Goal: Task Accomplishment & Management: Manage account settings

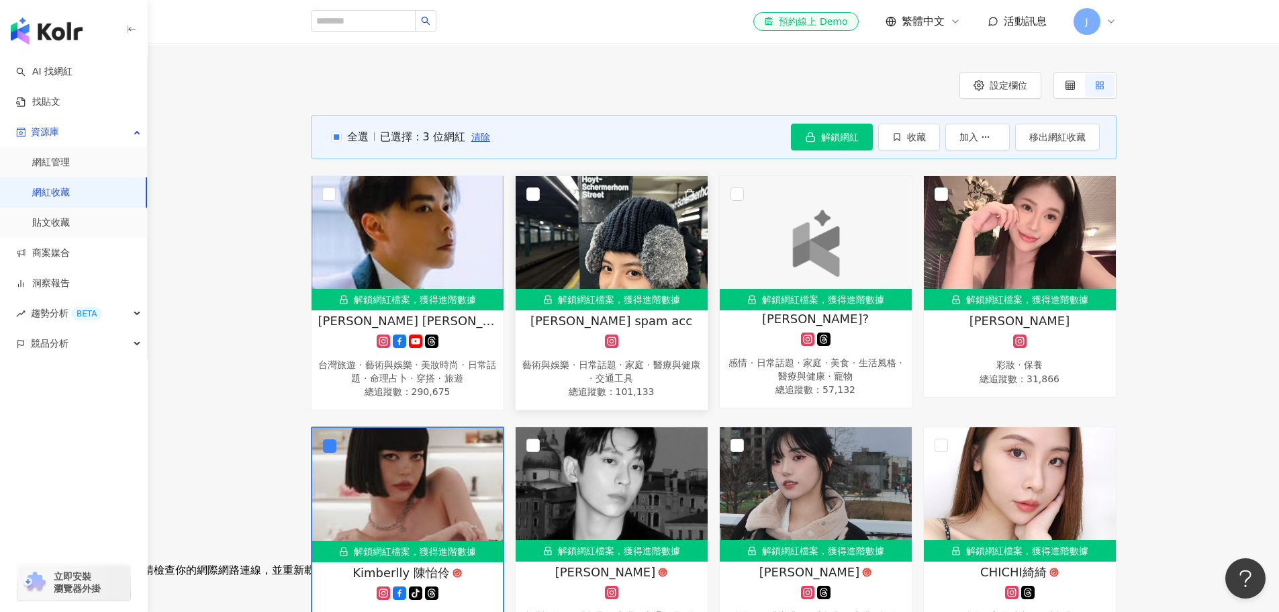
scroll to position [87, 0]
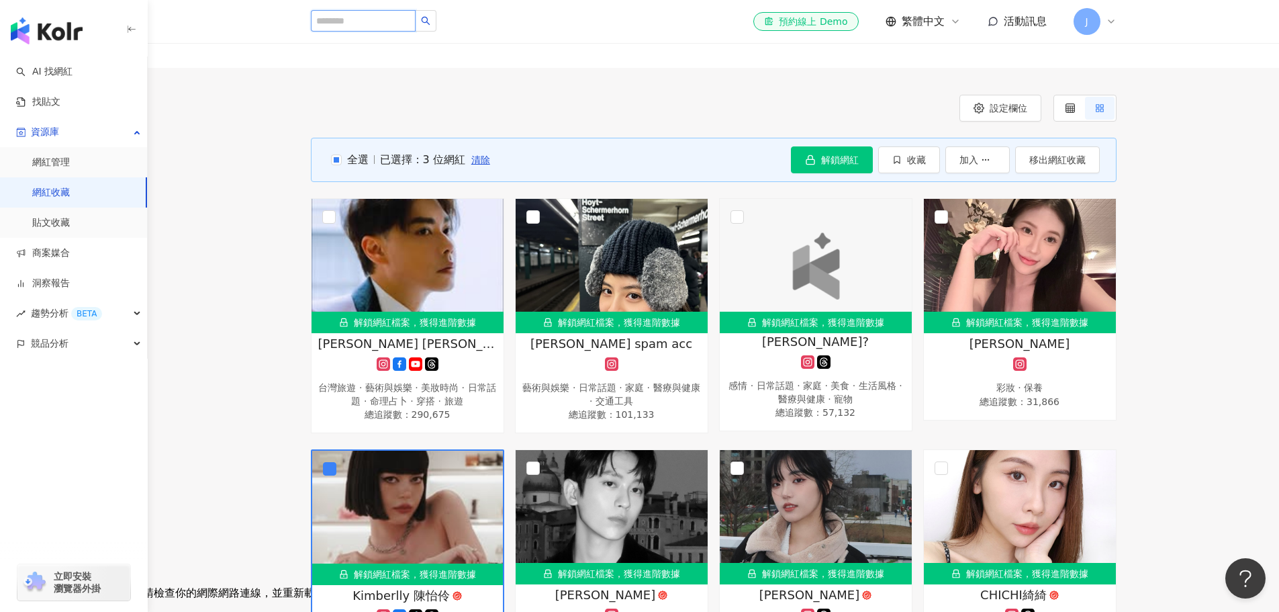
click at [381, 30] on input "search" at bounding box center [363, 20] width 105 height 21
type input "****"
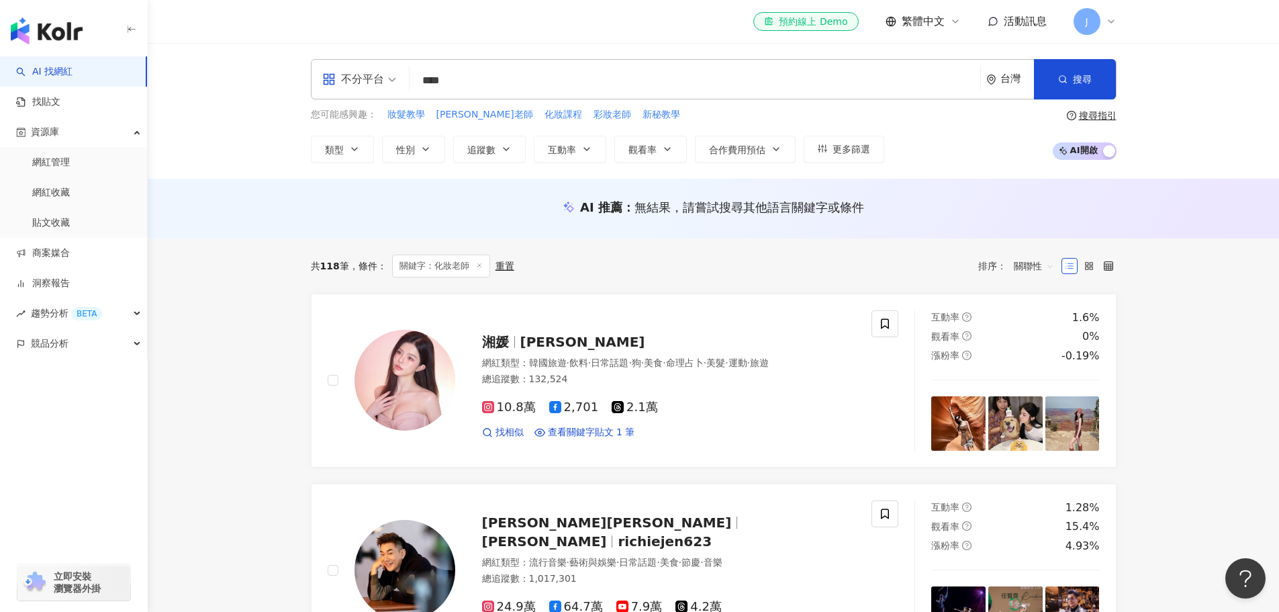
click at [444, 81] on input "****" at bounding box center [695, 81] width 560 height 26
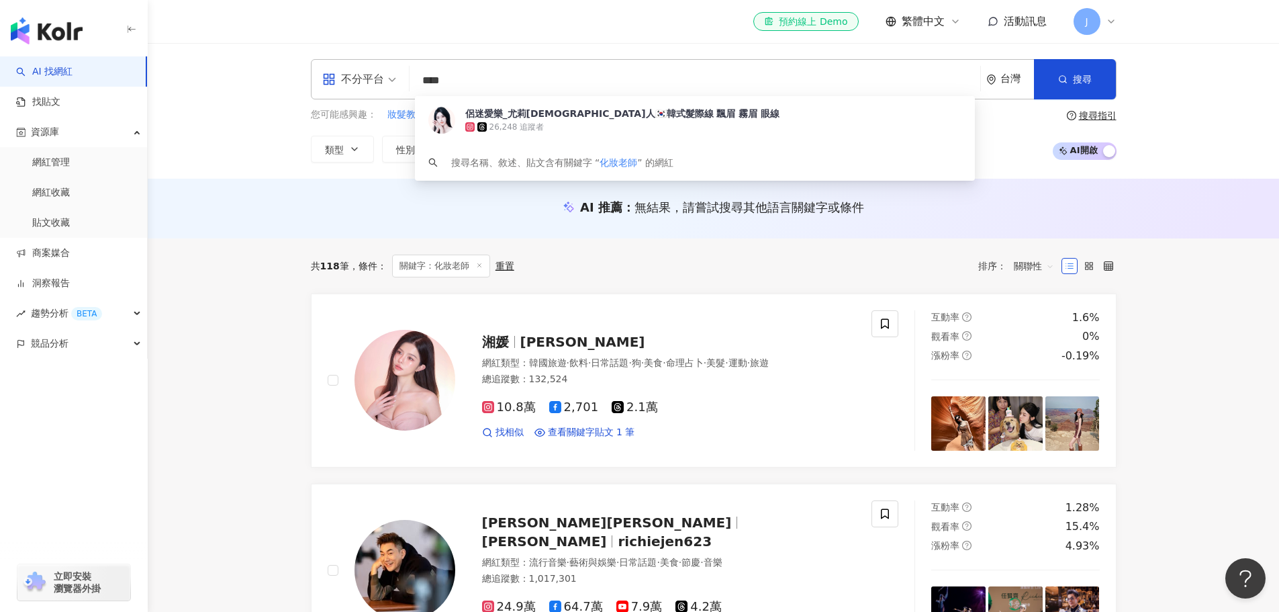
click at [281, 105] on div "不分平台 **** 台灣 搜尋 cca33db9-33f6-44f4-8671-52196859b469 侶迷愛樂_尤莉雅 韓國人🇰🇷韓式髮際線 飄眉 霧眉 …" at bounding box center [713, 111] width 1131 height 136
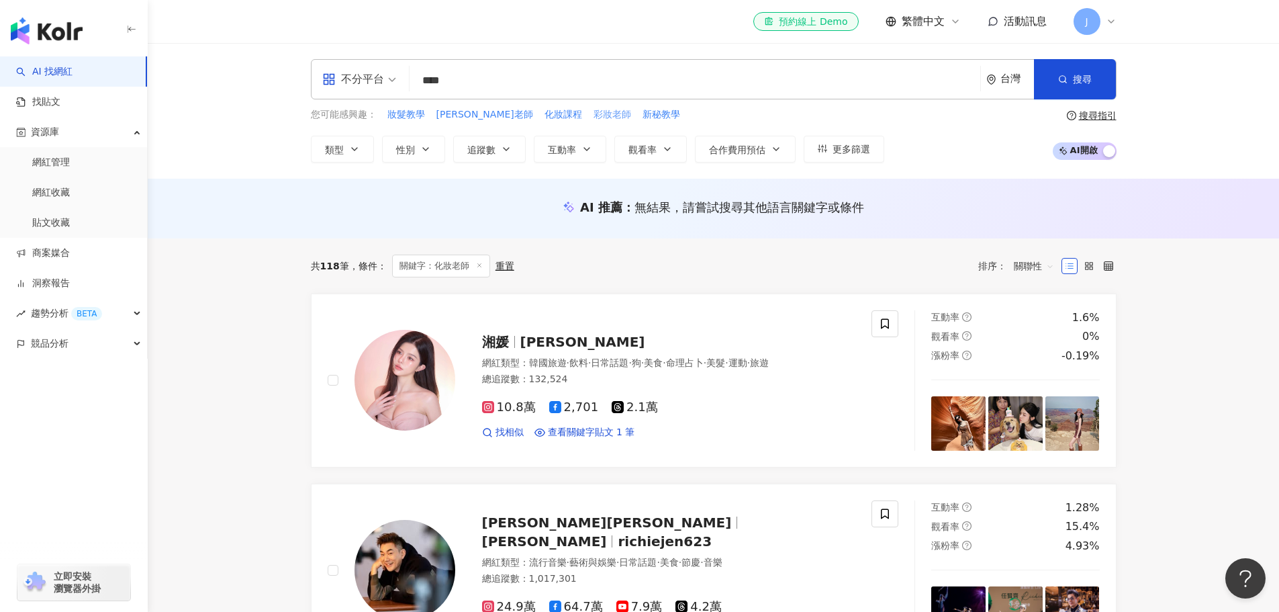
click at [593, 117] on span "彩妝老師" at bounding box center [612, 114] width 38 height 13
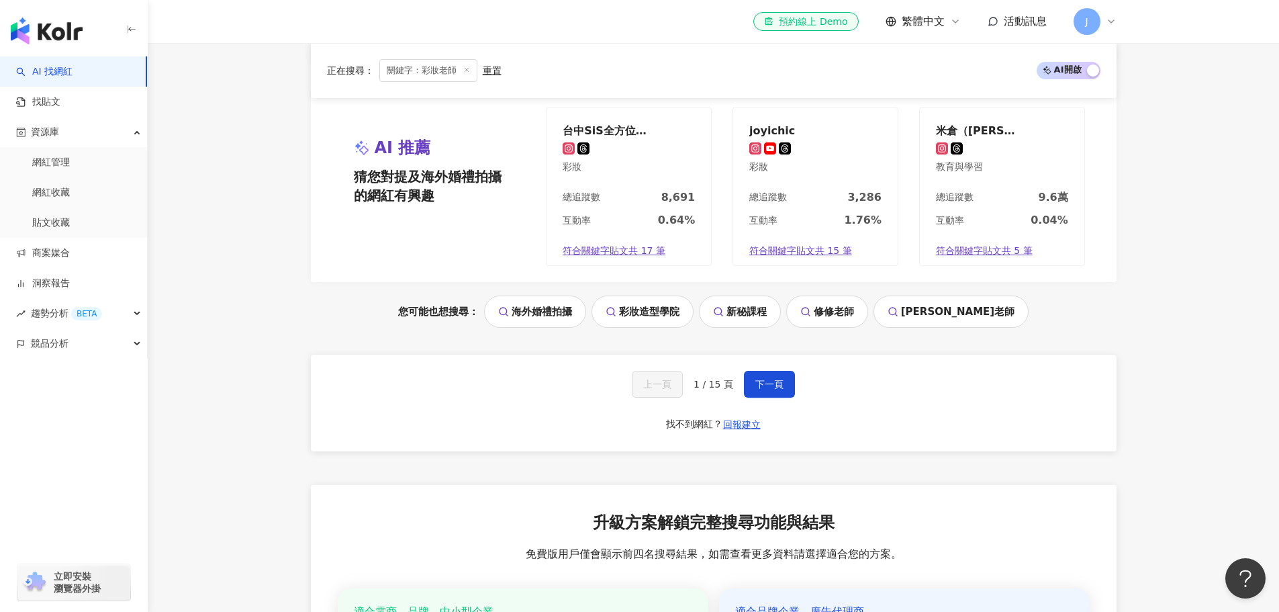
scroll to position [2685, 0]
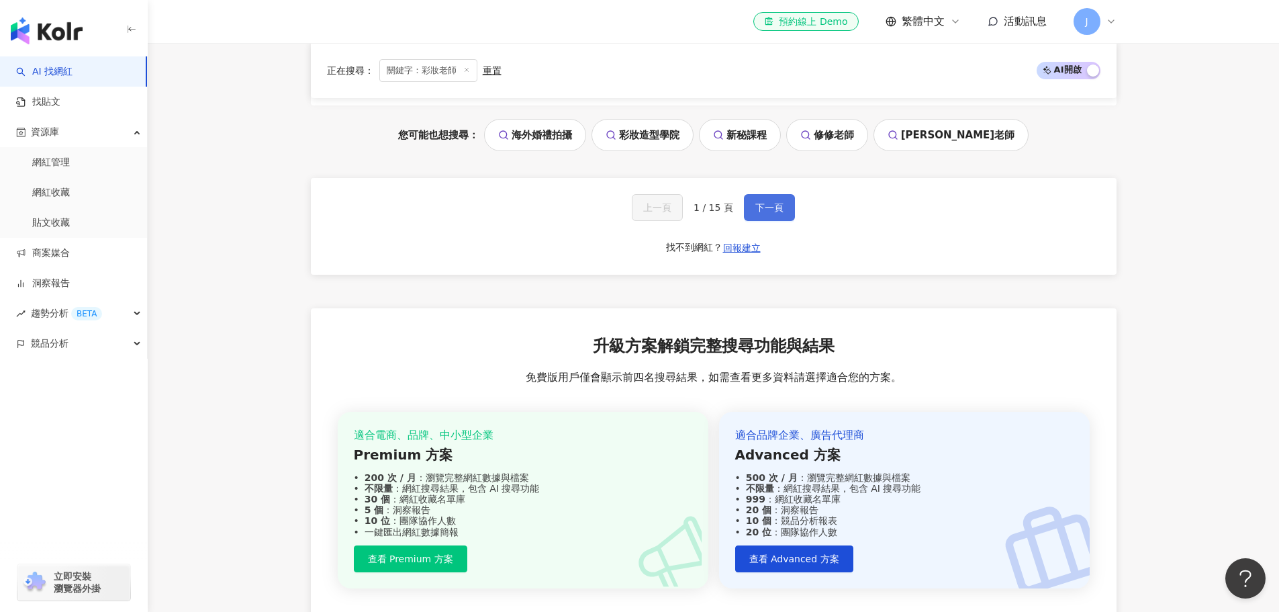
click at [768, 202] on span "下一頁" at bounding box center [769, 207] width 28 height 11
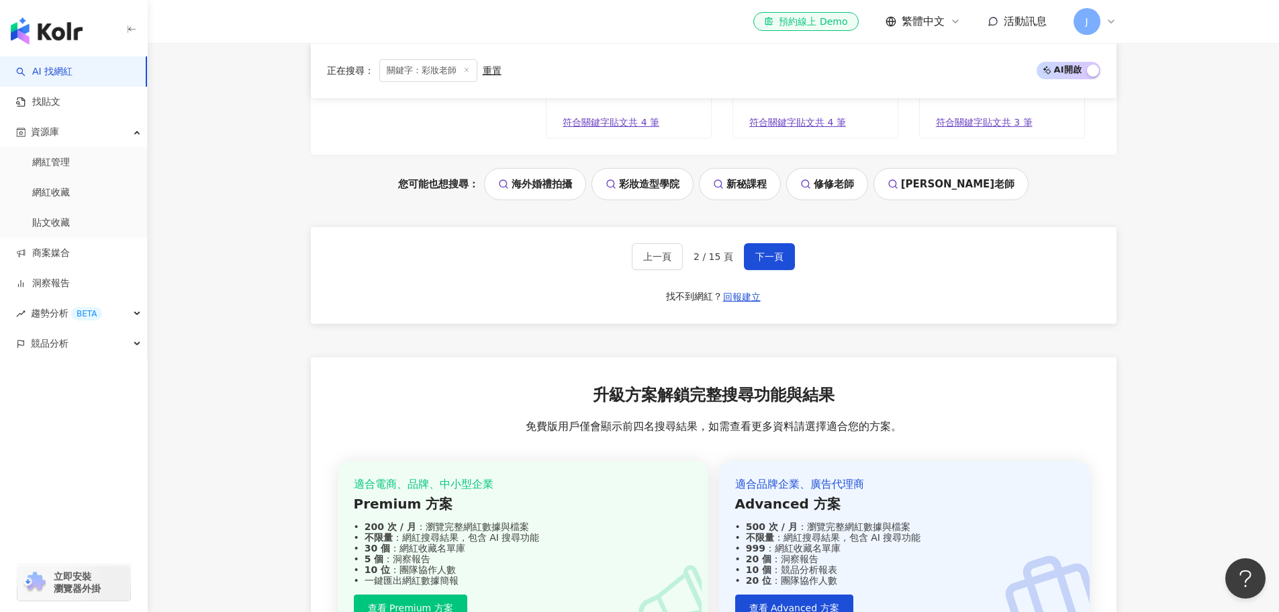
scroll to position [2447, 0]
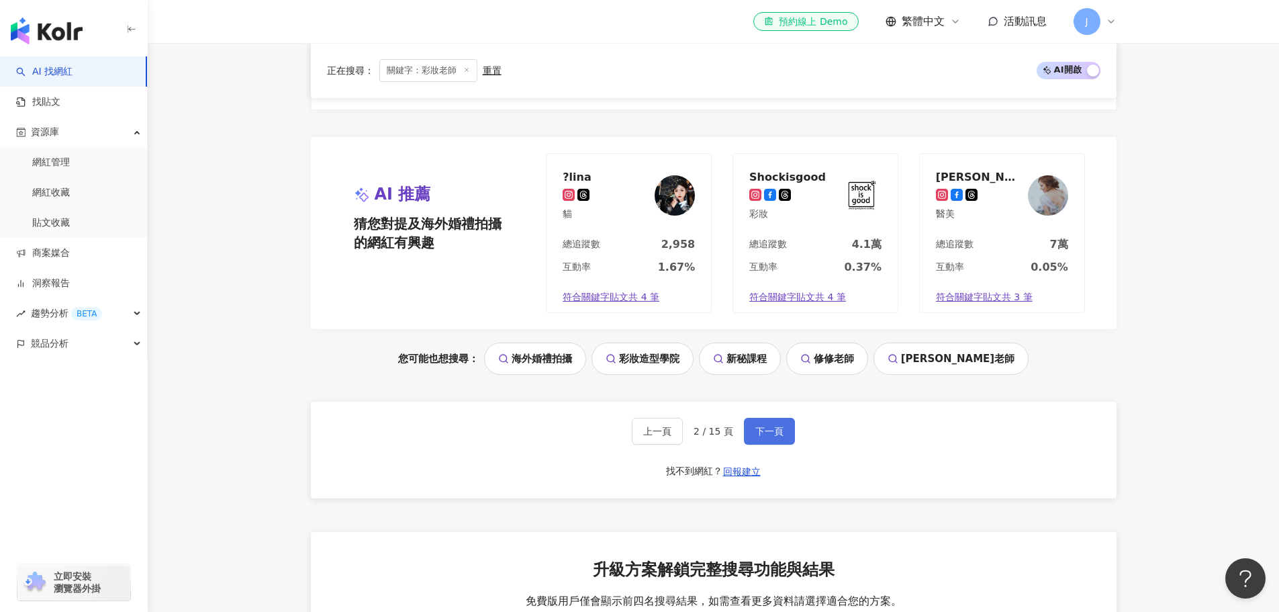
click at [784, 429] on button "下一頁" at bounding box center [769, 431] width 51 height 27
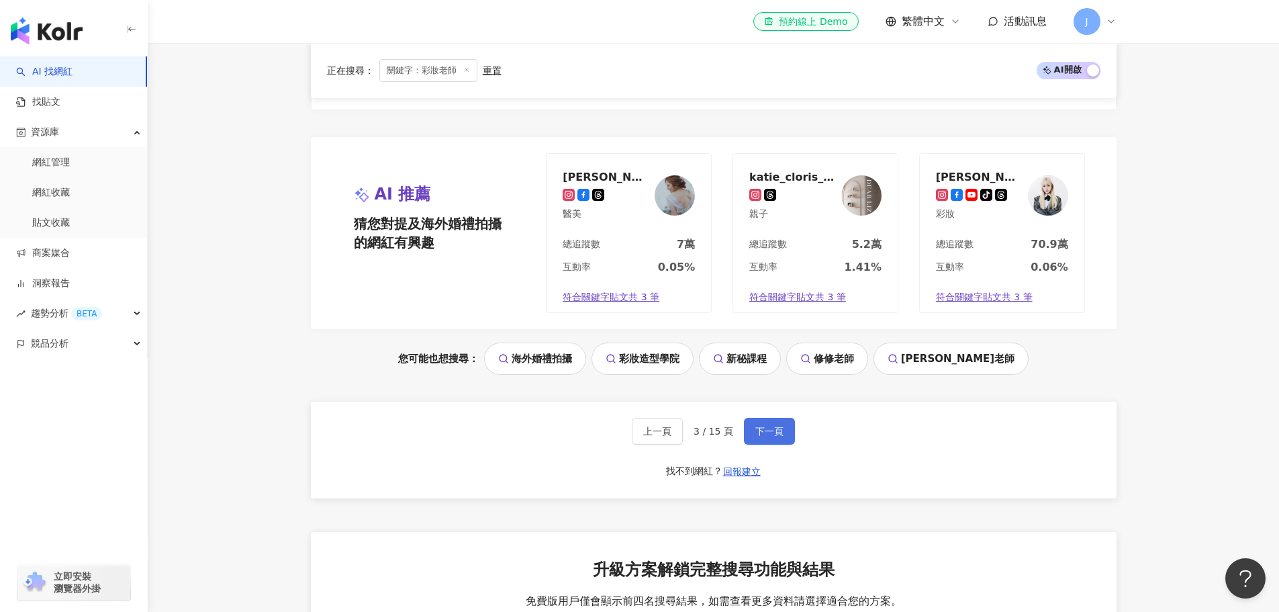
click at [785, 428] on button "下一頁" at bounding box center [769, 431] width 51 height 27
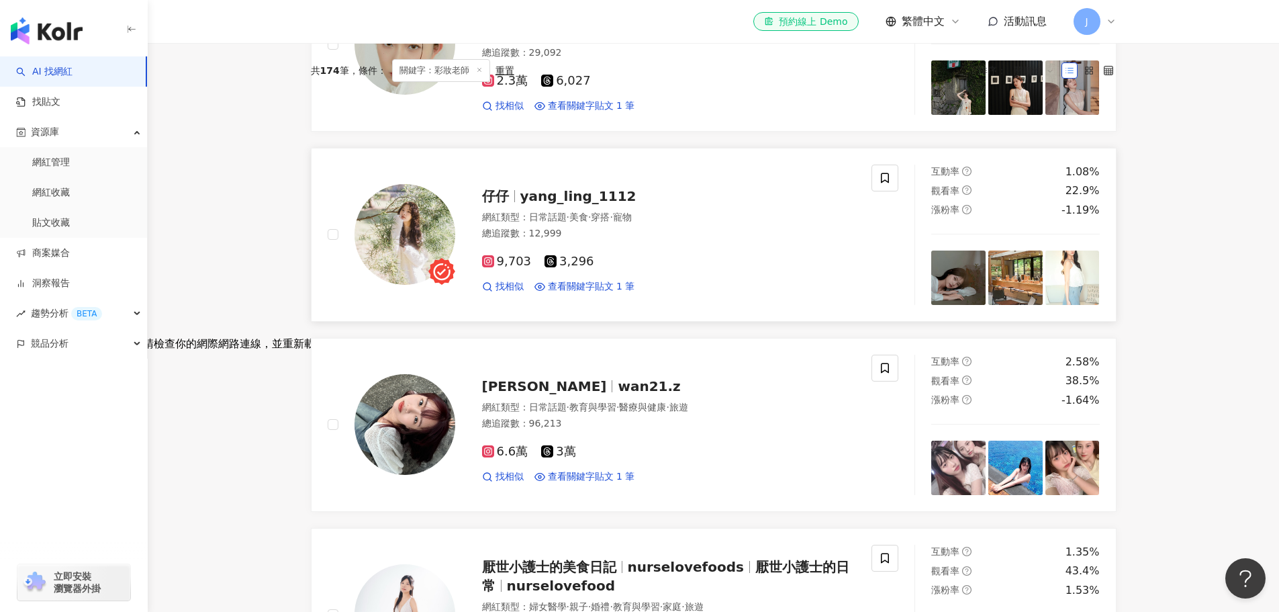
scroll to position [0, 0]
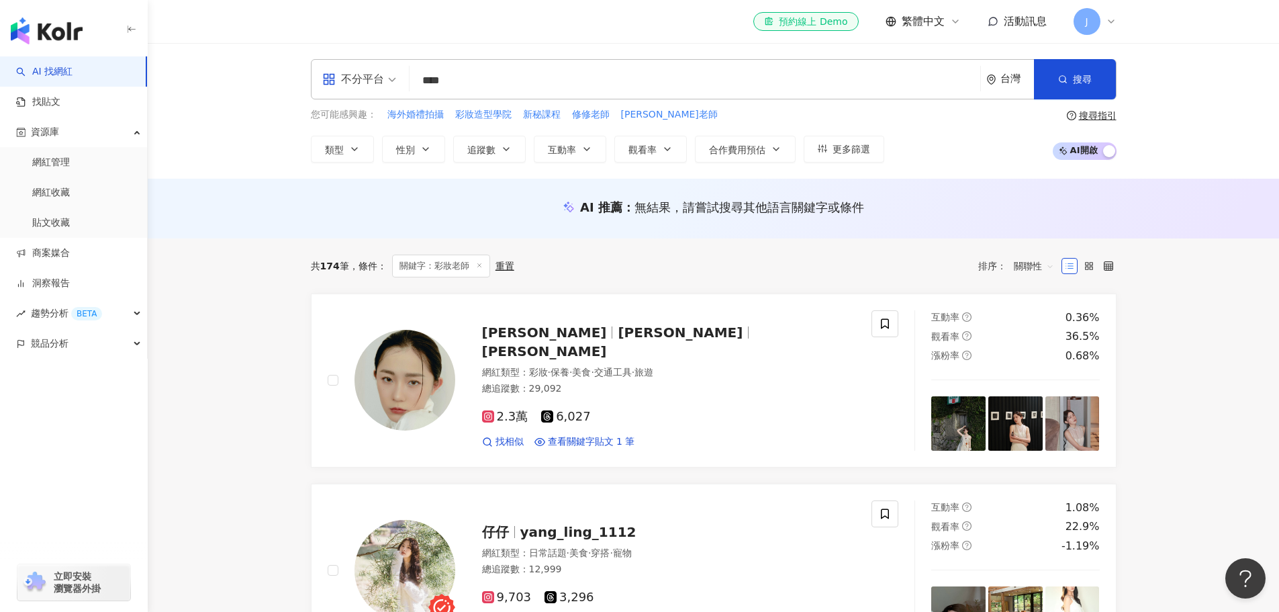
click at [455, 80] on input "****" at bounding box center [695, 81] width 560 height 26
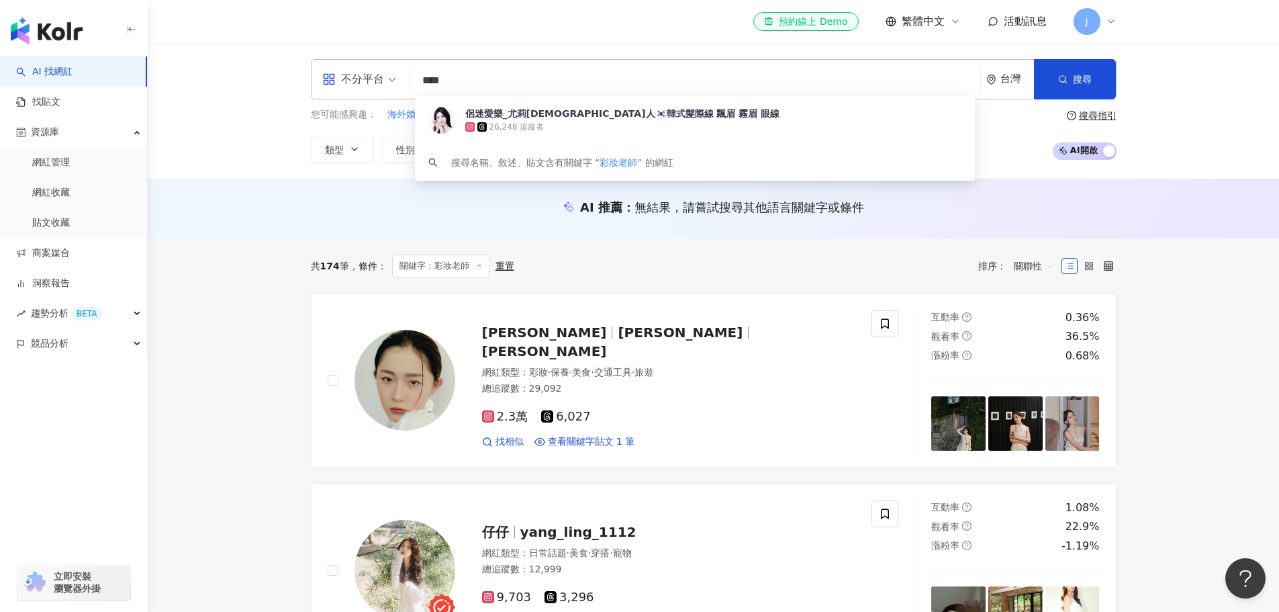
drag, startPoint x: 447, startPoint y: 78, endPoint x: 481, endPoint y: 74, distance: 34.5
click at [481, 74] on input "****" at bounding box center [695, 81] width 560 height 26
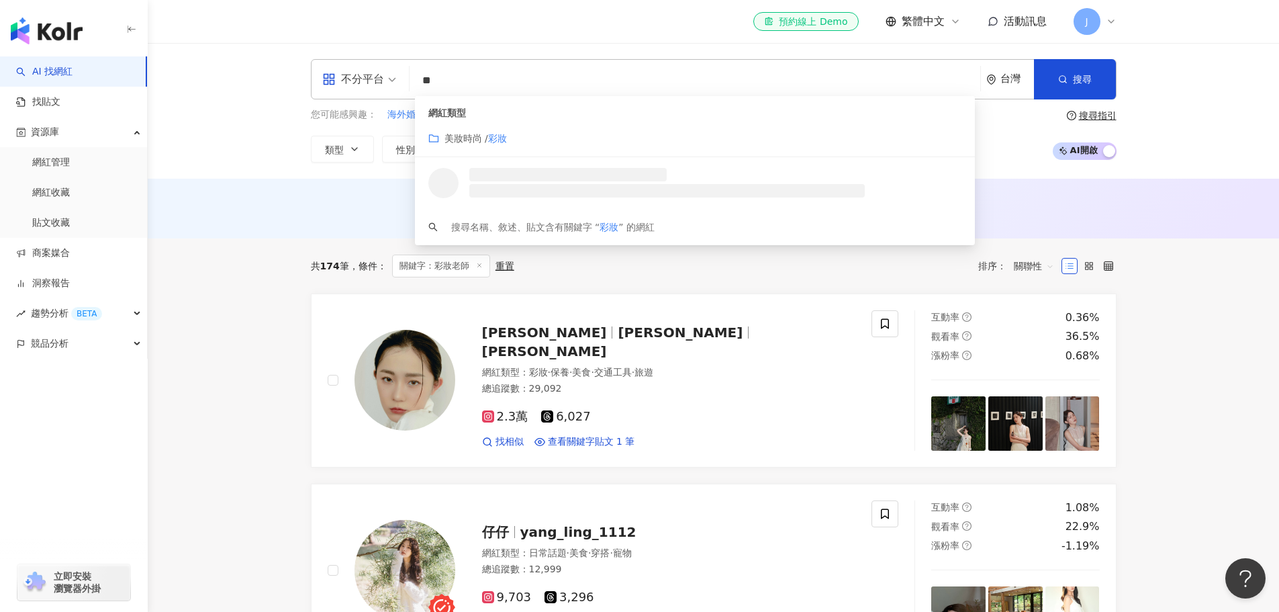
type input "*"
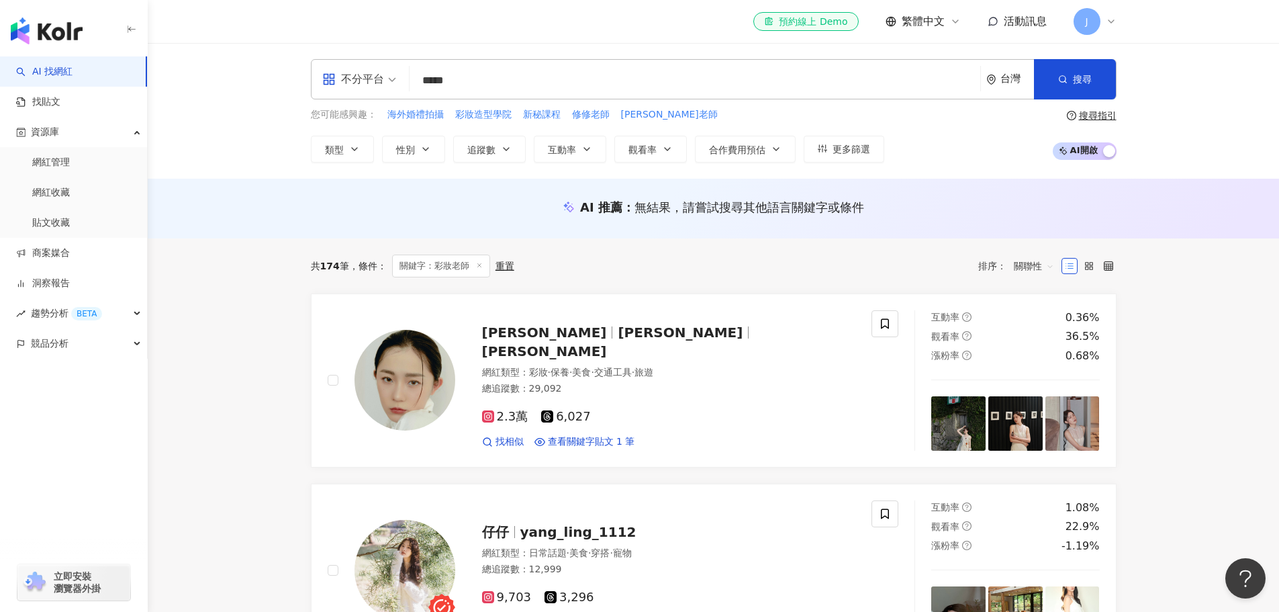
type input "*****"
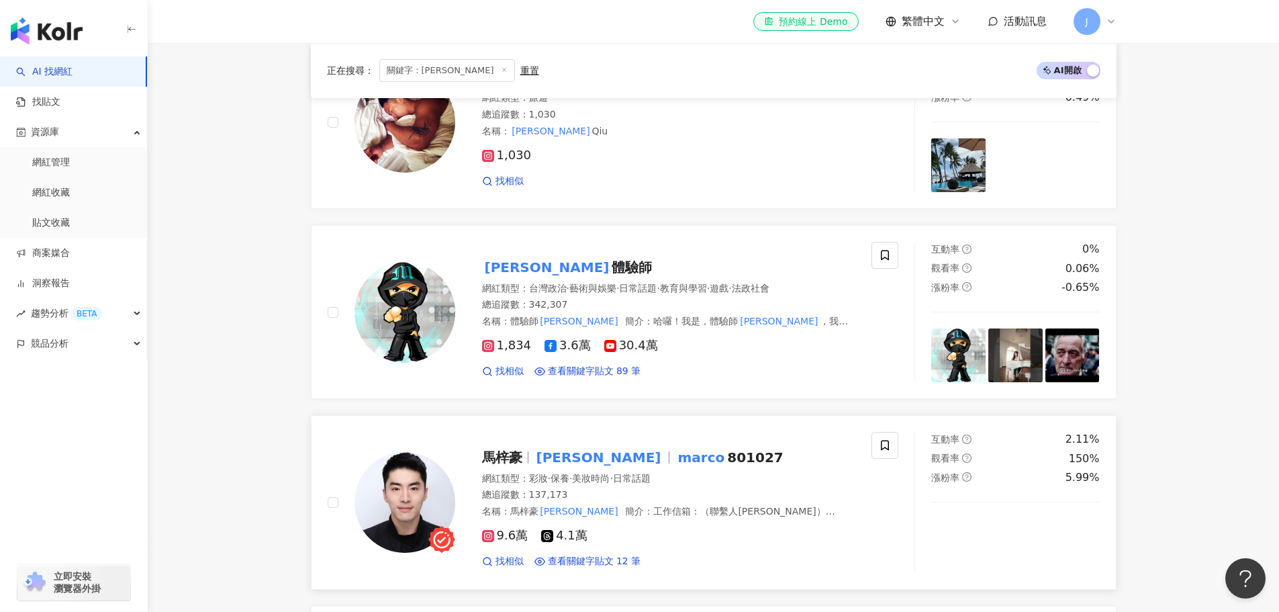
scroll to position [1007, 0]
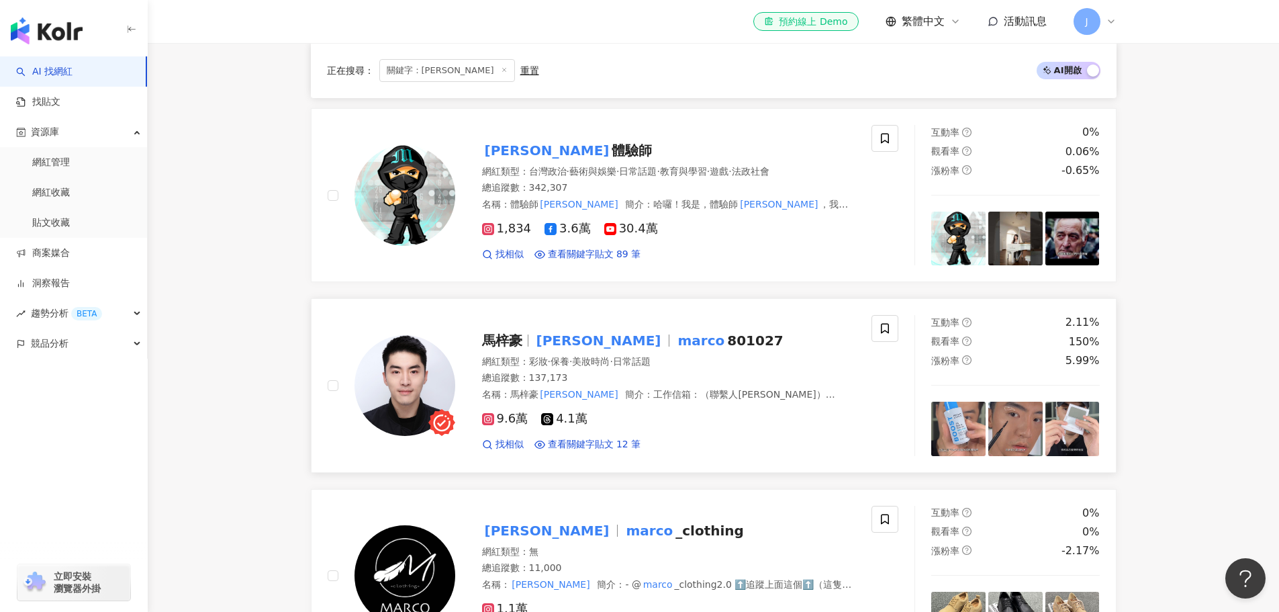
click at [618, 324] on mark "Marco" at bounding box center [683, 334] width 130 height 21
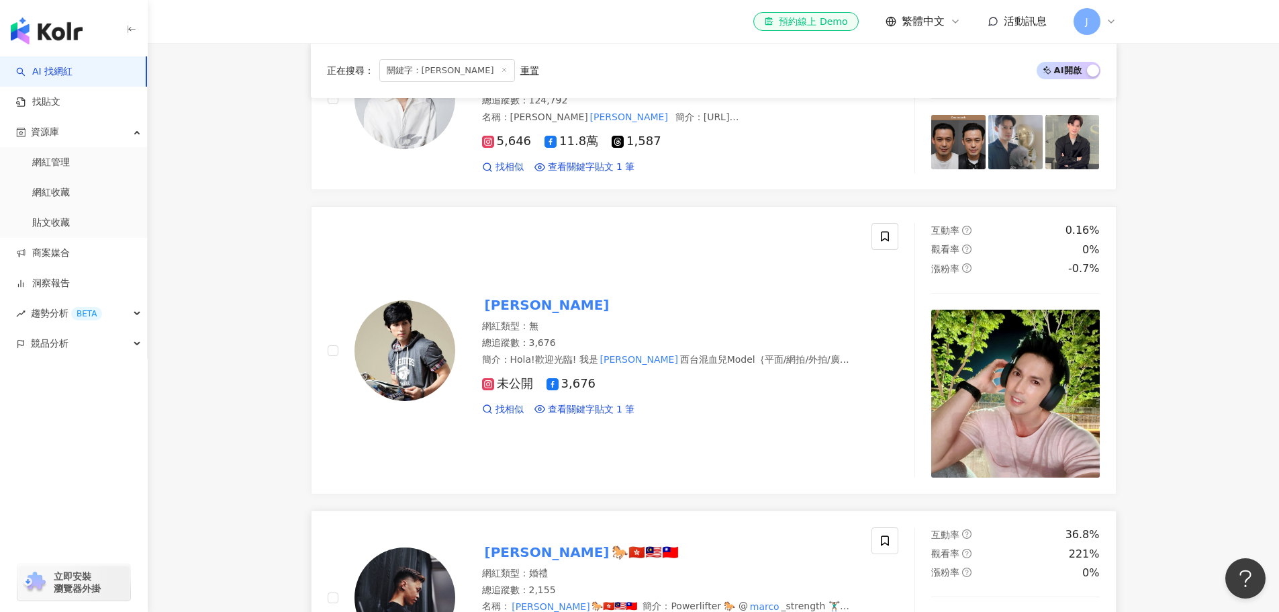
scroll to position [2282, 0]
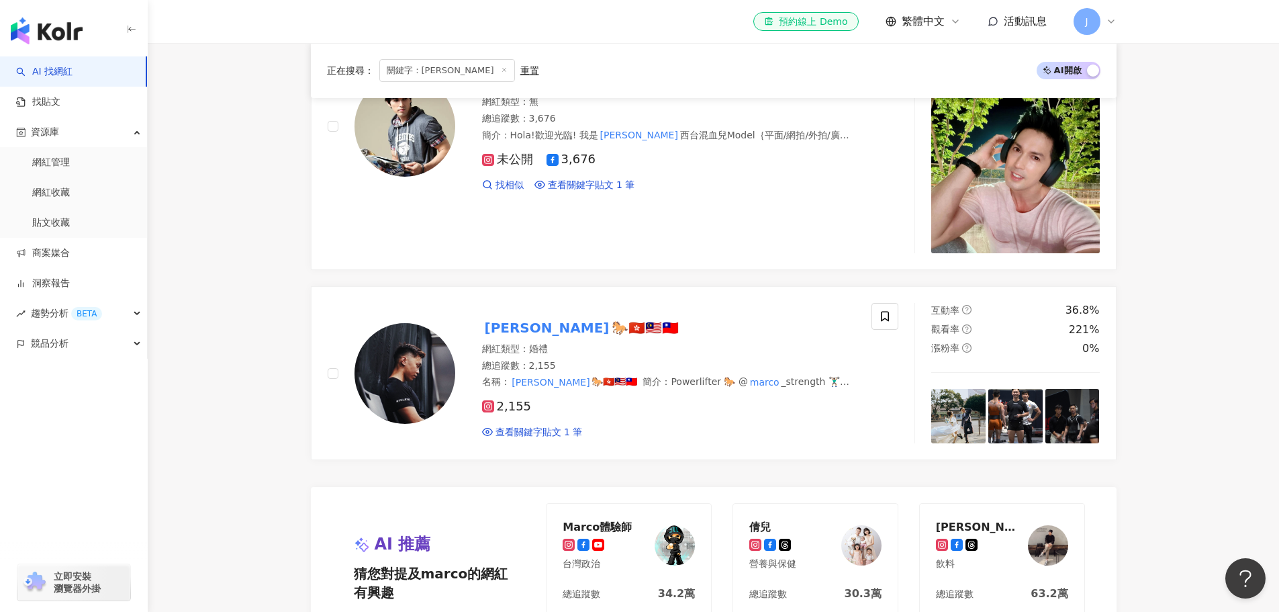
click at [501, 68] on icon at bounding box center [504, 69] width 7 height 7
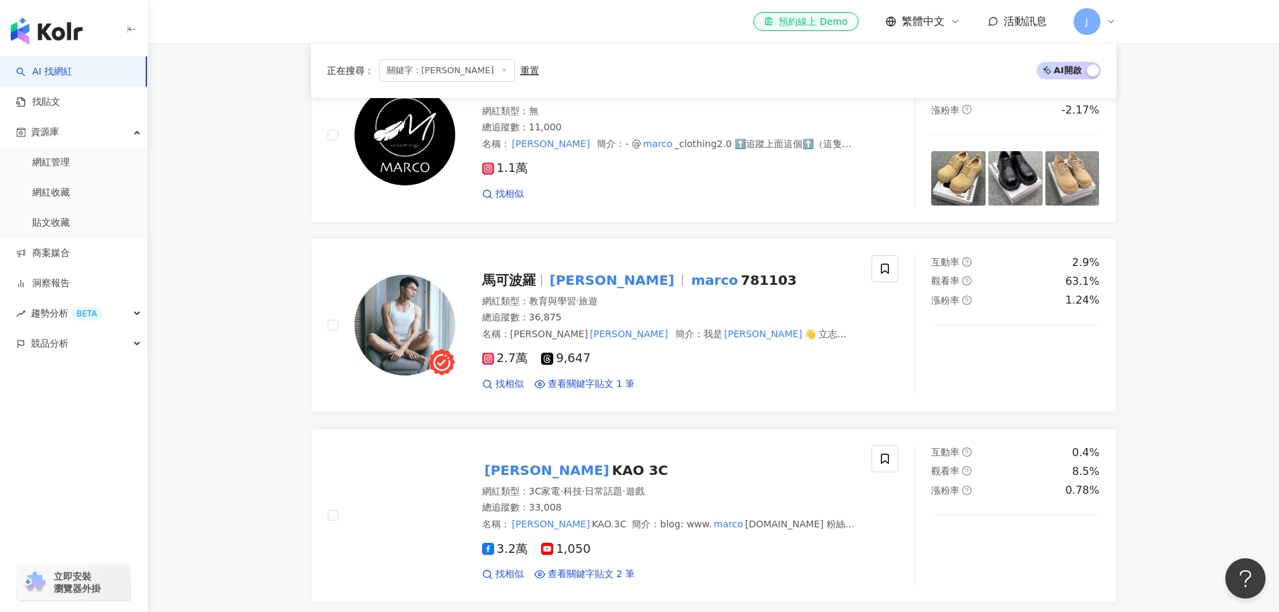
scroll to position [352, 0]
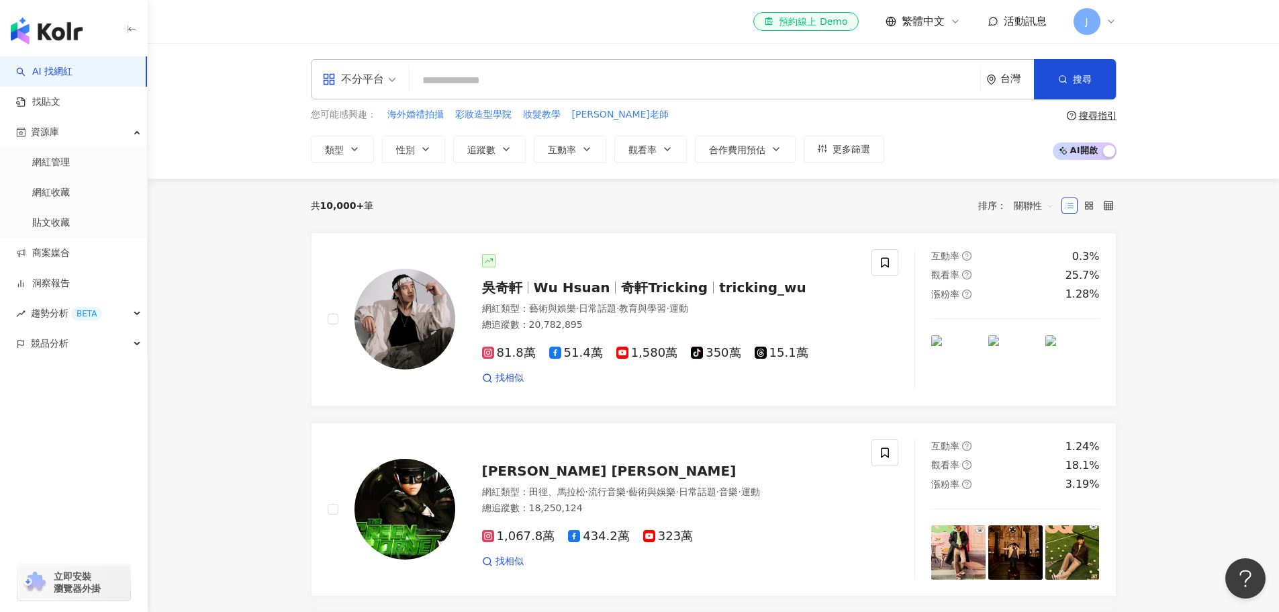
click at [518, 73] on input "search" at bounding box center [695, 81] width 560 height 26
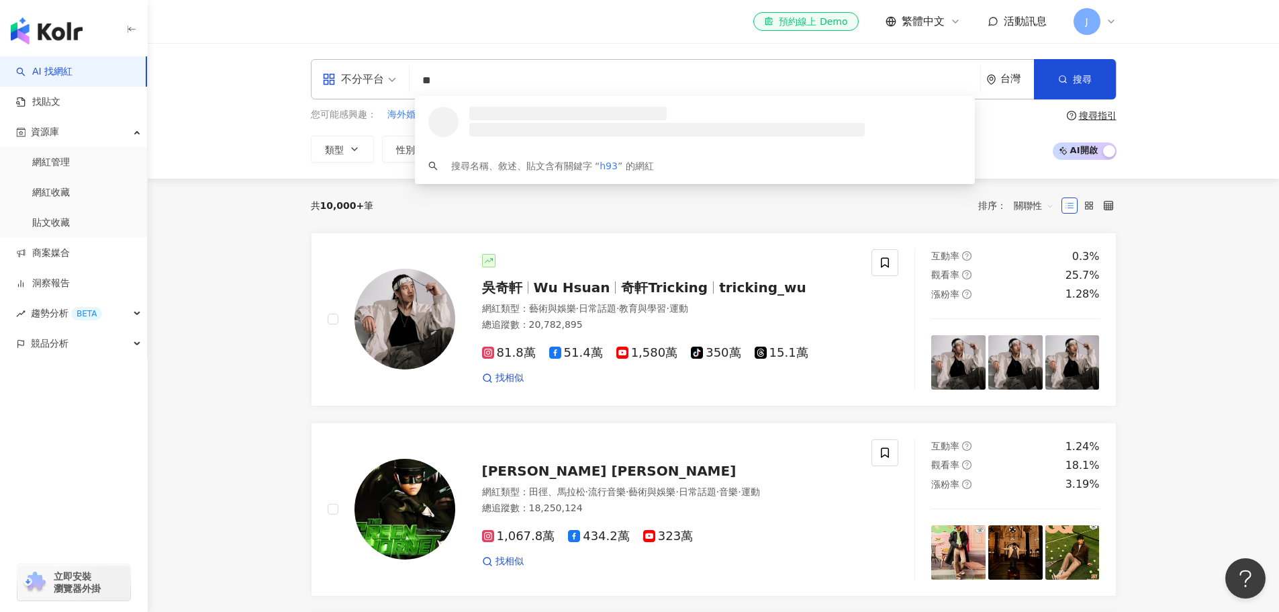
type input "*"
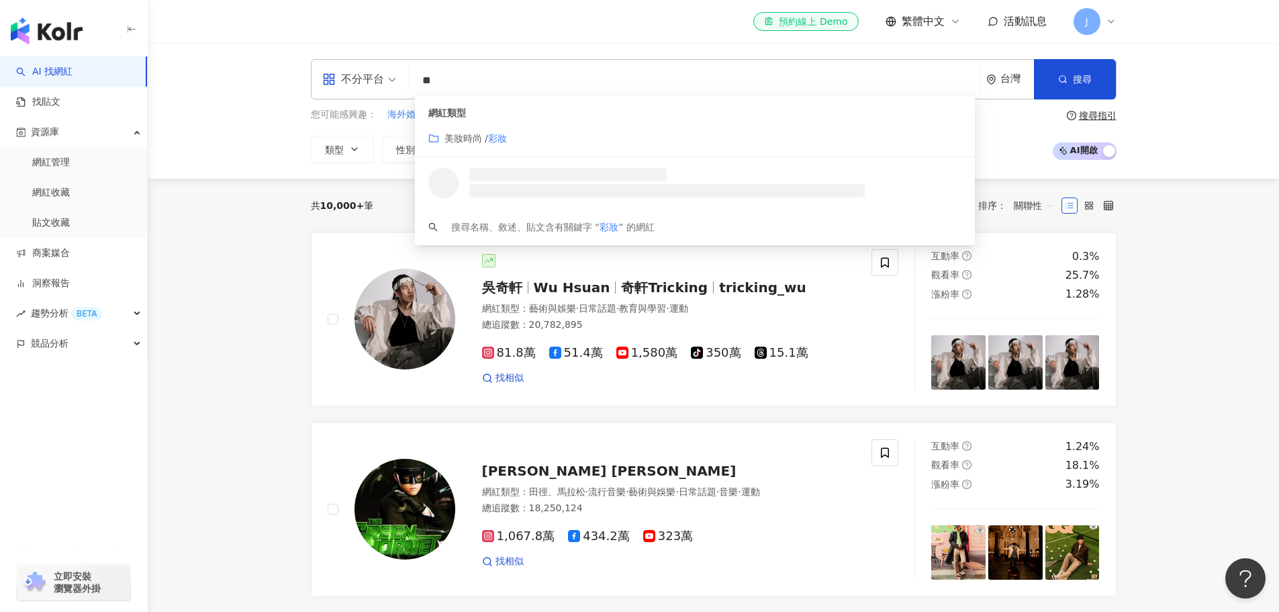
click at [490, 133] on mark "彩妝" at bounding box center [497, 138] width 19 height 11
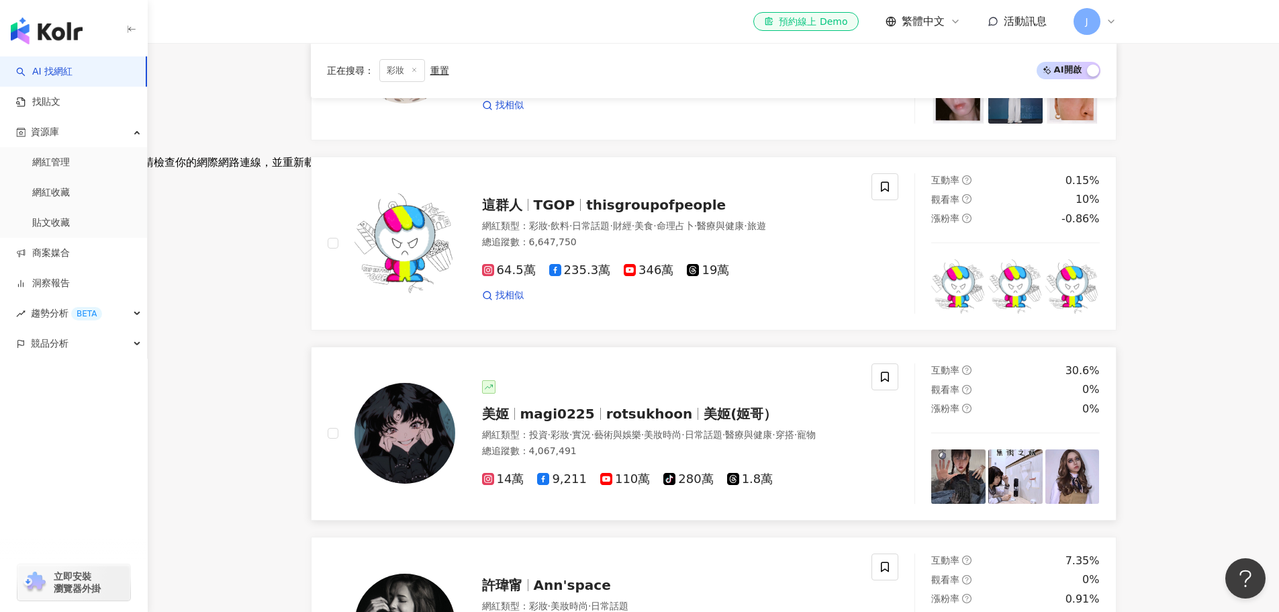
scroll to position [604, 0]
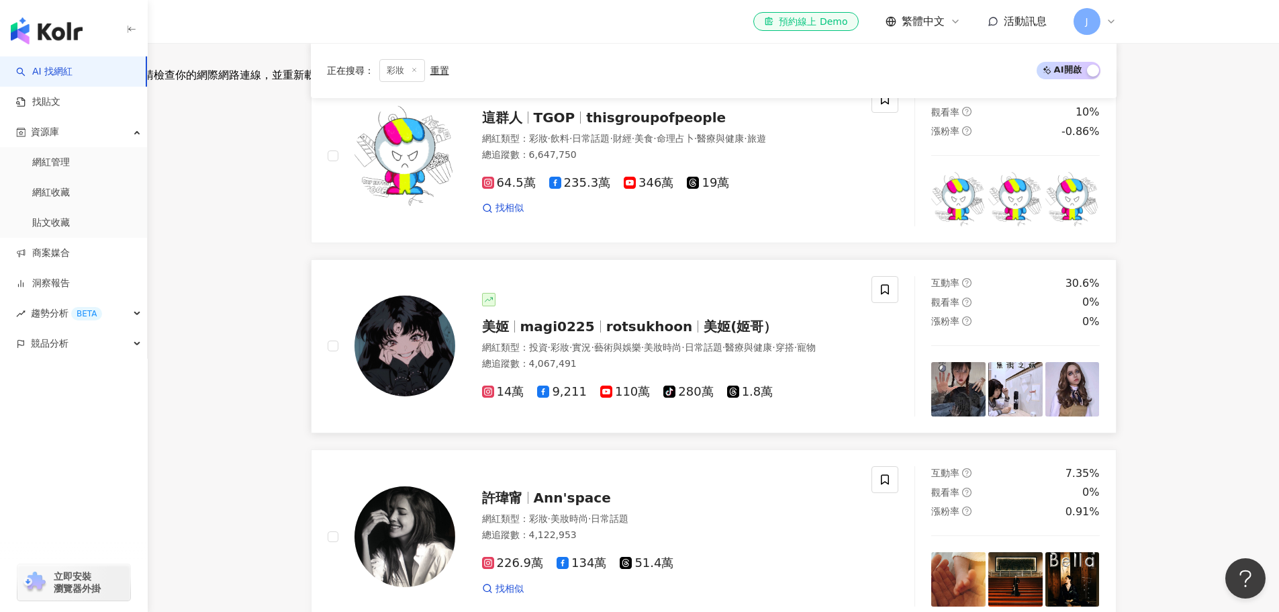
type input "**"
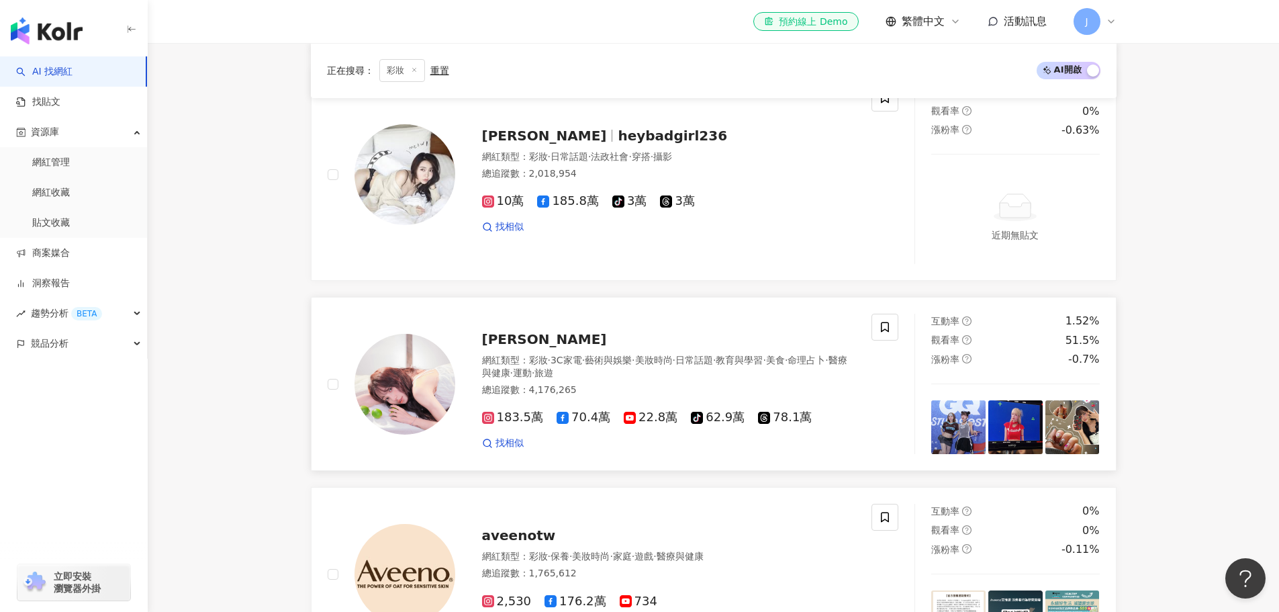
scroll to position [2215, 0]
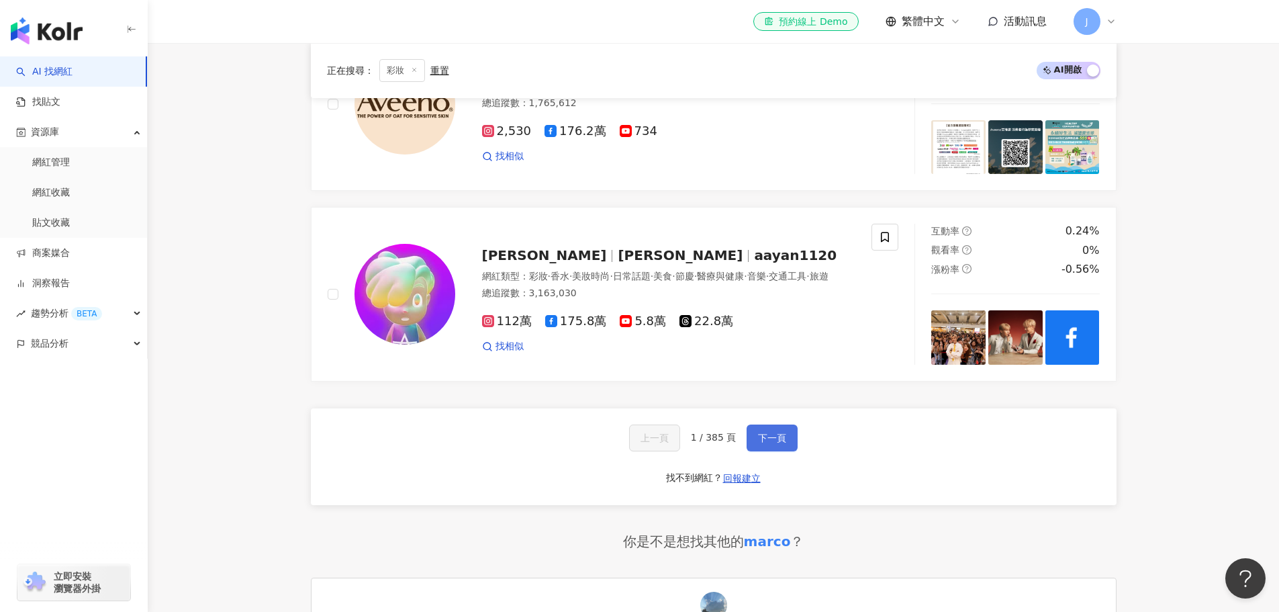
click at [770, 447] on span "下一頁" at bounding box center [772, 452] width 28 height 11
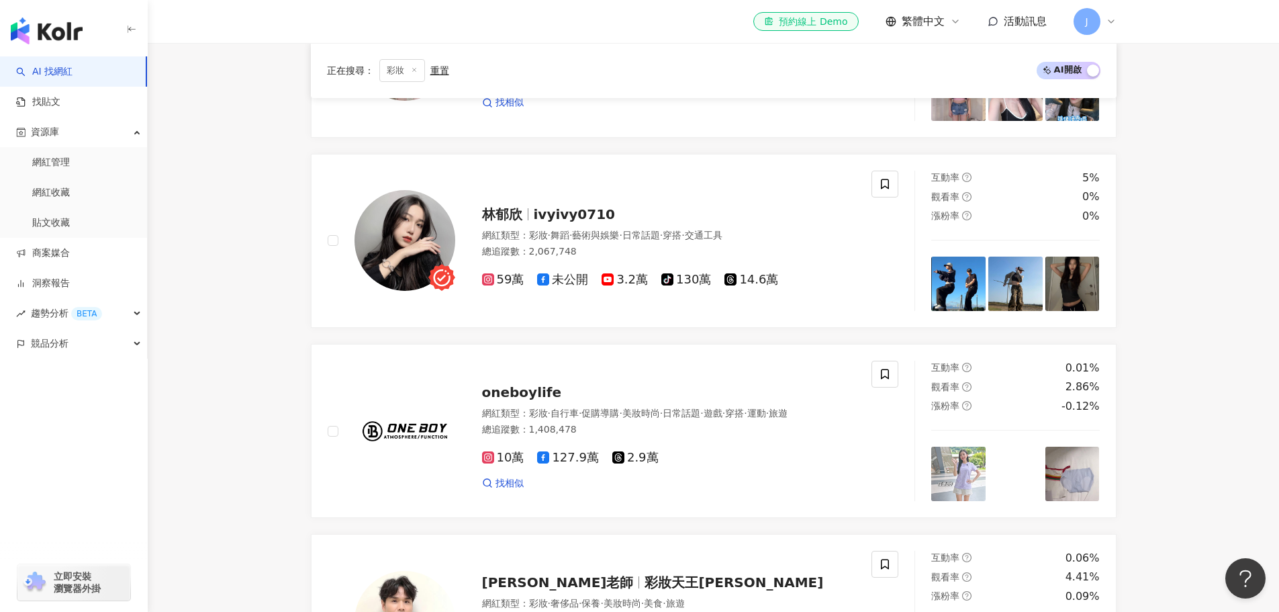
scroll to position [2175, 0]
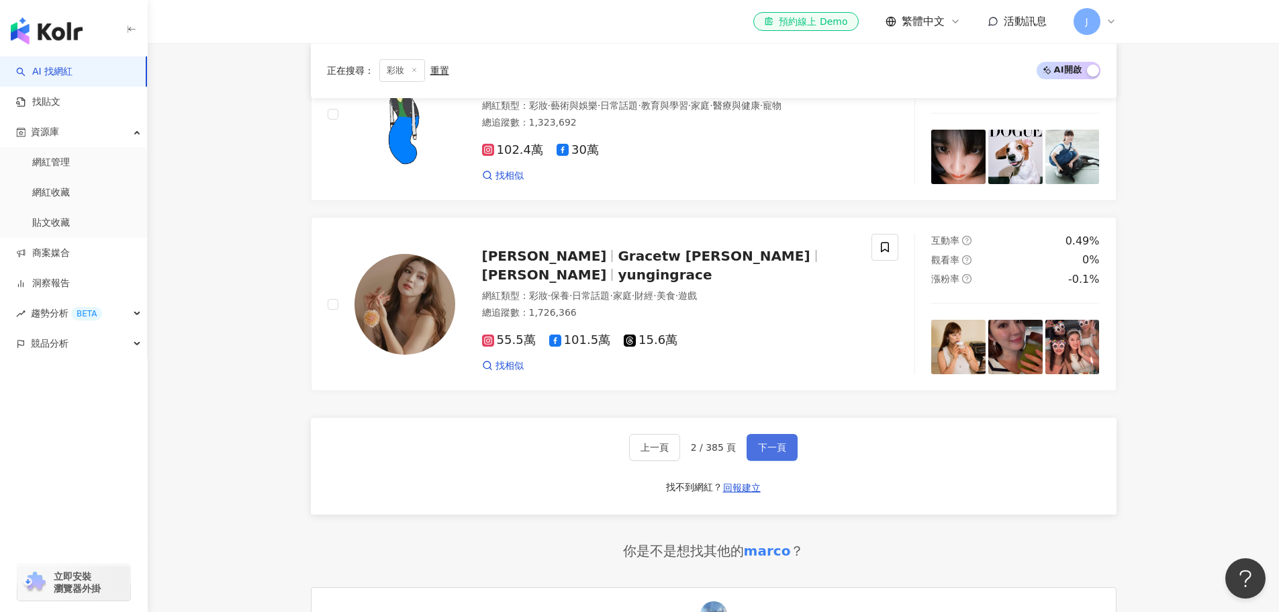
click at [781, 447] on button "下一頁" at bounding box center [771, 447] width 51 height 27
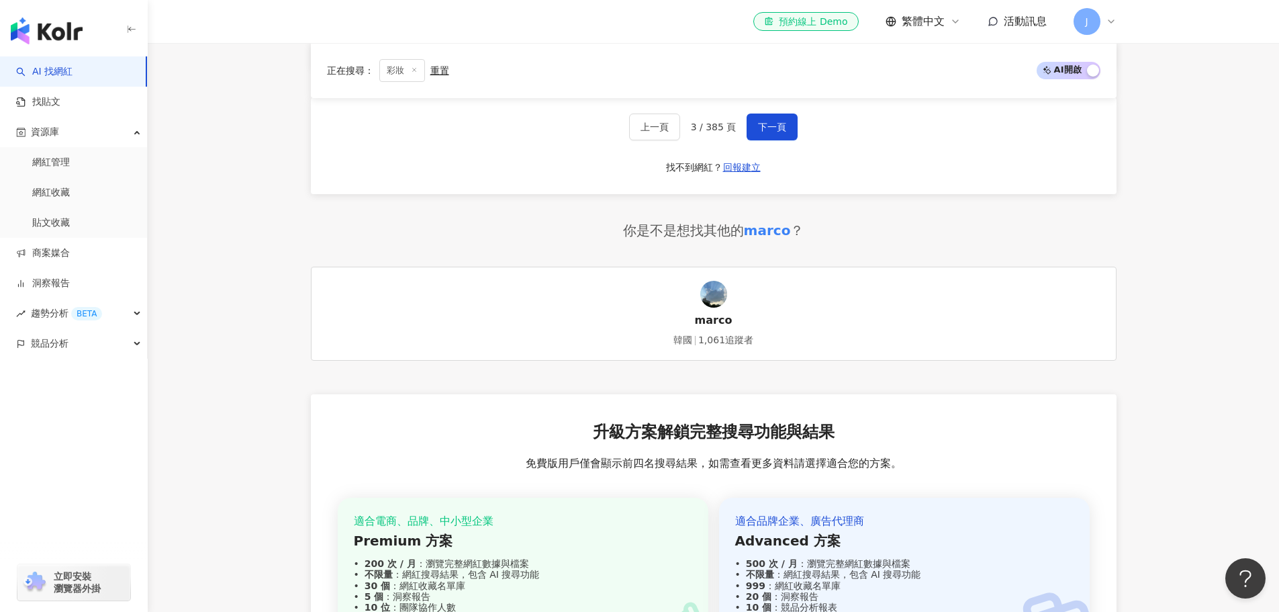
scroll to position [2483, 0]
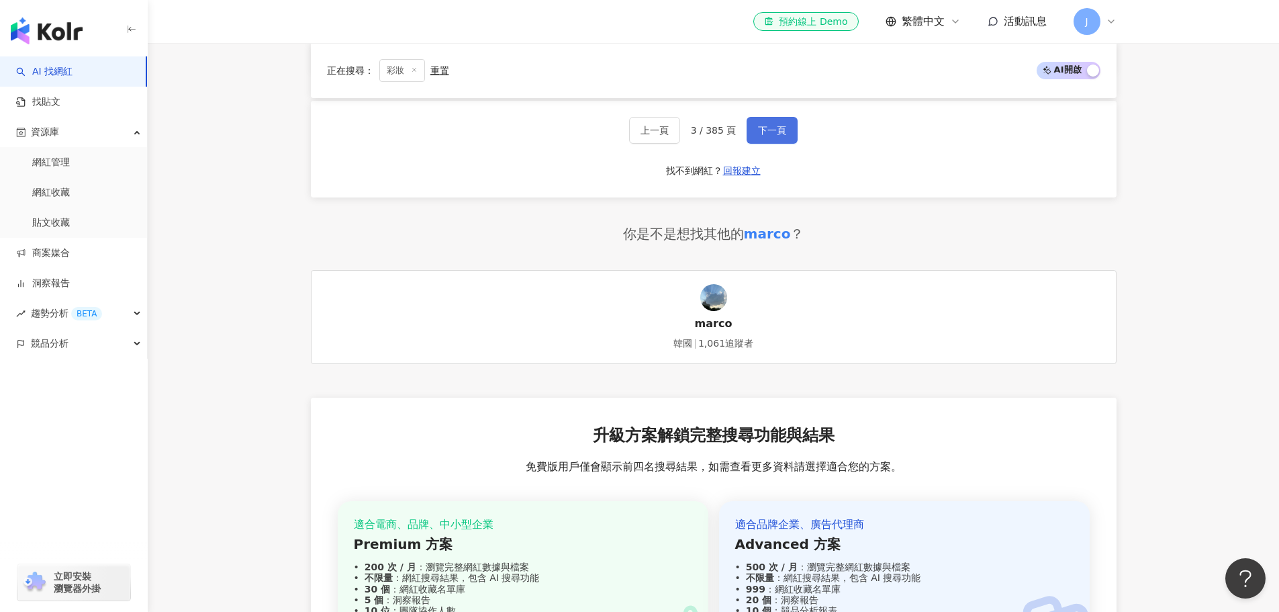
click at [774, 134] on span "下一頁" at bounding box center [772, 130] width 28 height 11
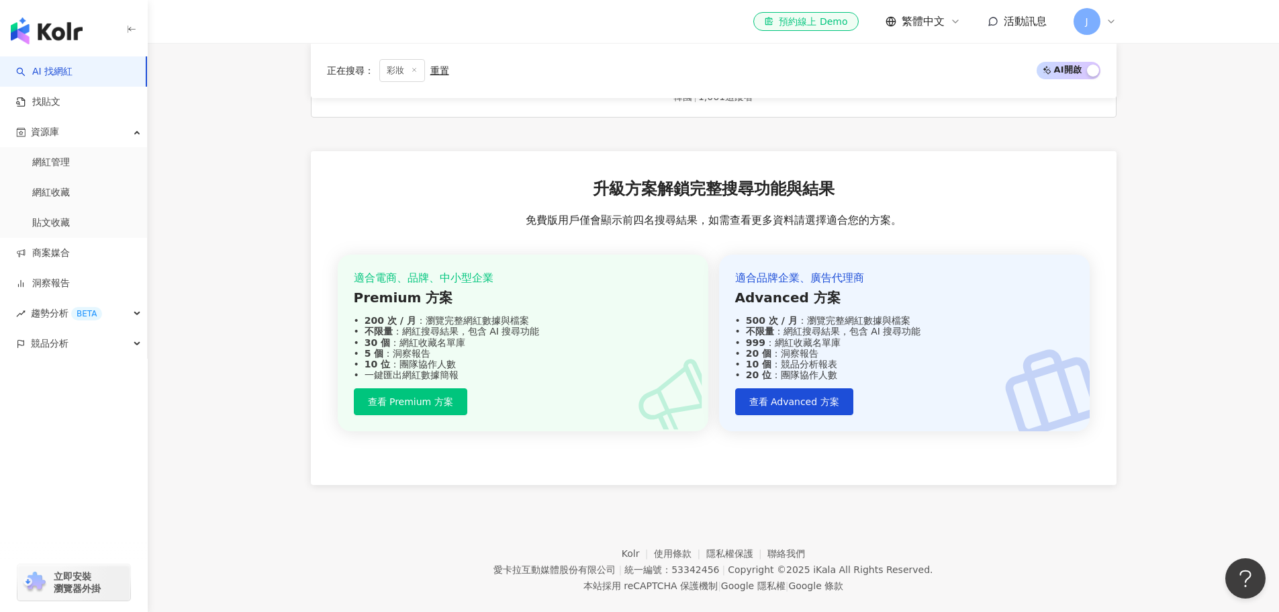
scroll to position [2416, 0]
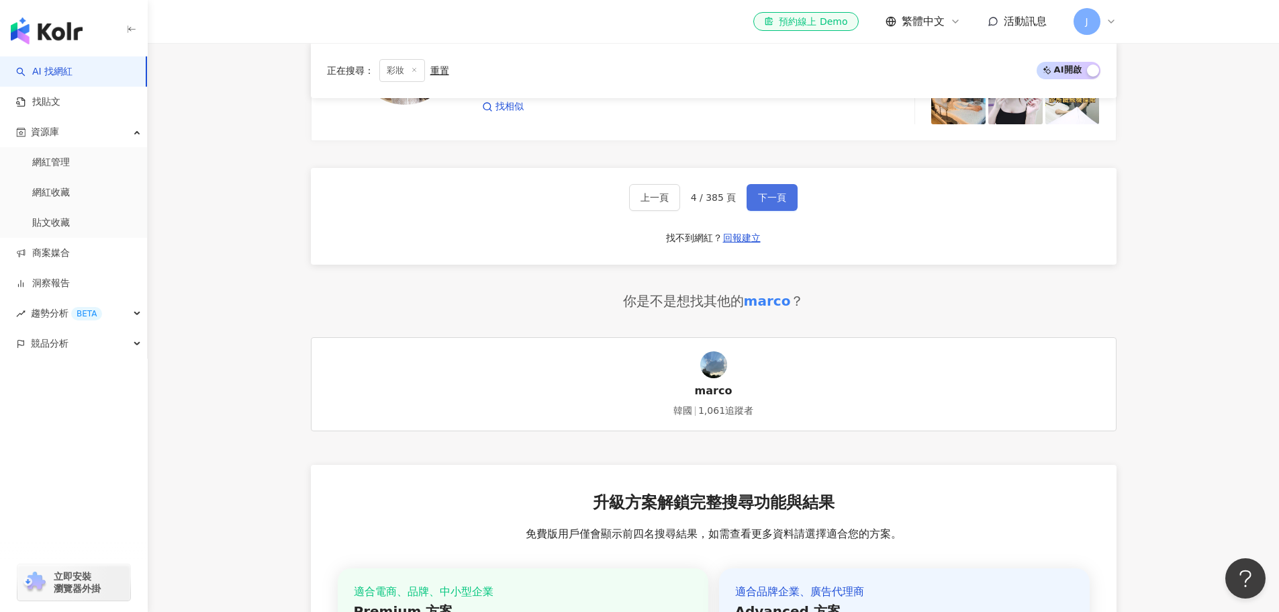
click at [768, 199] on span "下一頁" at bounding box center [772, 197] width 28 height 11
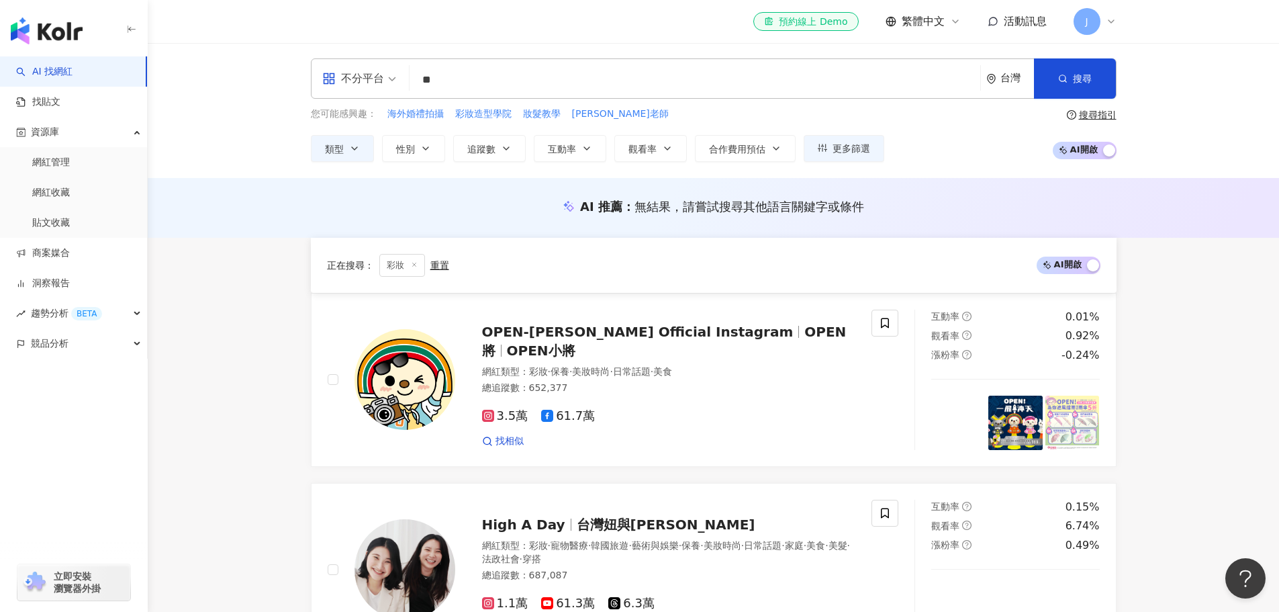
scroll to position [0, 0]
click at [428, 149] on icon "button" at bounding box center [425, 149] width 11 height 11
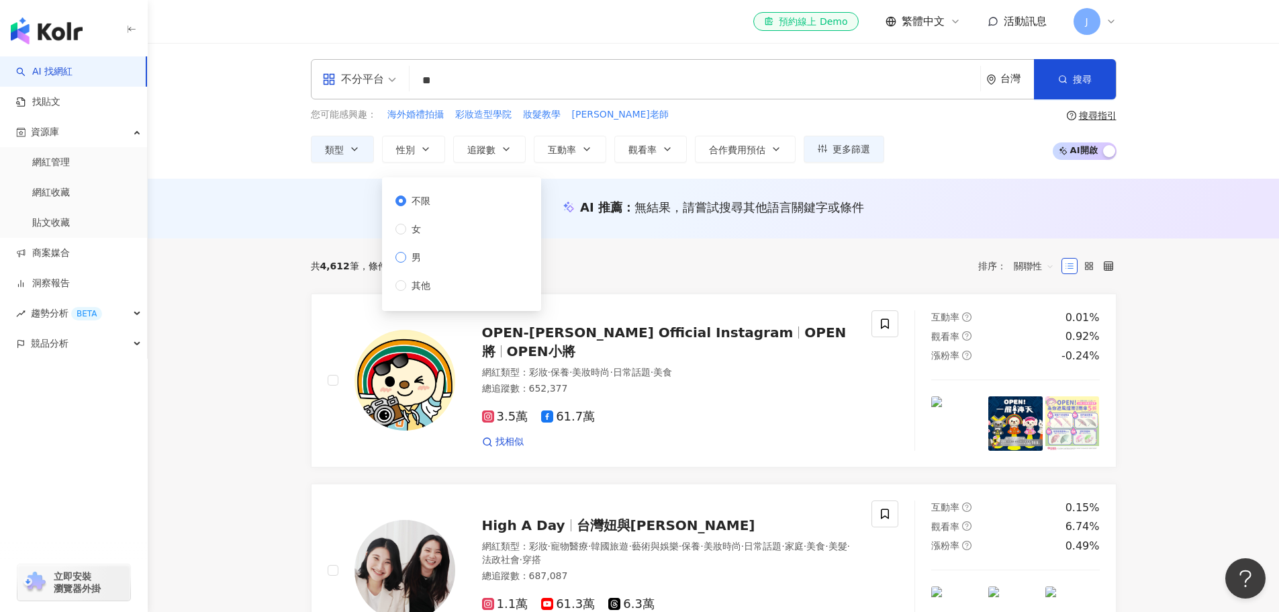
click at [409, 256] on span "男" at bounding box center [416, 257] width 20 height 15
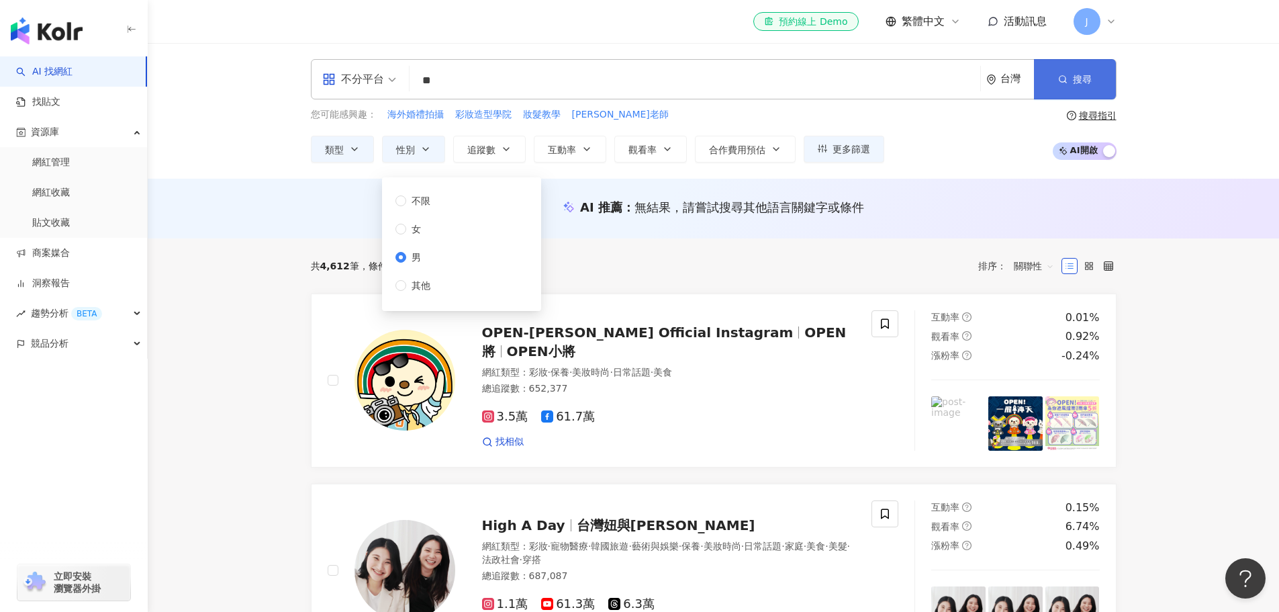
click at [1048, 85] on button "搜尋" at bounding box center [1075, 79] width 82 height 40
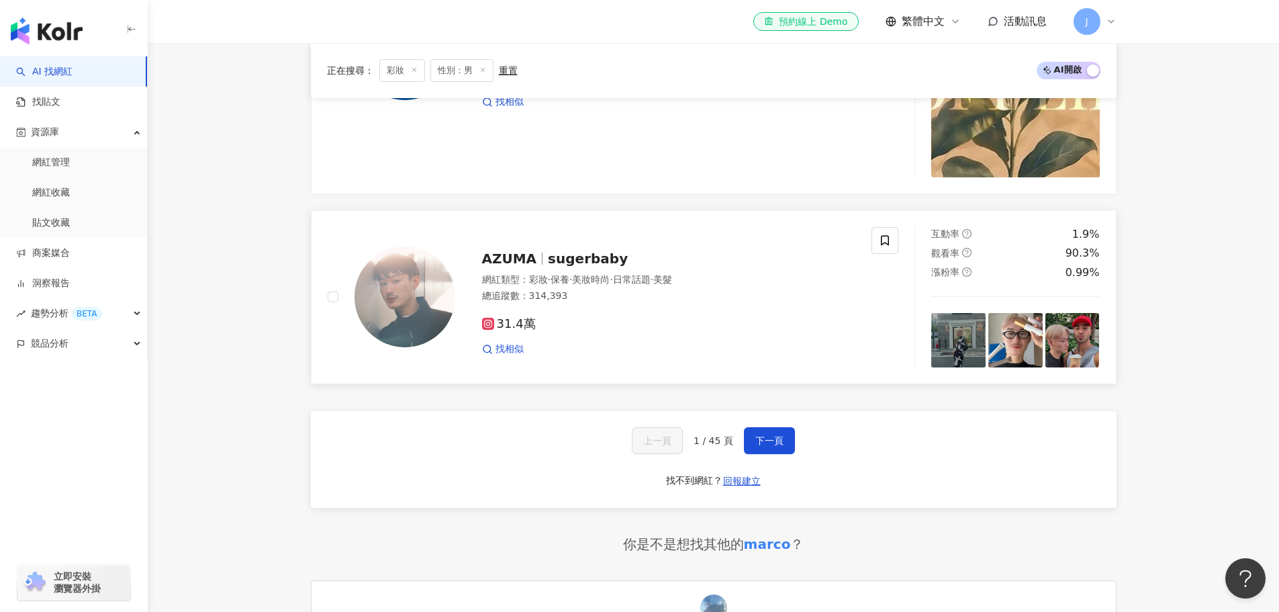
scroll to position [2551, 0]
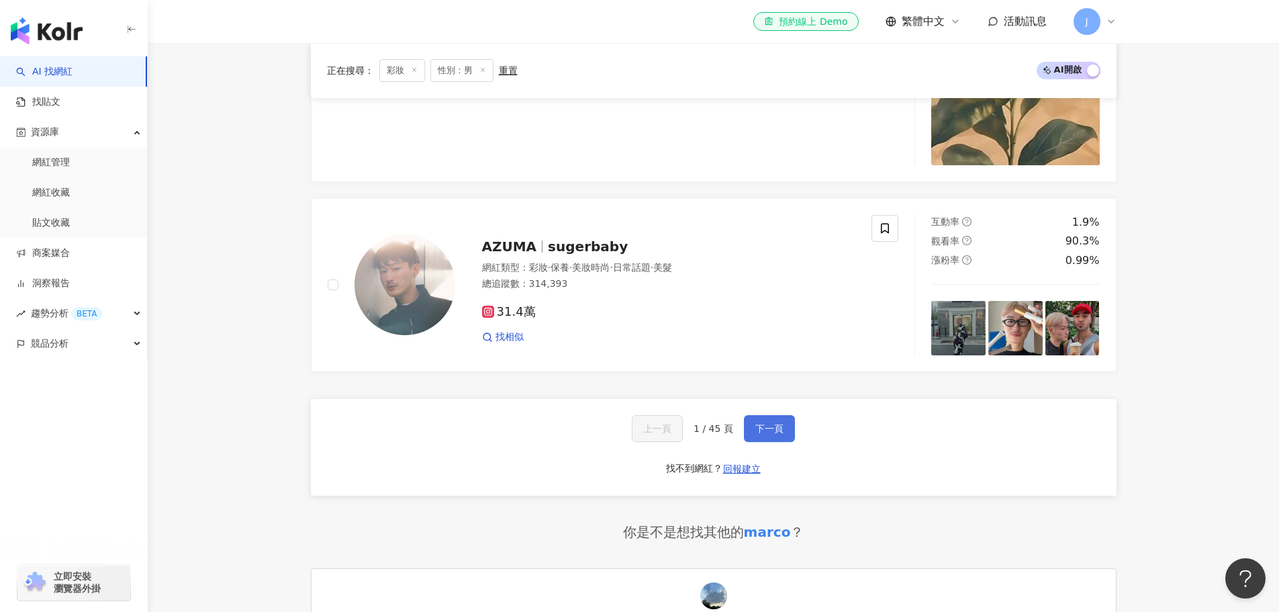
drag, startPoint x: 785, startPoint y: 440, endPoint x: 654, endPoint y: 365, distance: 151.2
click at [785, 440] on button "下一頁" at bounding box center [769, 428] width 51 height 27
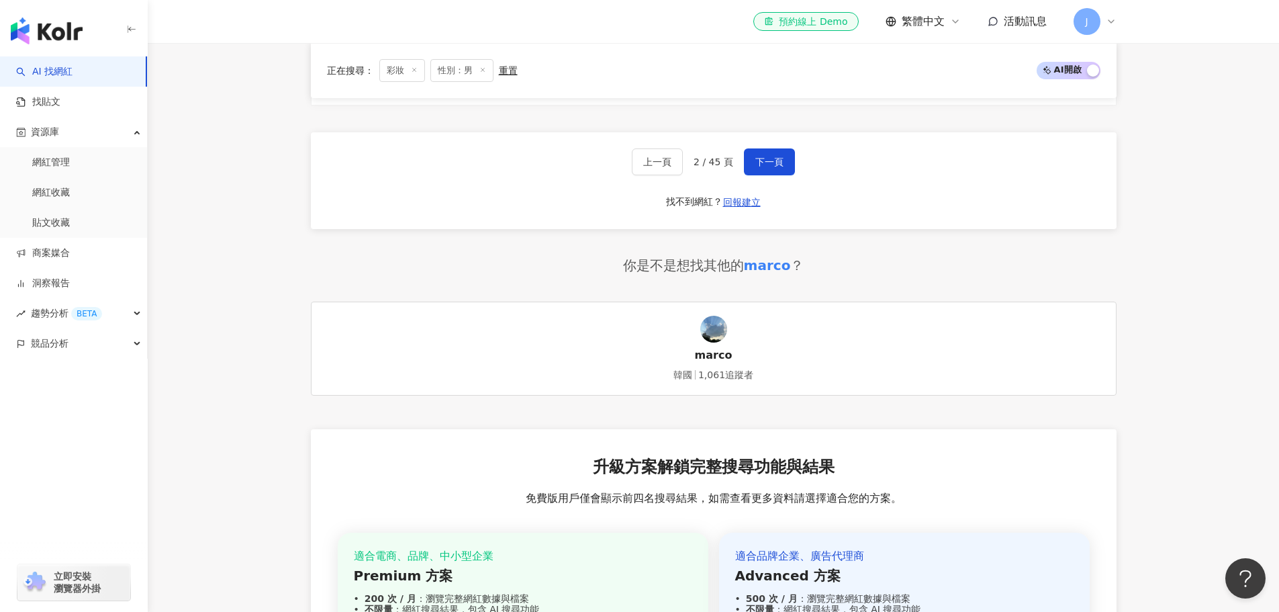
scroll to position [2610, 0]
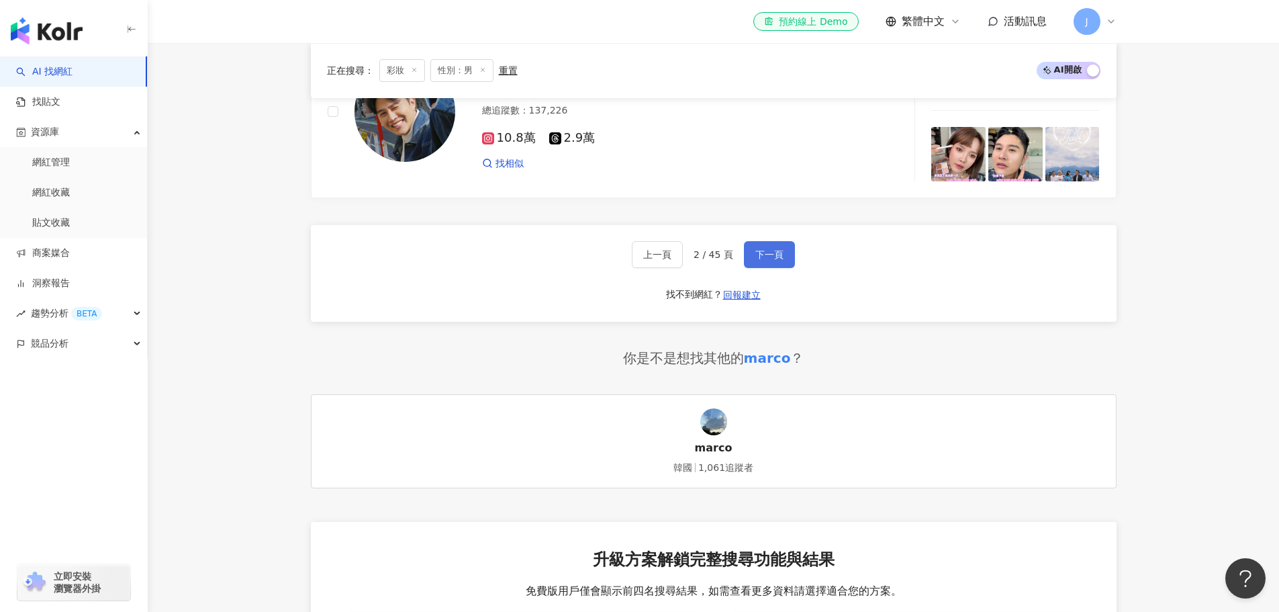
click at [780, 260] on span "下一頁" at bounding box center [769, 254] width 28 height 11
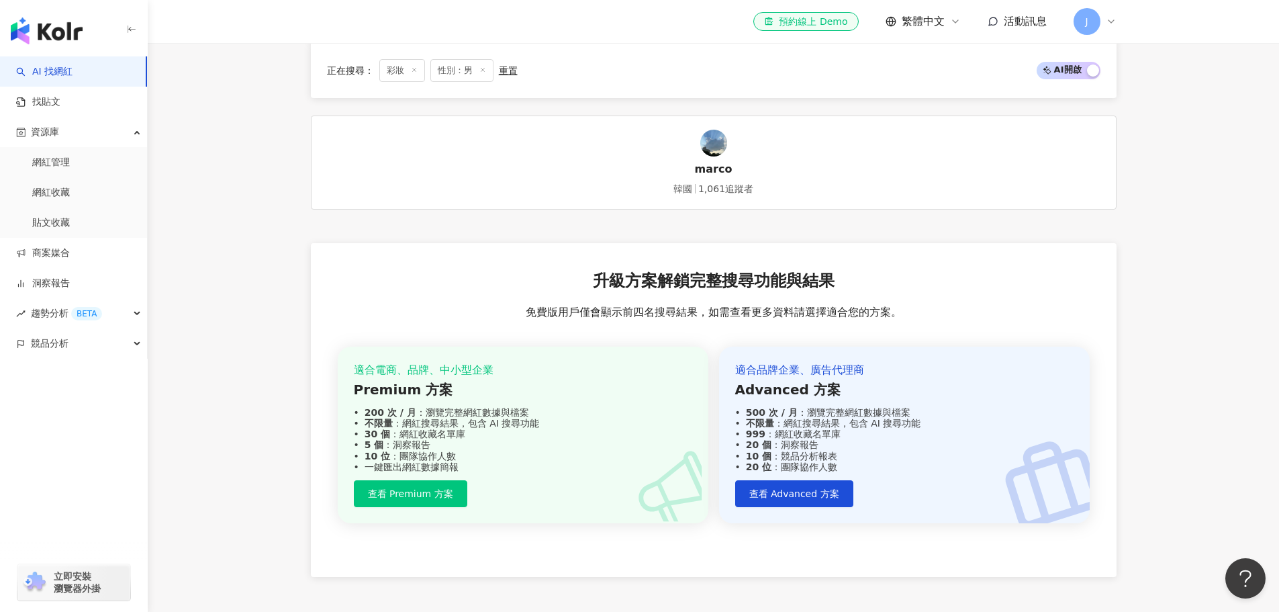
scroll to position [2745, 0]
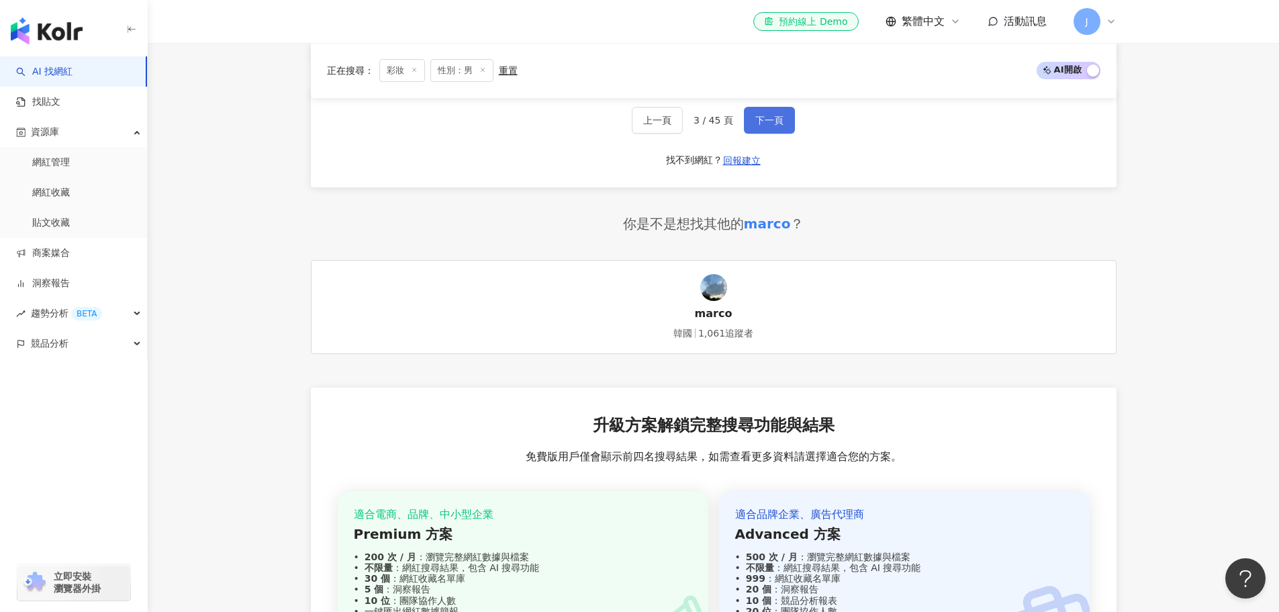
click at [779, 126] on span "下一頁" at bounding box center [769, 120] width 28 height 11
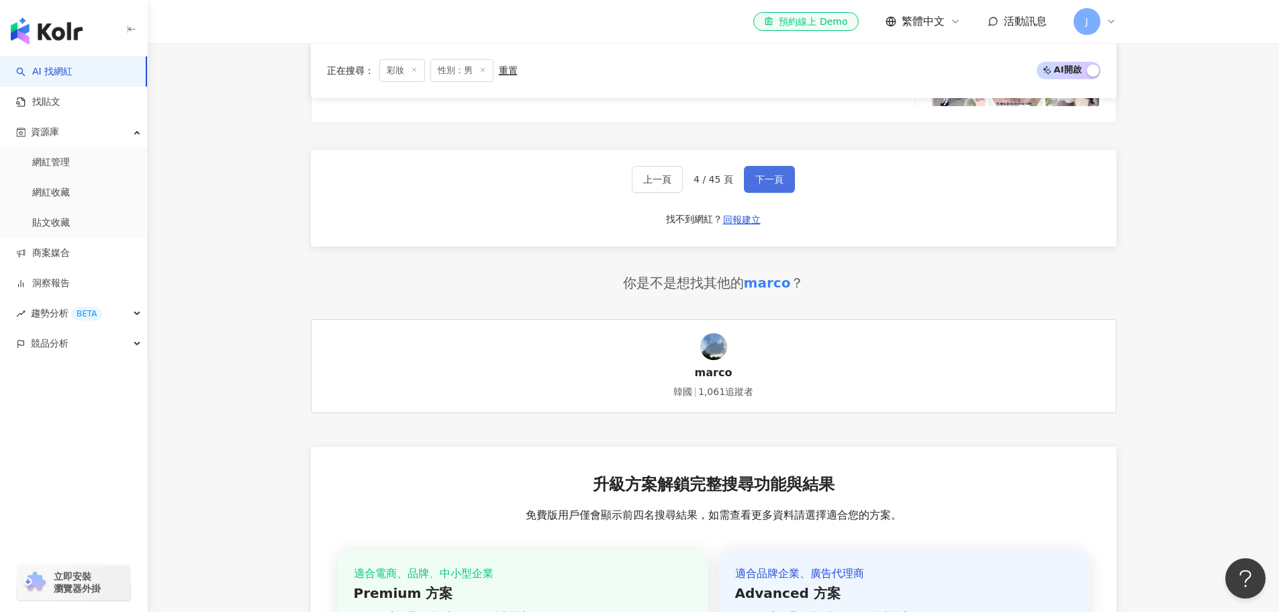
scroll to position [2706, 0]
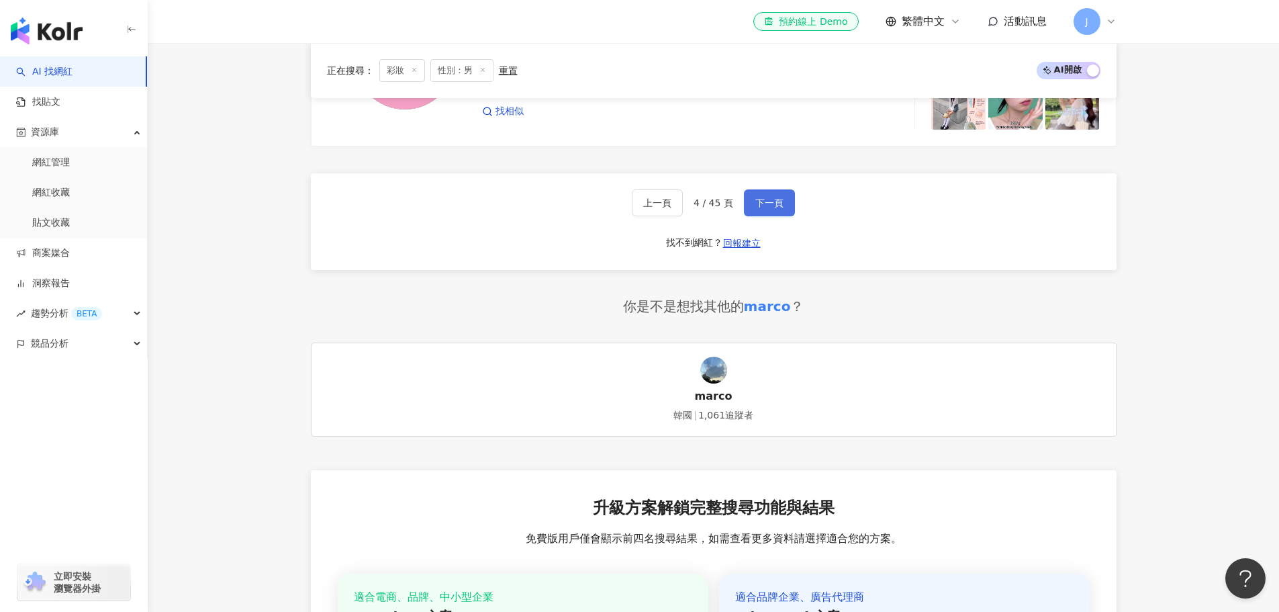
click at [783, 199] on button "下一頁" at bounding box center [769, 202] width 51 height 27
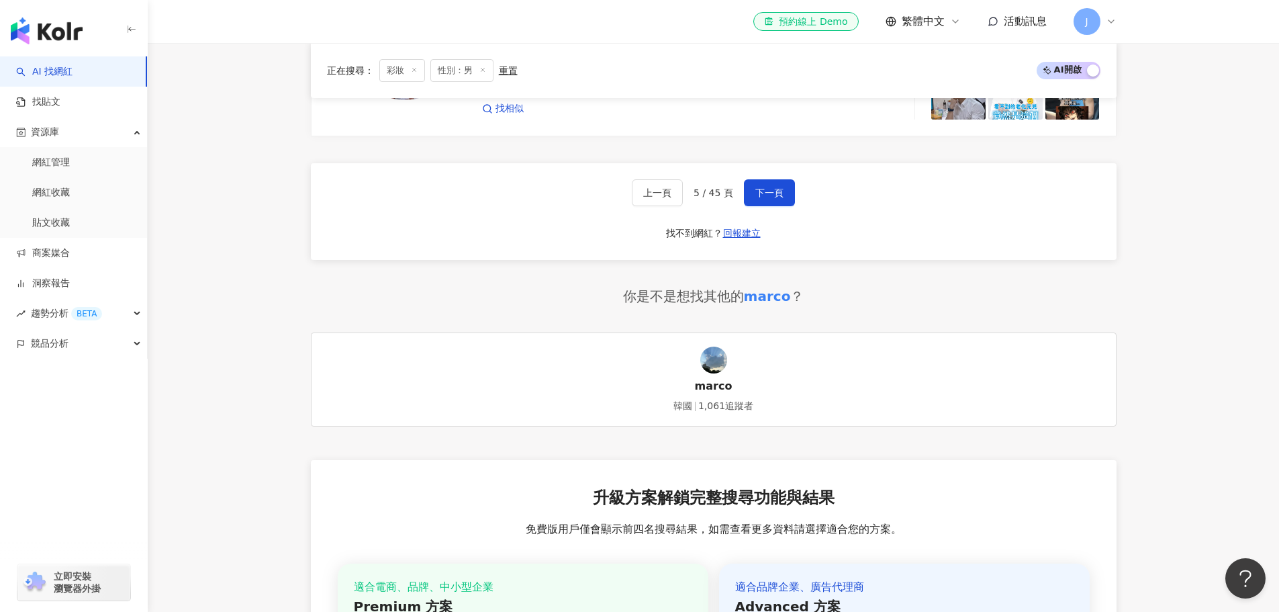
scroll to position [2677, 0]
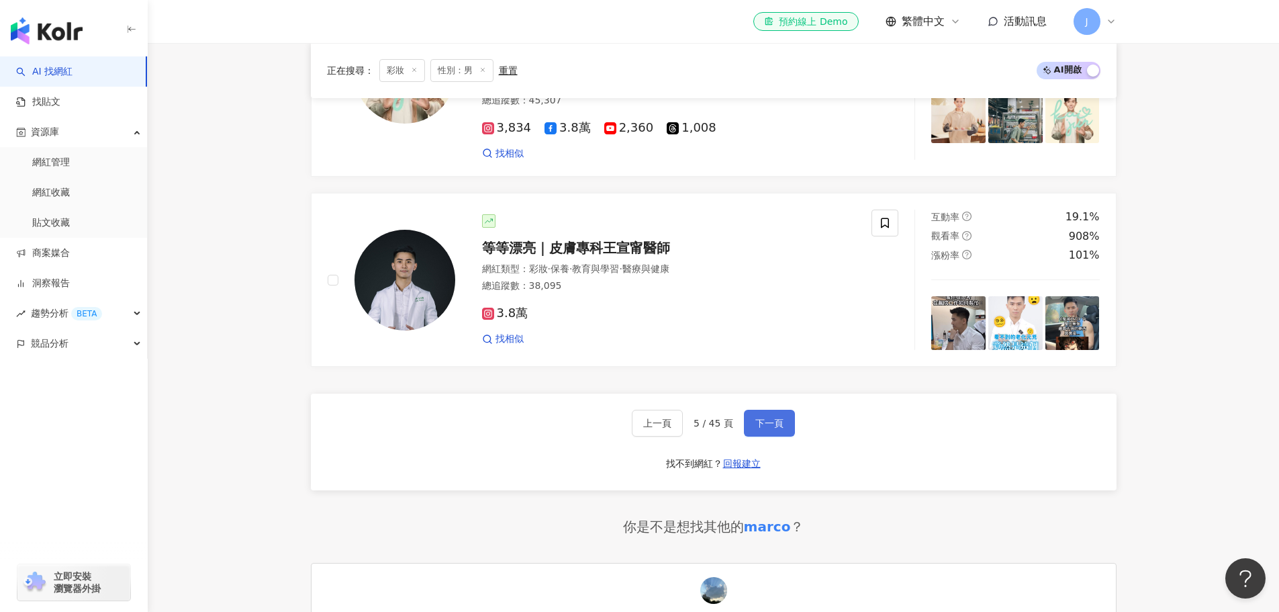
click at [784, 409] on button "下一頁" at bounding box center [769, 422] width 51 height 27
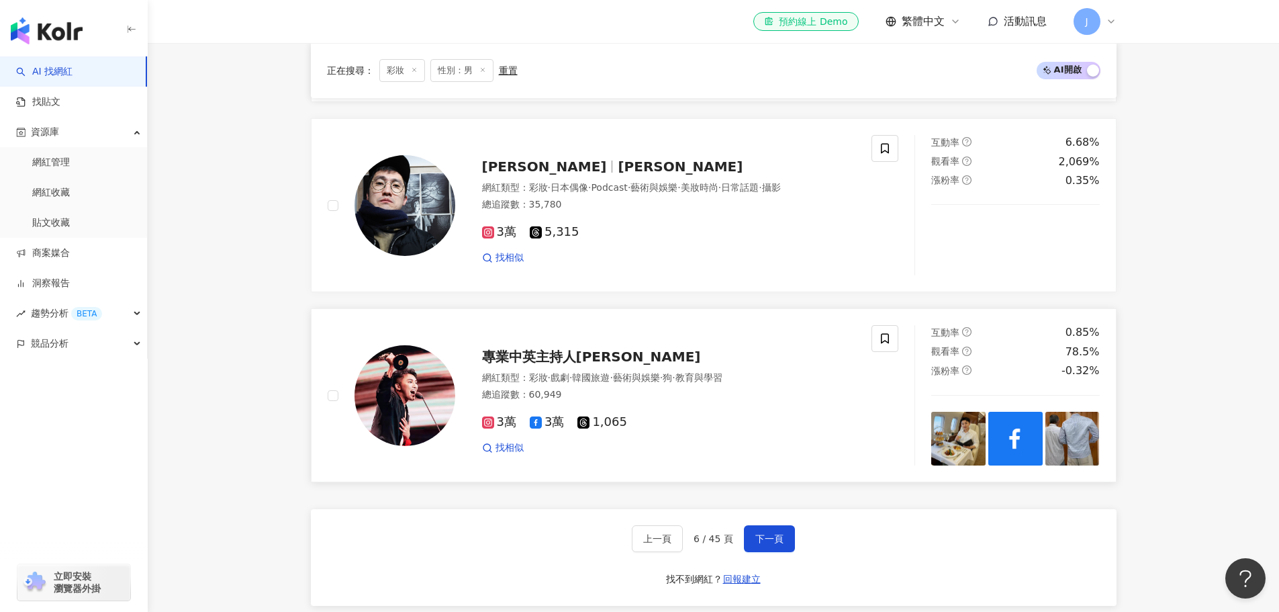
scroll to position [2419, 0]
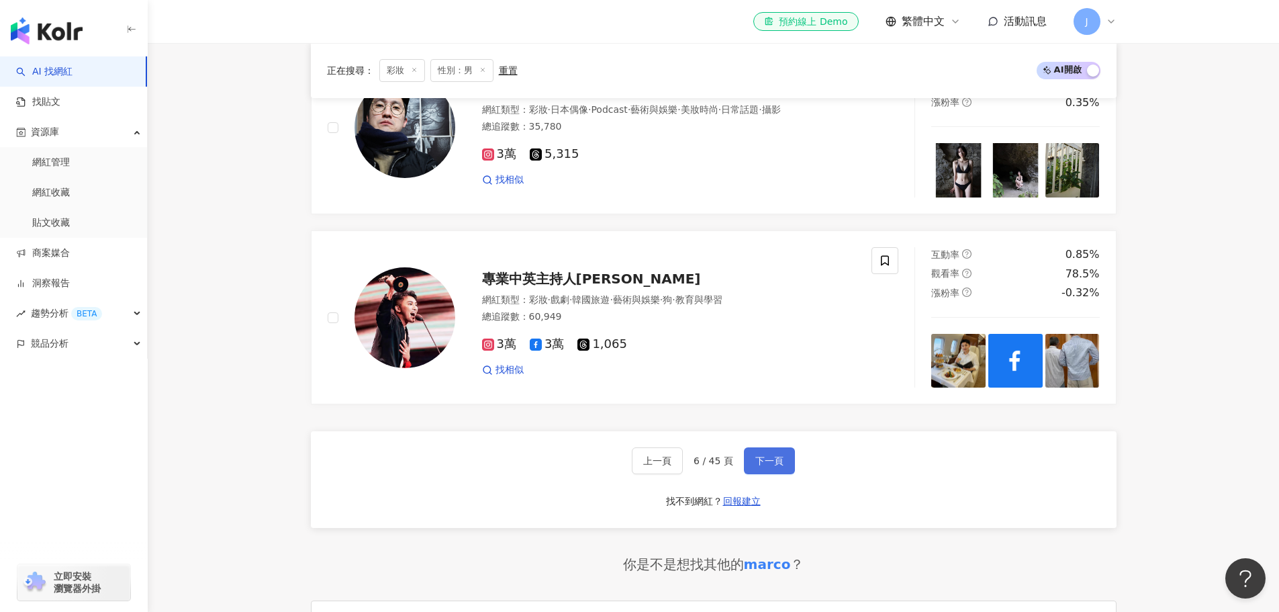
click at [769, 455] on span "下一頁" at bounding box center [769, 460] width 28 height 11
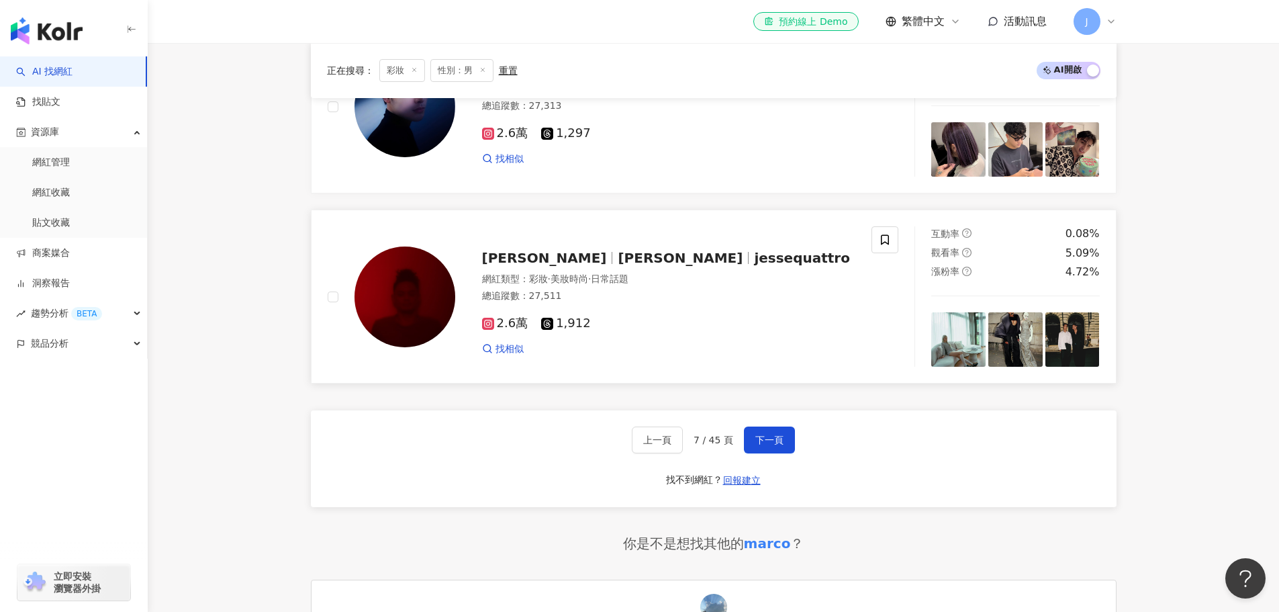
scroll to position [2621, 0]
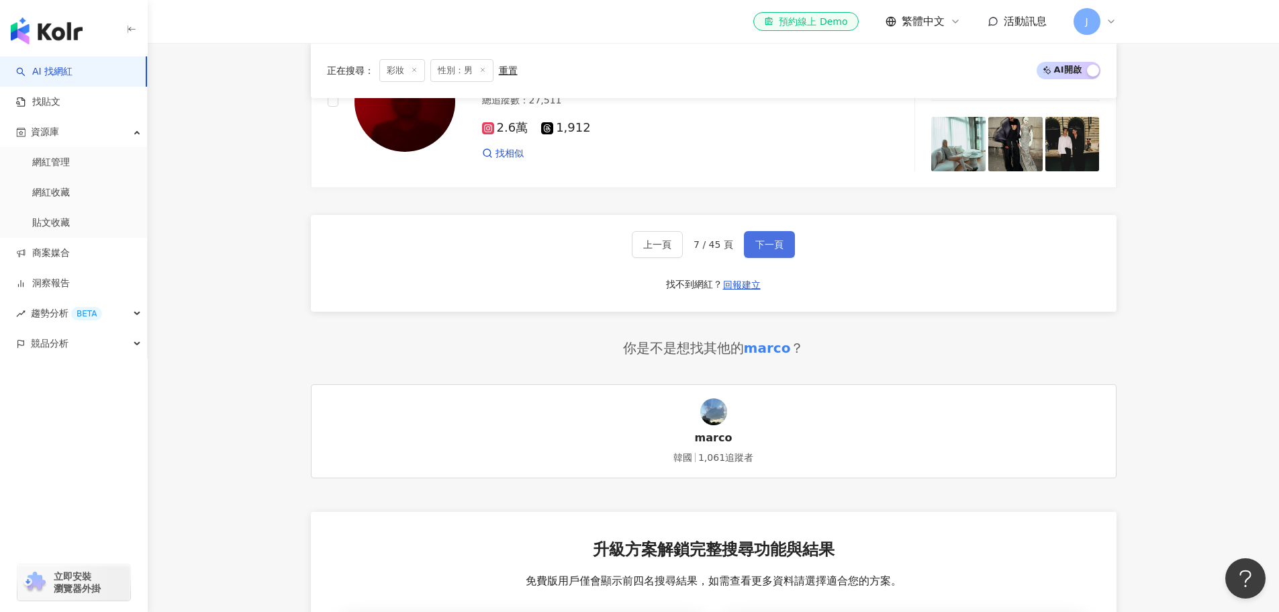
click at [758, 250] on span "下一頁" at bounding box center [769, 244] width 28 height 11
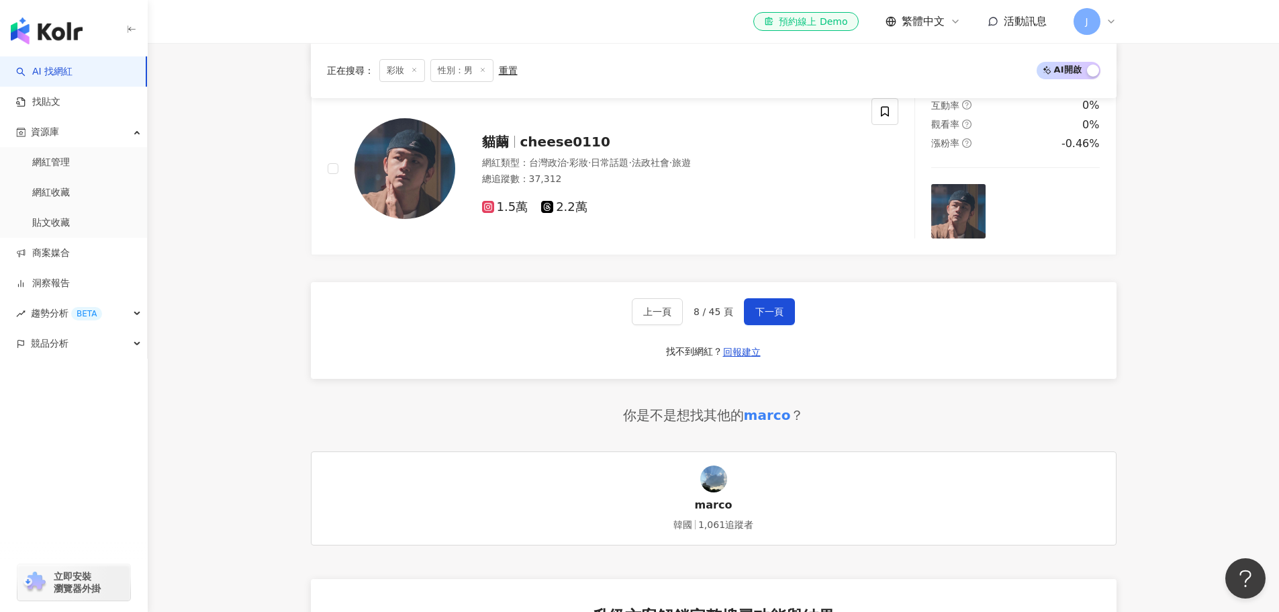
scroll to position [2755, 0]
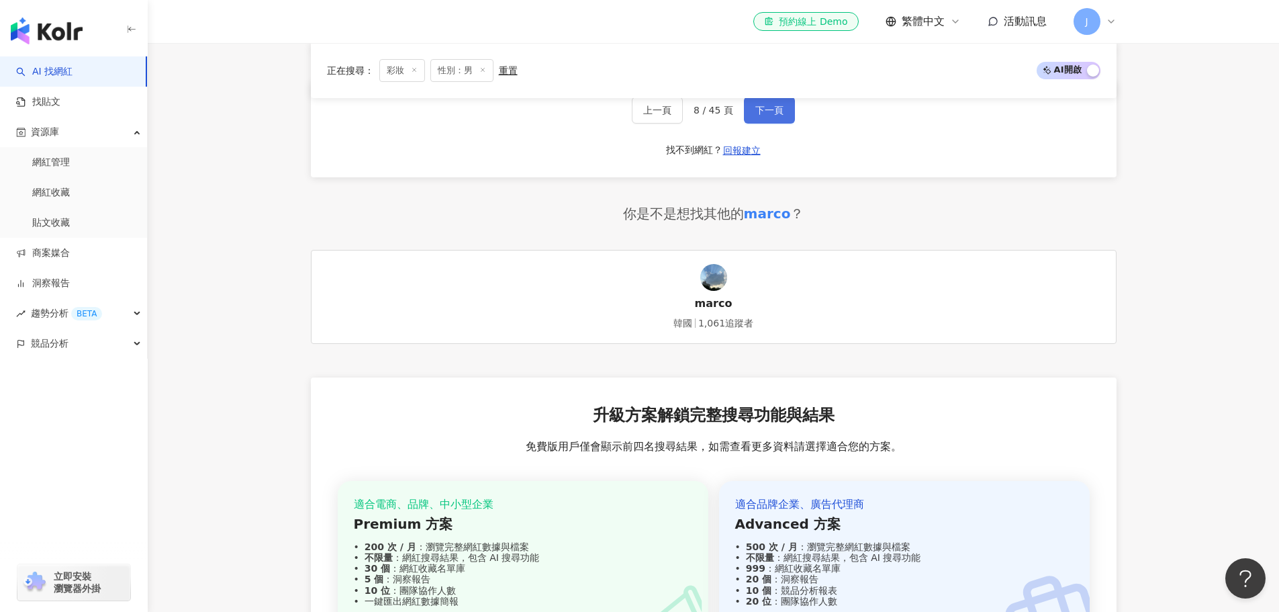
click at [760, 115] on span "下一頁" at bounding box center [769, 110] width 28 height 11
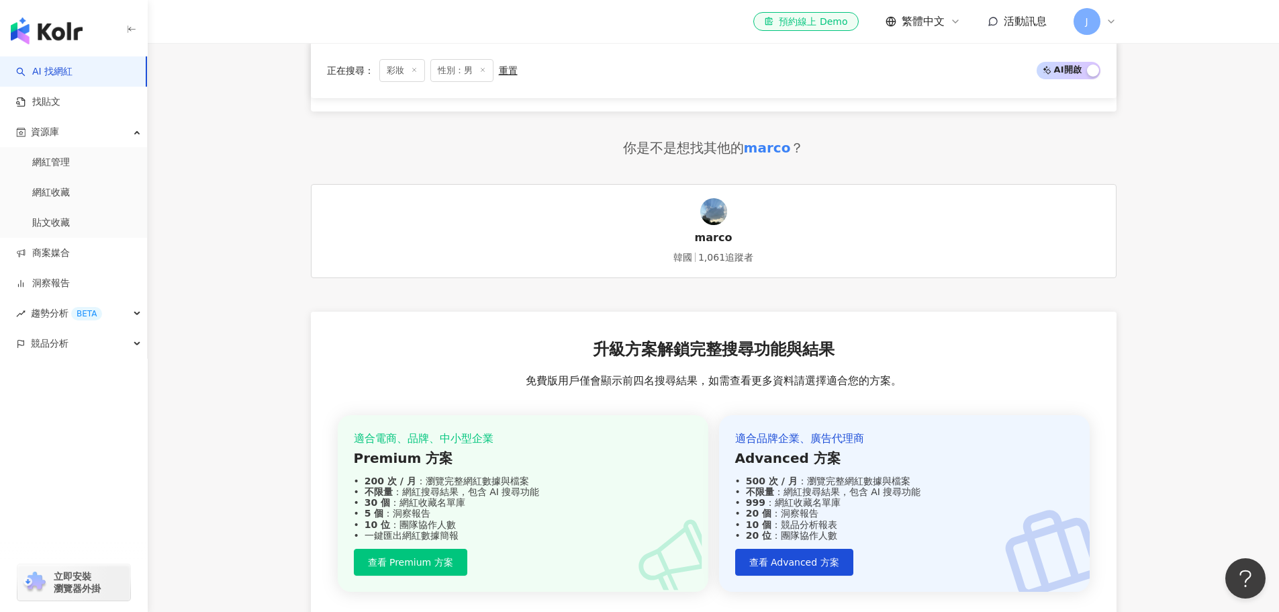
scroll to position [2610, 0]
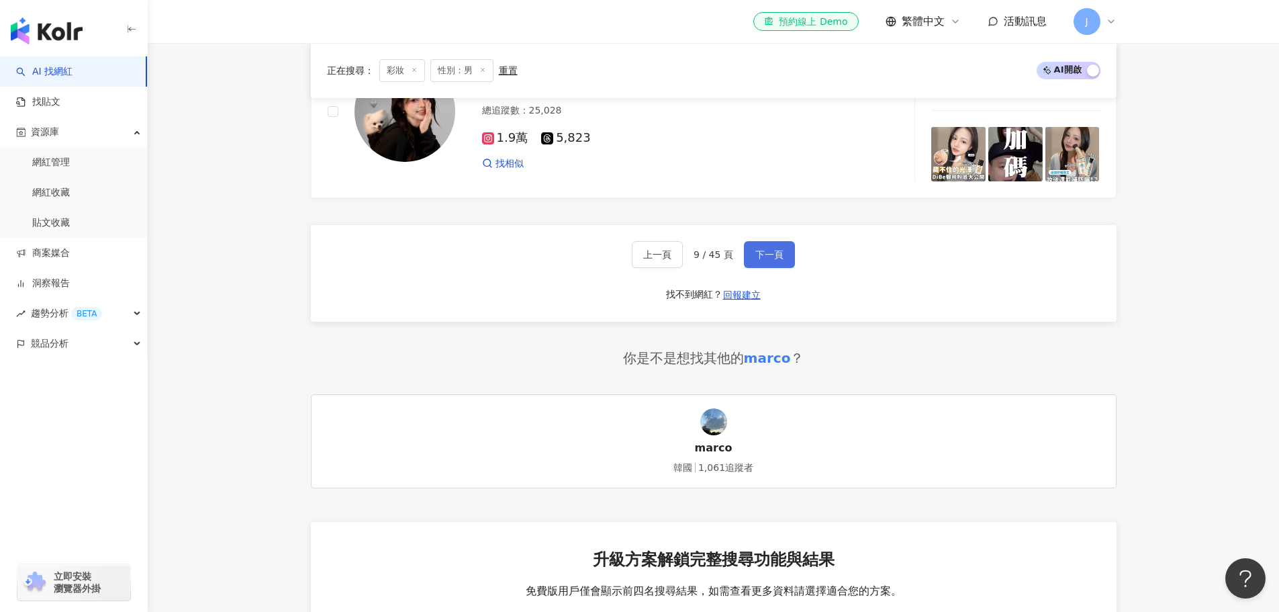
click at [777, 257] on button "下一頁" at bounding box center [769, 254] width 51 height 27
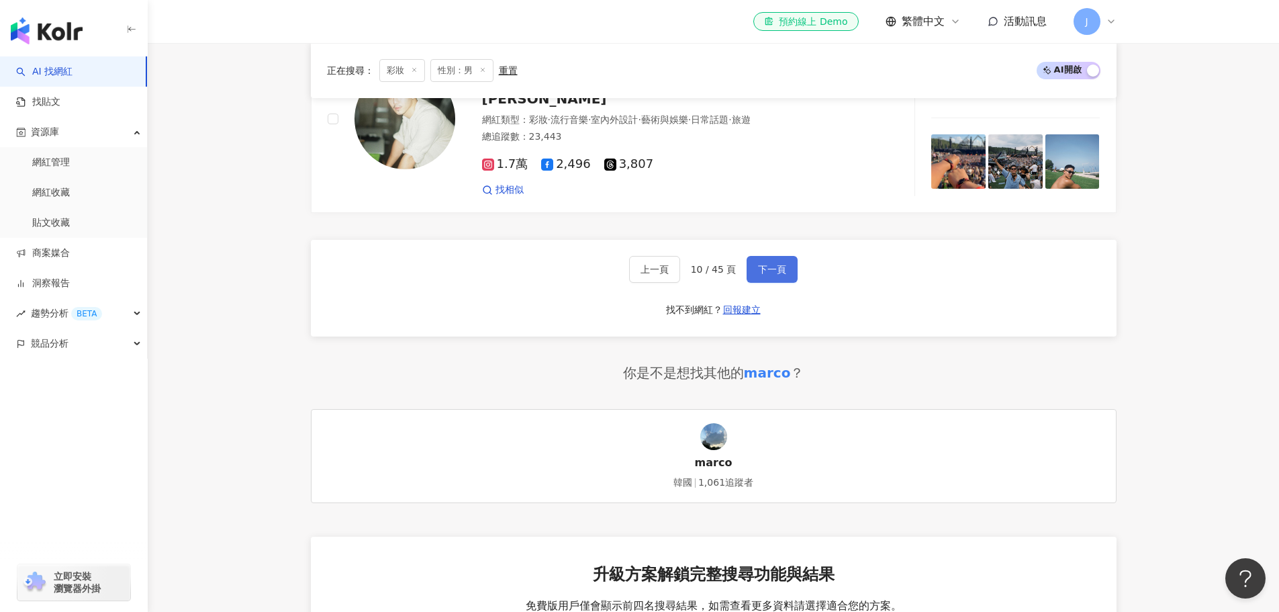
click at [763, 264] on span "下一頁" at bounding box center [772, 269] width 28 height 11
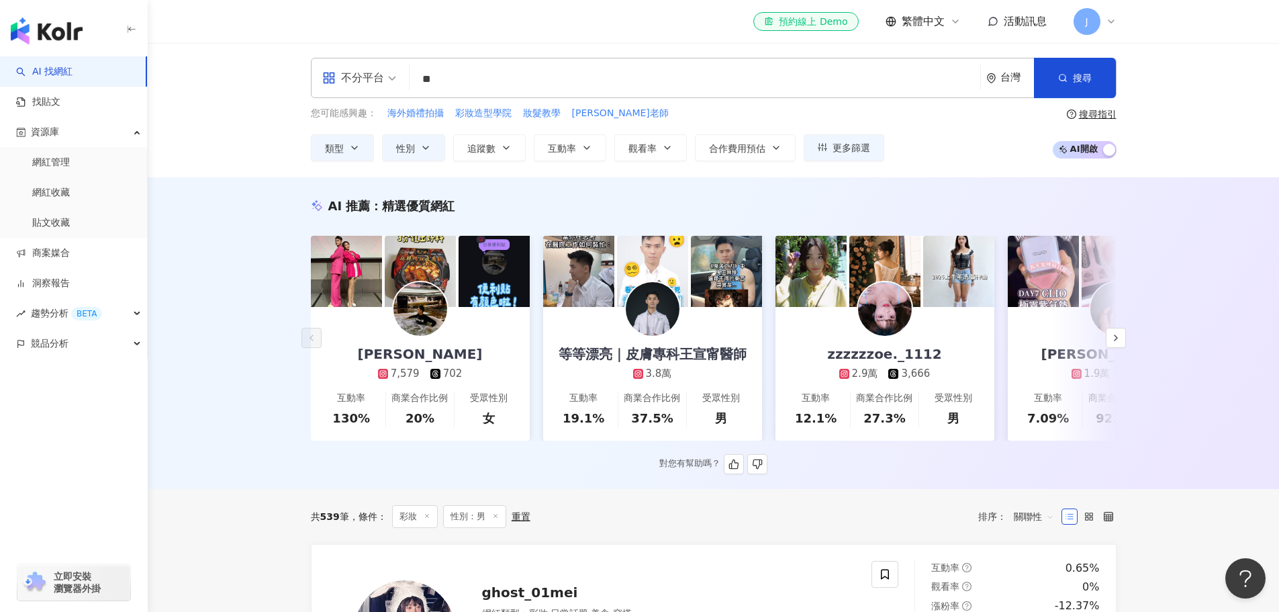
scroll to position [0, 0]
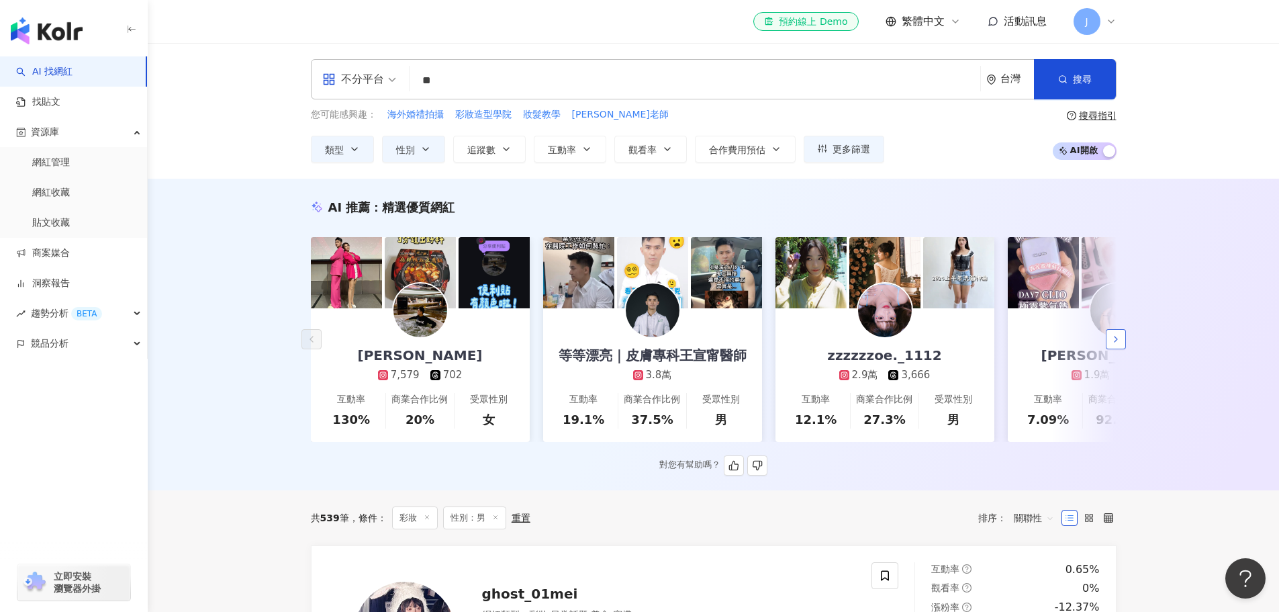
click at [1122, 338] on button "button" at bounding box center [1116, 339] width 20 height 20
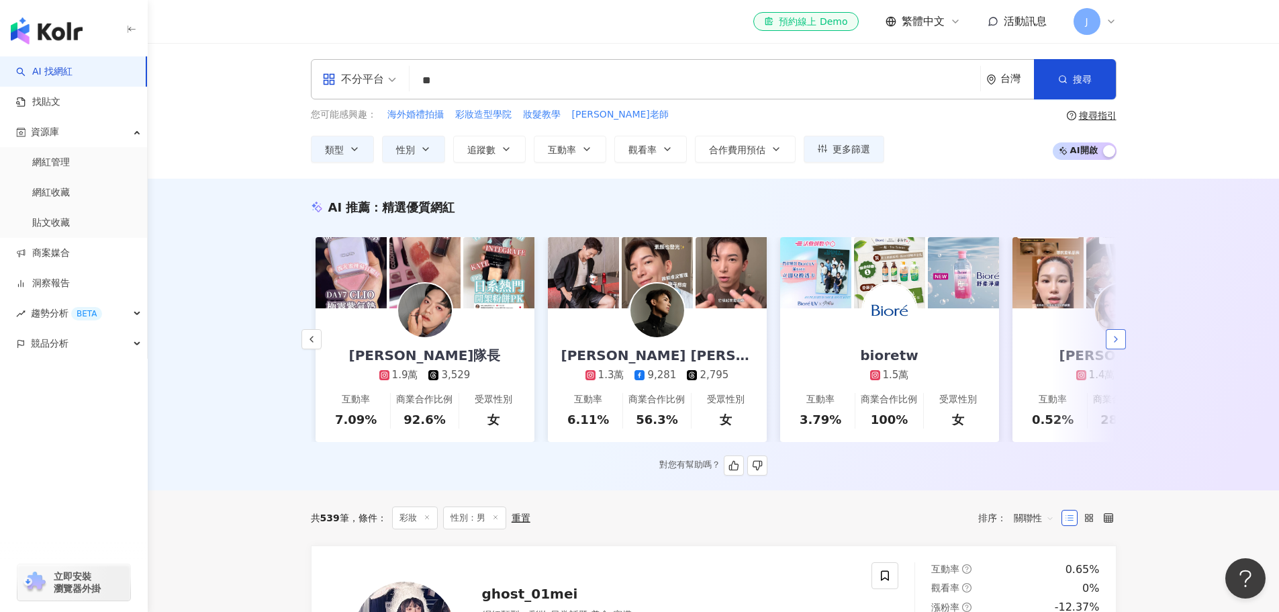
scroll to position [0, 697]
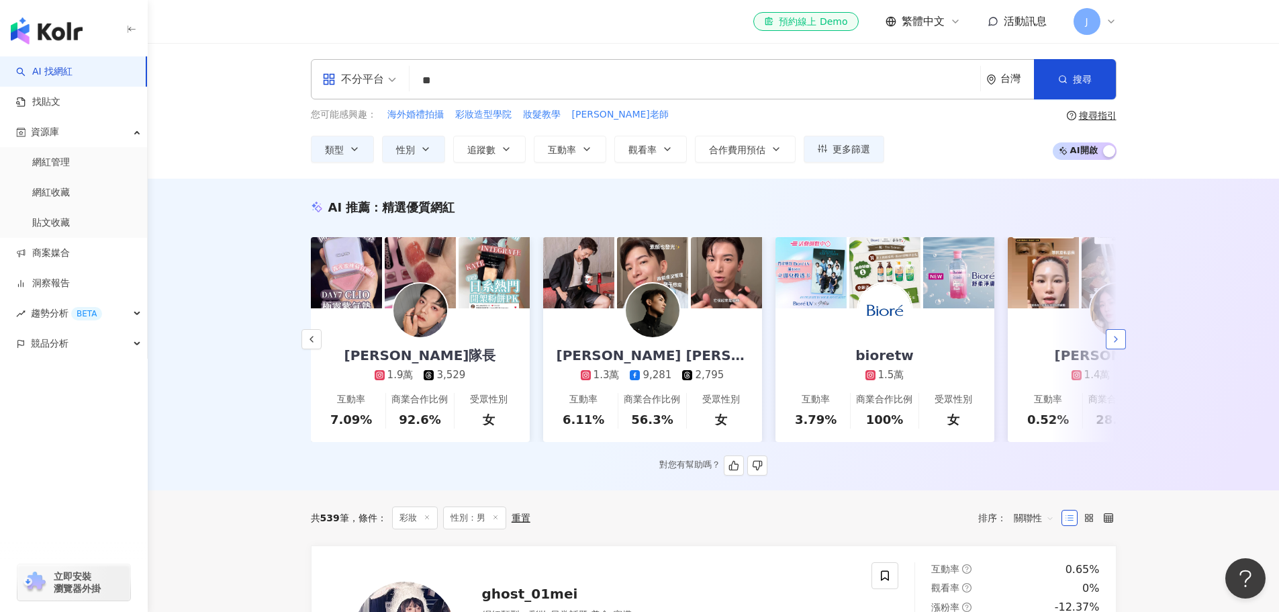
click at [1122, 338] on button "button" at bounding box center [1116, 339] width 20 height 20
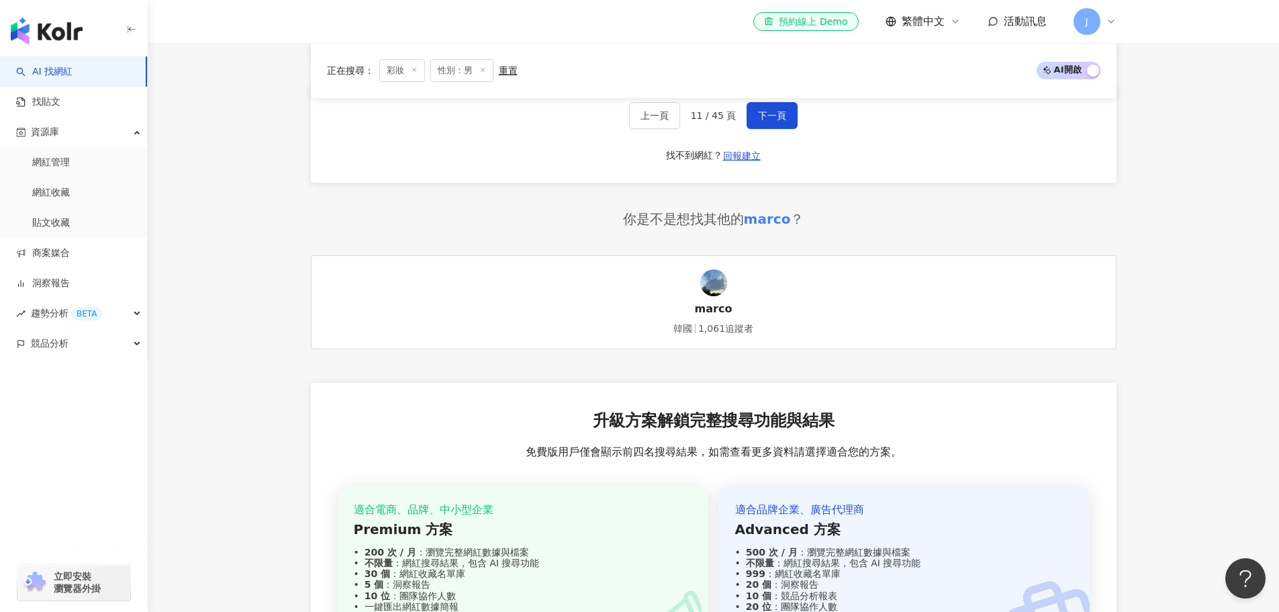
scroll to position [2752, 0]
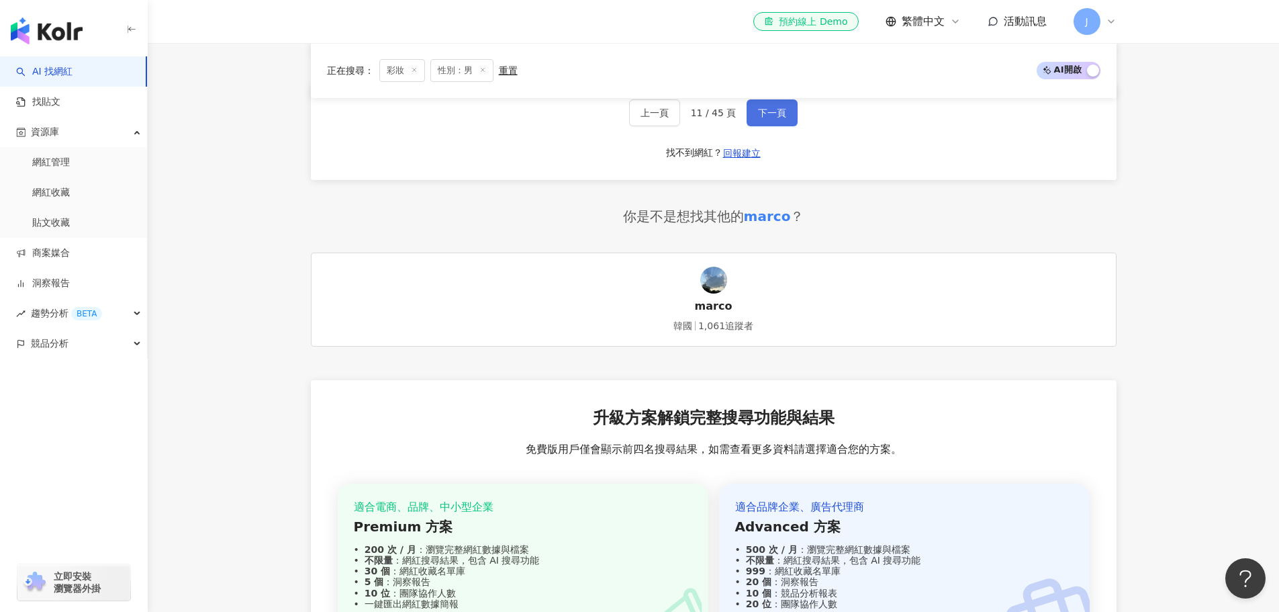
click at [784, 123] on button "下一頁" at bounding box center [771, 112] width 51 height 27
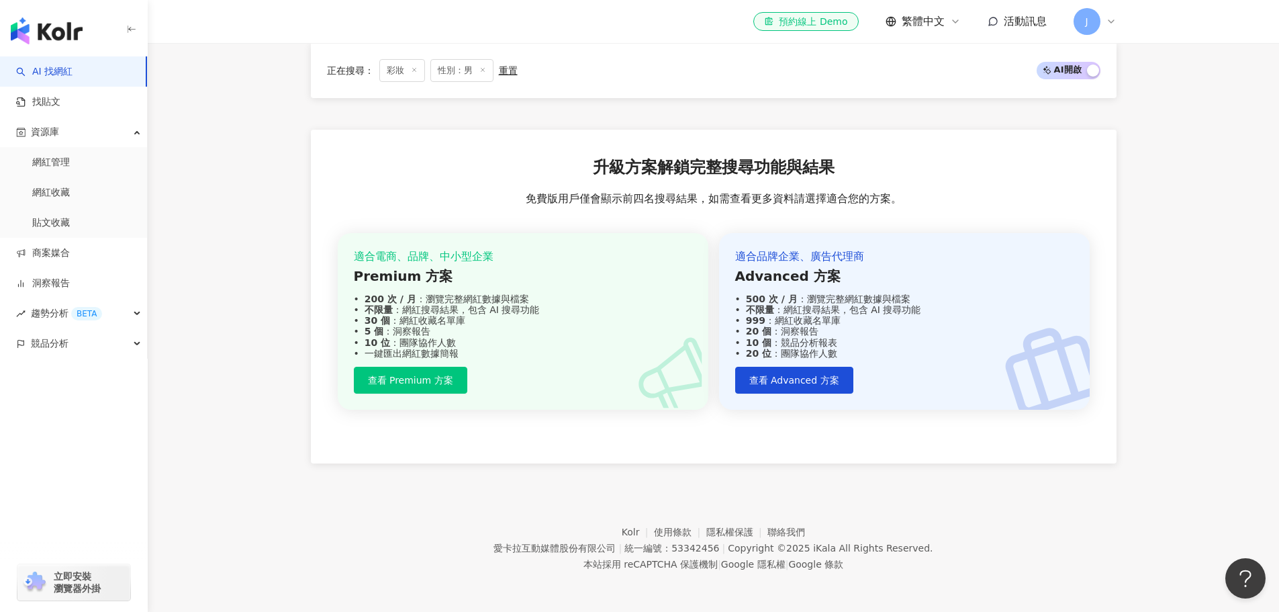
scroll to position [3013, 0]
click at [70, 189] on link "網紅收藏" at bounding box center [51, 192] width 38 height 13
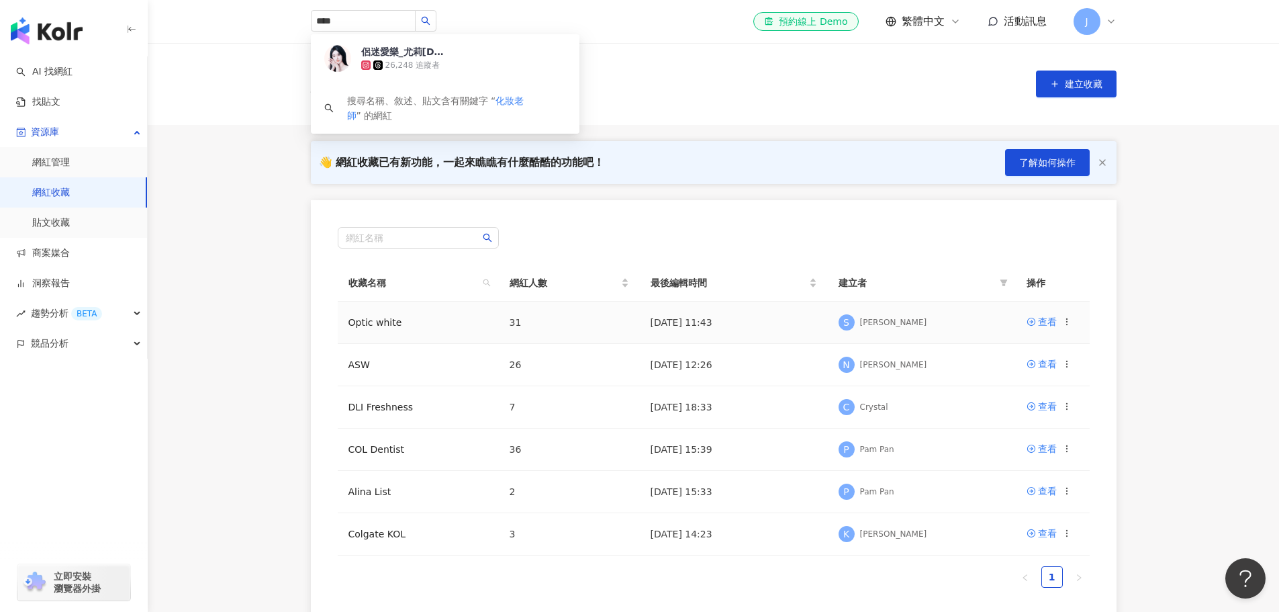
click at [439, 317] on td "Optic white" at bounding box center [418, 322] width 161 height 42
click at [1035, 324] on icon at bounding box center [1030, 321] width 9 height 9
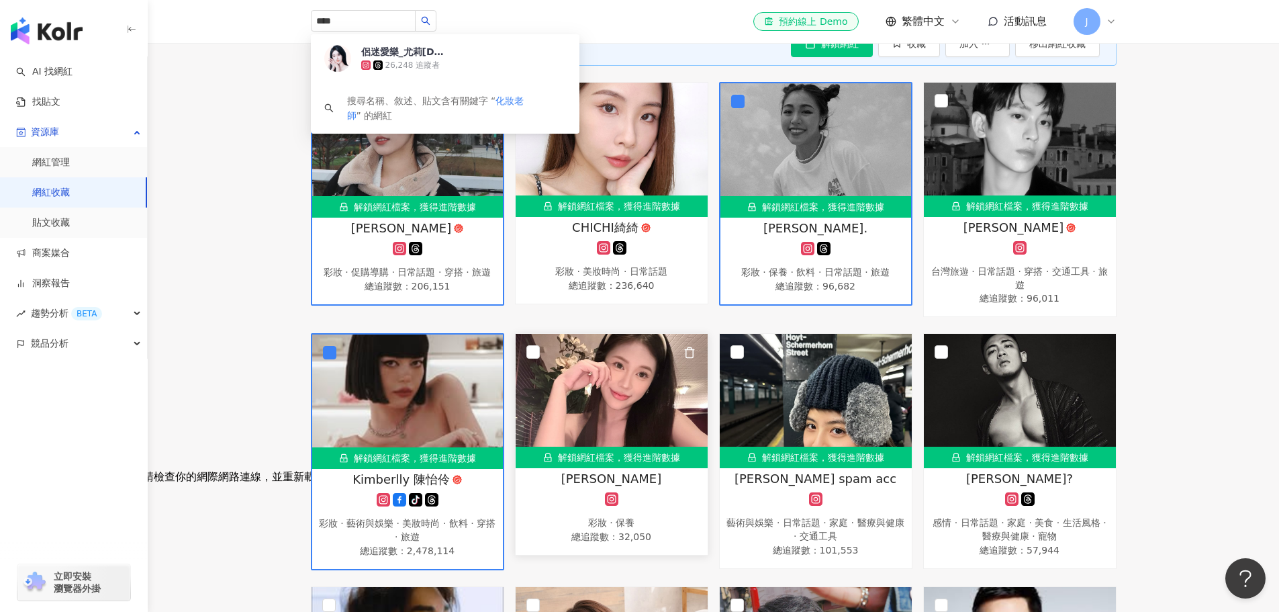
scroll to position [203, 0]
click at [628, 505] on div "尤里 彩妝 · 保養 總追蹤數 ： 32,050" at bounding box center [612, 506] width 192 height 75
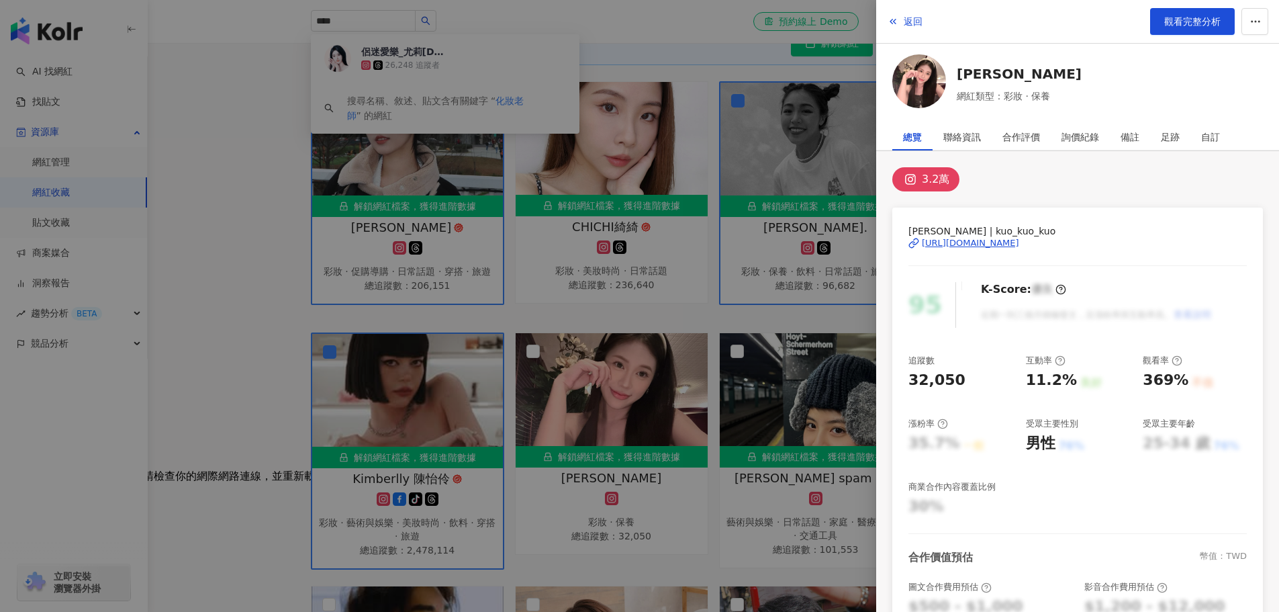
click at [1014, 242] on div "https://www.instagram.com/kuo_kuo_kuo/" at bounding box center [970, 243] width 97 height 12
click at [785, 264] on div at bounding box center [639, 306] width 1279 height 612
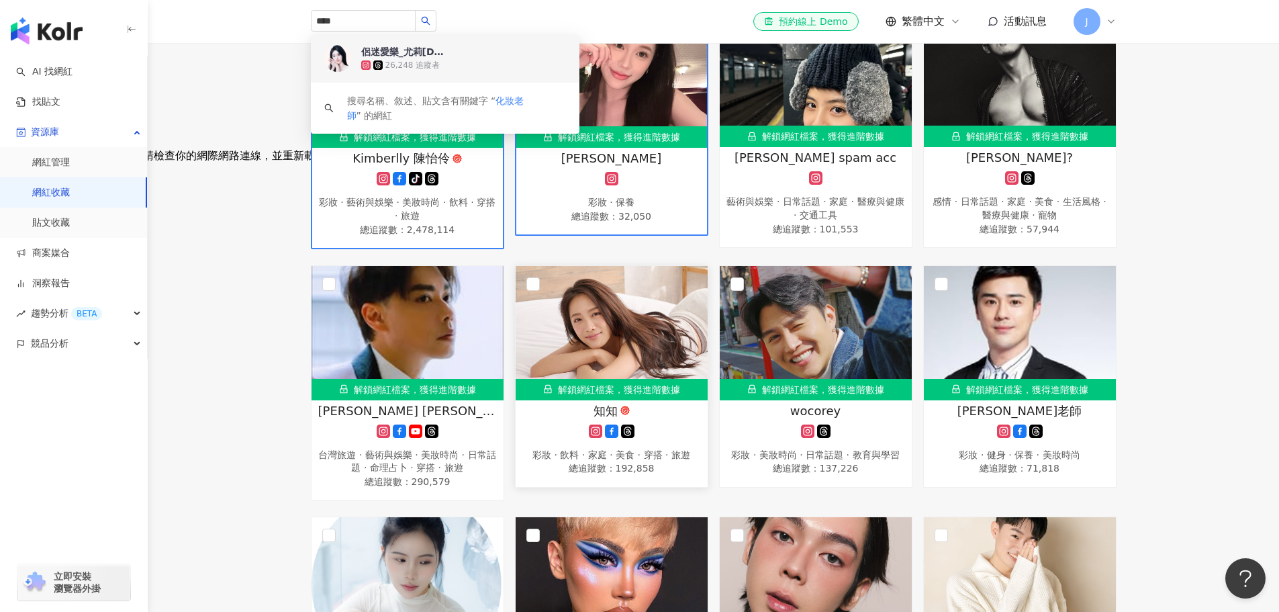
scroll to position [539, 0]
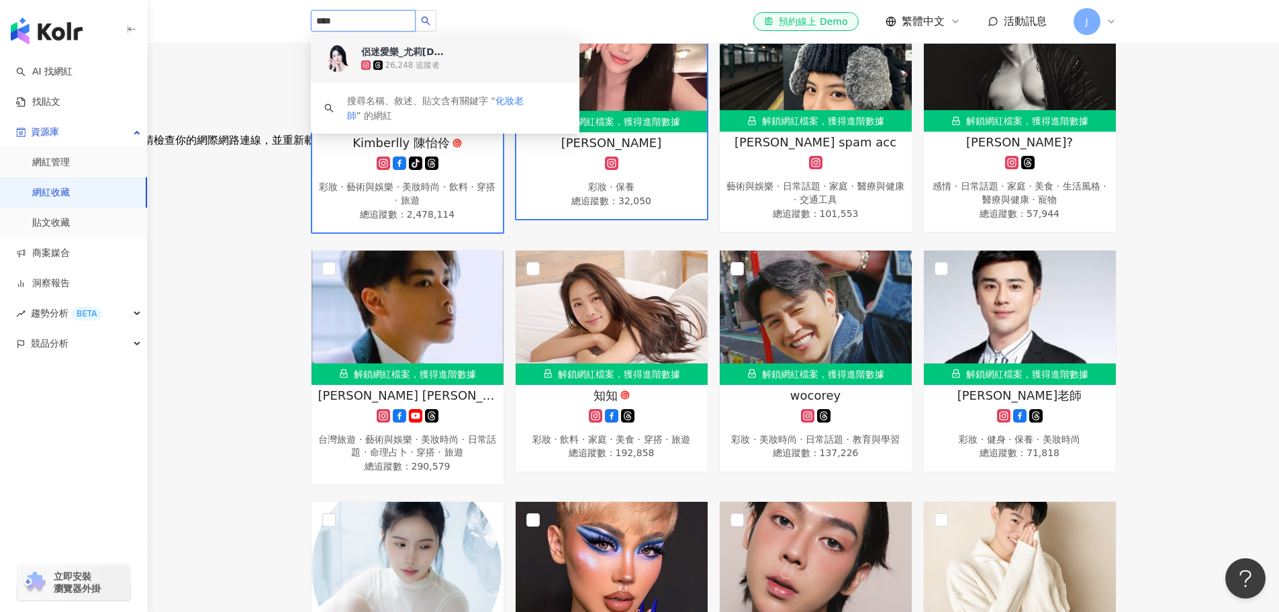
drag, startPoint x: 391, startPoint y: 17, endPoint x: 281, endPoint y: 16, distance: 109.4
click at [281, 16] on header "**** 侶迷愛樂_尤莉雅 韓國人🇰🇷韓式髮際線 飄眉 霧眉 眼線 26,248 追蹤者 搜尋名稱、敘述、貼文含有關鍵字 “ 化妝老師 ” 的網紅 el-ic…" at bounding box center [713, 22] width 1131 height 44
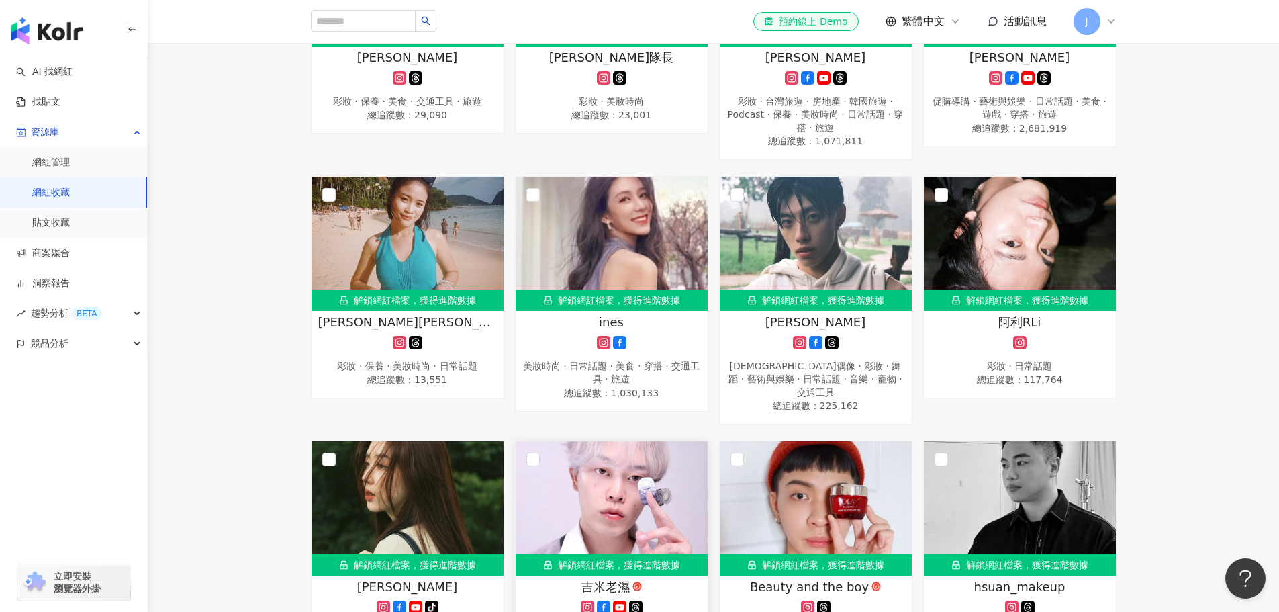
scroll to position [1544, 0]
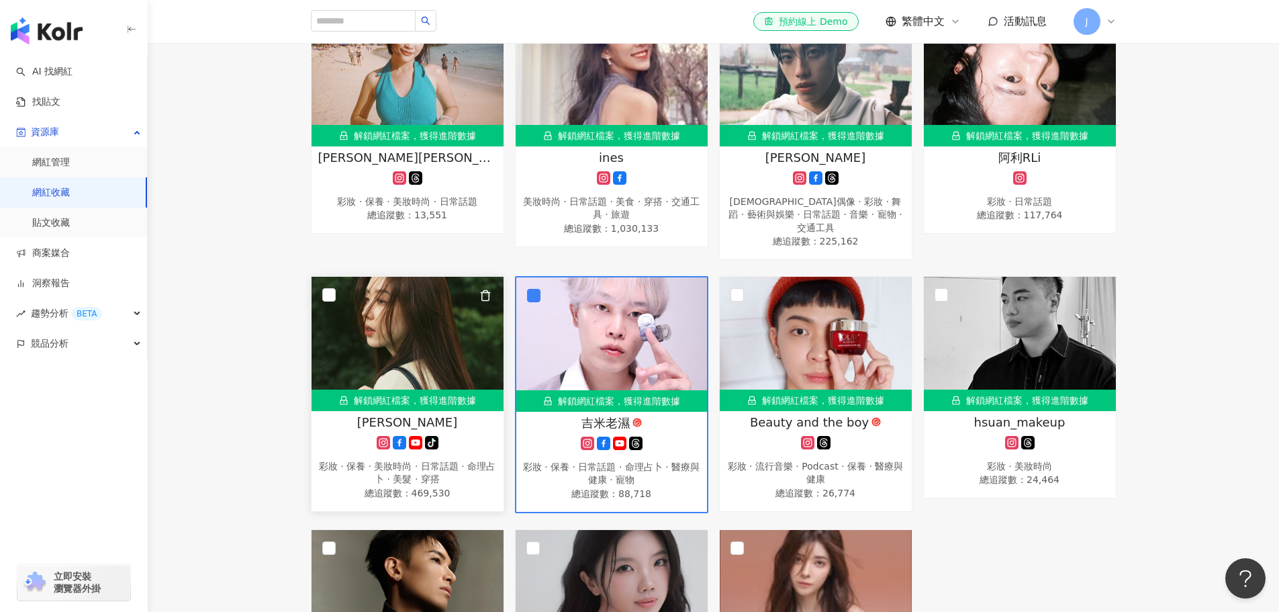
click at [336, 277] on img at bounding box center [407, 344] width 192 height 134
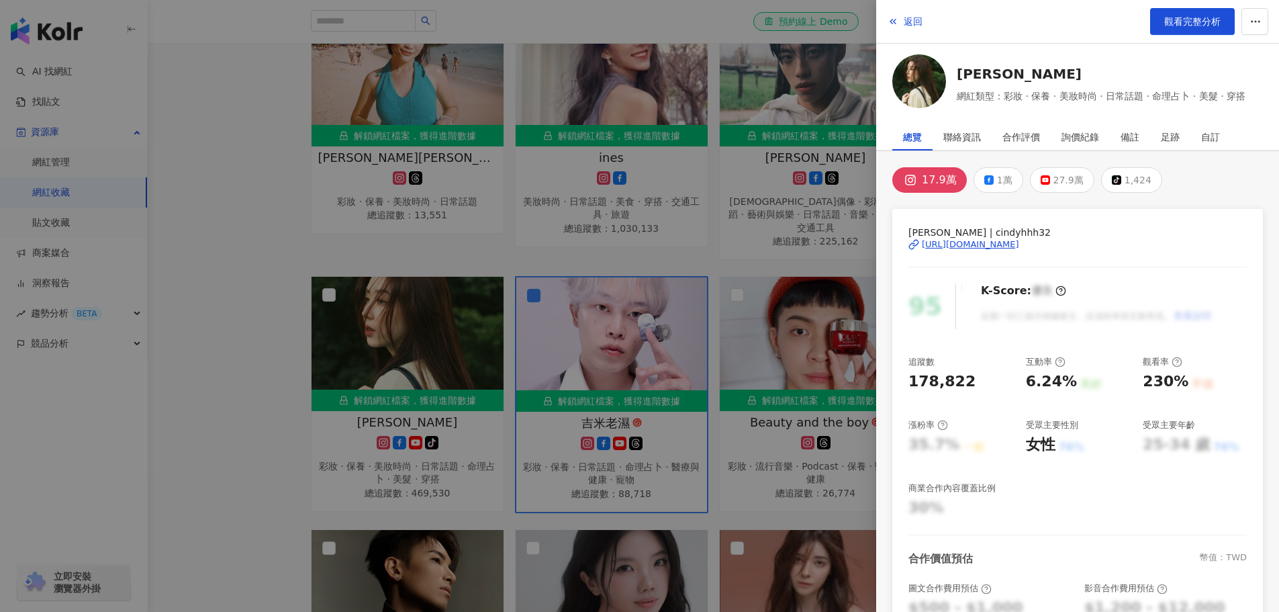
drag, startPoint x: 240, startPoint y: 305, endPoint x: 259, endPoint y: 294, distance: 22.0
click at [241, 305] on div at bounding box center [639, 306] width 1279 height 612
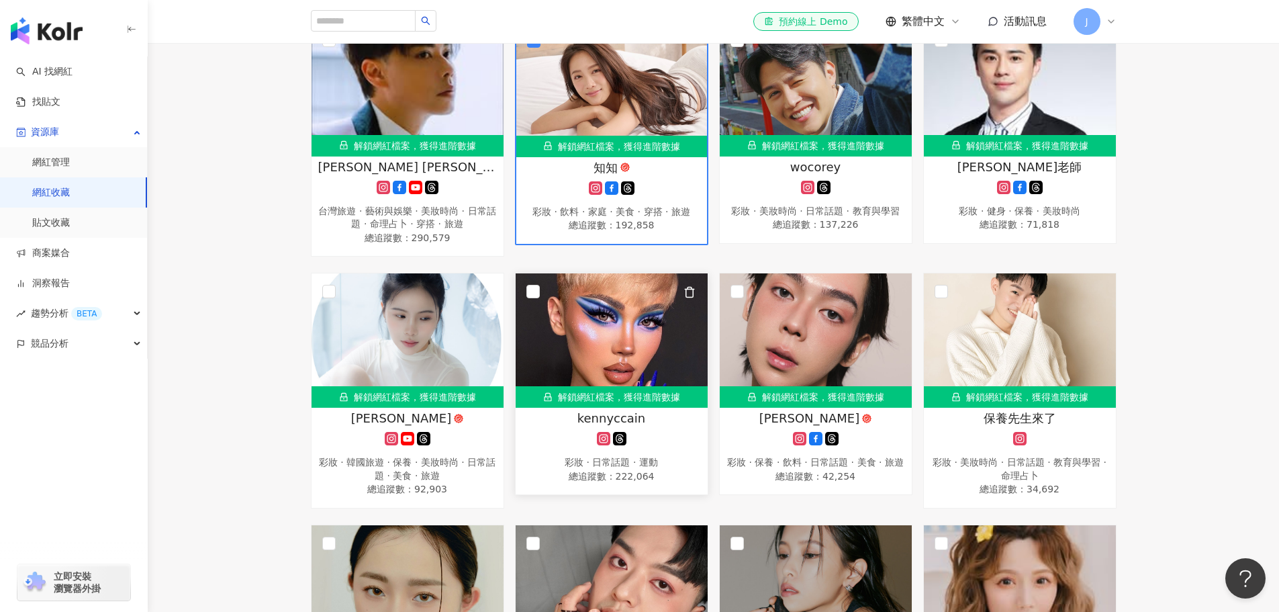
scroll to position [738, 0]
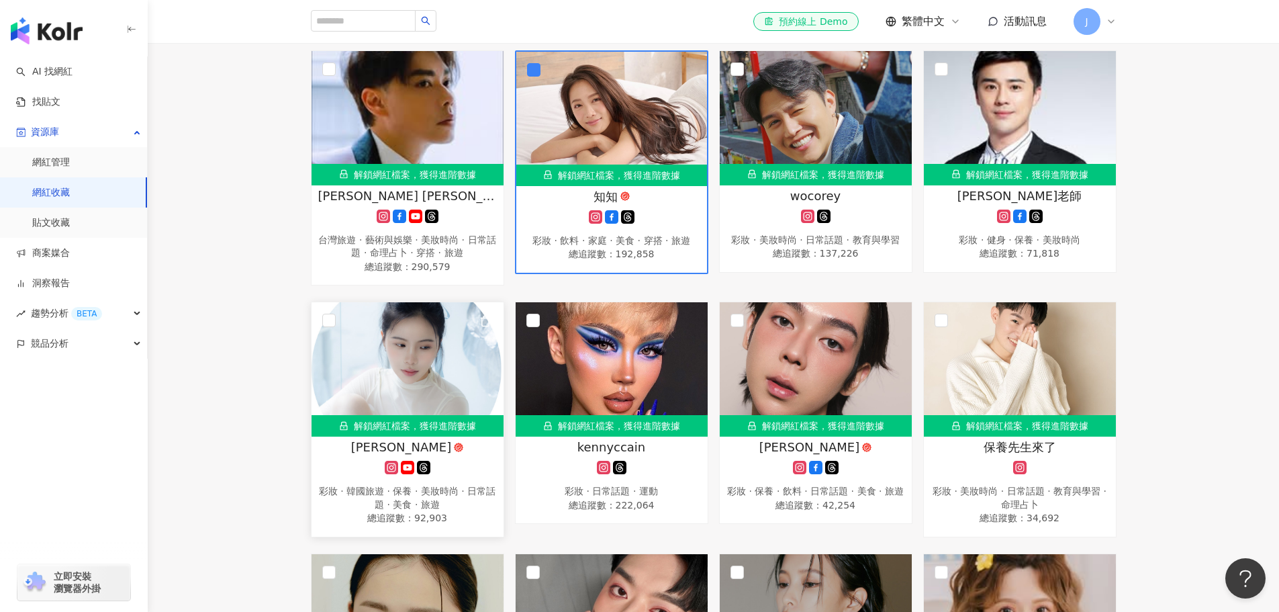
click at [383, 494] on div "彩妝 · 韓國旅遊 · 保養 · 美妝時尚 · 日常話題 · 美食 · 旅遊" at bounding box center [407, 498] width 179 height 26
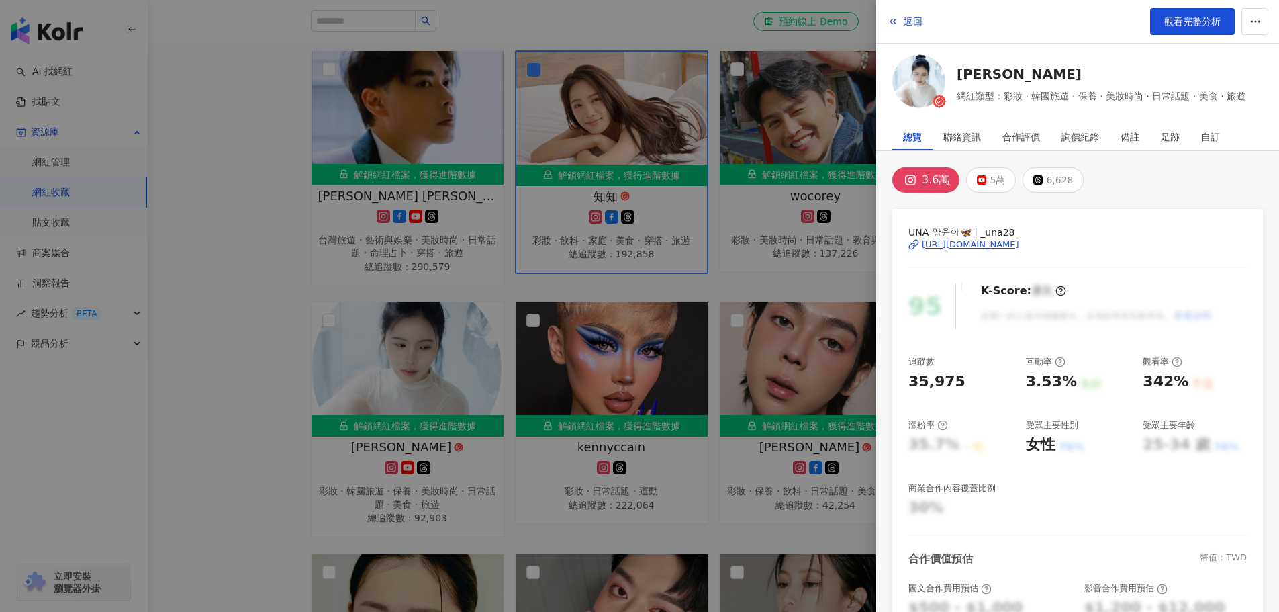
click at [277, 340] on div at bounding box center [639, 306] width 1279 height 612
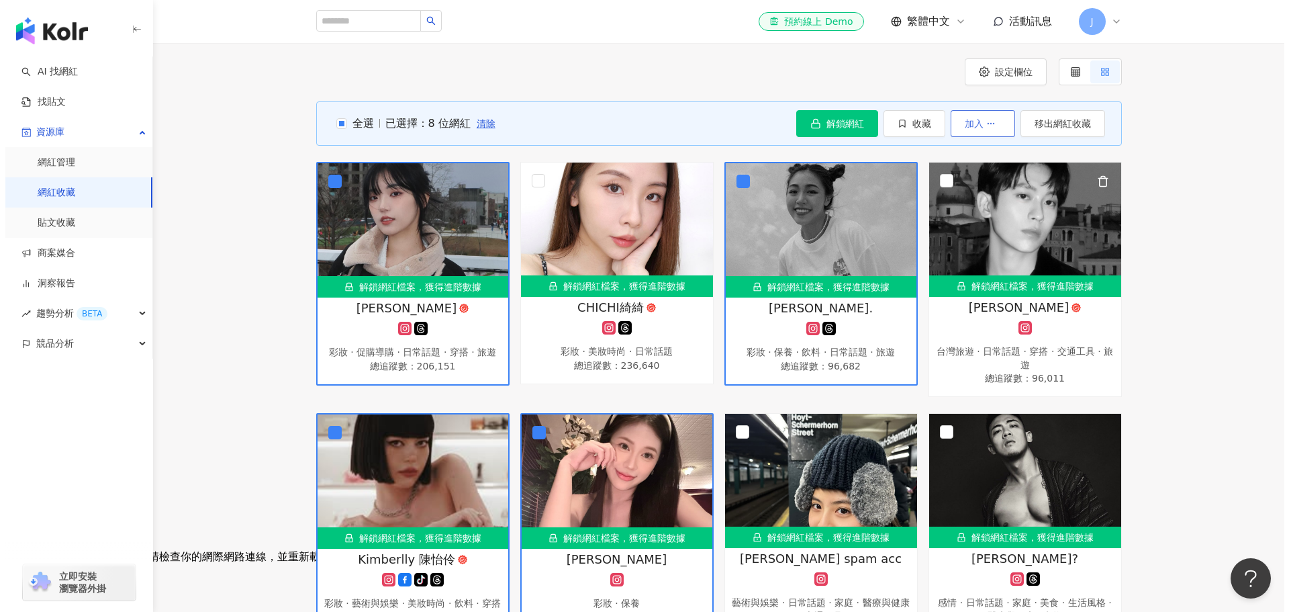
scroll to position [0, 0]
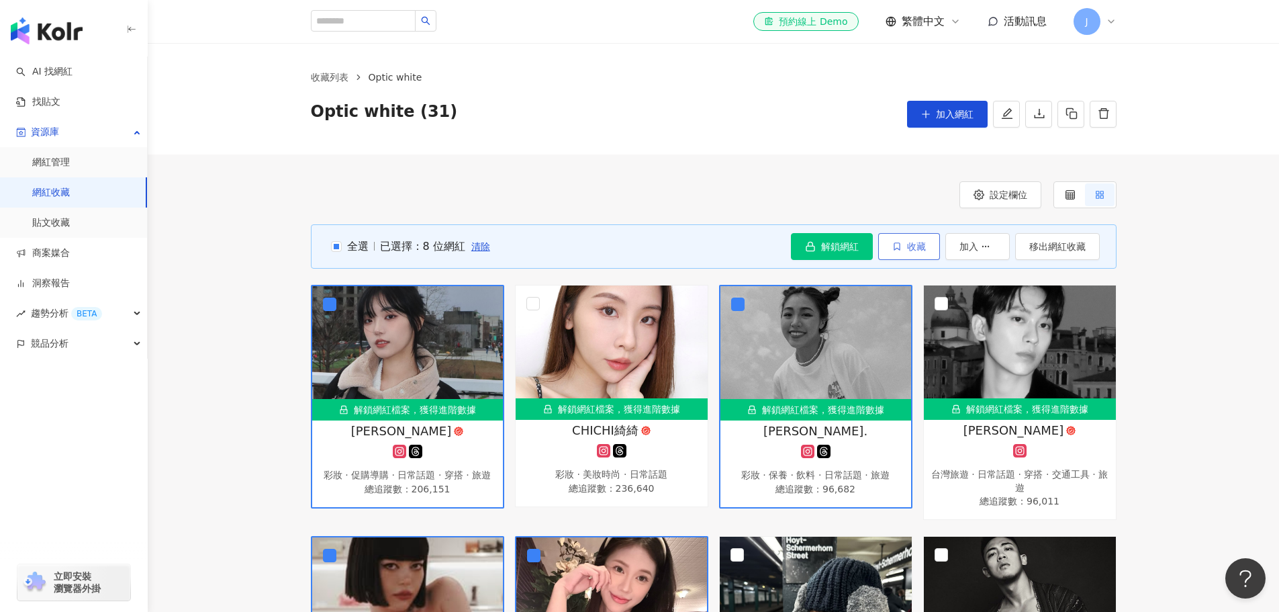
click at [885, 244] on button "收藏" at bounding box center [909, 246] width 62 height 27
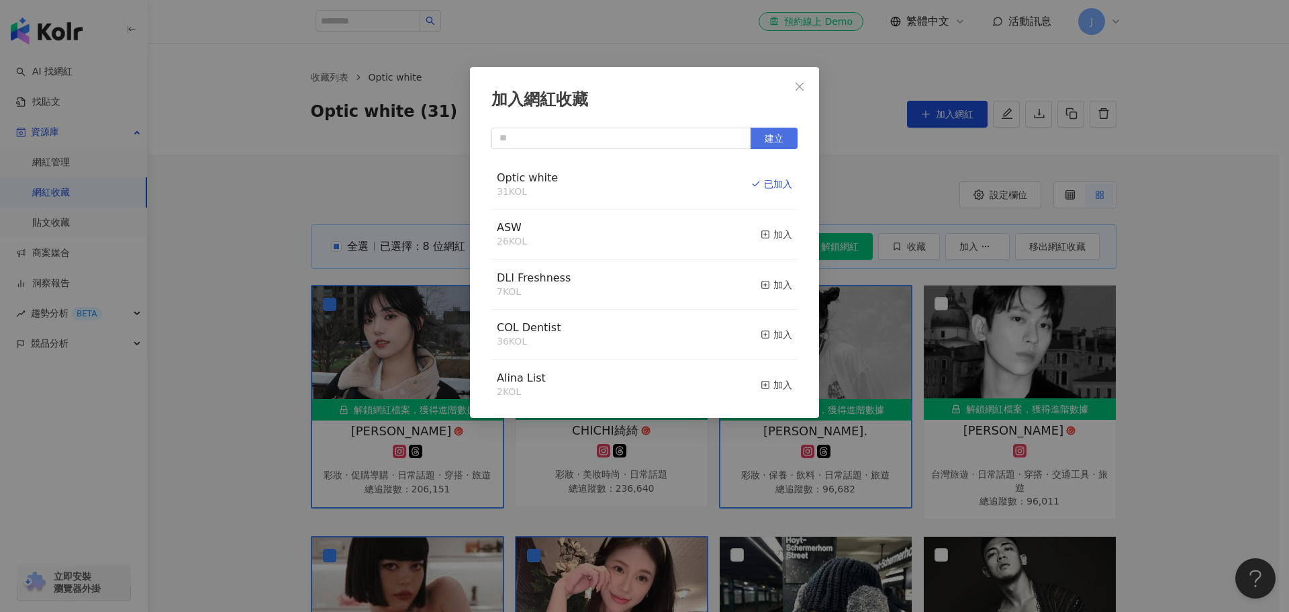
click at [769, 135] on span "建立" at bounding box center [774, 138] width 19 height 11
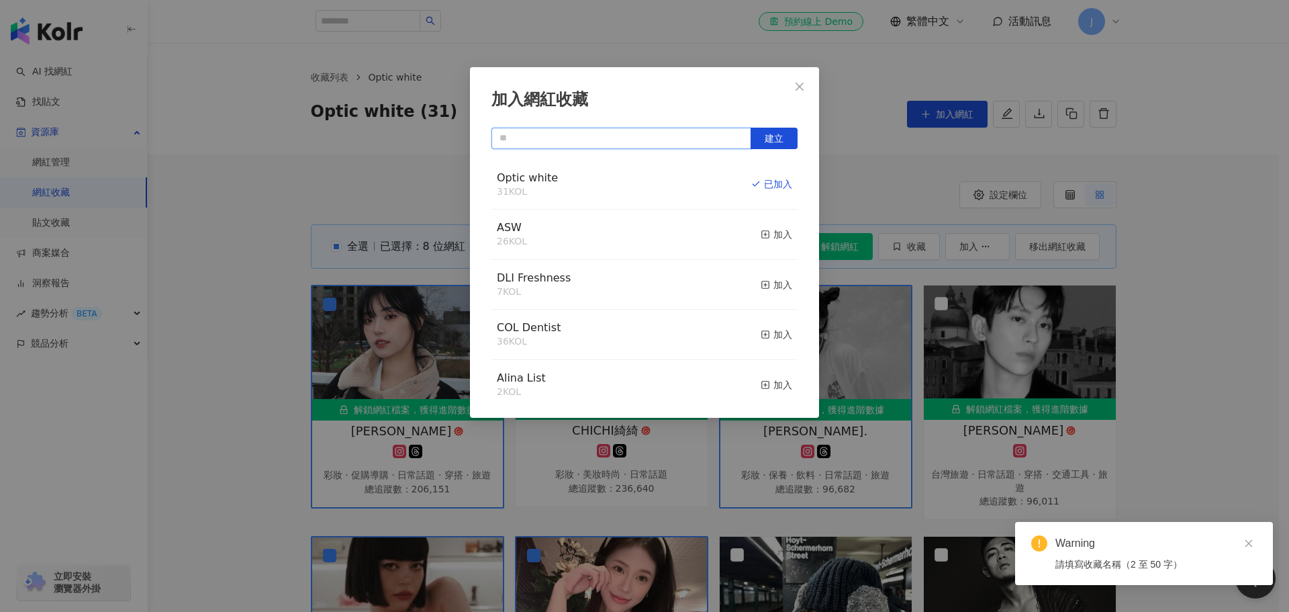
click at [647, 146] on input "text" at bounding box center [621, 138] width 260 height 21
click at [637, 130] on input "text" at bounding box center [621, 138] width 260 height 21
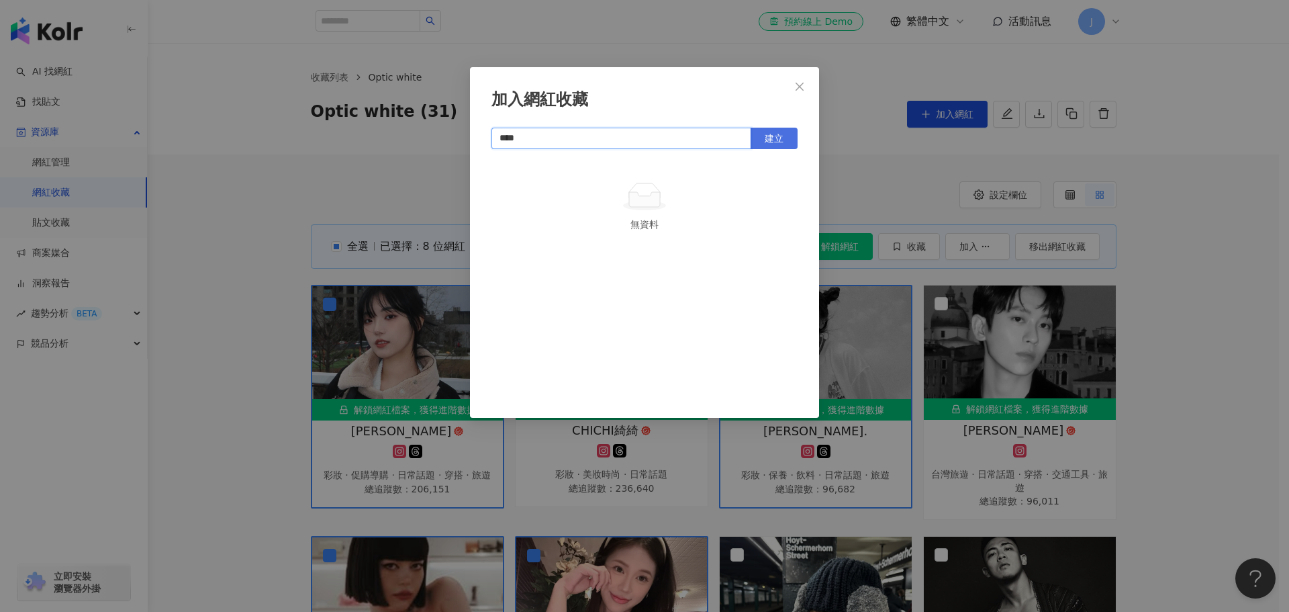
click at [776, 134] on span "建立" at bounding box center [774, 138] width 19 height 11
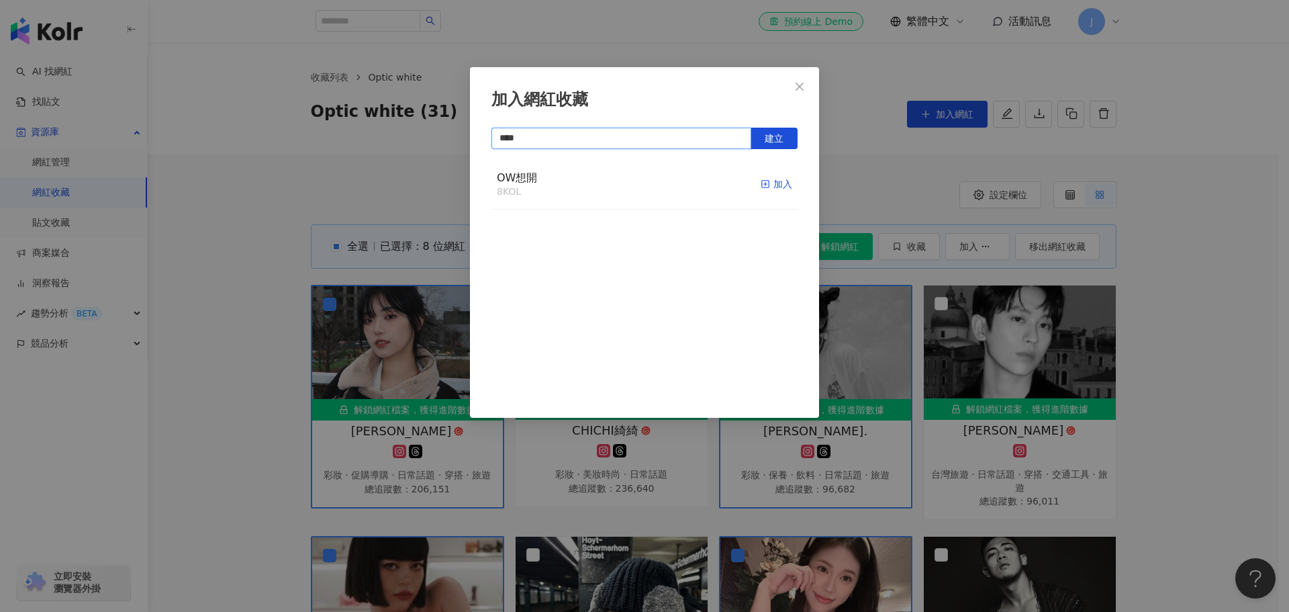
type input "****"
click at [761, 185] on div "加入" at bounding box center [777, 184] width 32 height 15
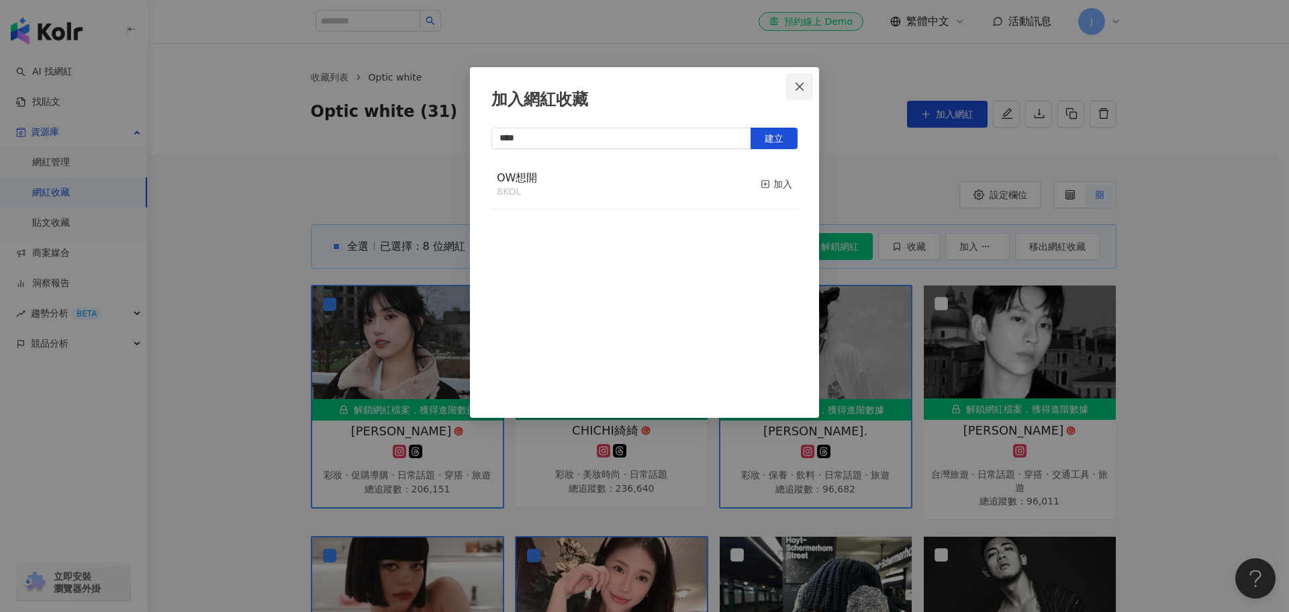
drag, startPoint x: 800, startPoint y: 87, endPoint x: 786, endPoint y: 87, distance: 14.1
click at [799, 87] on icon "close" at bounding box center [799, 86] width 8 height 8
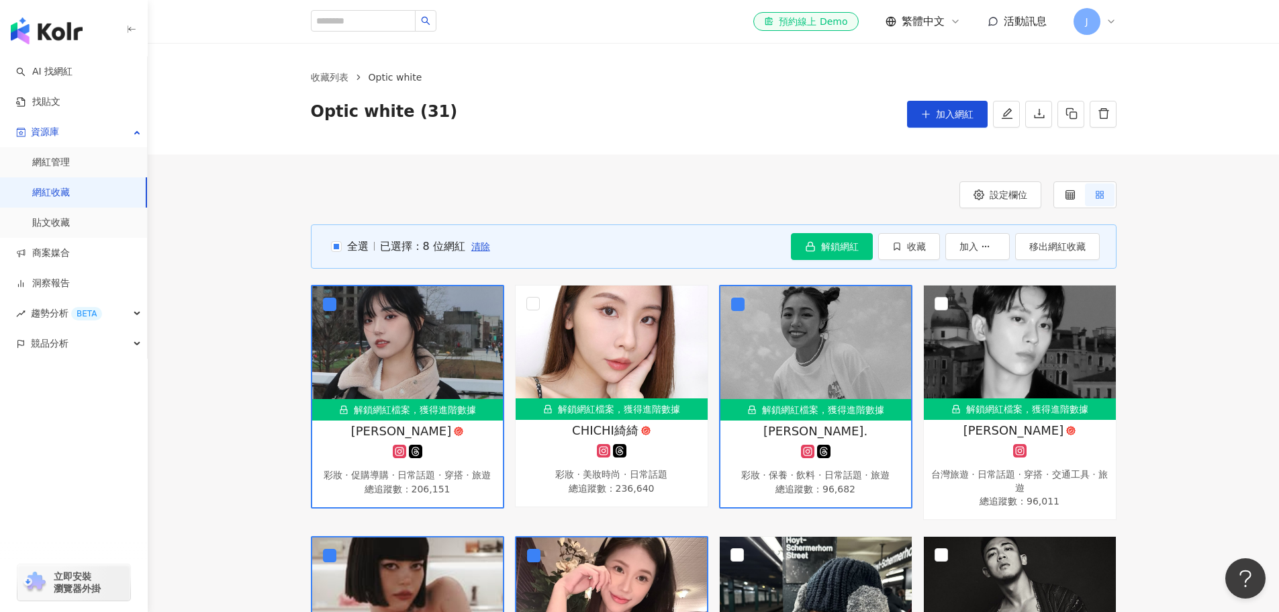
click at [70, 188] on link "網紅收藏" at bounding box center [51, 192] width 38 height 13
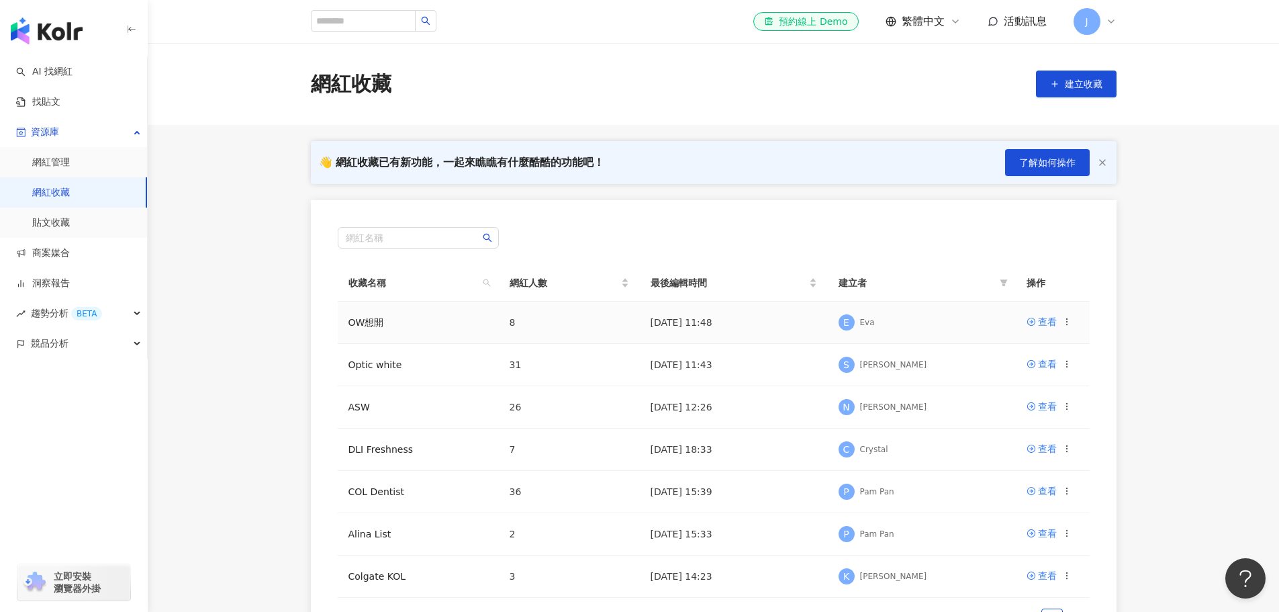
click at [440, 316] on td "OW想開" at bounding box center [418, 322] width 161 height 42
click at [375, 322] on link "OW想開" at bounding box center [366, 322] width 36 height 11
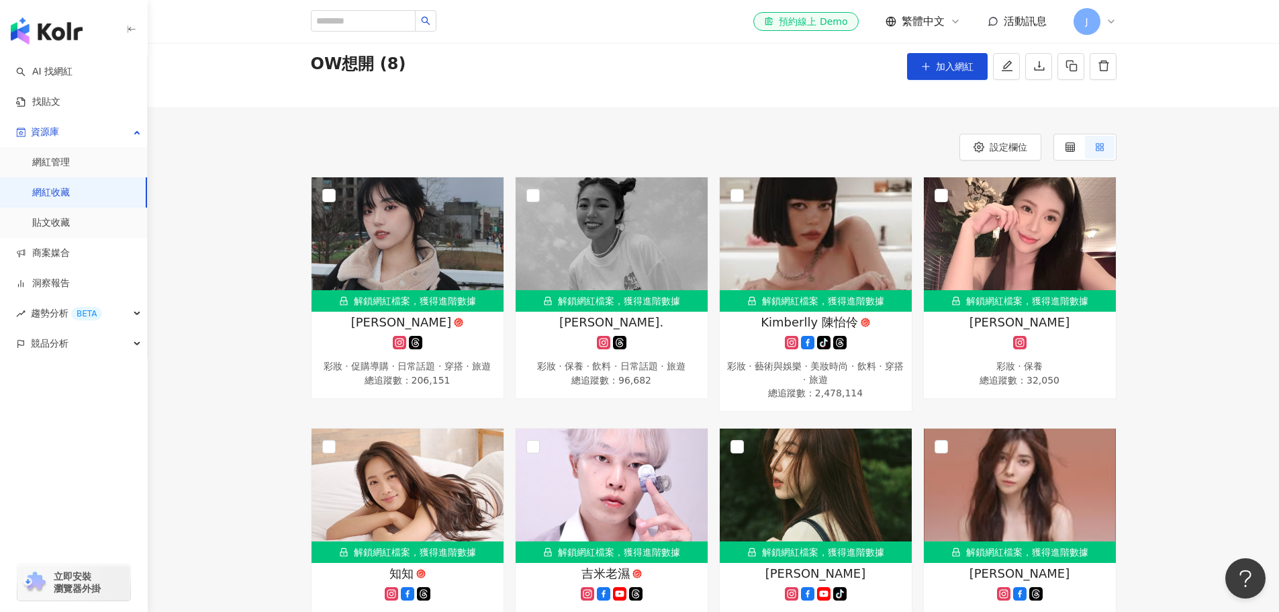
scroll to position [44, 0]
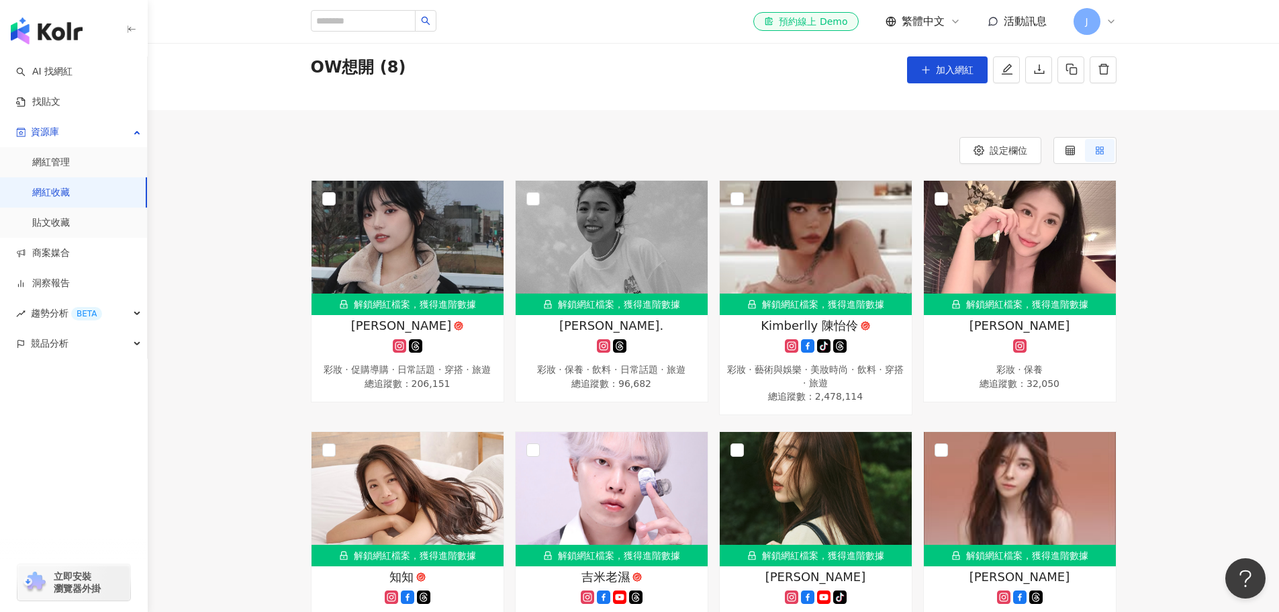
click at [70, 189] on link "網紅收藏" at bounding box center [51, 192] width 38 height 13
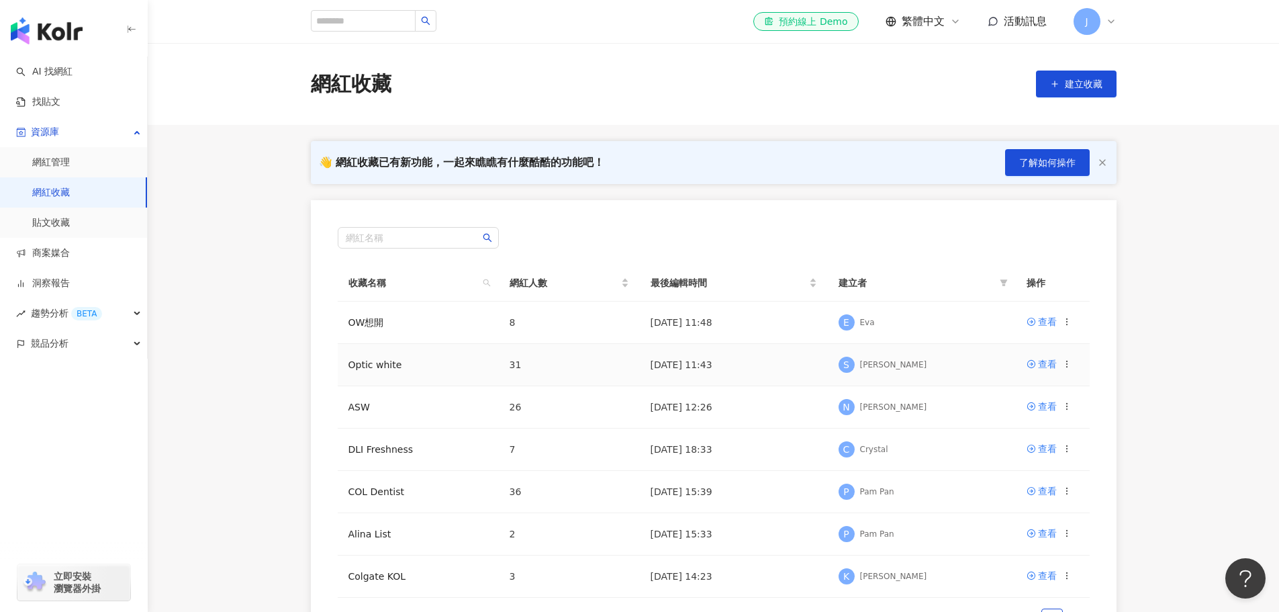
click at [589, 374] on td "31" at bounding box center [569, 365] width 141 height 42
click at [1040, 364] on div "查看" at bounding box center [1047, 363] width 19 height 15
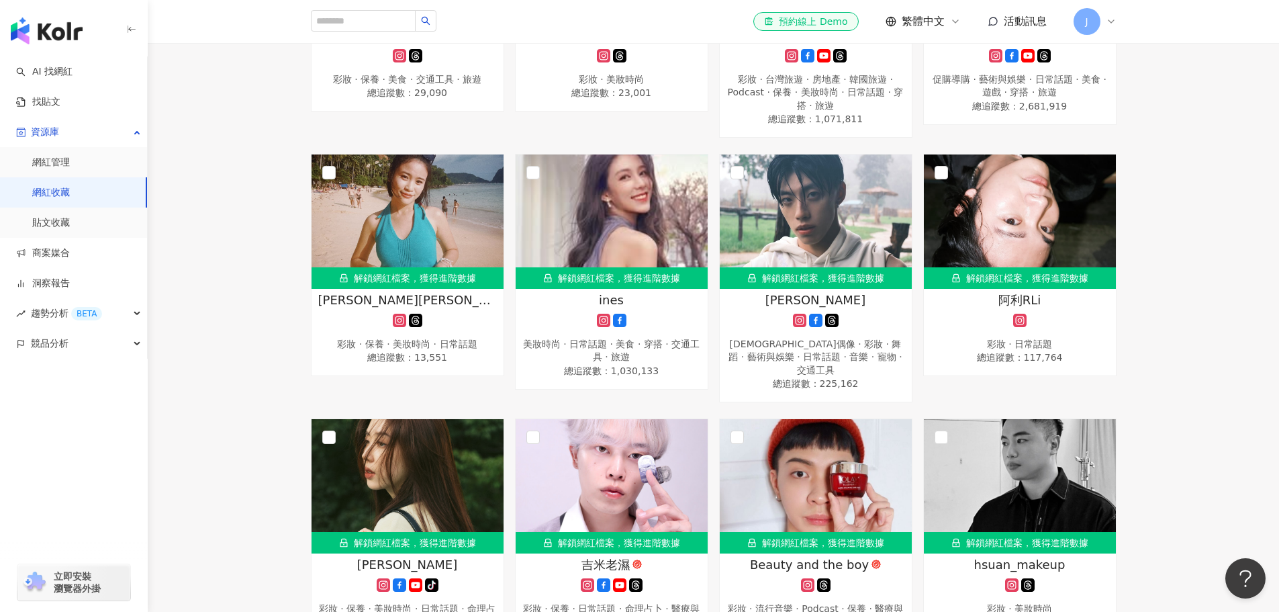
scroll to position [1342, 0]
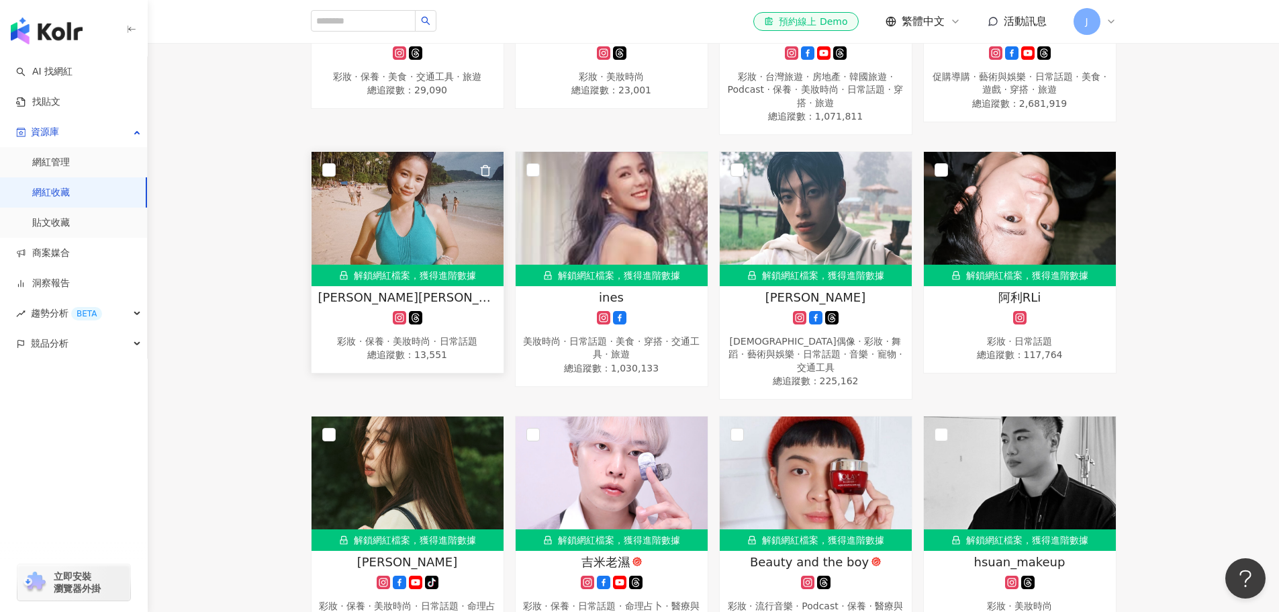
click at [365, 293] on span "Annie安妮｜旅遊.生活.搞笑(story)" at bounding box center [407, 297] width 179 height 17
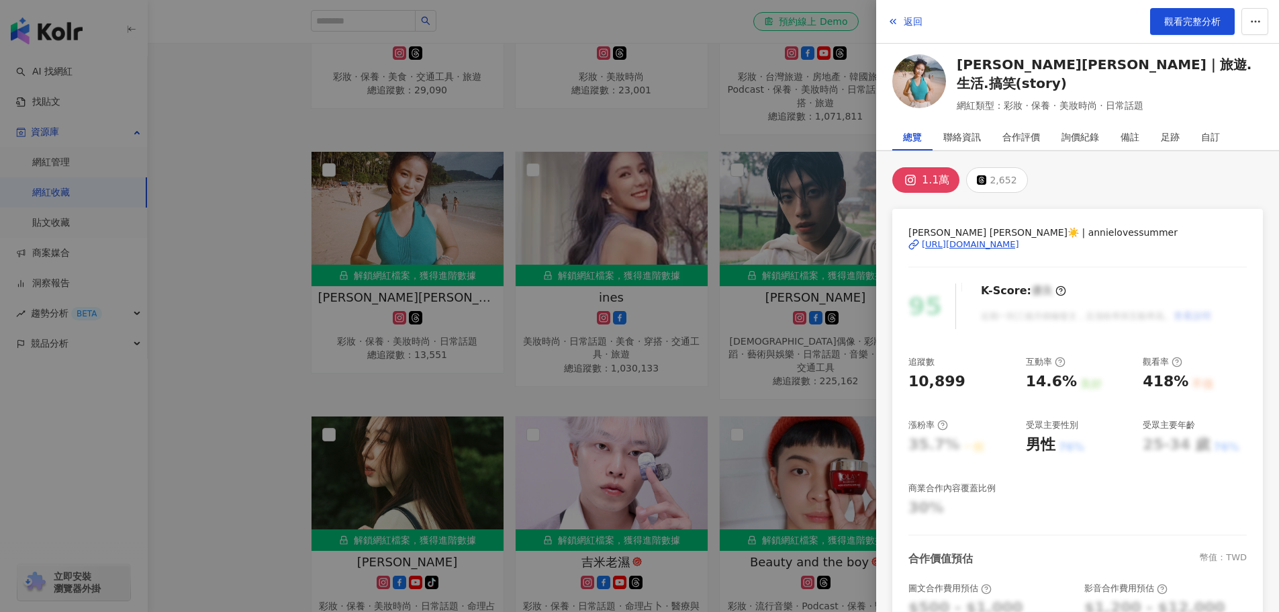
click at [965, 240] on div "https://www.instagram.com/annielovessummer/" at bounding box center [970, 244] width 97 height 12
click at [509, 251] on div at bounding box center [639, 306] width 1279 height 612
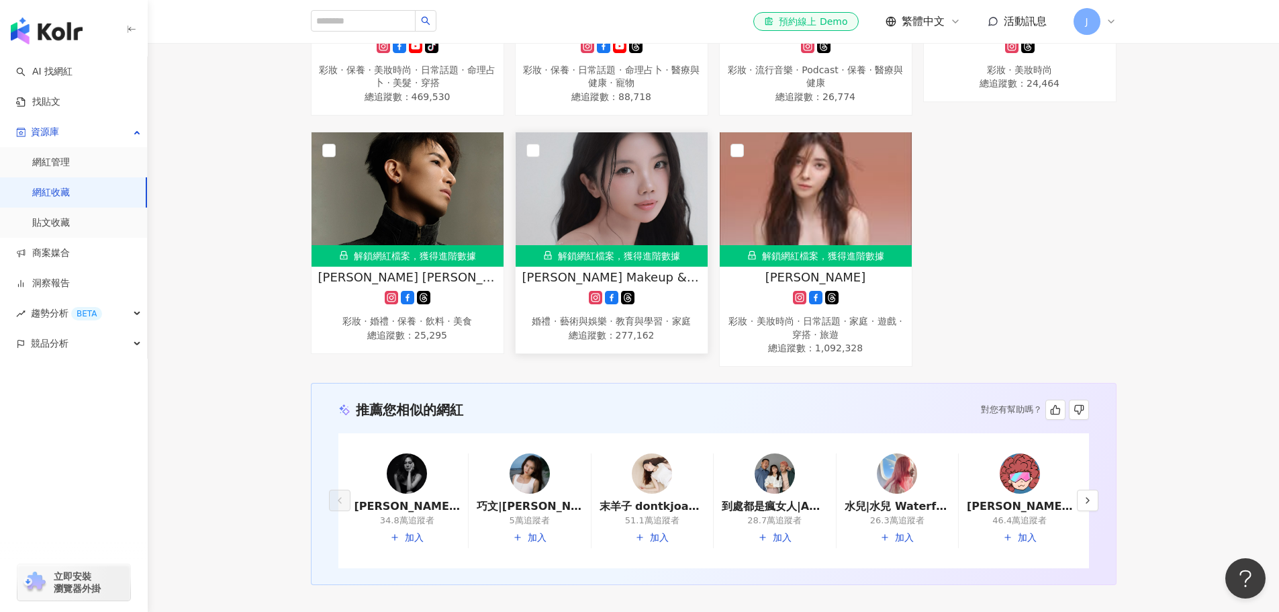
scroll to position [1879, 0]
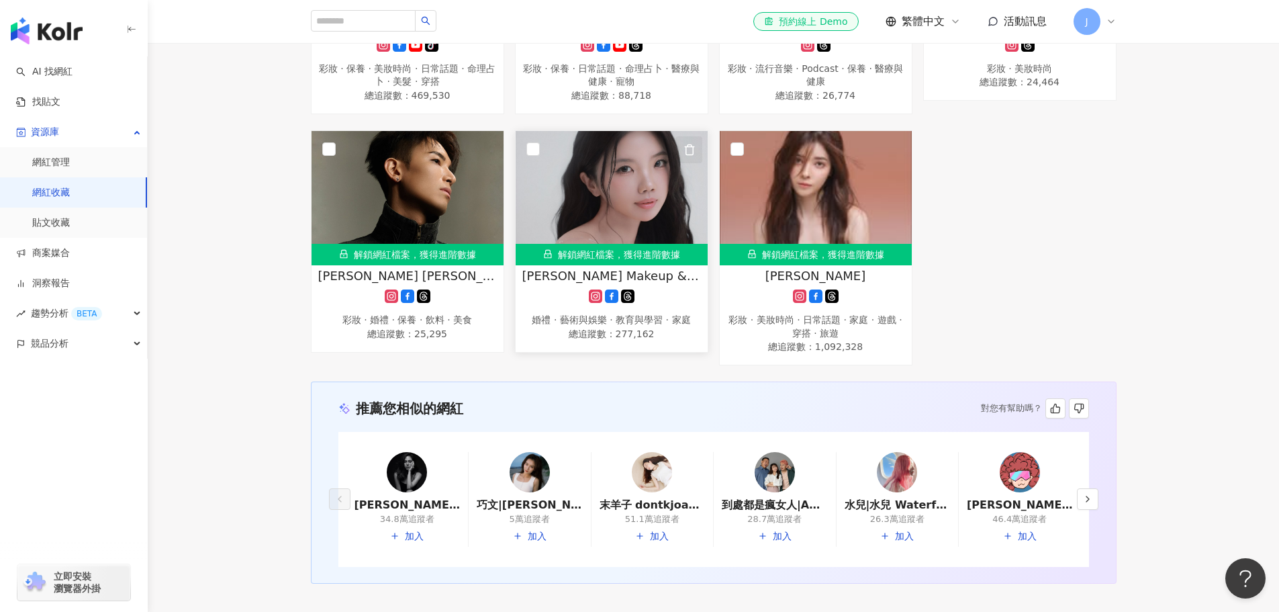
click at [689, 144] on icon "button" at bounding box center [689, 150] width 12 height 12
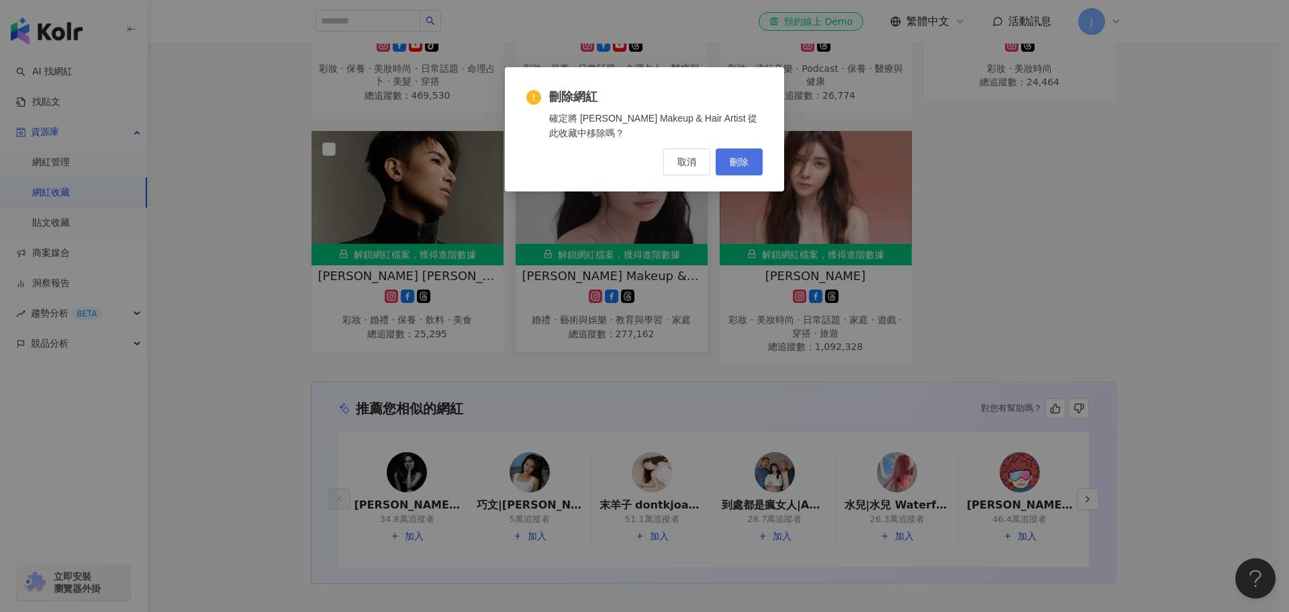
click at [746, 156] on span "刪除" at bounding box center [739, 161] width 19 height 11
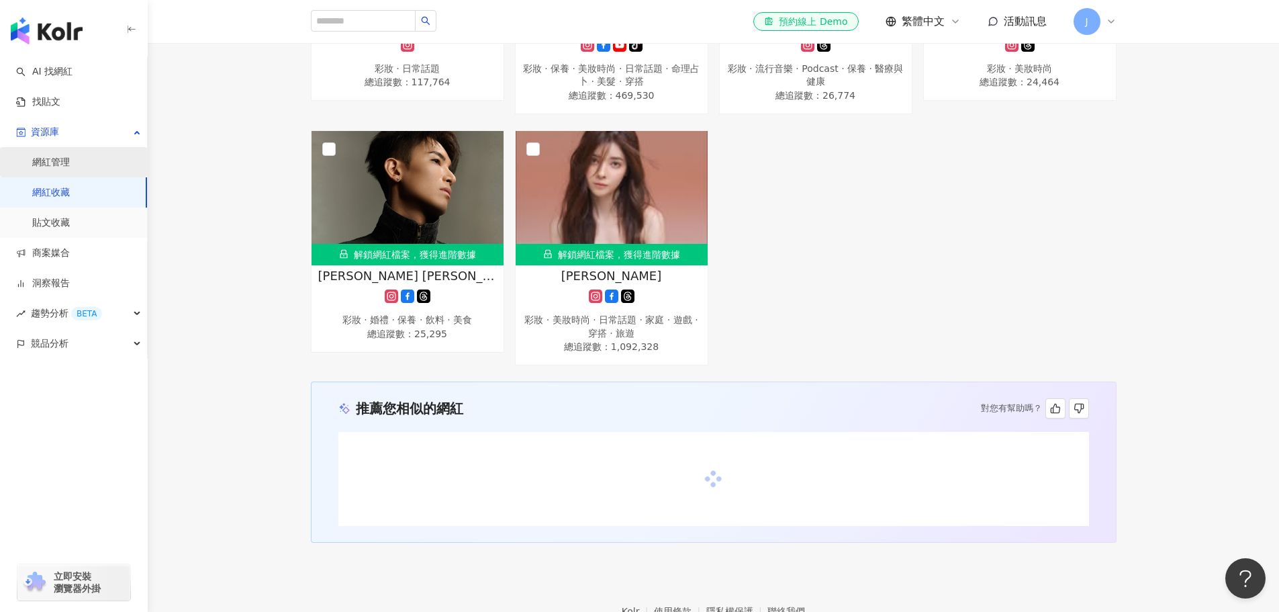
scroll to position [1630, 0]
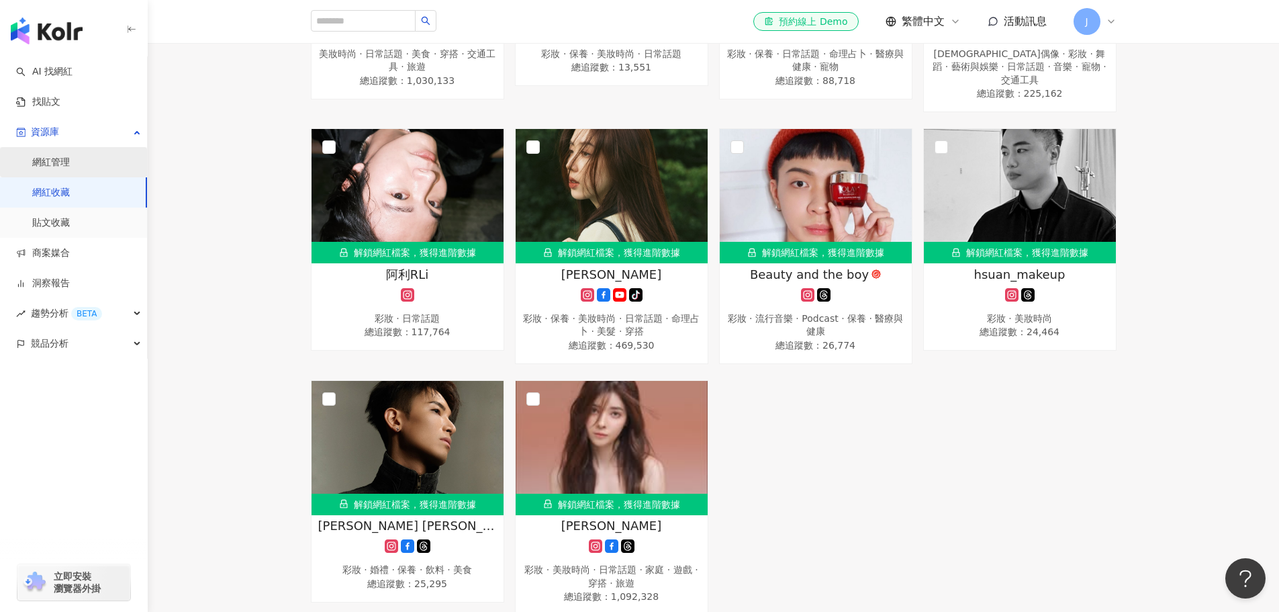
click at [70, 163] on link "網紅管理" at bounding box center [51, 162] width 38 height 13
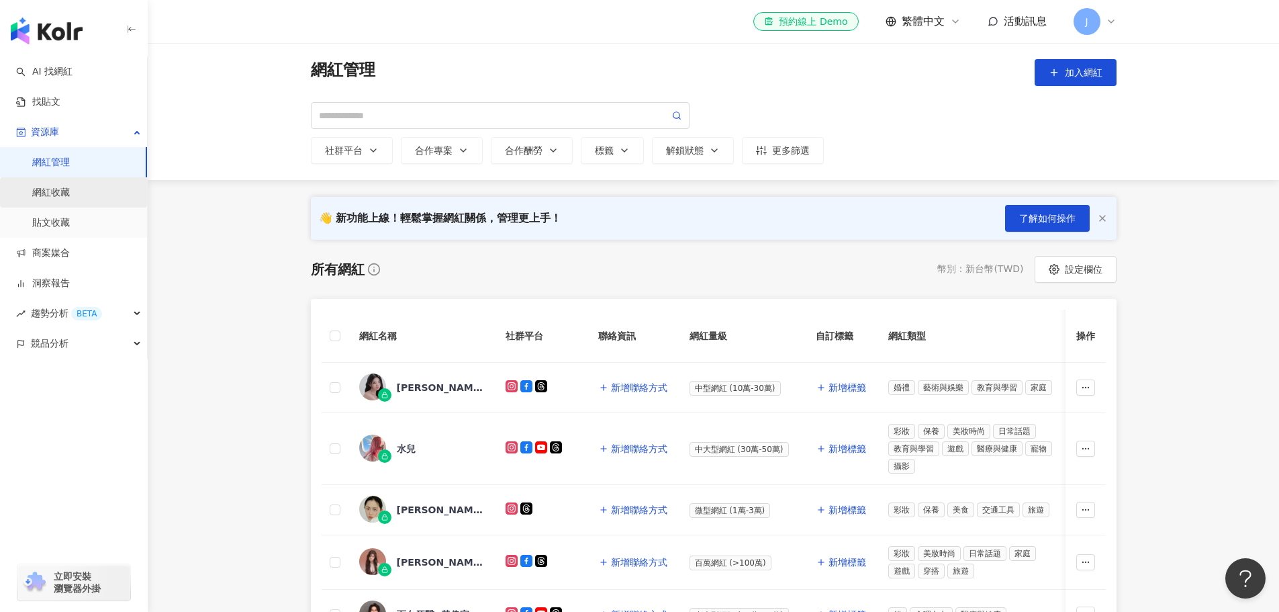
click at [54, 186] on link "網紅收藏" at bounding box center [51, 192] width 38 height 13
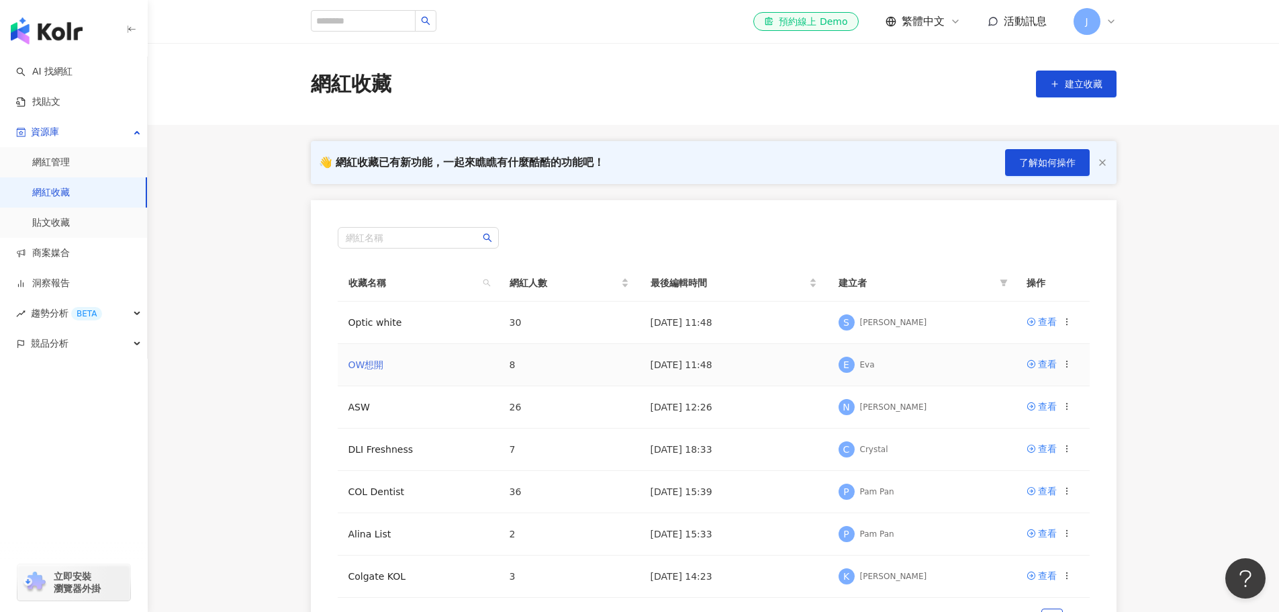
click at [377, 364] on link "OW想開" at bounding box center [366, 364] width 36 height 11
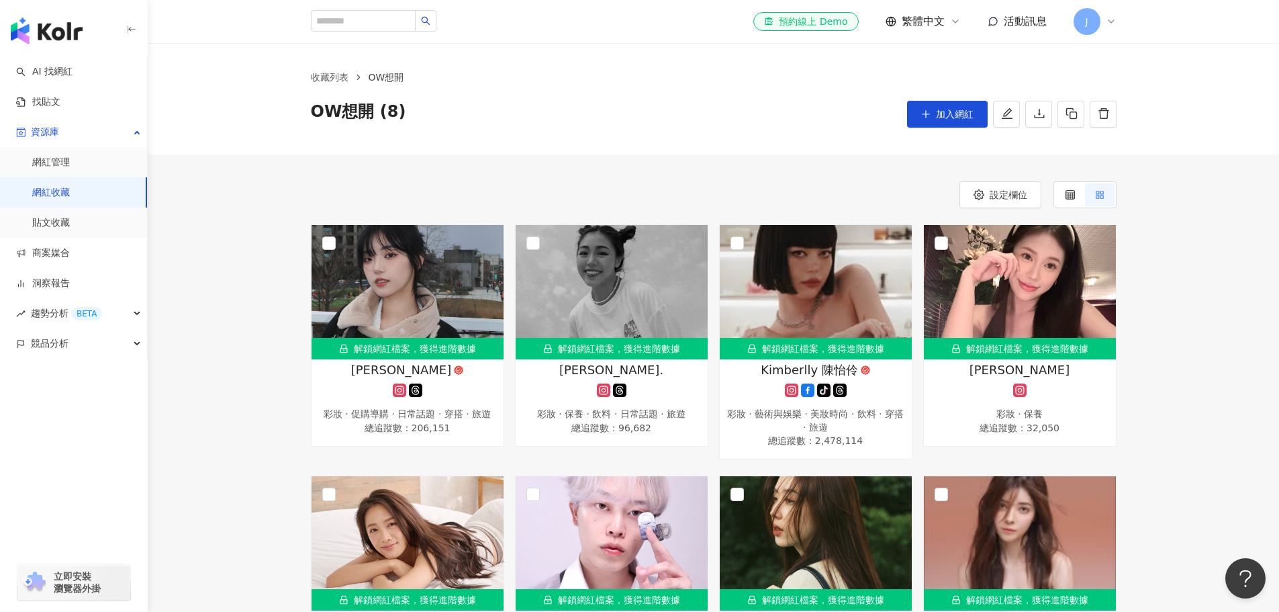
click at [66, 193] on link "網紅收藏" at bounding box center [51, 192] width 38 height 13
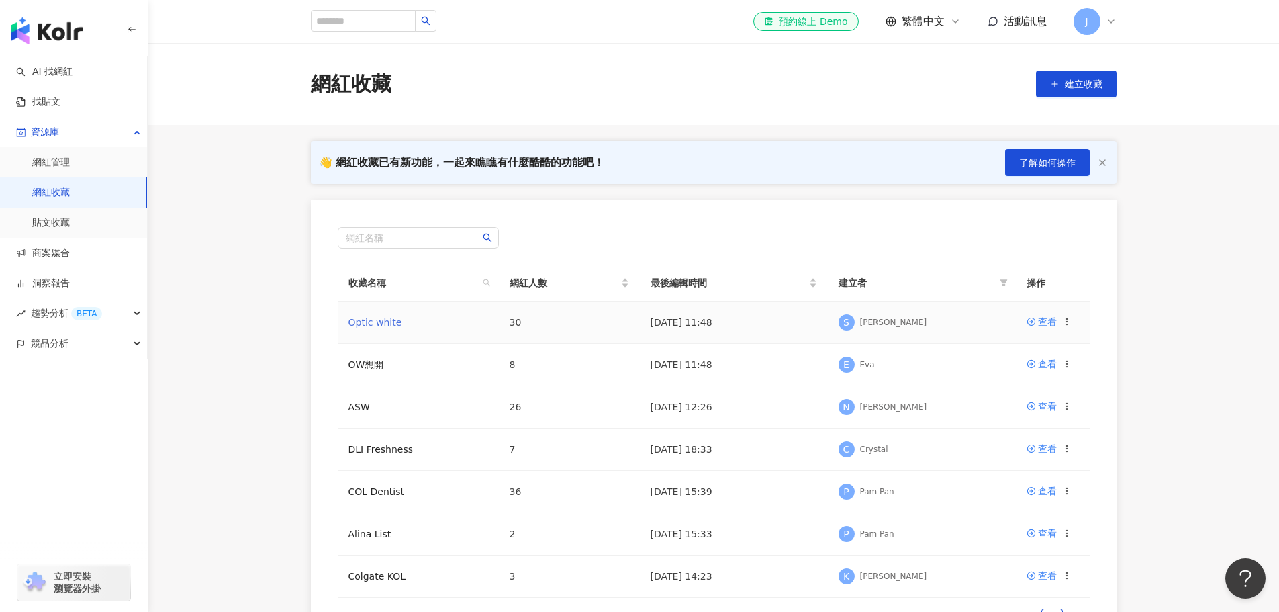
click at [367, 318] on link "Optic white" at bounding box center [375, 322] width 54 height 11
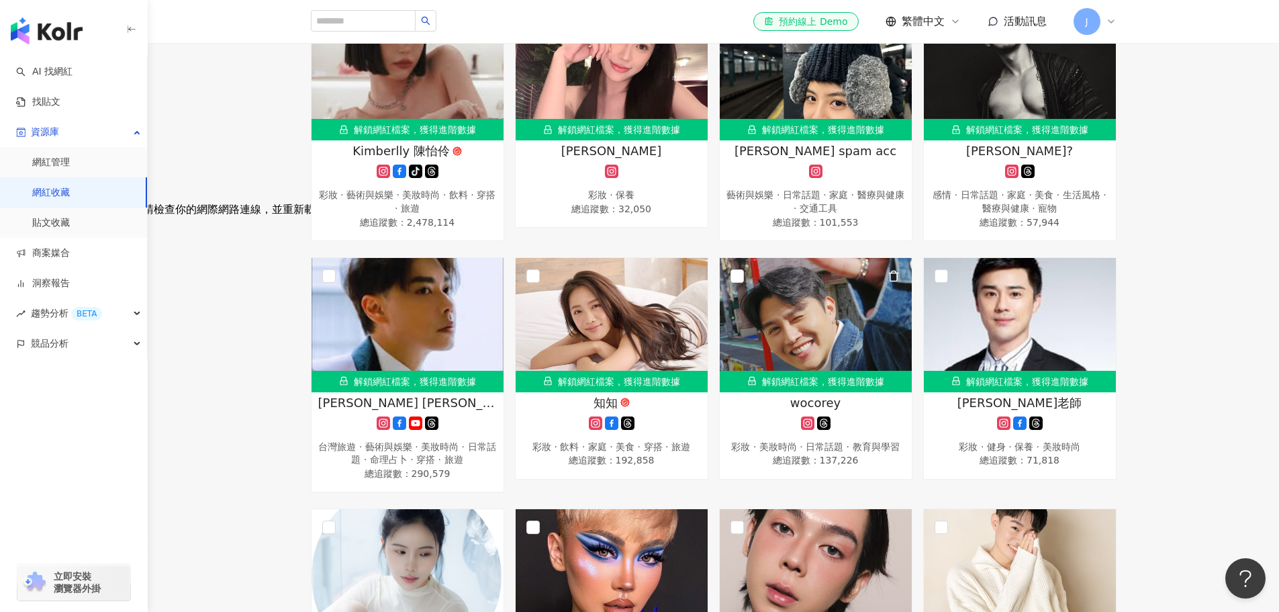
scroll to position [67, 0]
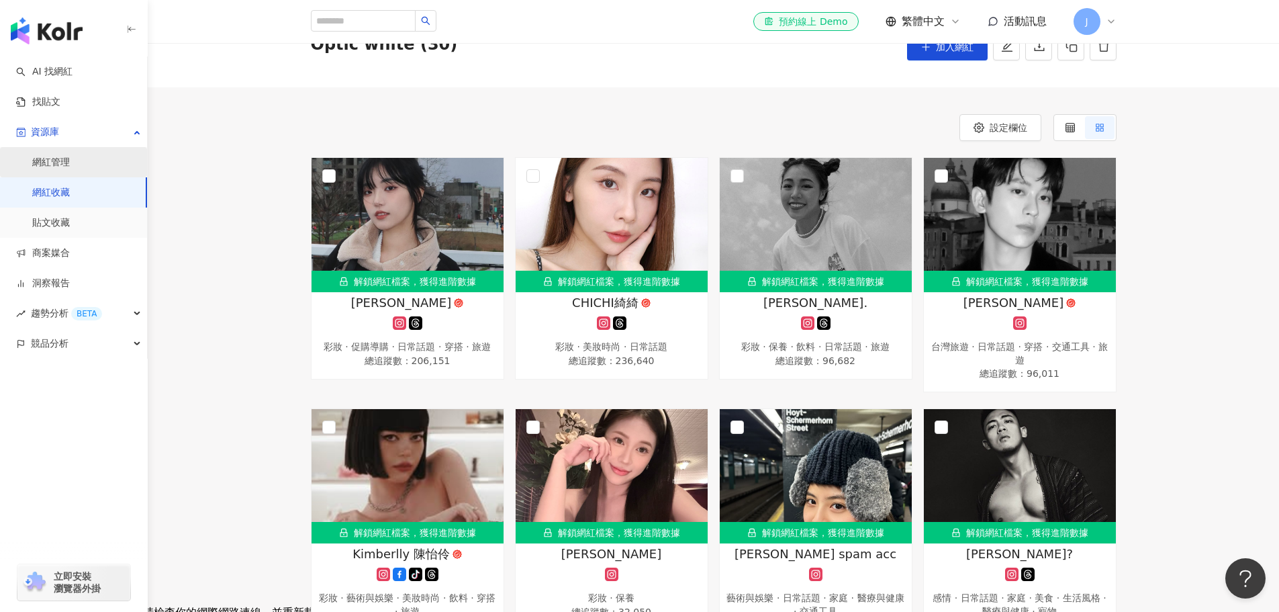
click at [56, 162] on link "網紅管理" at bounding box center [51, 162] width 38 height 13
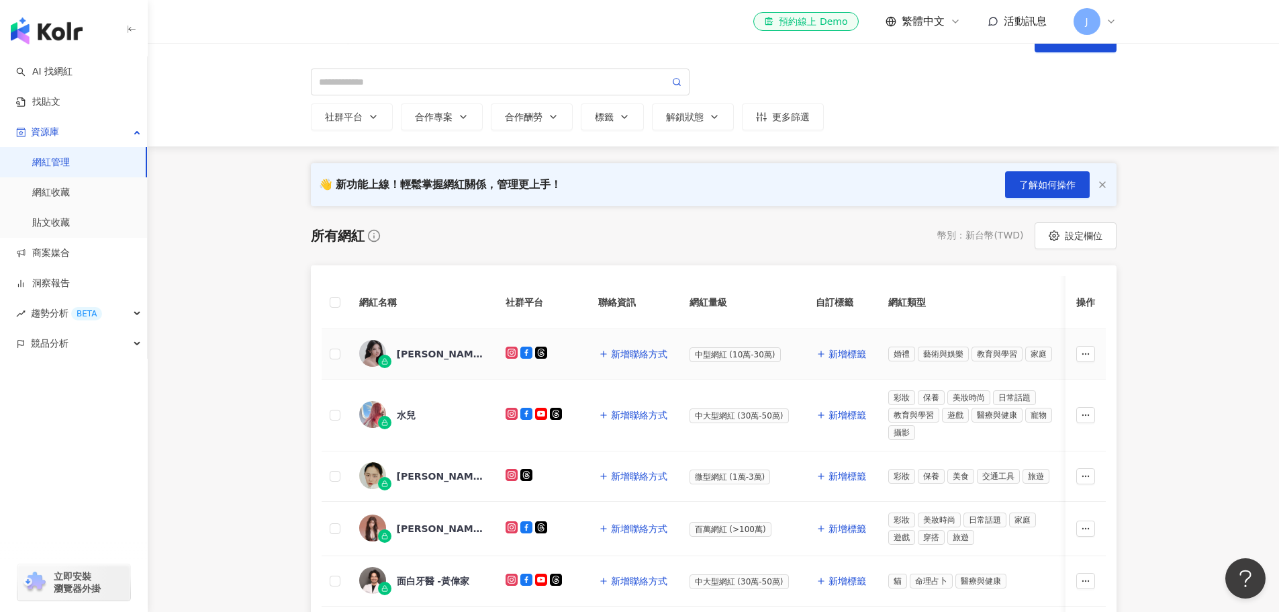
scroll to position [67, 0]
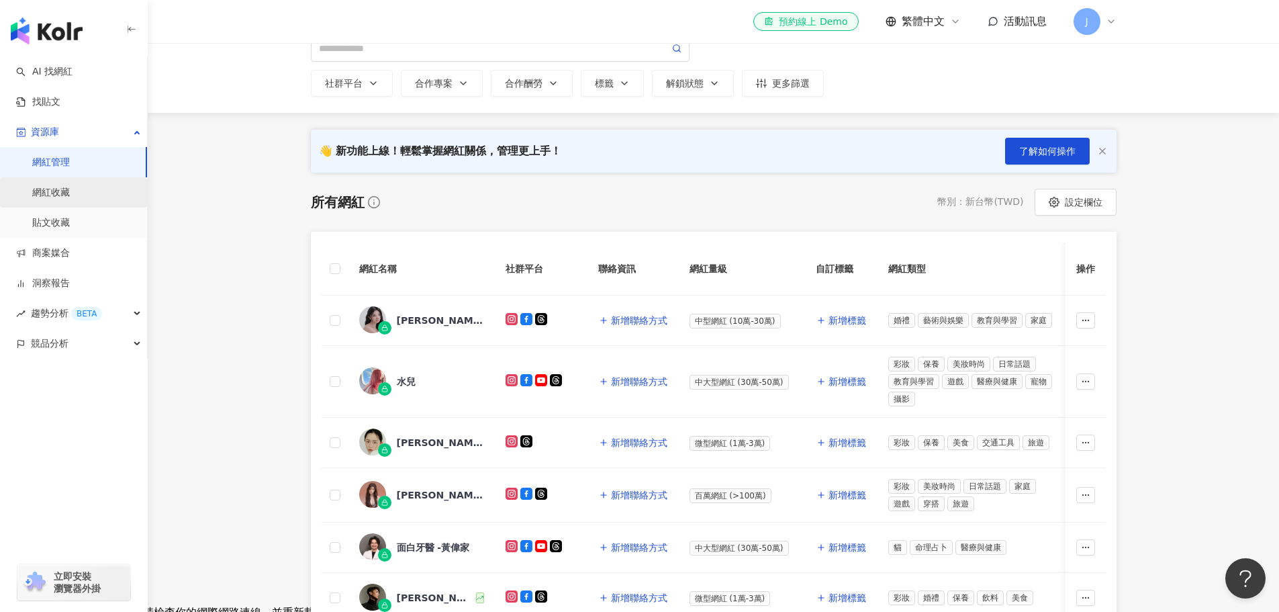
click at [55, 197] on link "網紅收藏" at bounding box center [51, 192] width 38 height 13
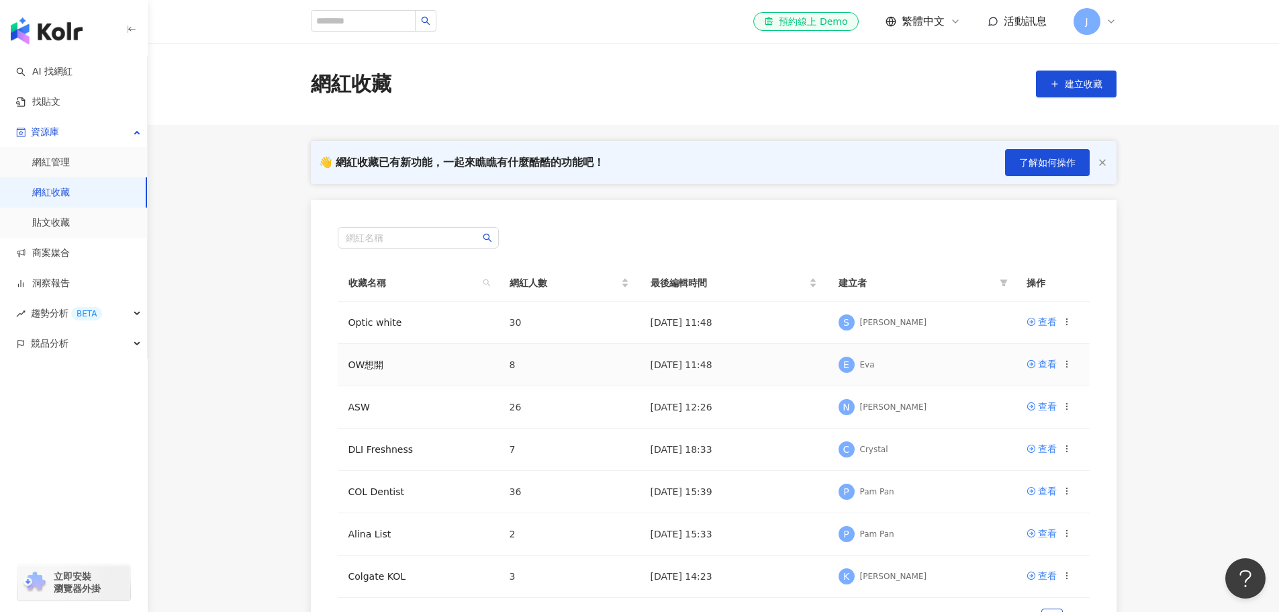
click at [400, 362] on td "OW想開" at bounding box center [418, 365] width 161 height 42
click at [1062, 363] on icon at bounding box center [1066, 363] width 9 height 9
click at [1030, 364] on icon at bounding box center [1030, 364] width 8 height 8
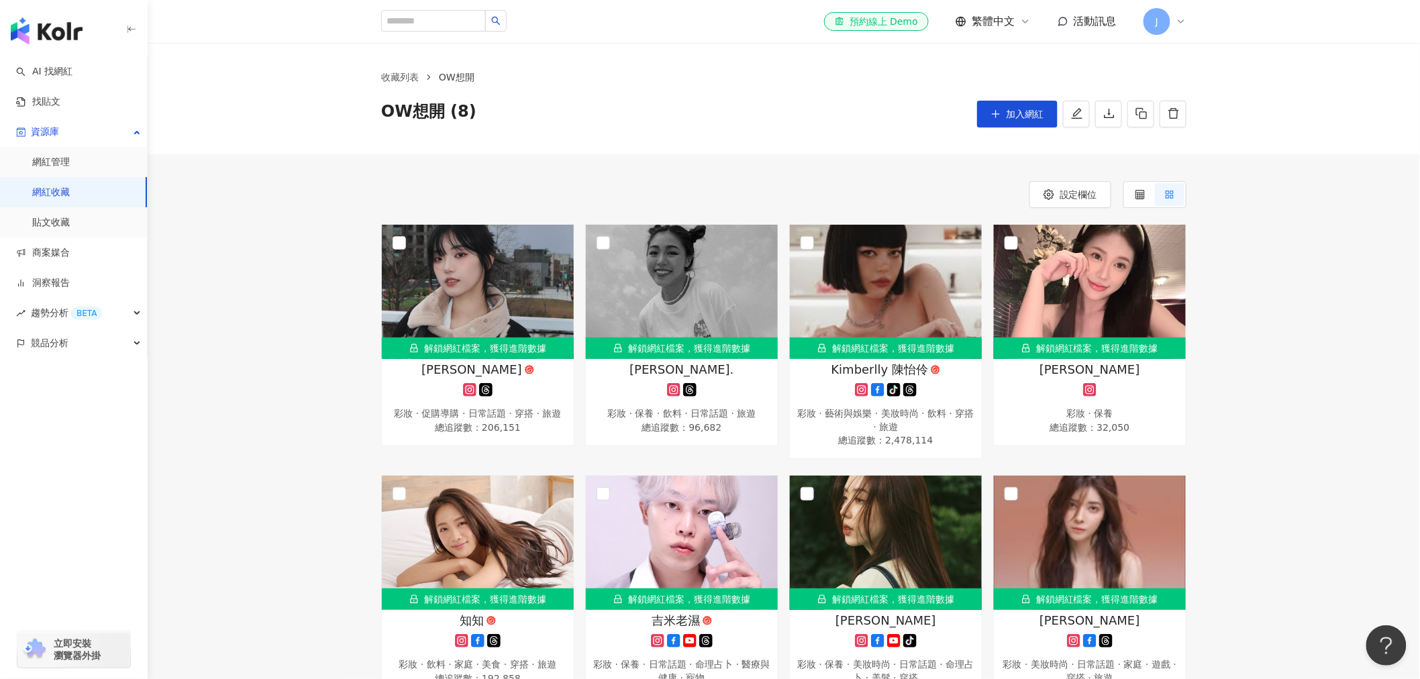
drag, startPoint x: 1263, startPoint y: 0, endPoint x: 1246, endPoint y: 569, distance: 569.5
click at [1246, 571] on div "解鎖網紅檔案，獲得進階數據 羅念Nian 彩妝 · 促購導購 · 日常話題 · 穿搭 · 旅遊 總追蹤數 ： 206,151 解鎖網紅檔案，獲得進階數據 Me…" at bounding box center [784, 467] width 1273 height 487
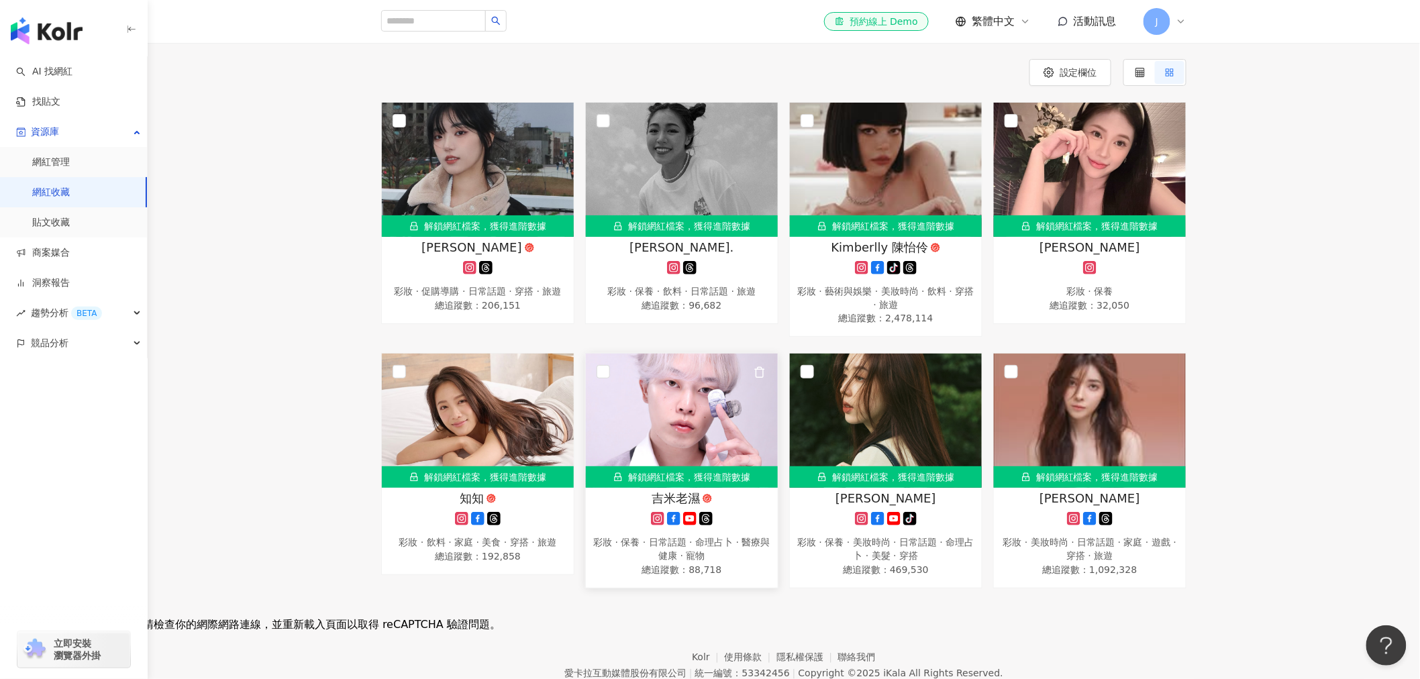
scroll to position [48, 0]
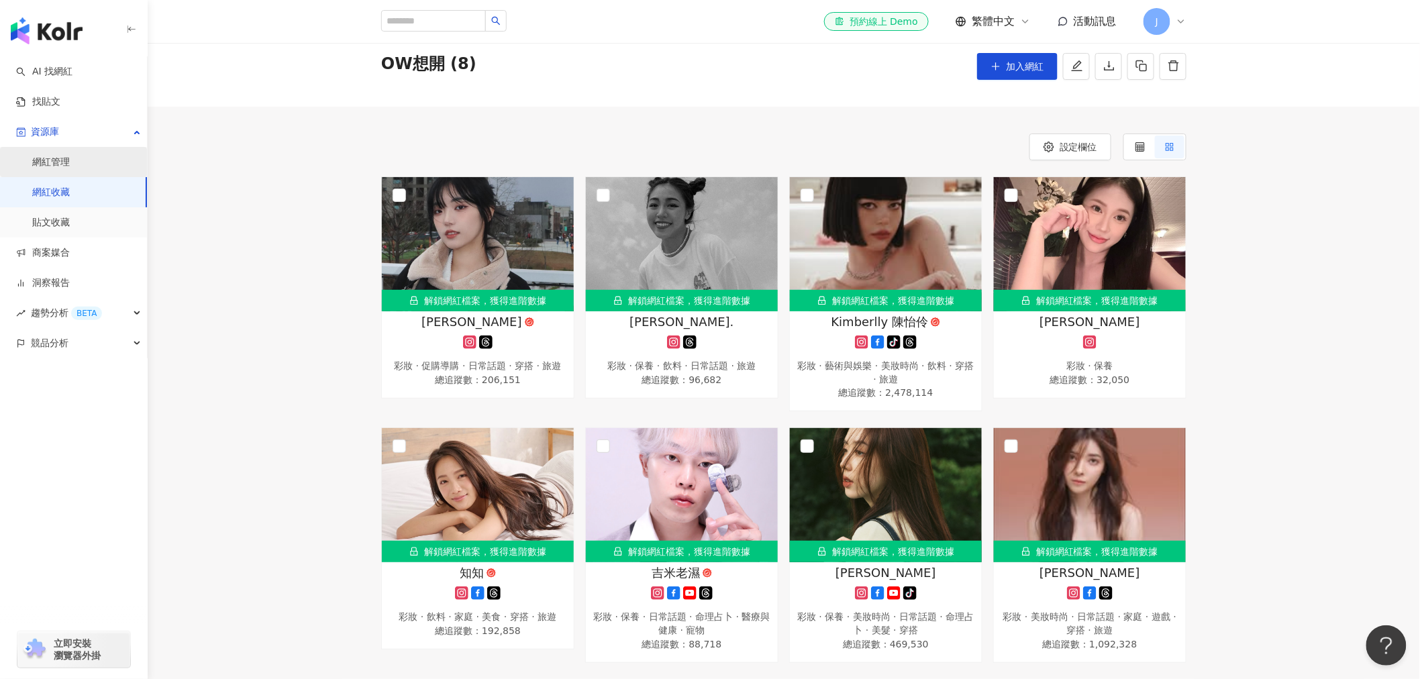
click at [52, 156] on link "網紅管理" at bounding box center [51, 162] width 38 height 13
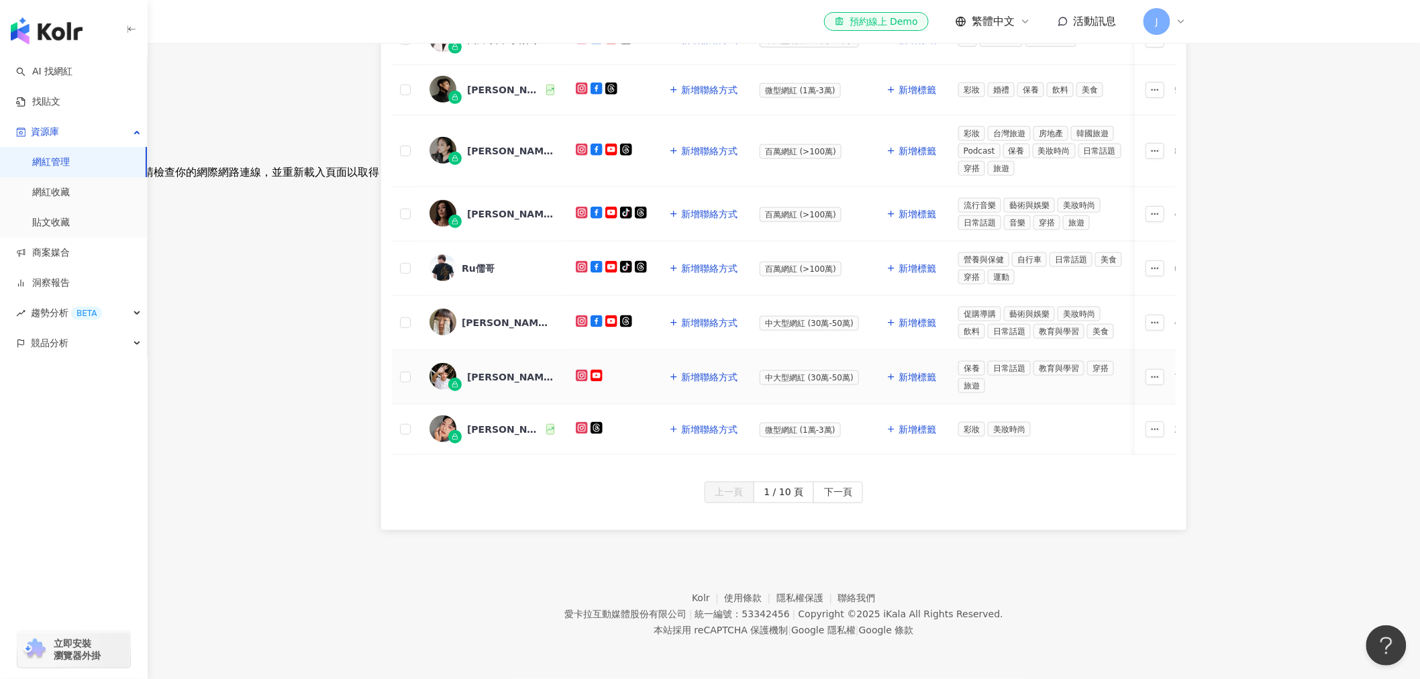
scroll to position [65, 0]
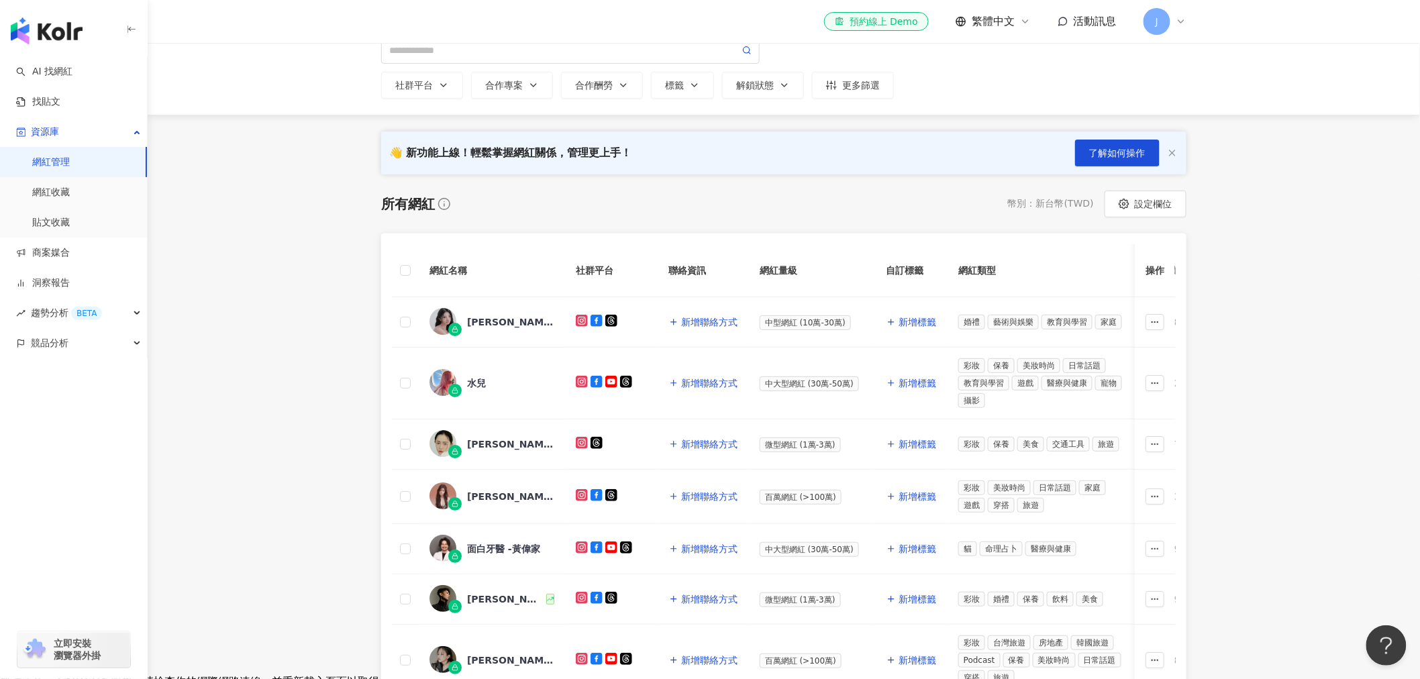
click at [59, 168] on link "網紅管理" at bounding box center [51, 162] width 38 height 13
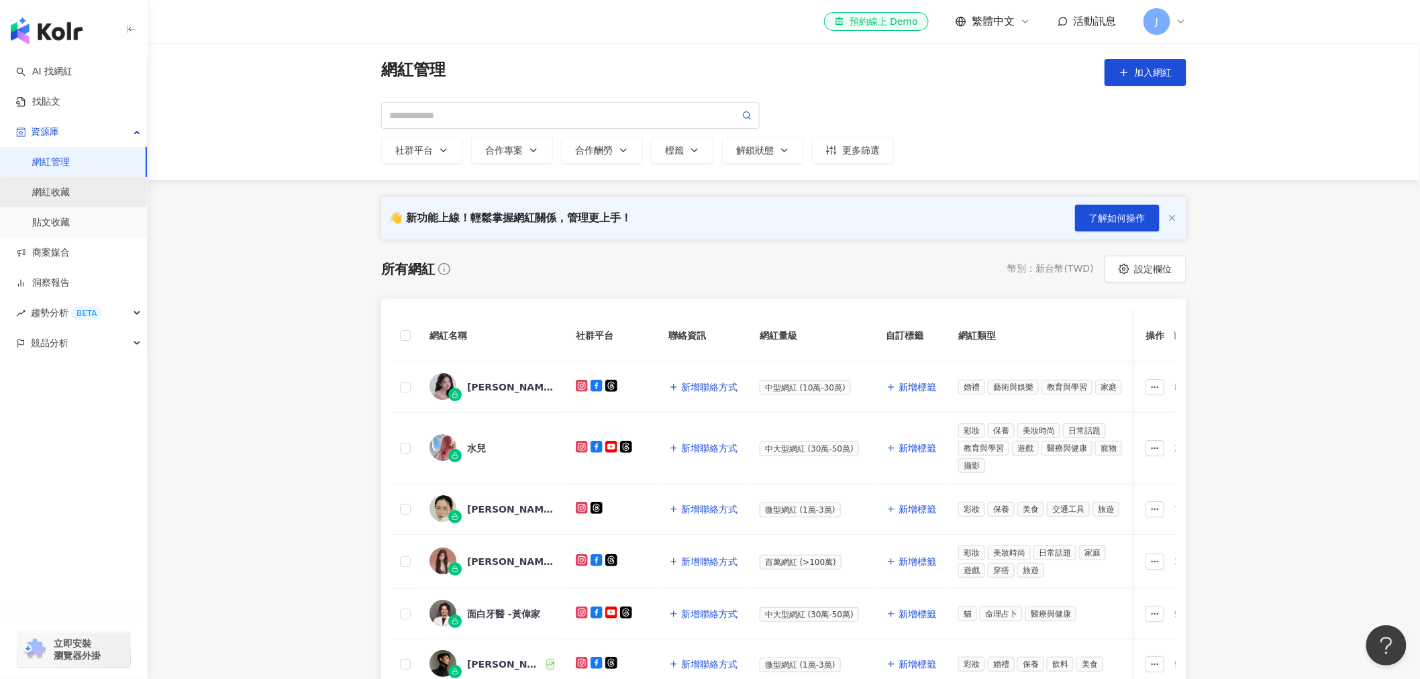
click at [44, 191] on link "網紅收藏" at bounding box center [51, 192] width 38 height 13
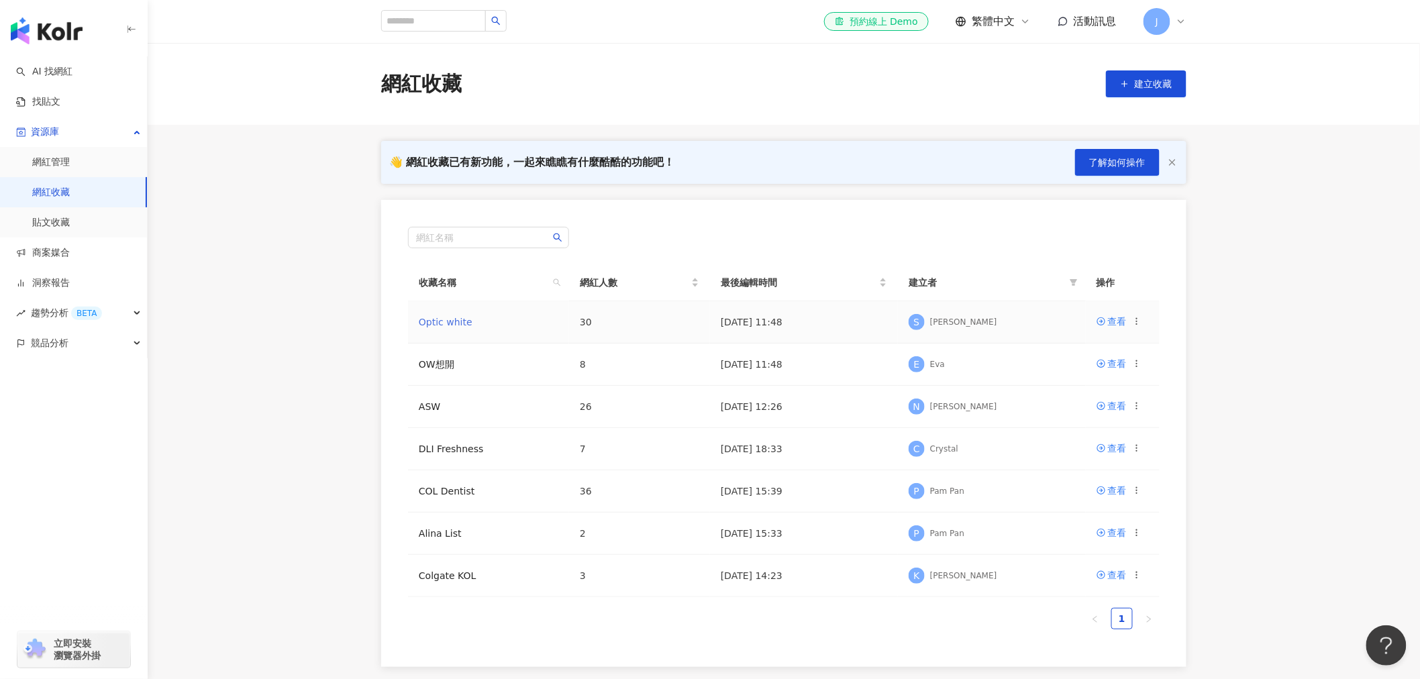
click at [447, 322] on link "Optic white" at bounding box center [446, 322] width 54 height 11
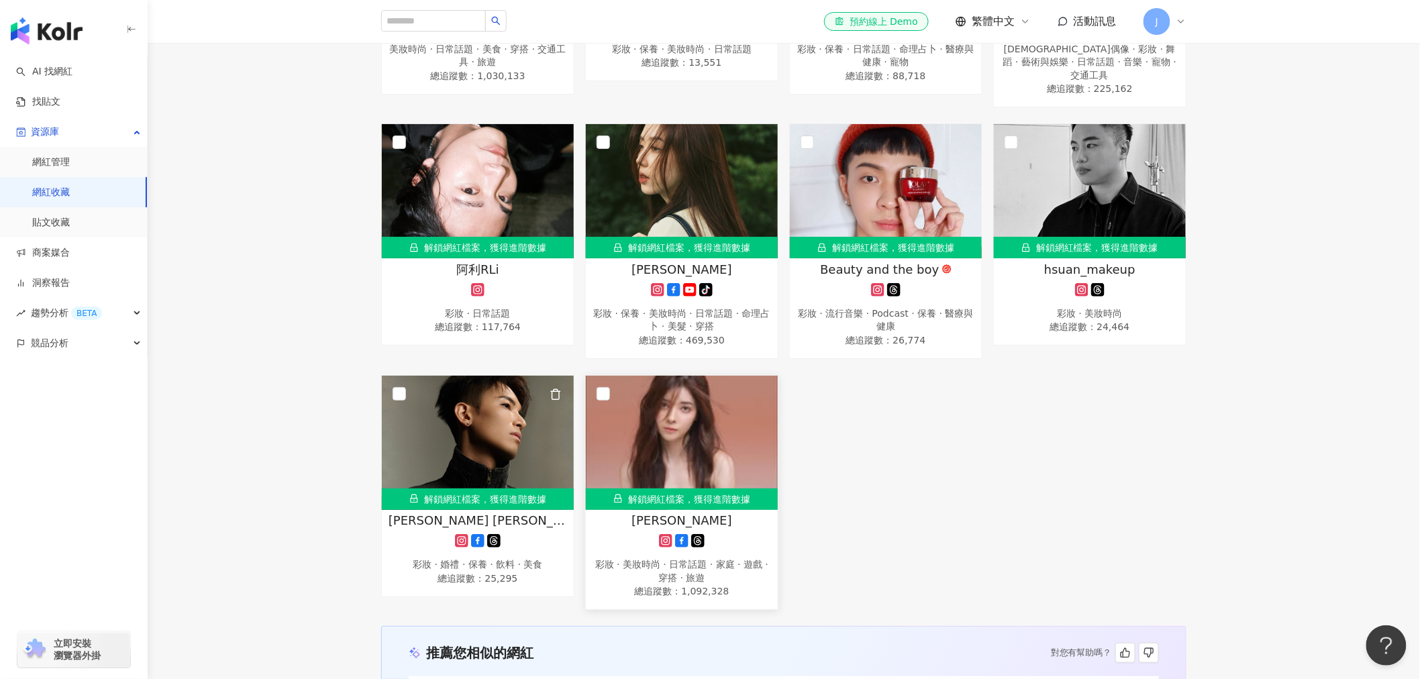
scroll to position [1641, 0]
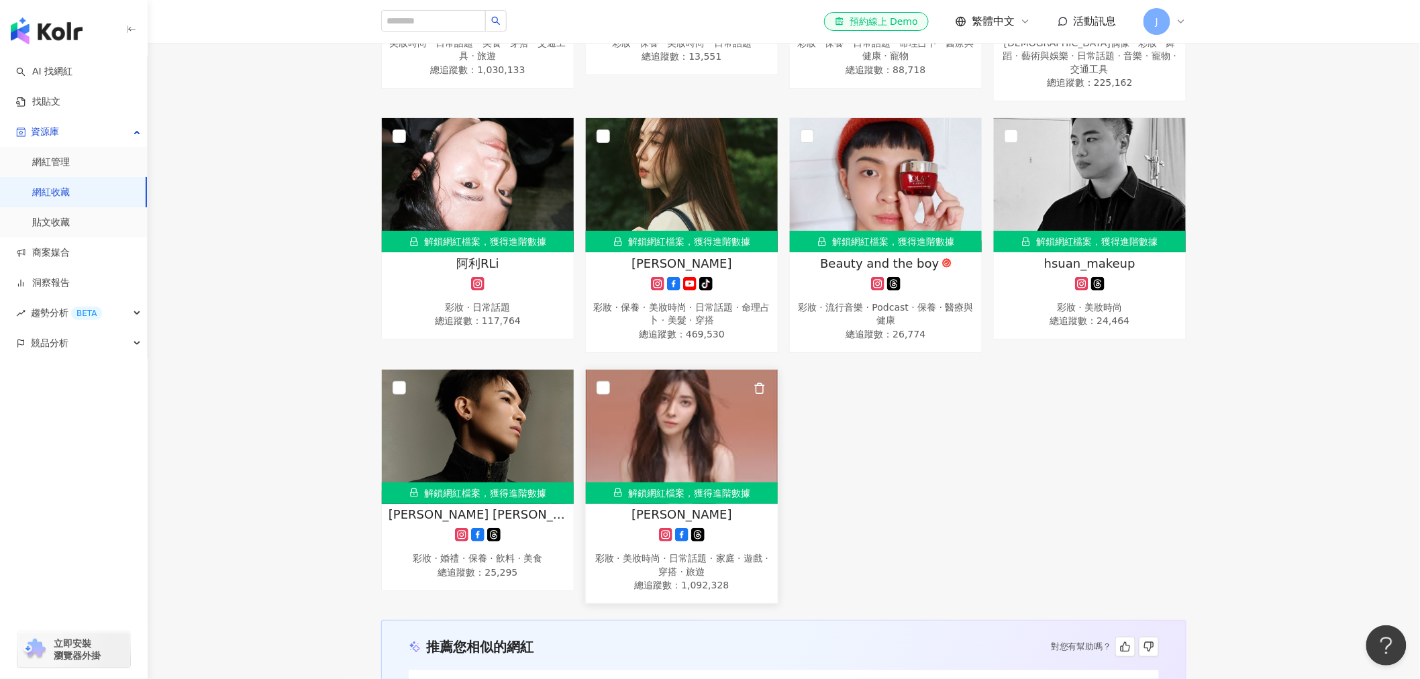
click at [620, 528] on div at bounding box center [682, 534] width 179 height 13
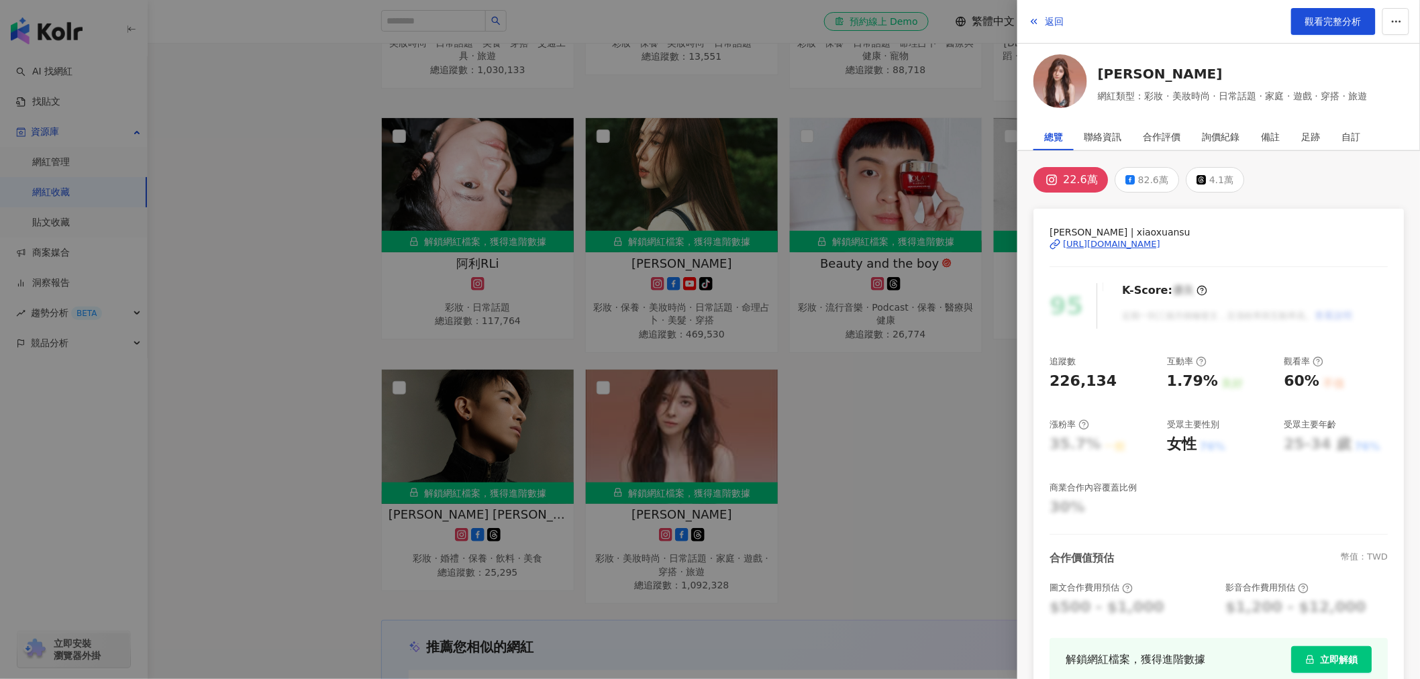
click at [501, 509] on div at bounding box center [710, 339] width 1420 height 679
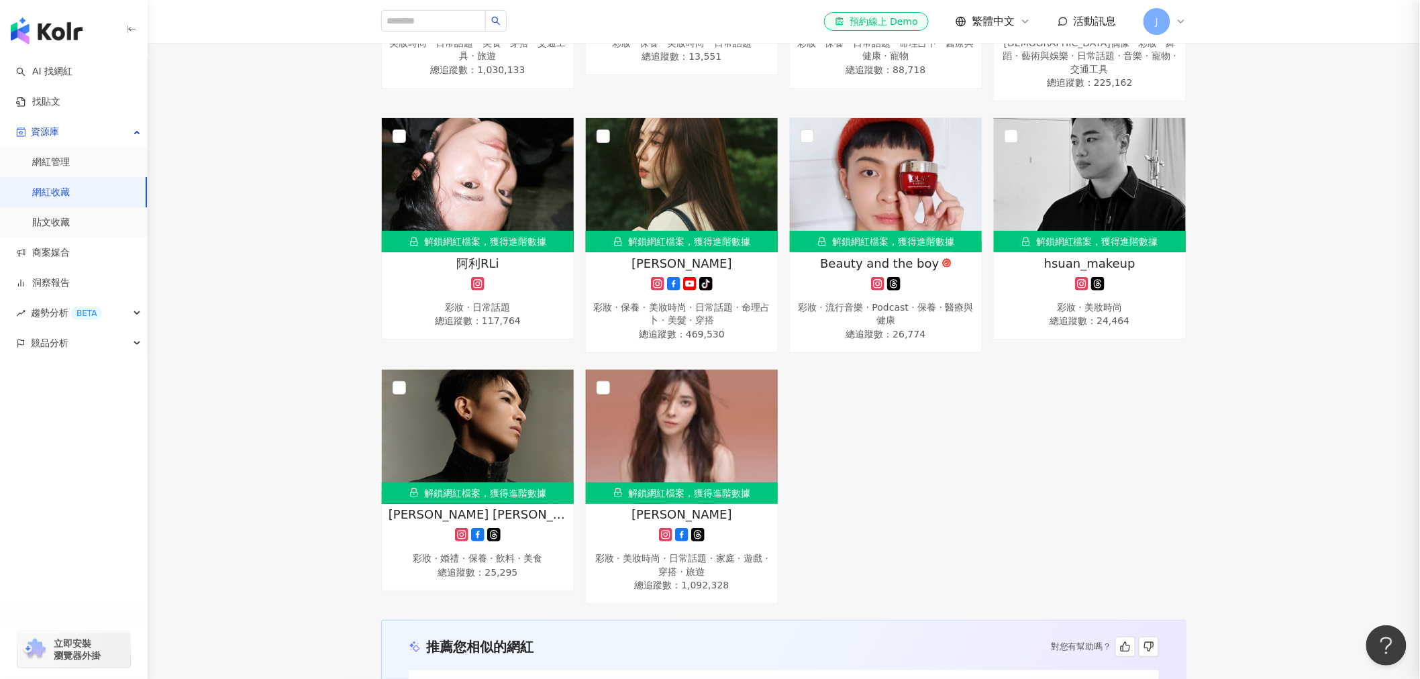
click at [519, 506] on span "張睿 Ray Makeup" at bounding box center [478, 514] width 179 height 17
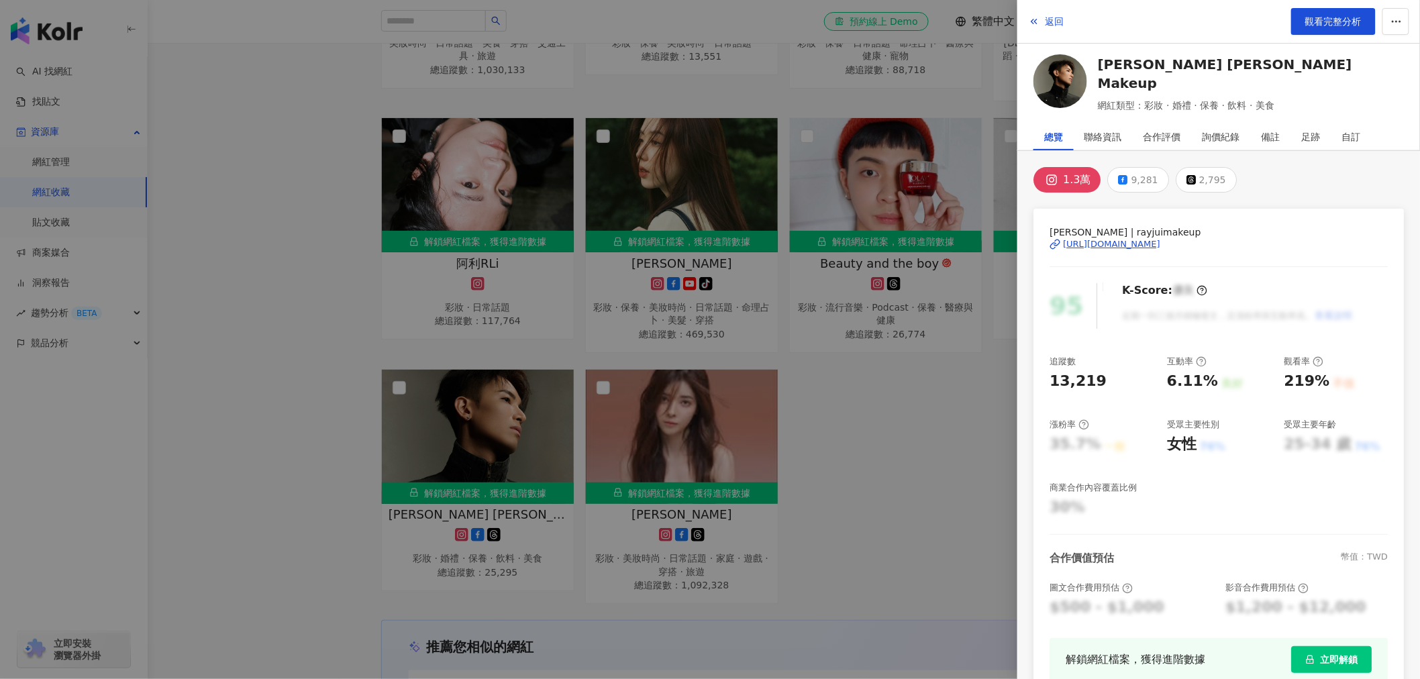
click at [961, 447] on div at bounding box center [710, 339] width 1420 height 679
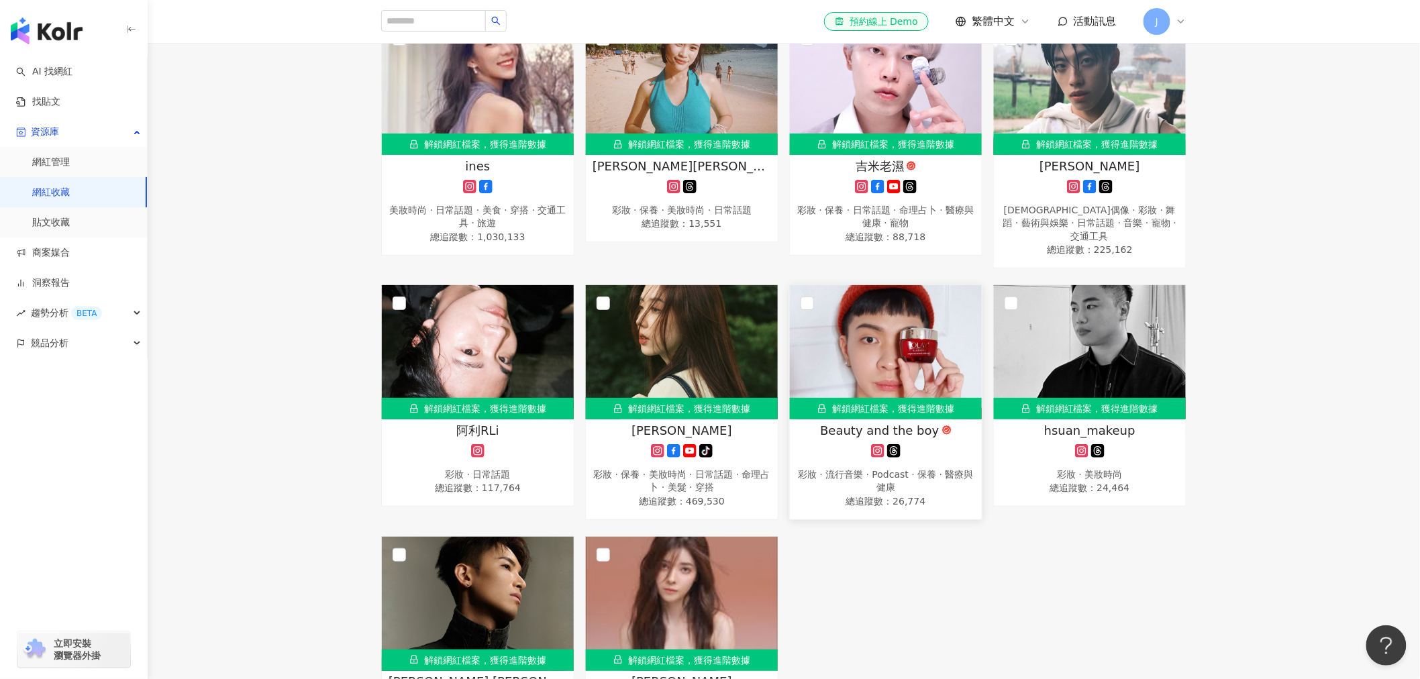
scroll to position [1267, 0]
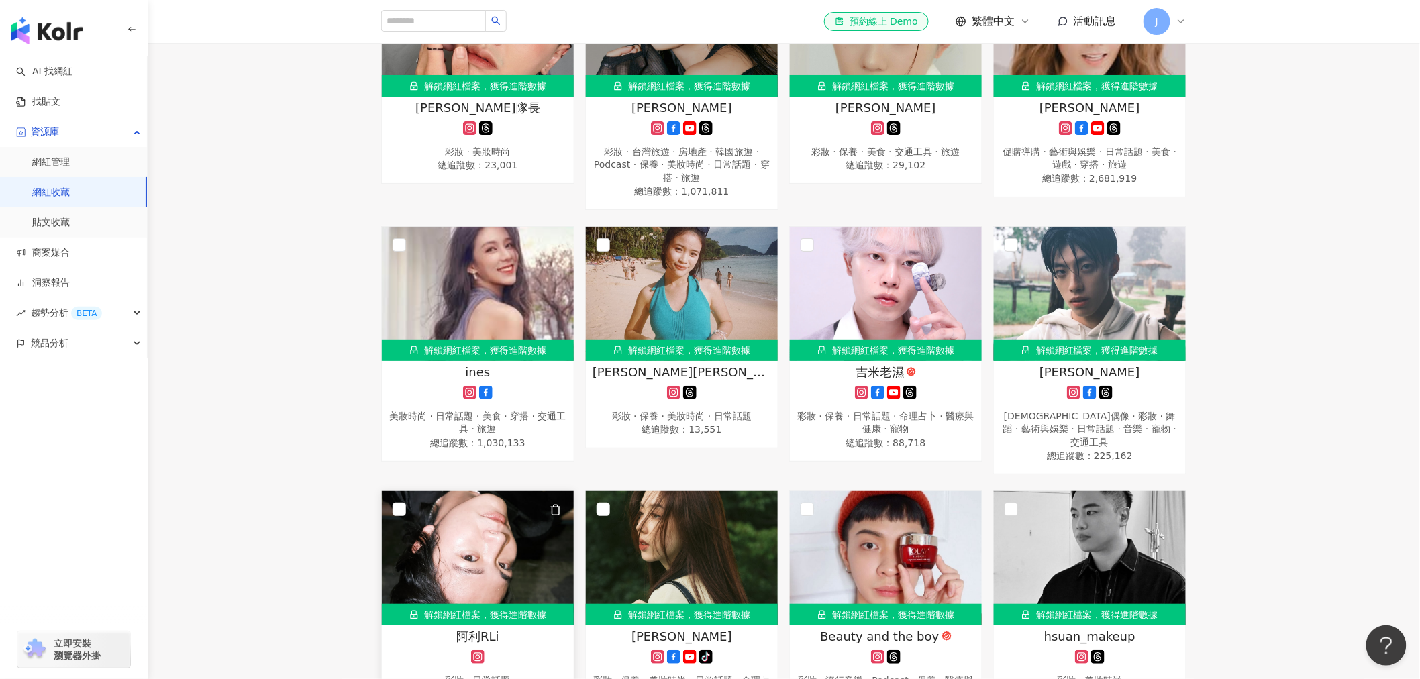
click at [522, 611] on div "阿利RLi" at bounding box center [478, 636] width 179 height 17
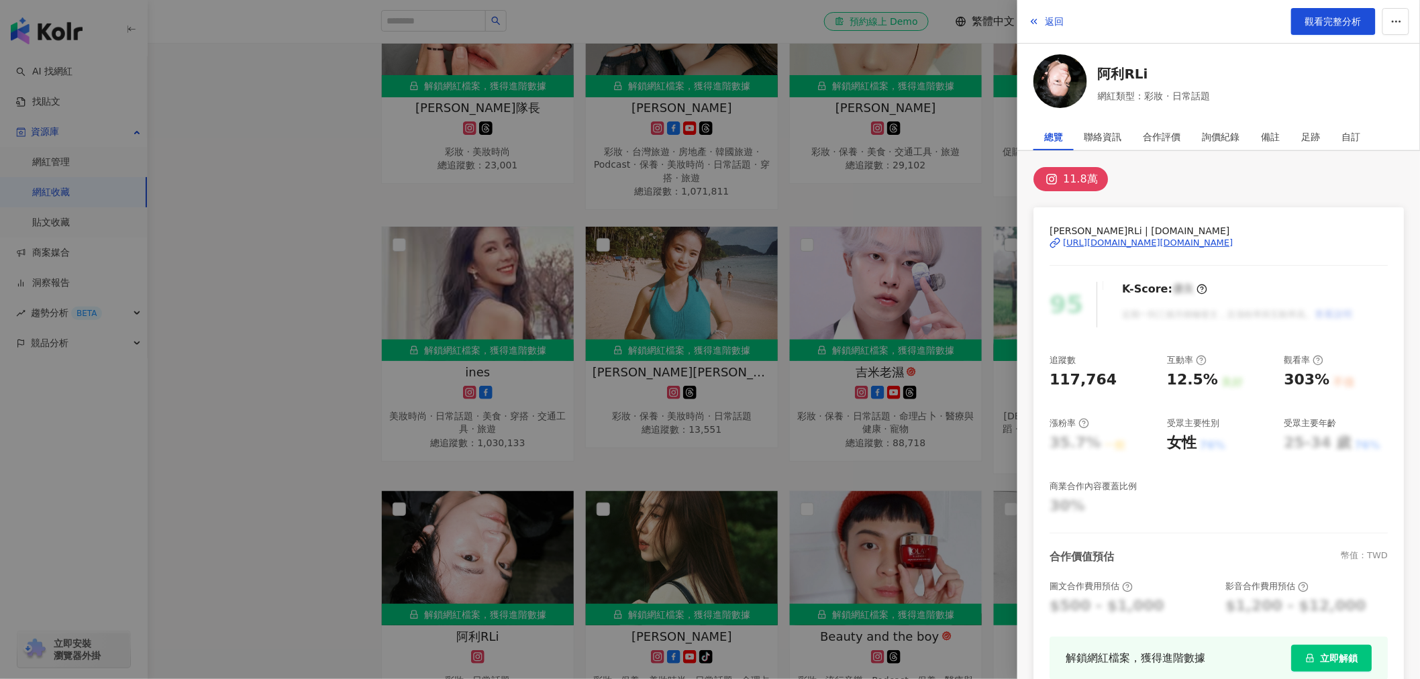
click at [658, 541] on div at bounding box center [710, 339] width 1420 height 679
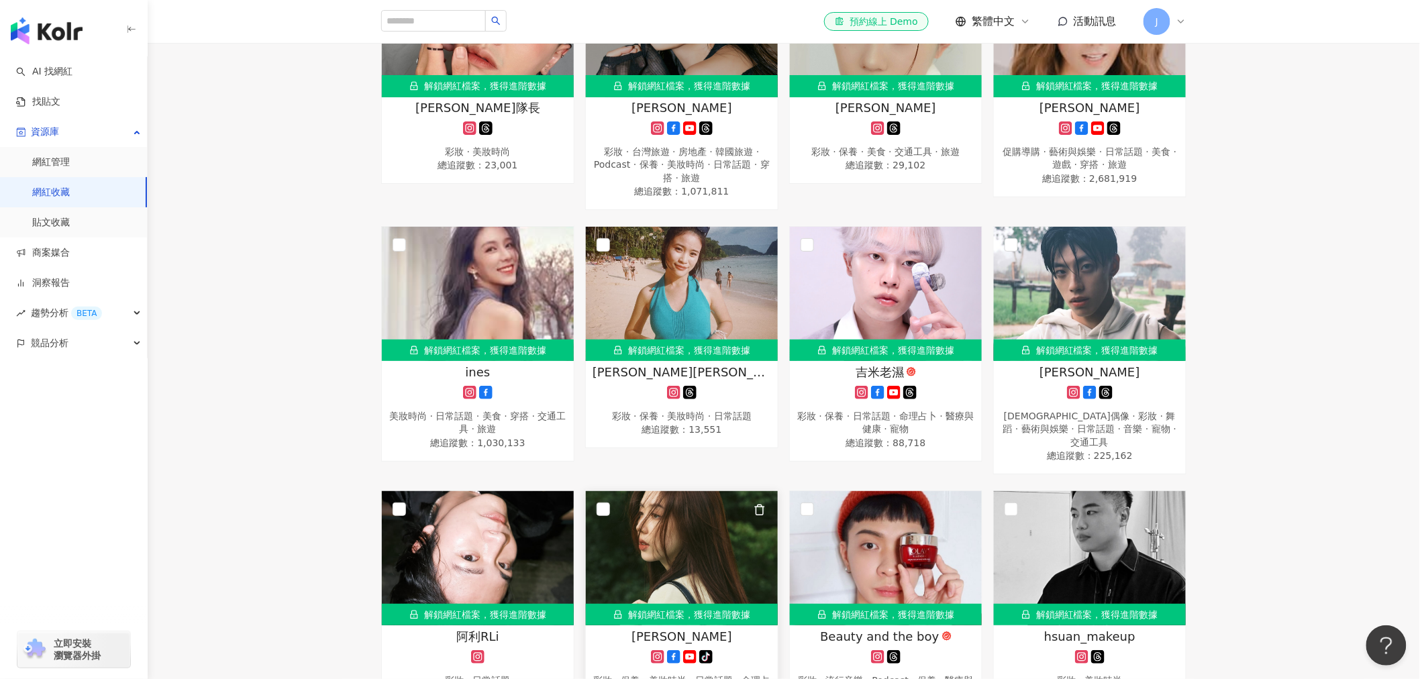
click at [615, 611] on div "Cindy H tiktok-icon 彩妝 · 保養 · 美妝時尚 · 日常話題 · 命理占卜 · 美髮 · 穿搭 總追蹤數 ： 469,530" at bounding box center [682, 672] width 192 height 88
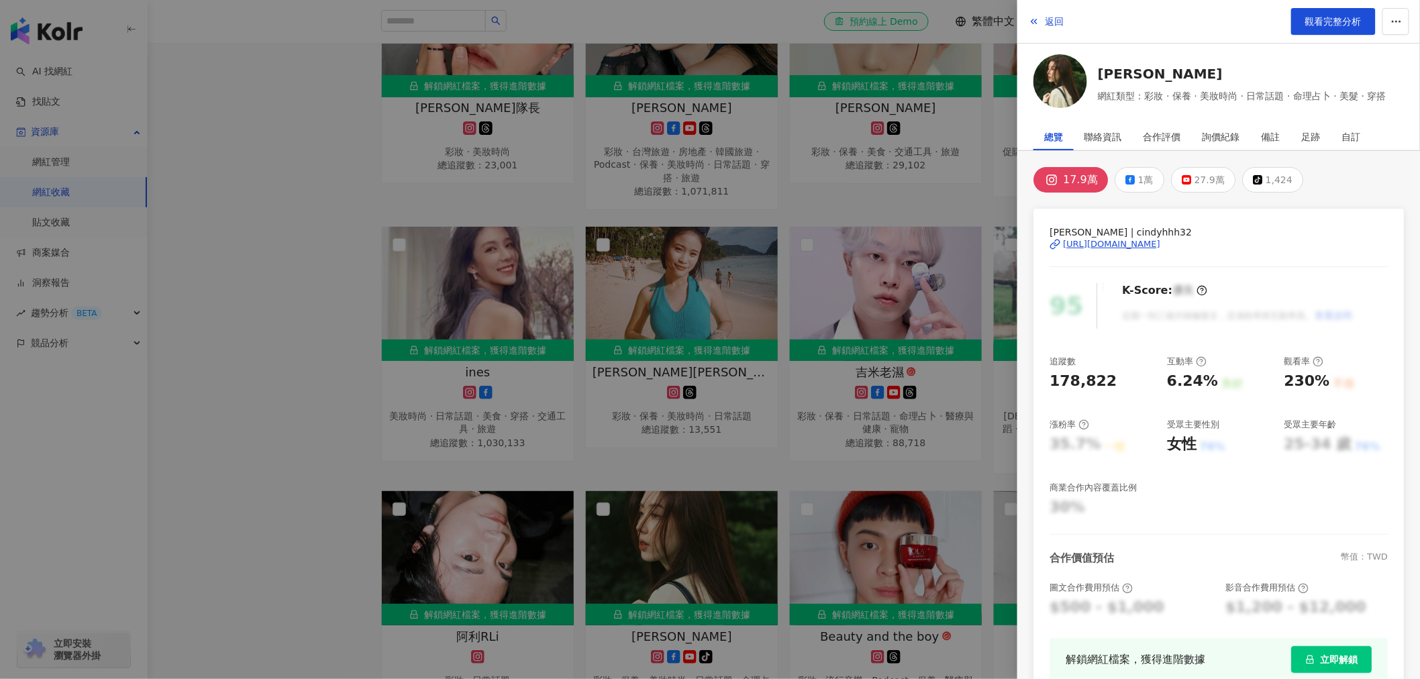
click at [683, 533] on div at bounding box center [710, 339] width 1420 height 679
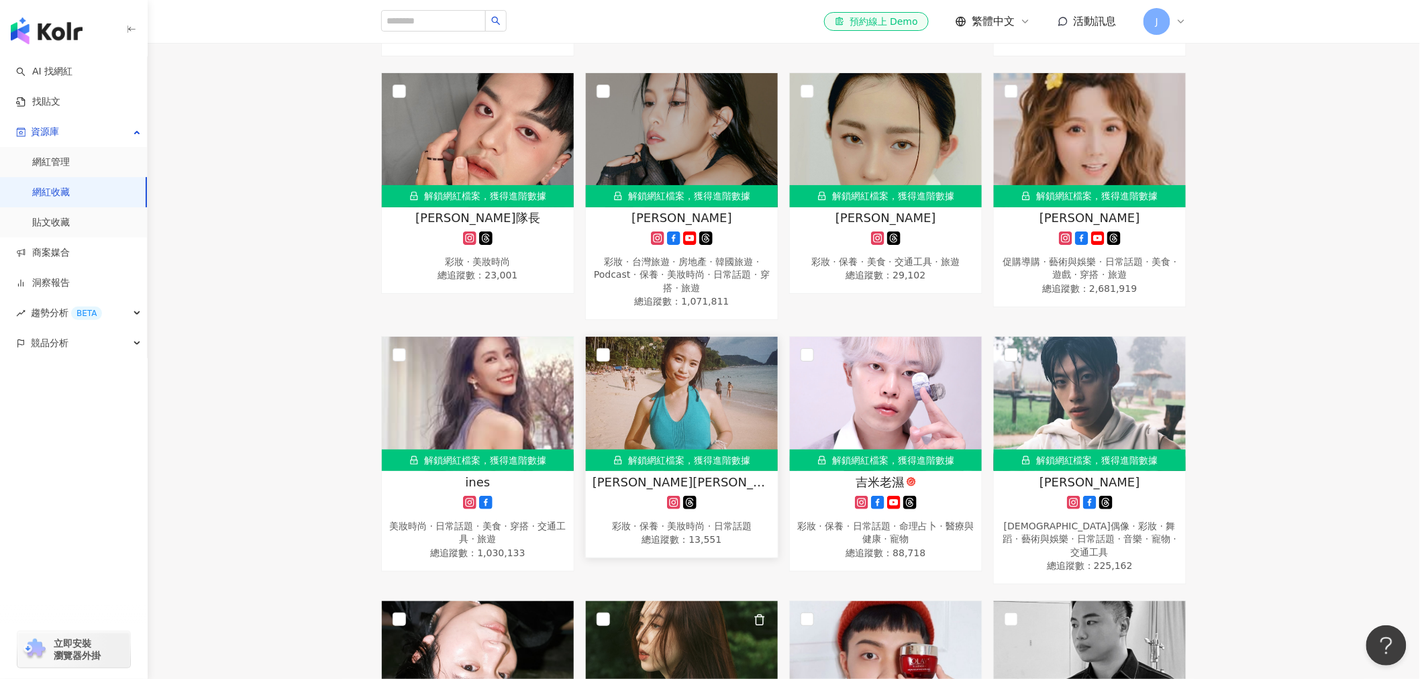
scroll to position [1044, 0]
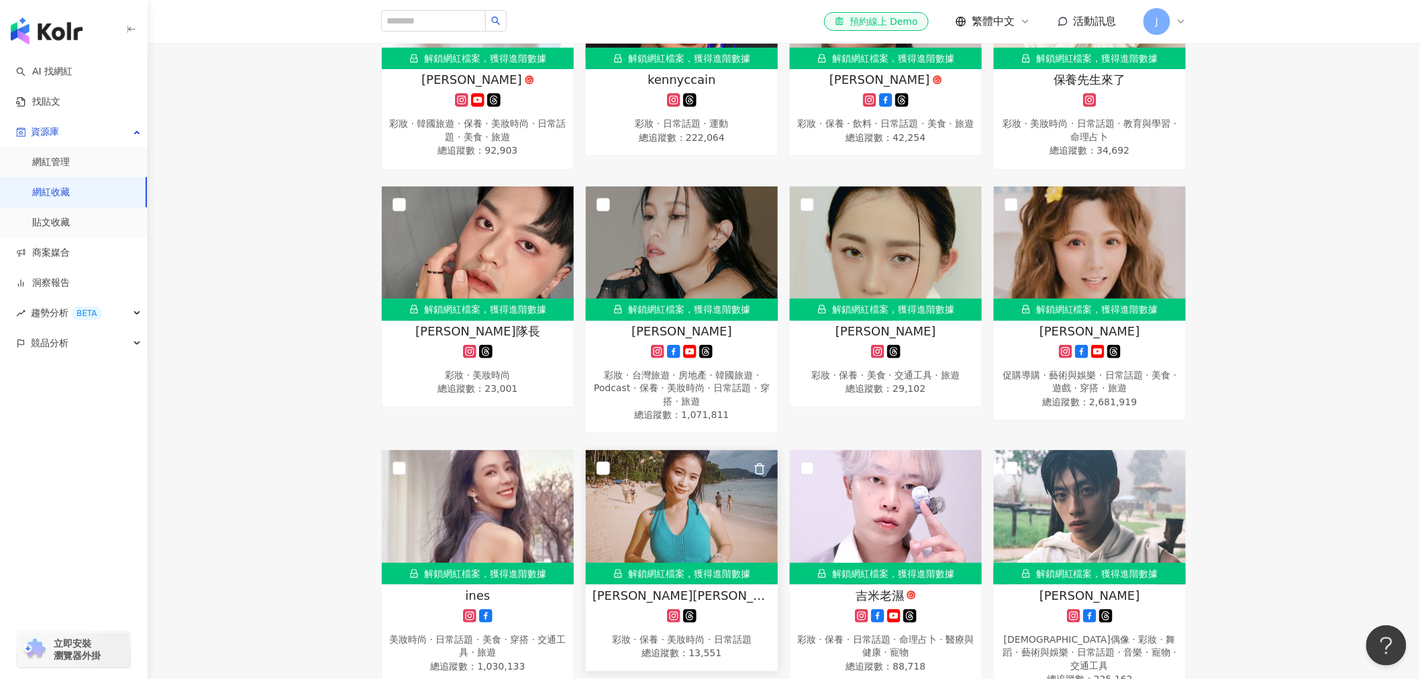
click at [607, 595] on span "Annie安妮｜旅遊.生活.搞笑(story)" at bounding box center [682, 595] width 179 height 17
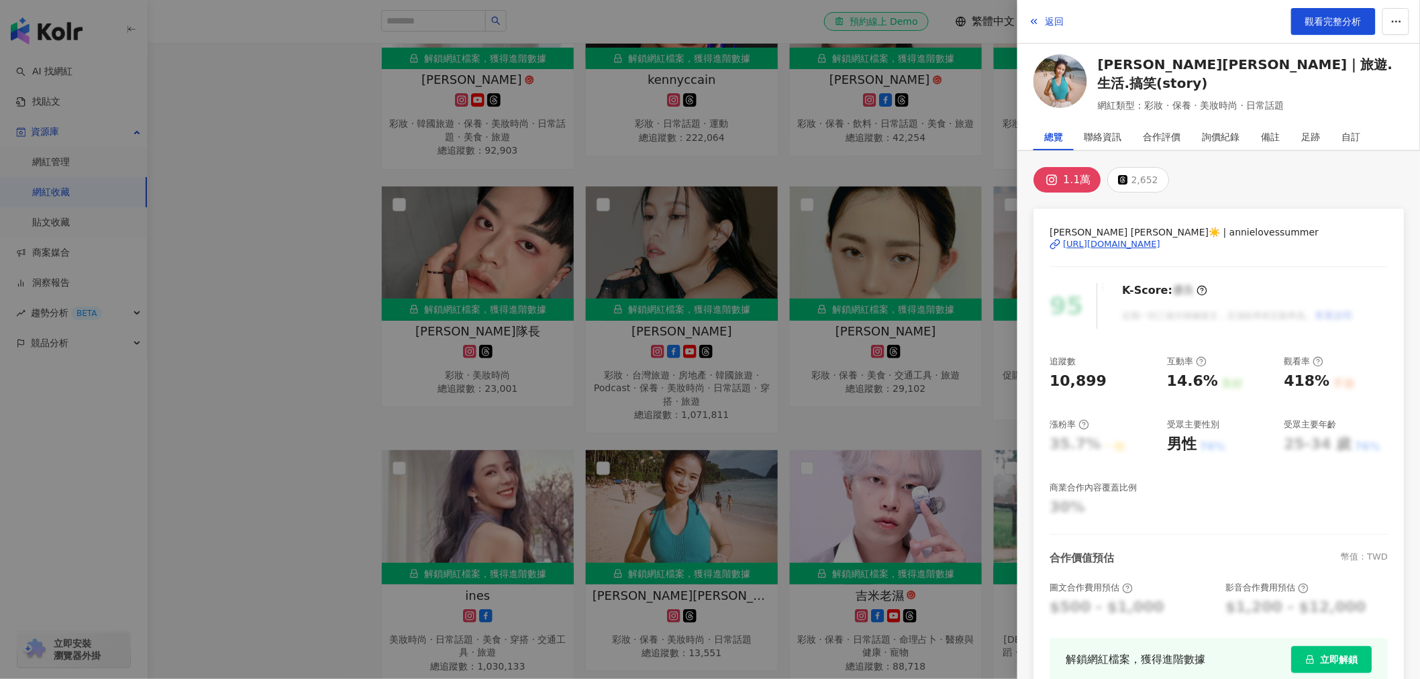
click at [663, 552] on div at bounding box center [710, 339] width 1420 height 679
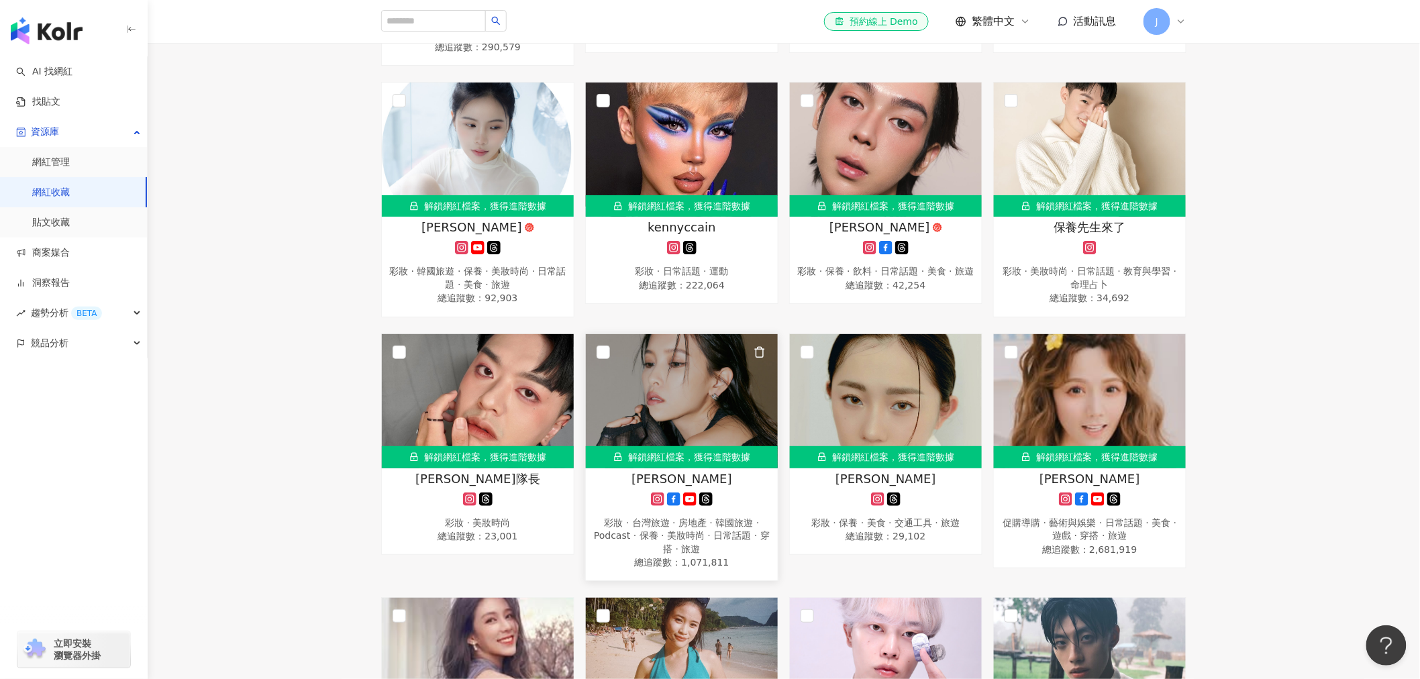
scroll to position [895, 0]
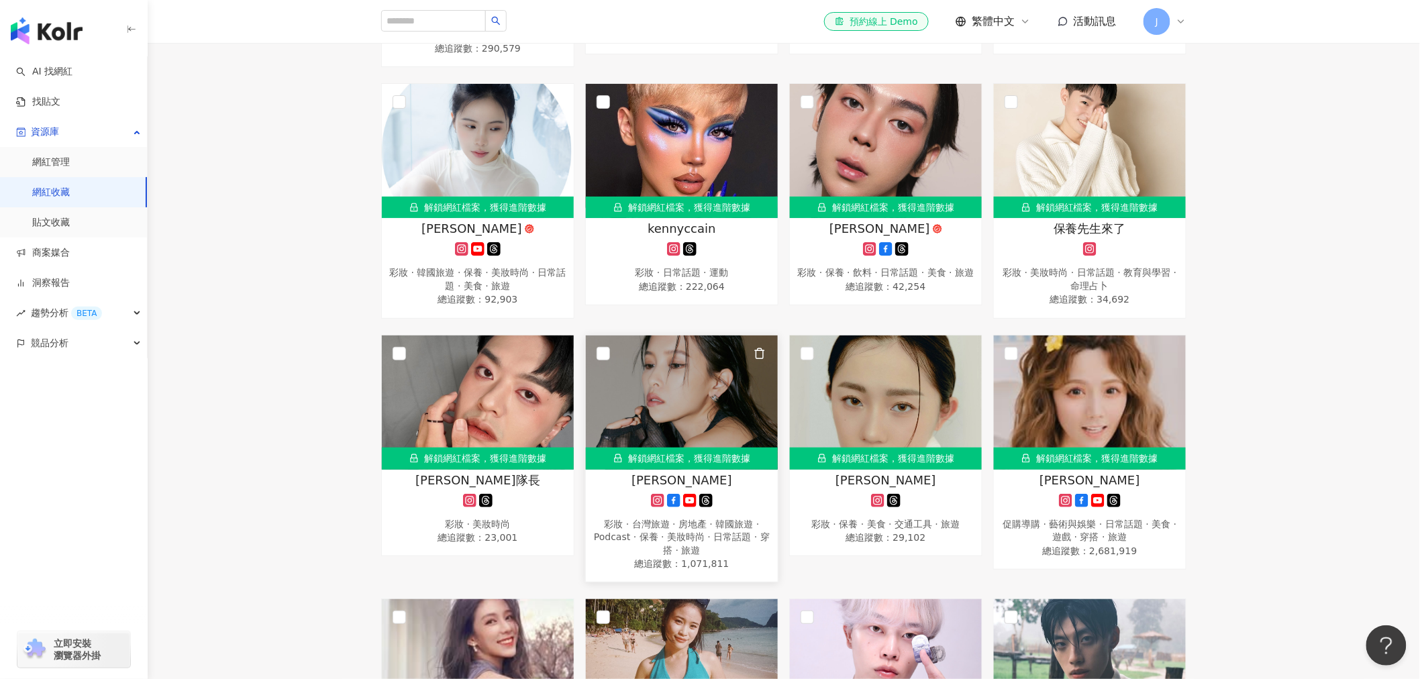
click at [621, 494] on div at bounding box center [682, 500] width 179 height 13
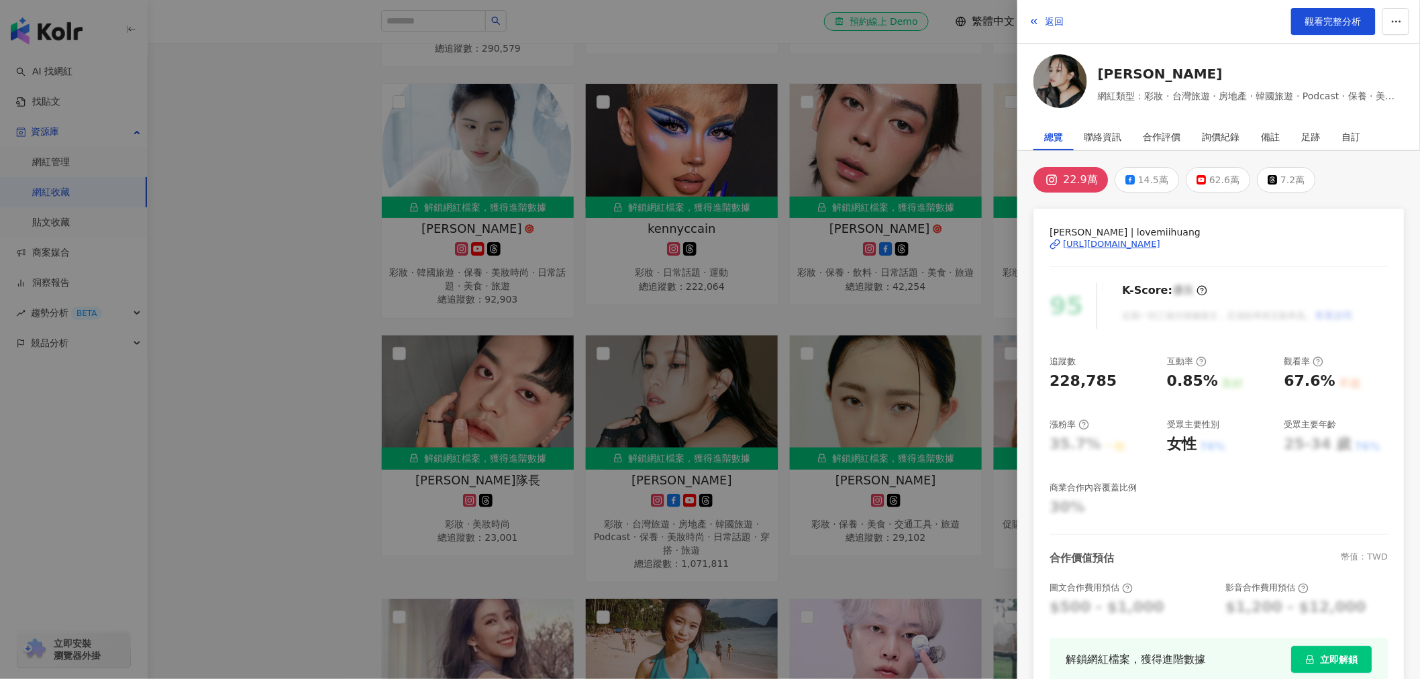
click at [789, 399] on div at bounding box center [710, 339] width 1420 height 679
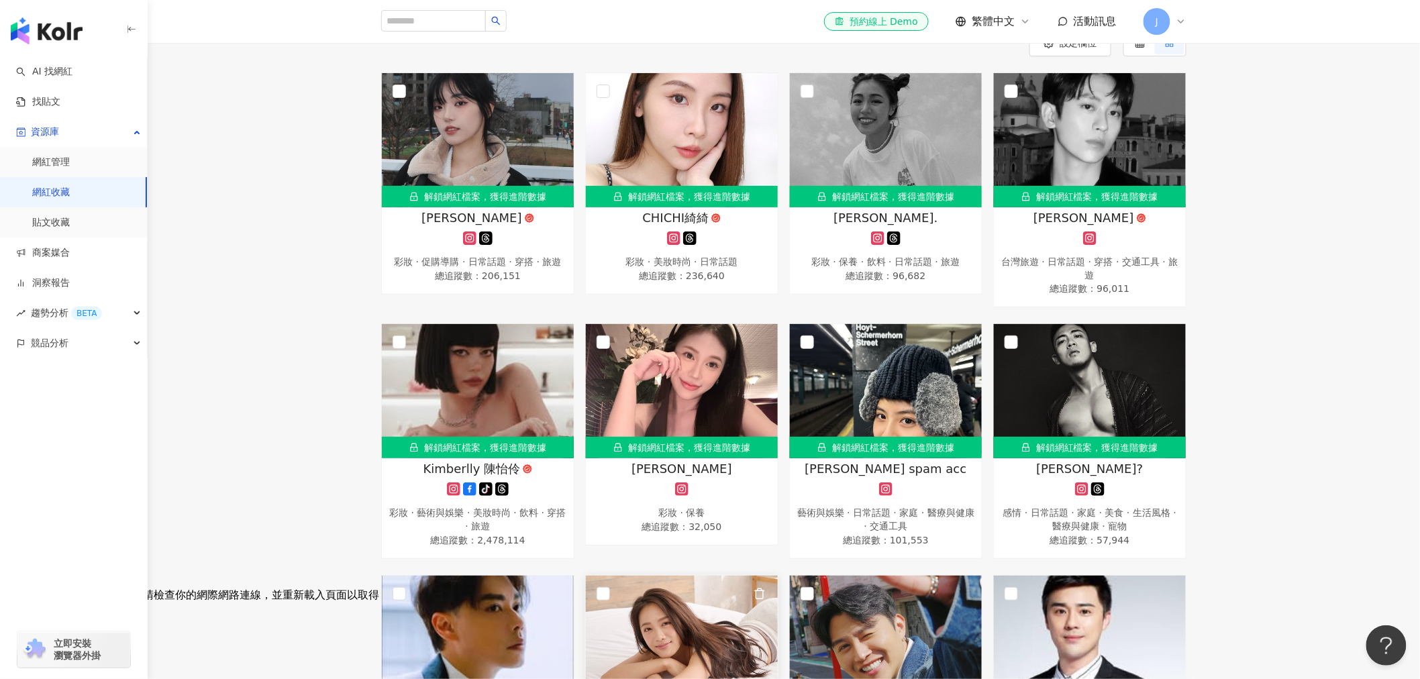
scroll to position [0, 0]
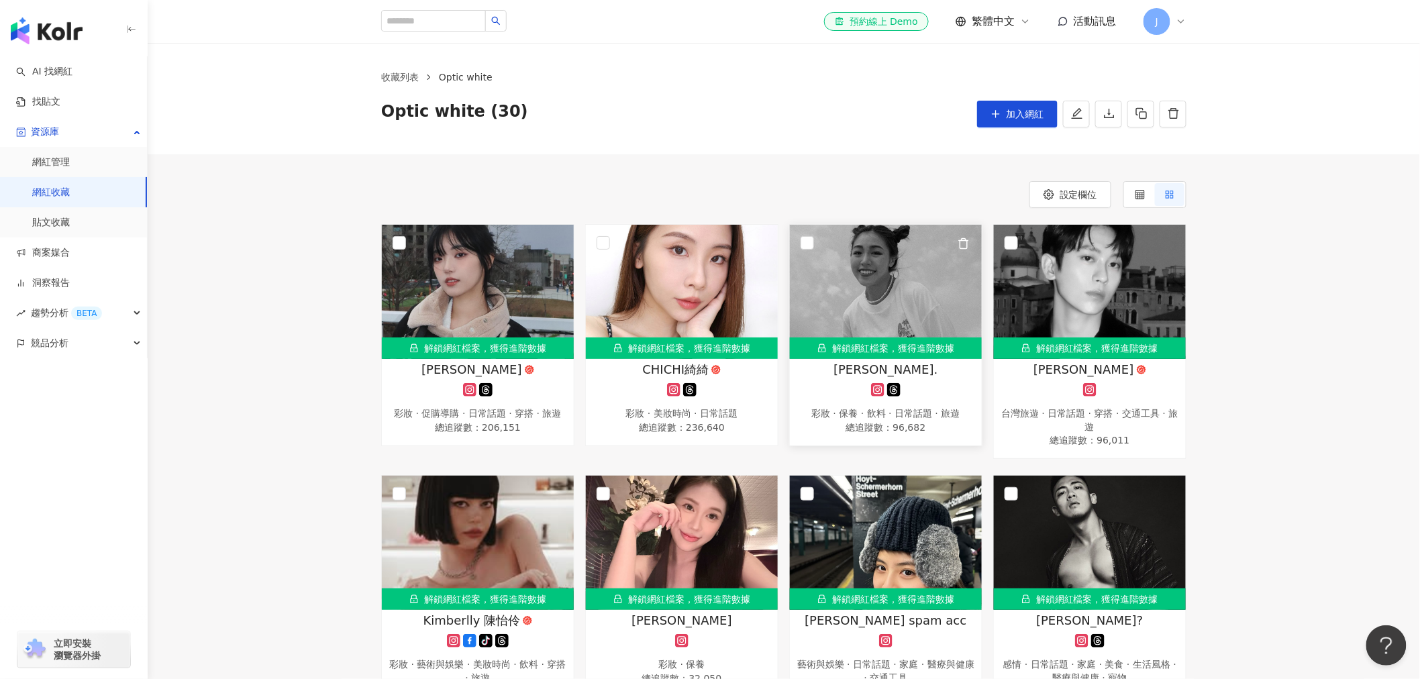
click at [837, 387] on div at bounding box center [886, 389] width 179 height 13
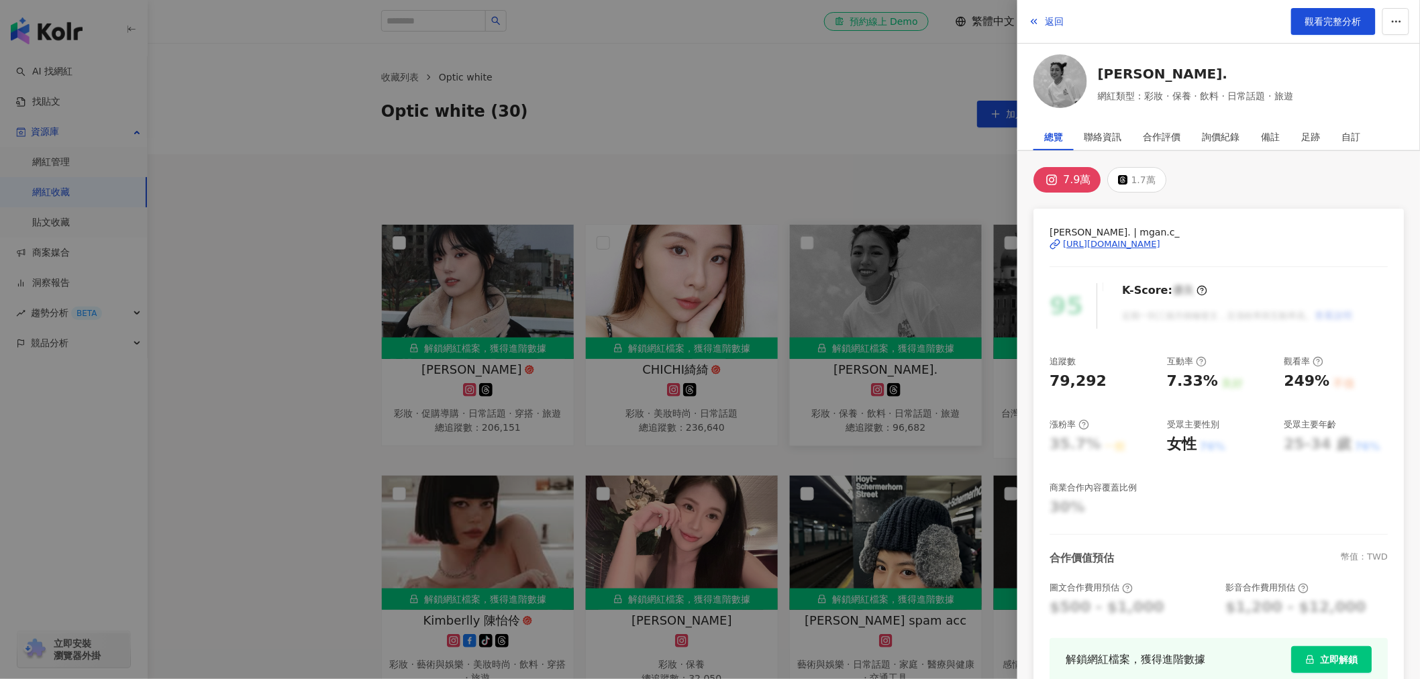
click at [837, 387] on div at bounding box center [710, 339] width 1420 height 679
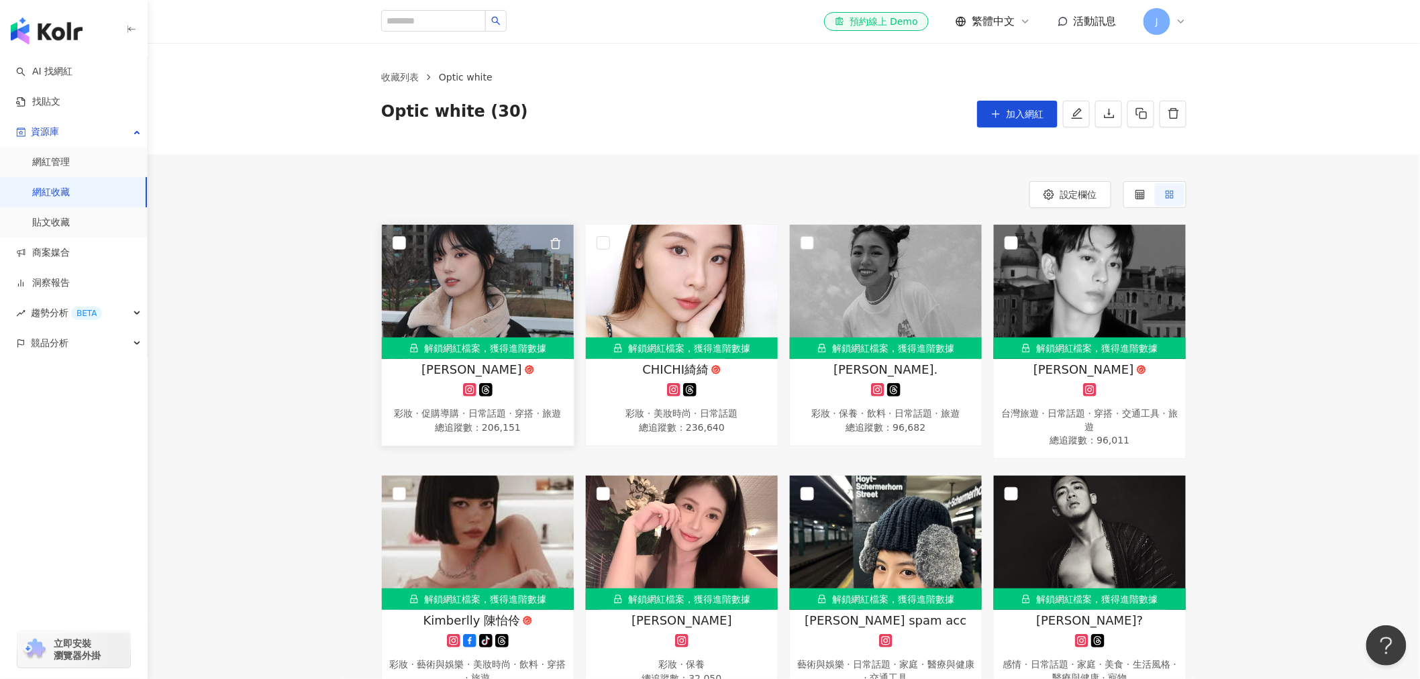
click at [534, 385] on div at bounding box center [478, 389] width 179 height 13
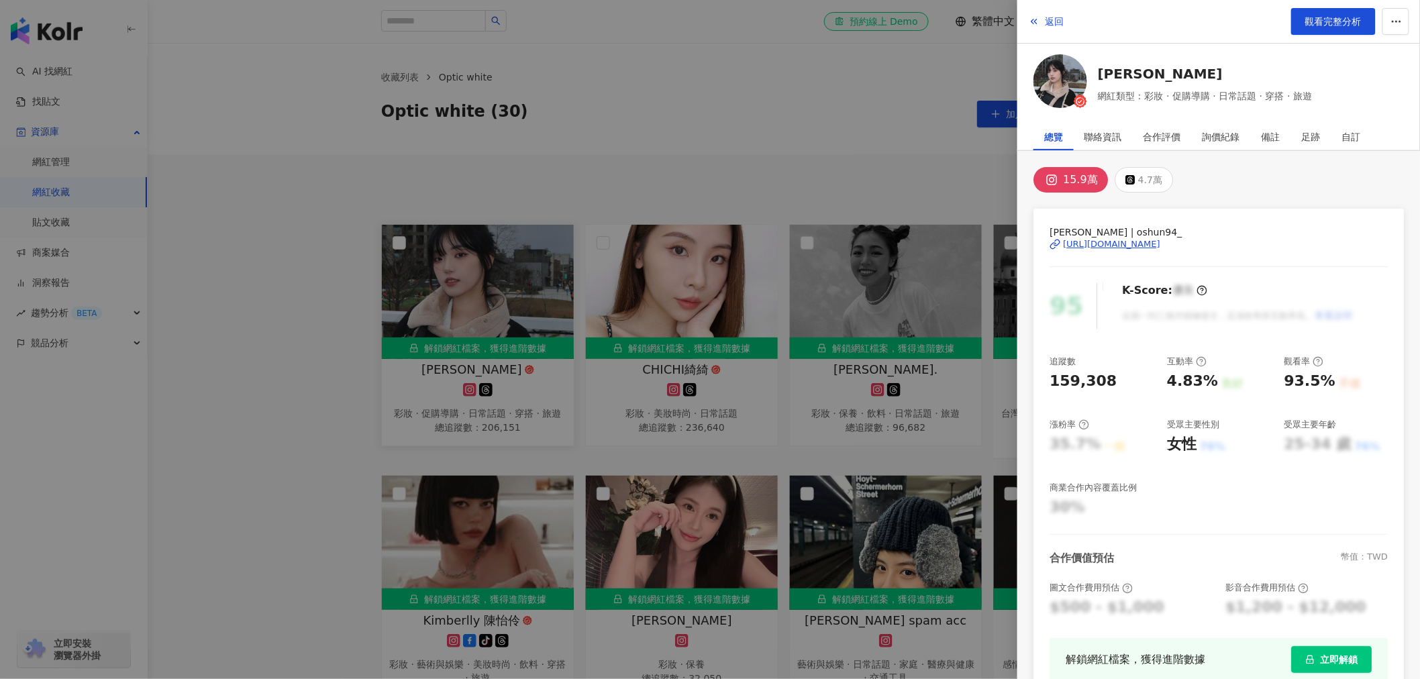
click at [534, 385] on div at bounding box center [710, 339] width 1420 height 679
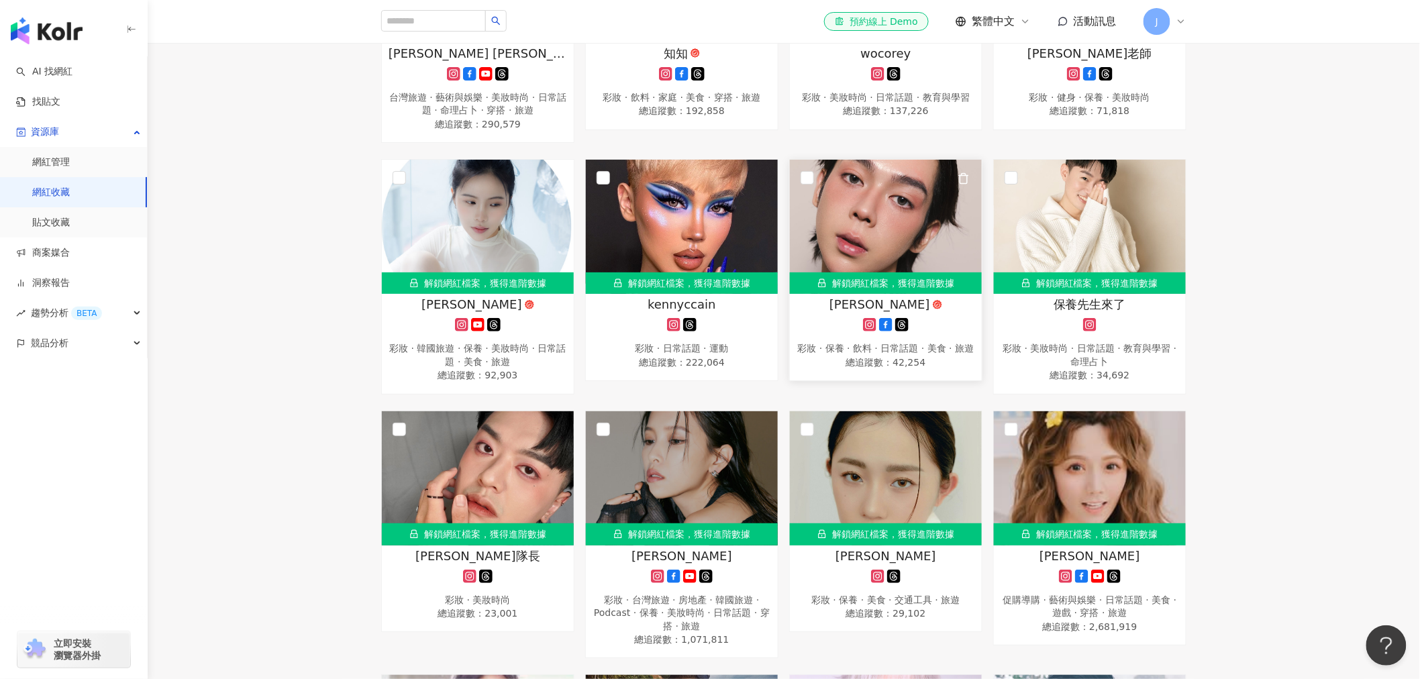
scroll to position [820, 0]
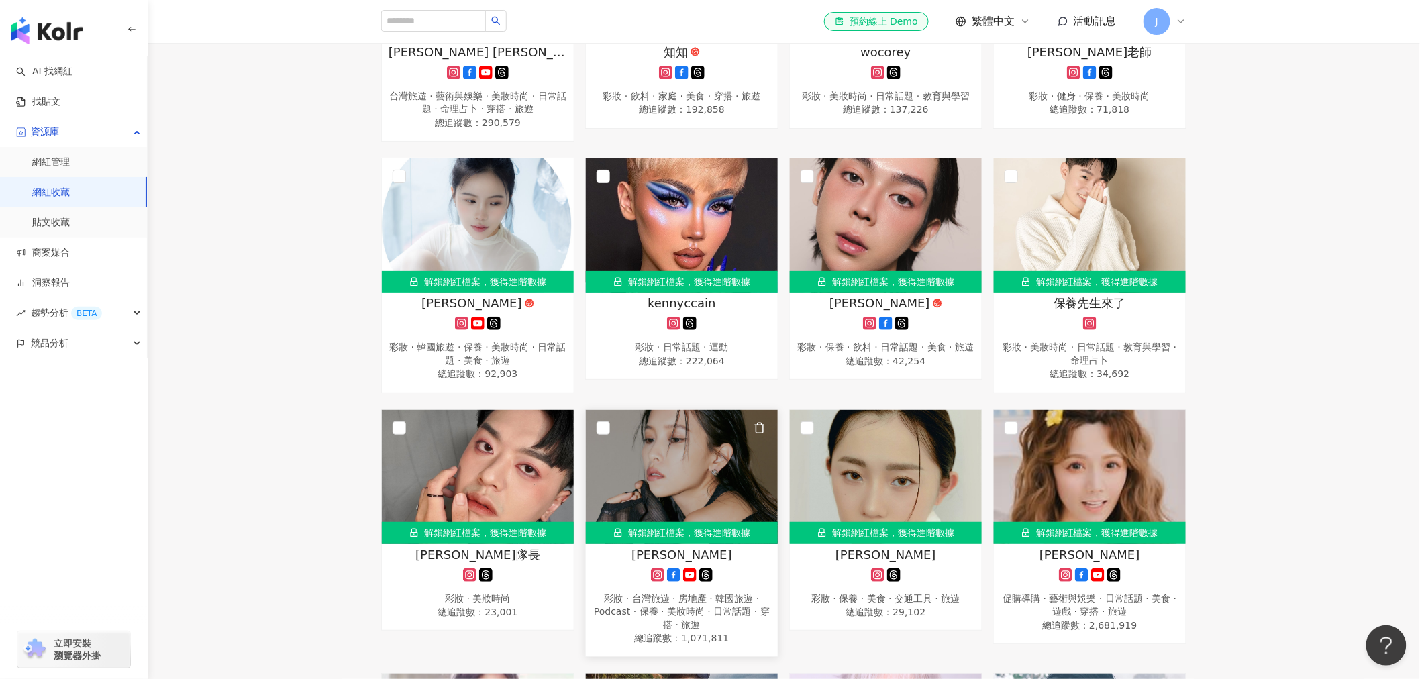
click at [739, 575] on div at bounding box center [682, 575] width 179 height 13
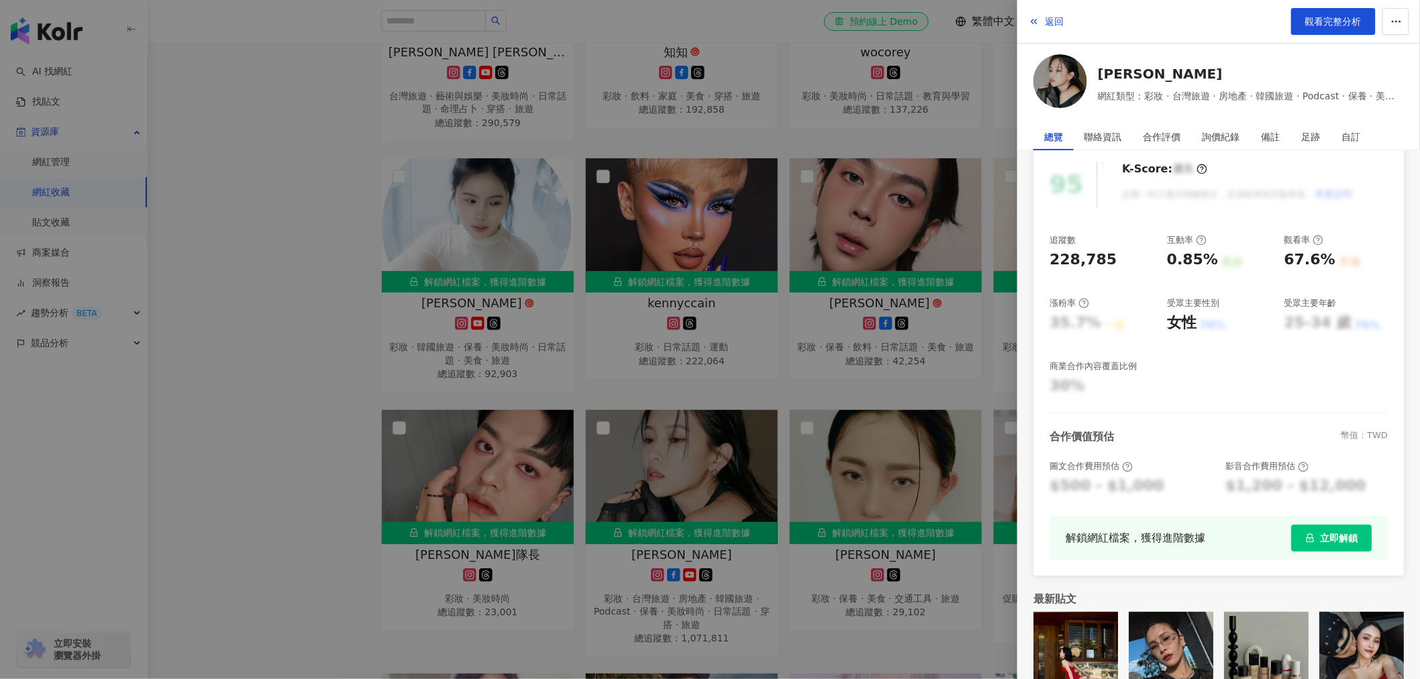
scroll to position [149, 0]
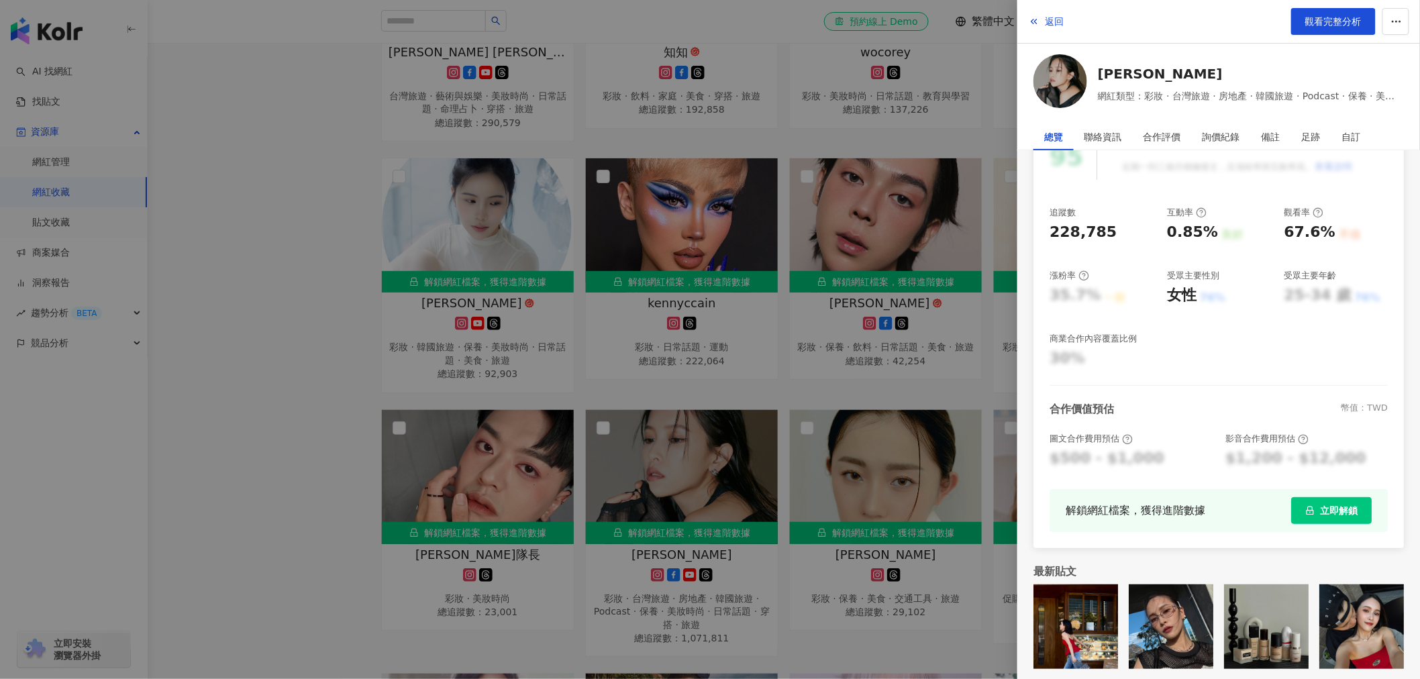
click at [230, 432] on div at bounding box center [710, 339] width 1420 height 679
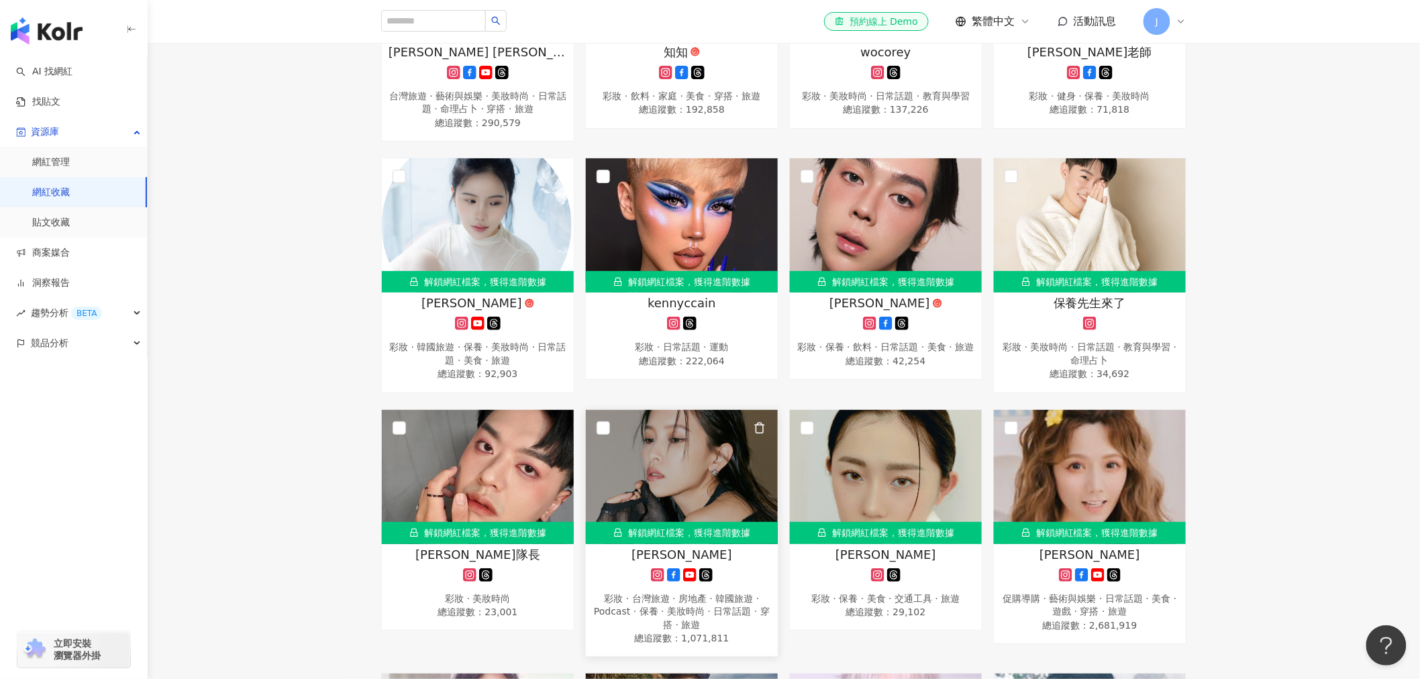
click at [736, 581] on div "黃小米 彩妝 · 台灣旅遊 · 房地產 · 韓國旅遊 · Podcast · 保養 · 美妝時尚 · 日常話題 · 穿搭 · 旅遊 總追蹤數 ： 1,071,…" at bounding box center [682, 596] width 192 height 101
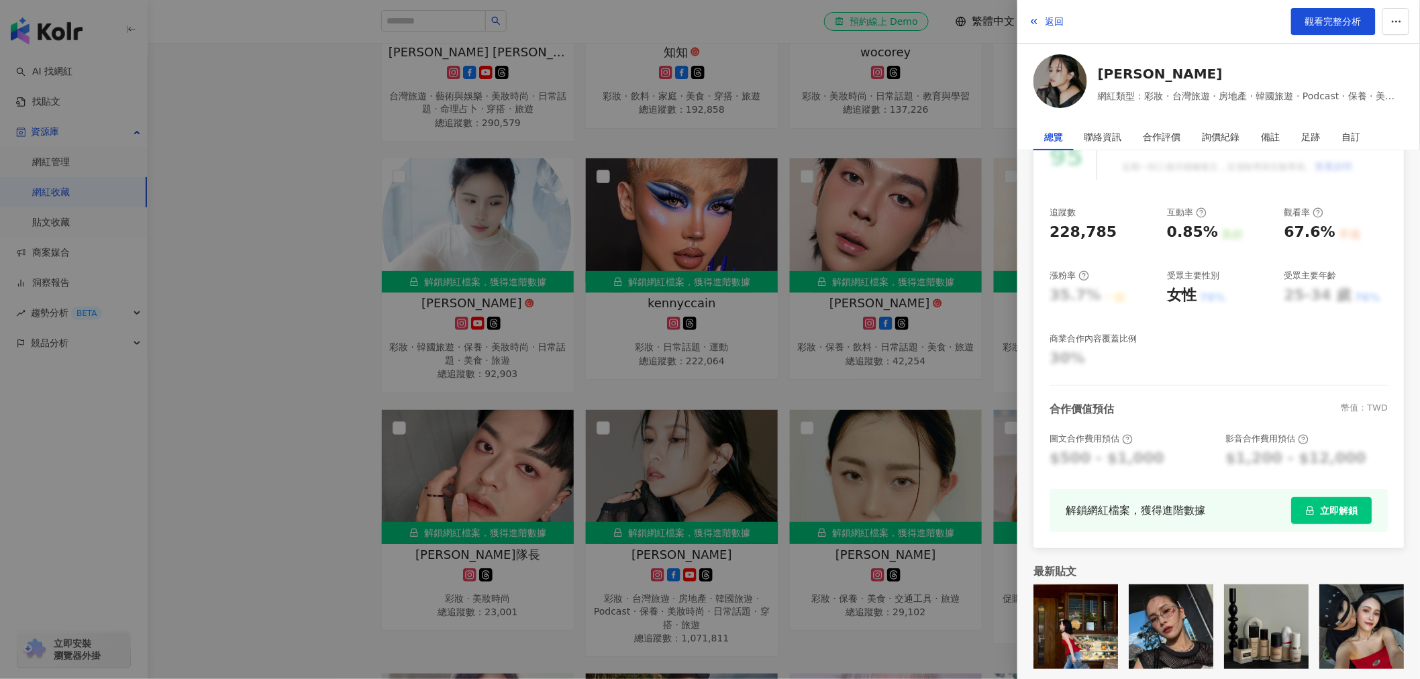
click at [796, 597] on div at bounding box center [710, 339] width 1420 height 679
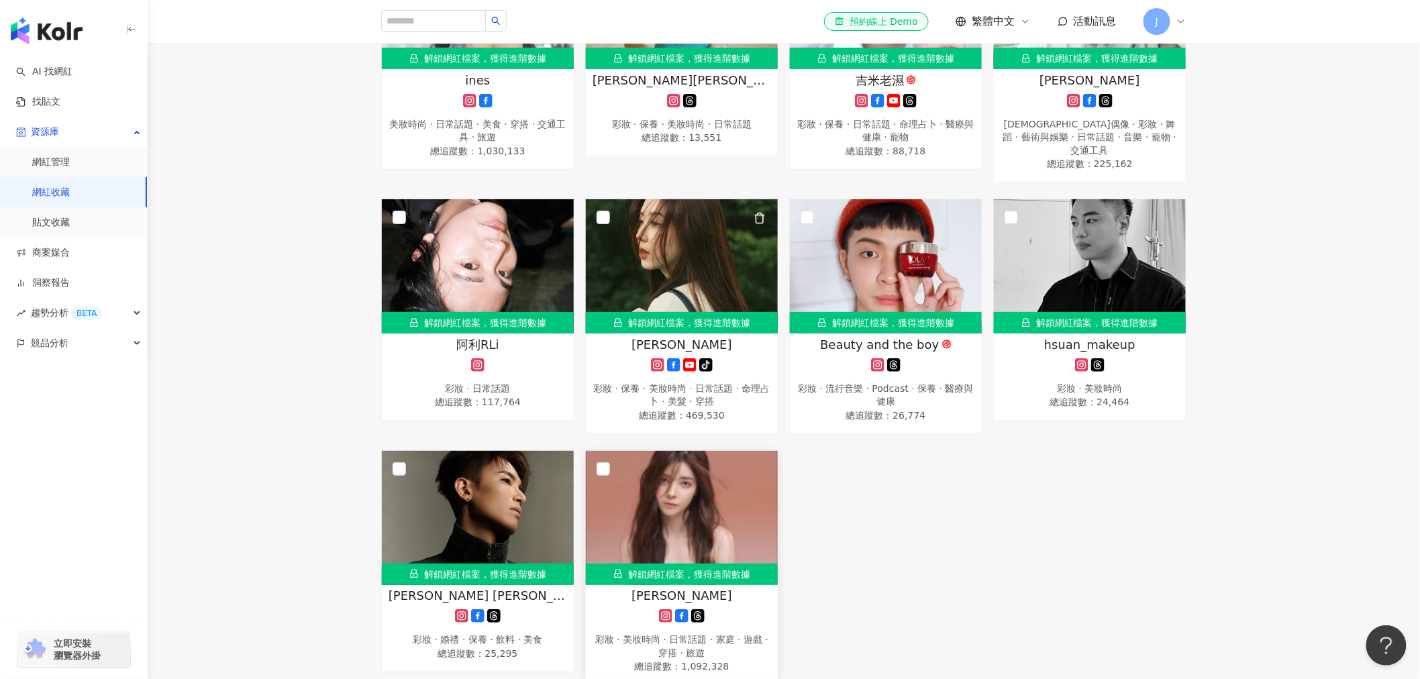
scroll to position [1566, 0]
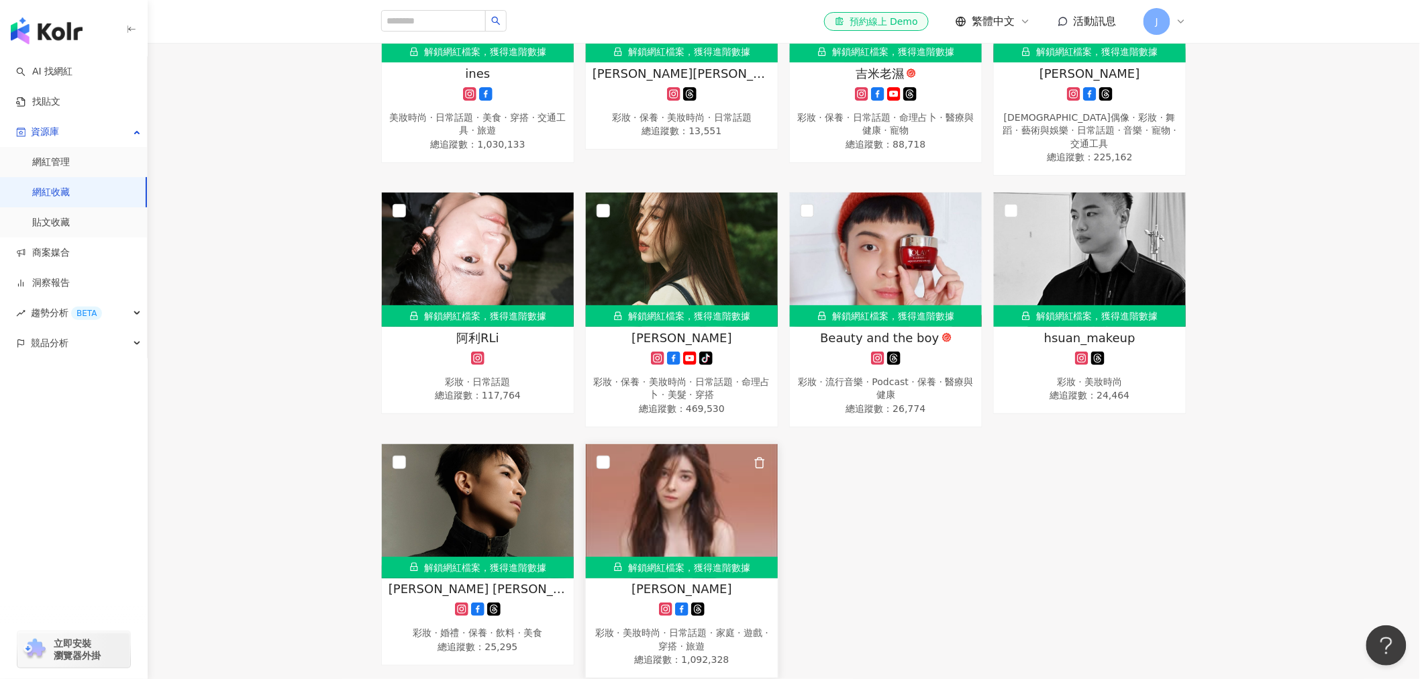
click at [667, 560] on div "解鎖網紅檔案，獲得進階數據" at bounding box center [682, 567] width 192 height 21
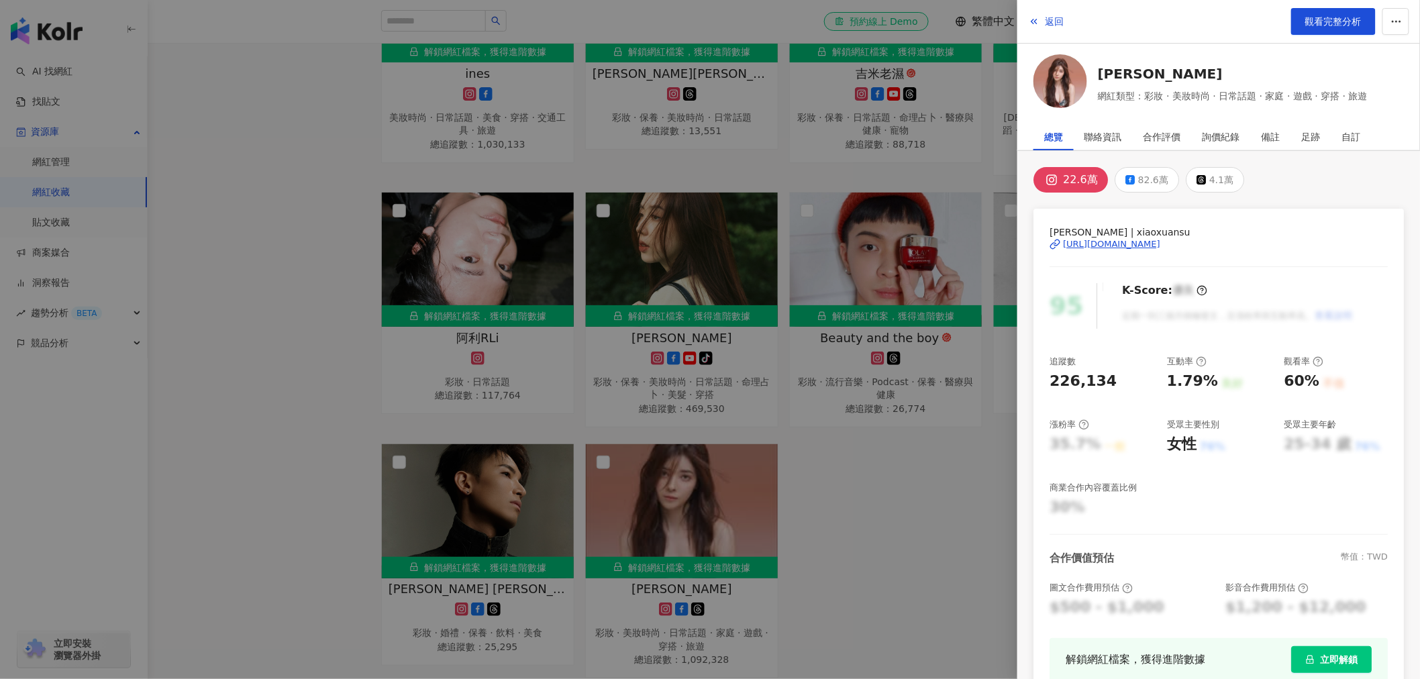
click at [836, 536] on div at bounding box center [710, 339] width 1420 height 679
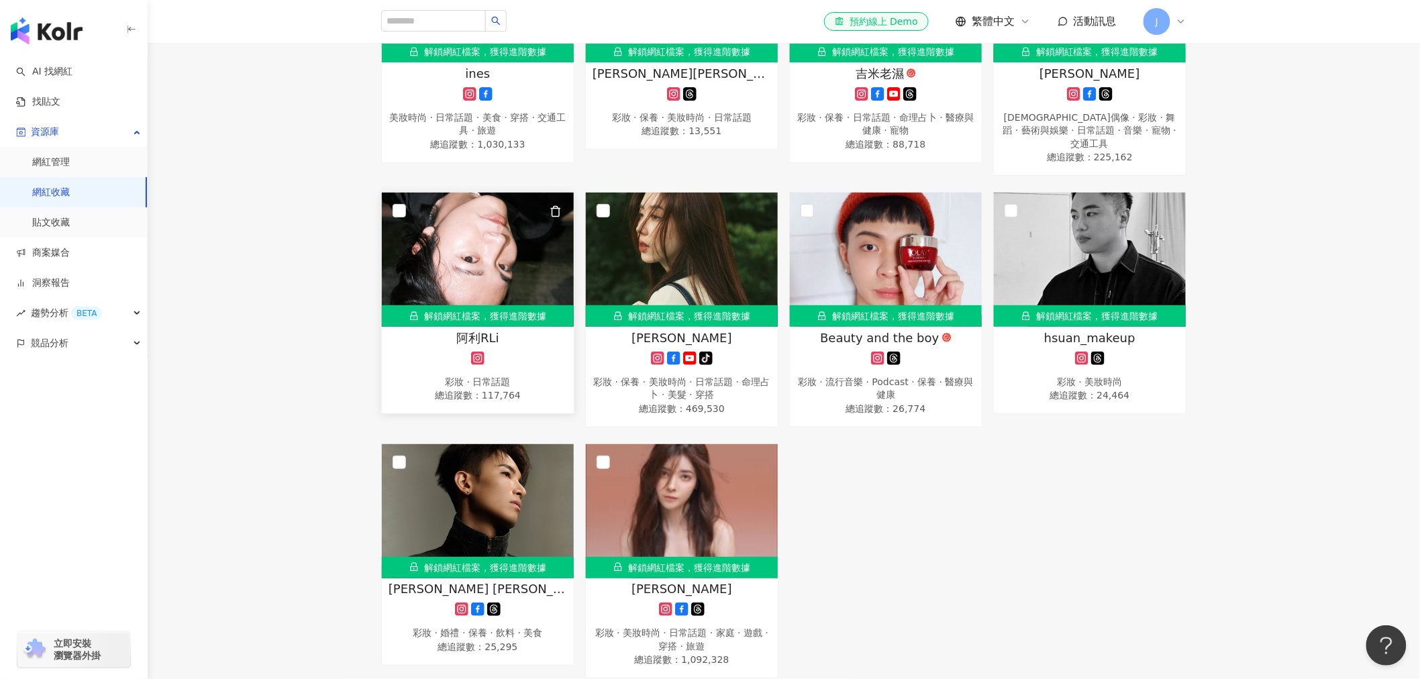
click at [466, 330] on span "阿利RLi" at bounding box center [477, 338] width 43 height 17
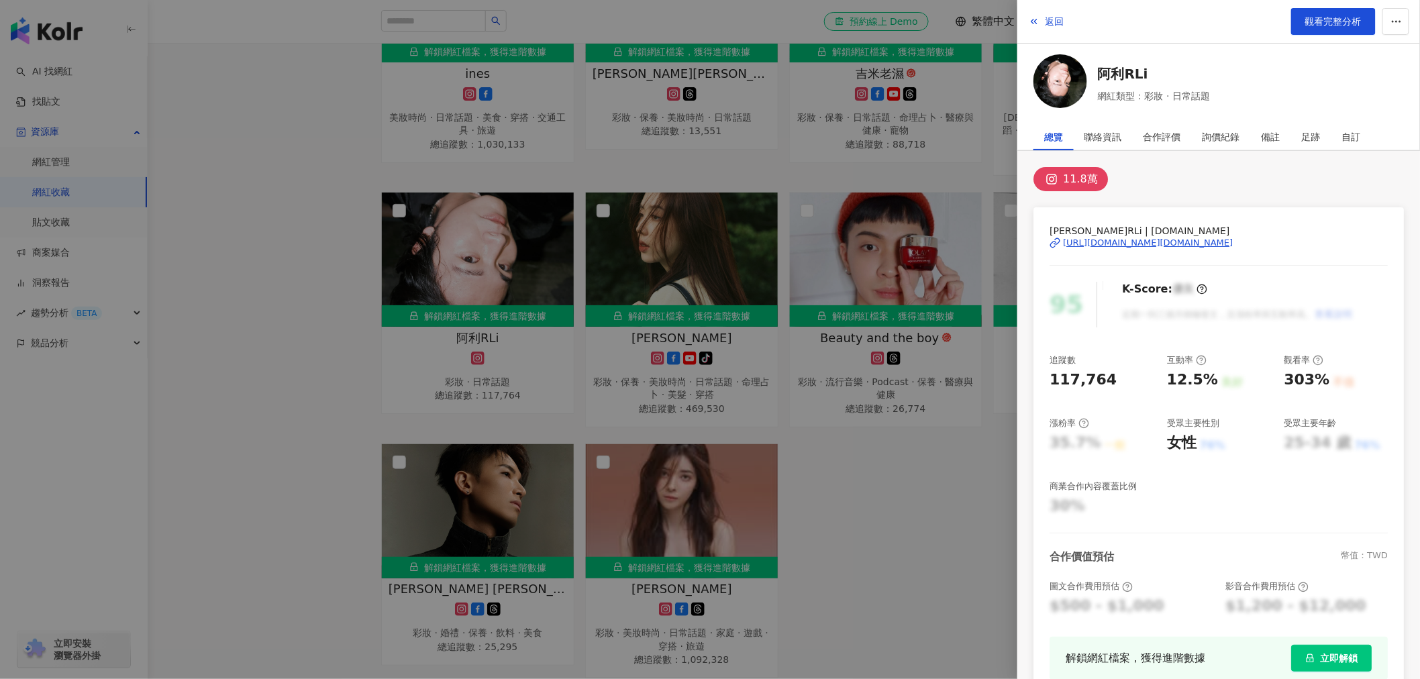
click at [1122, 242] on div "https://www.instagram.com/rli.tw/" at bounding box center [1148, 243] width 170 height 12
click at [879, 499] on div at bounding box center [710, 339] width 1420 height 679
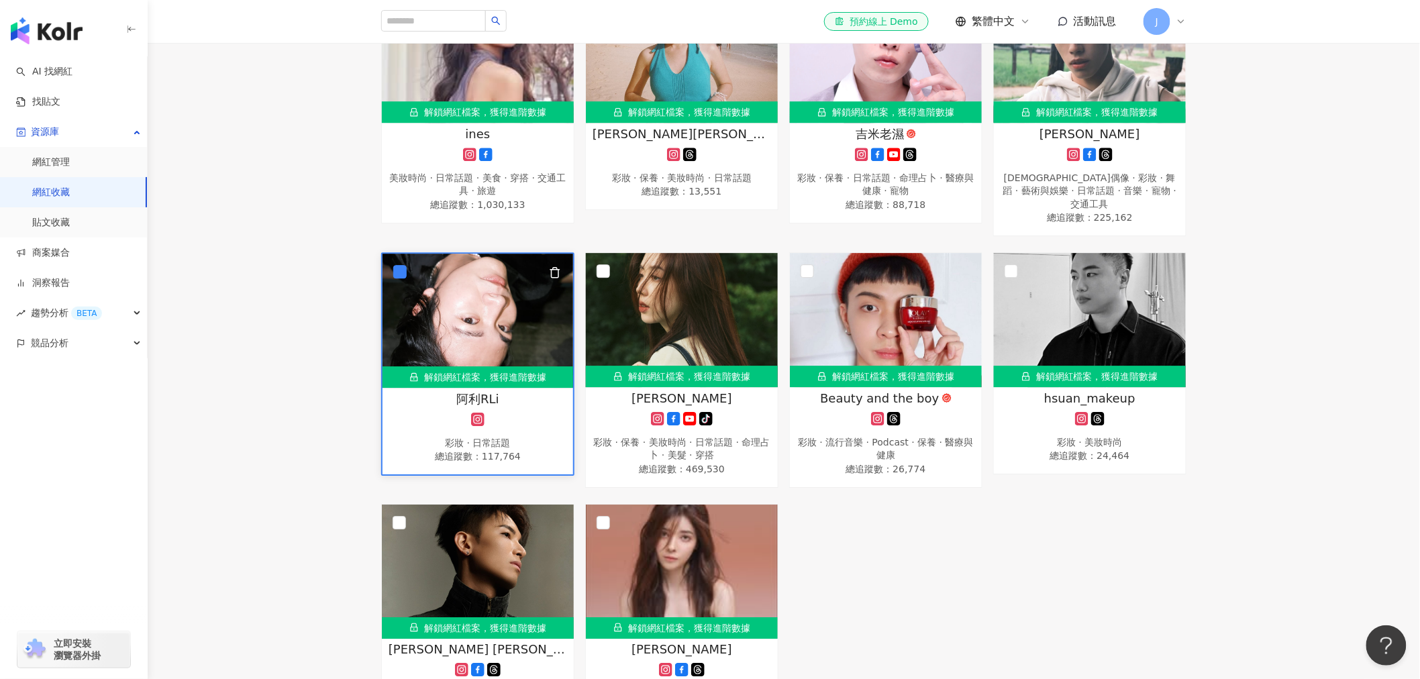
scroll to position [1626, 0]
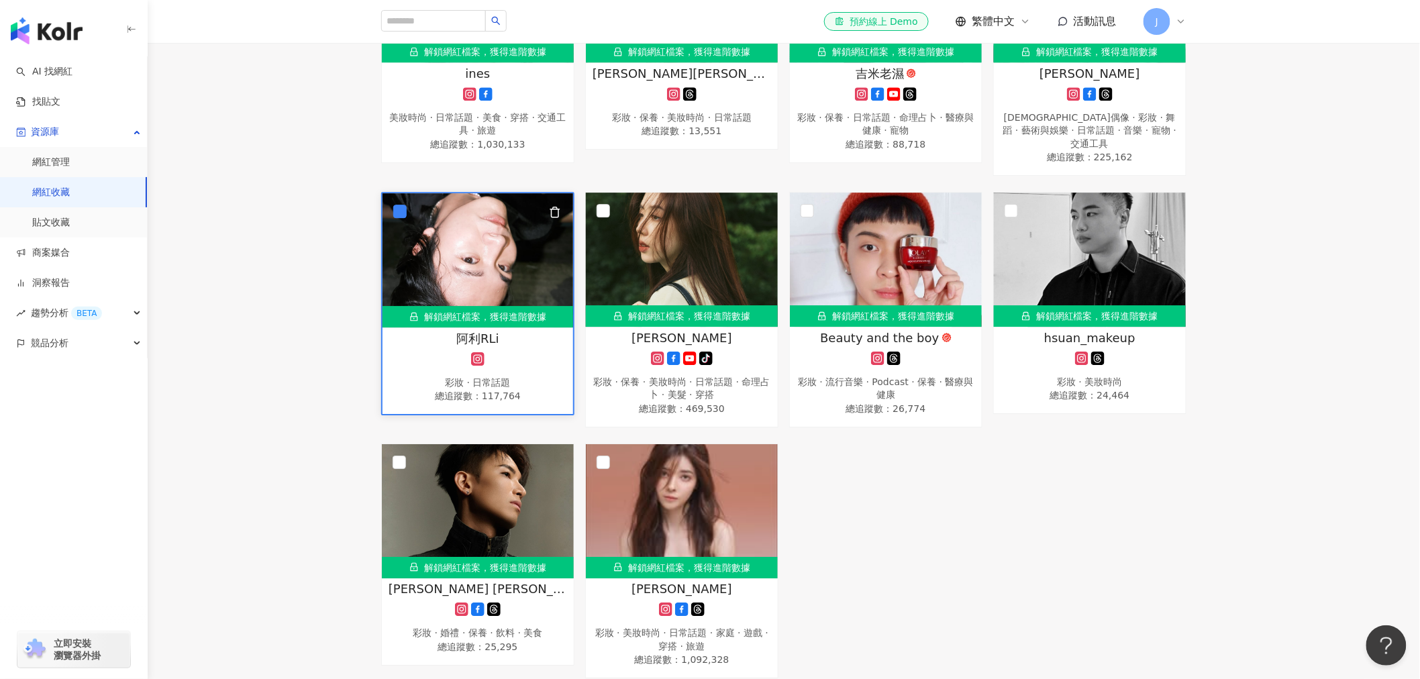
click at [528, 352] on div at bounding box center [477, 358] width 177 height 13
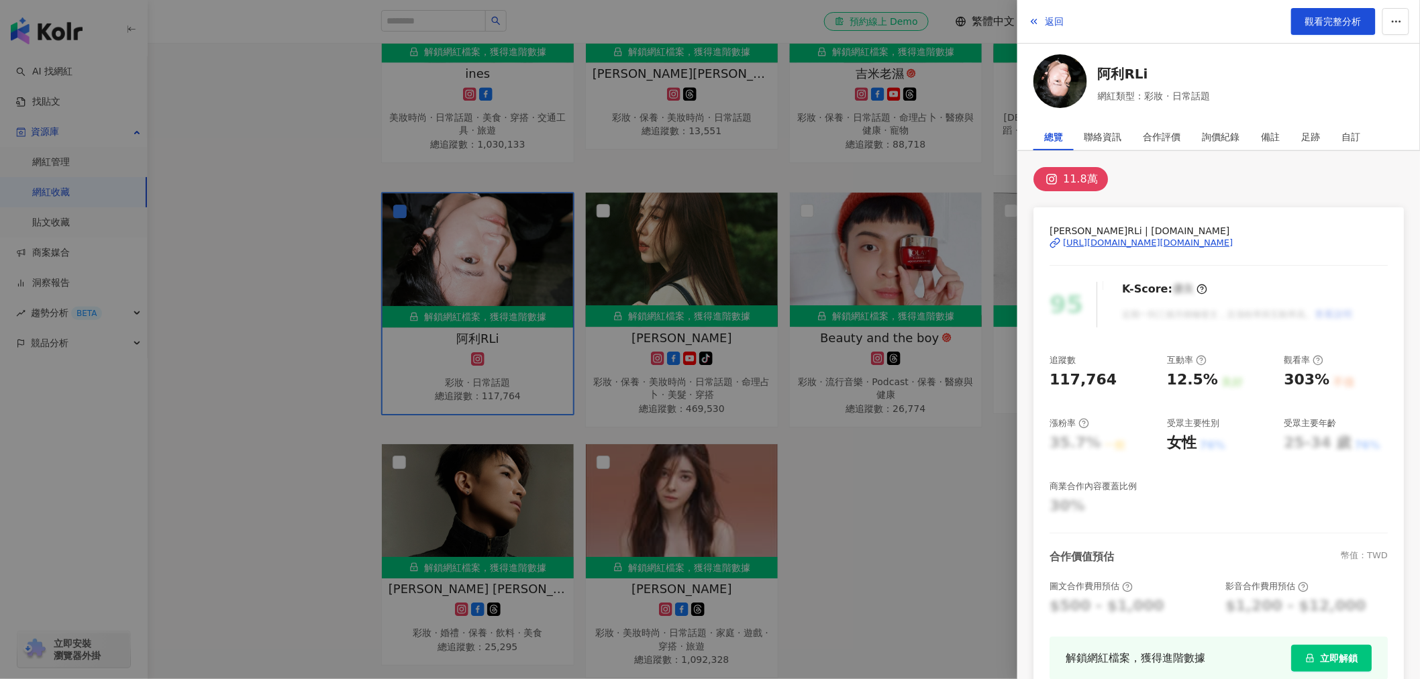
click at [860, 456] on div at bounding box center [710, 339] width 1420 height 679
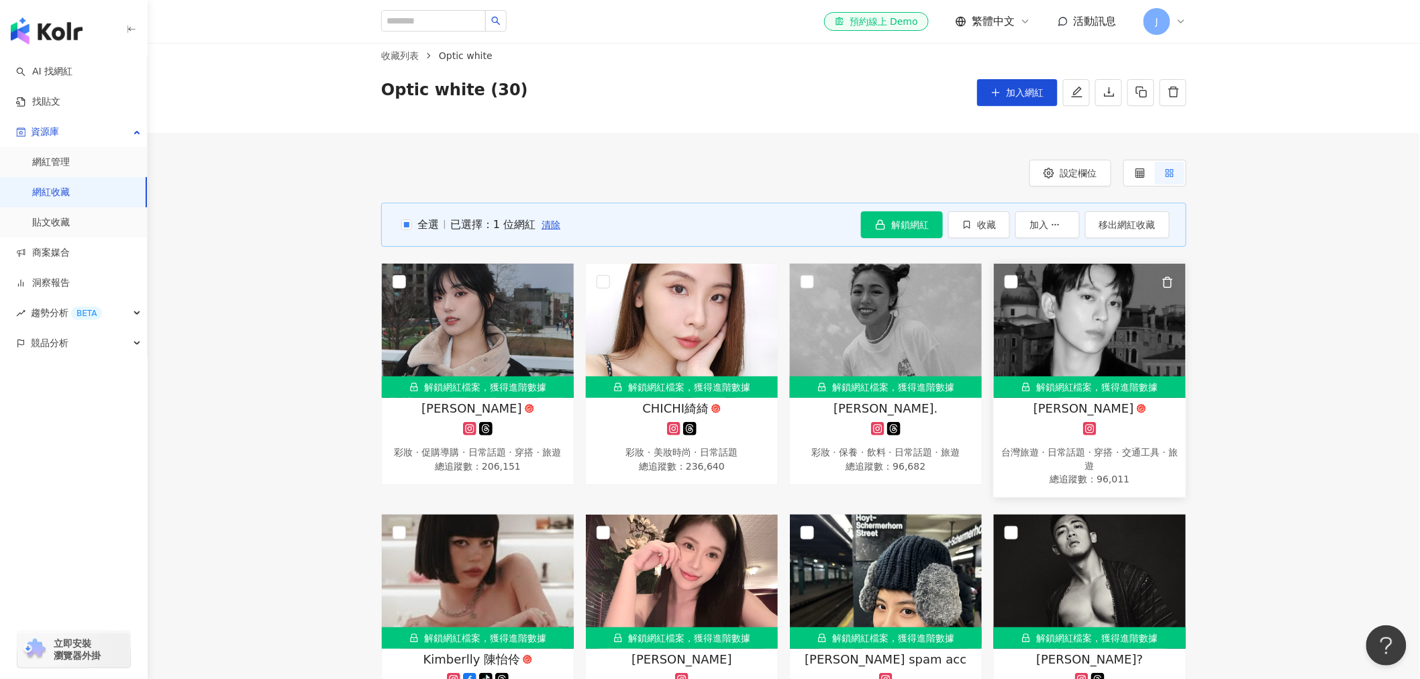
scroll to position [0, 0]
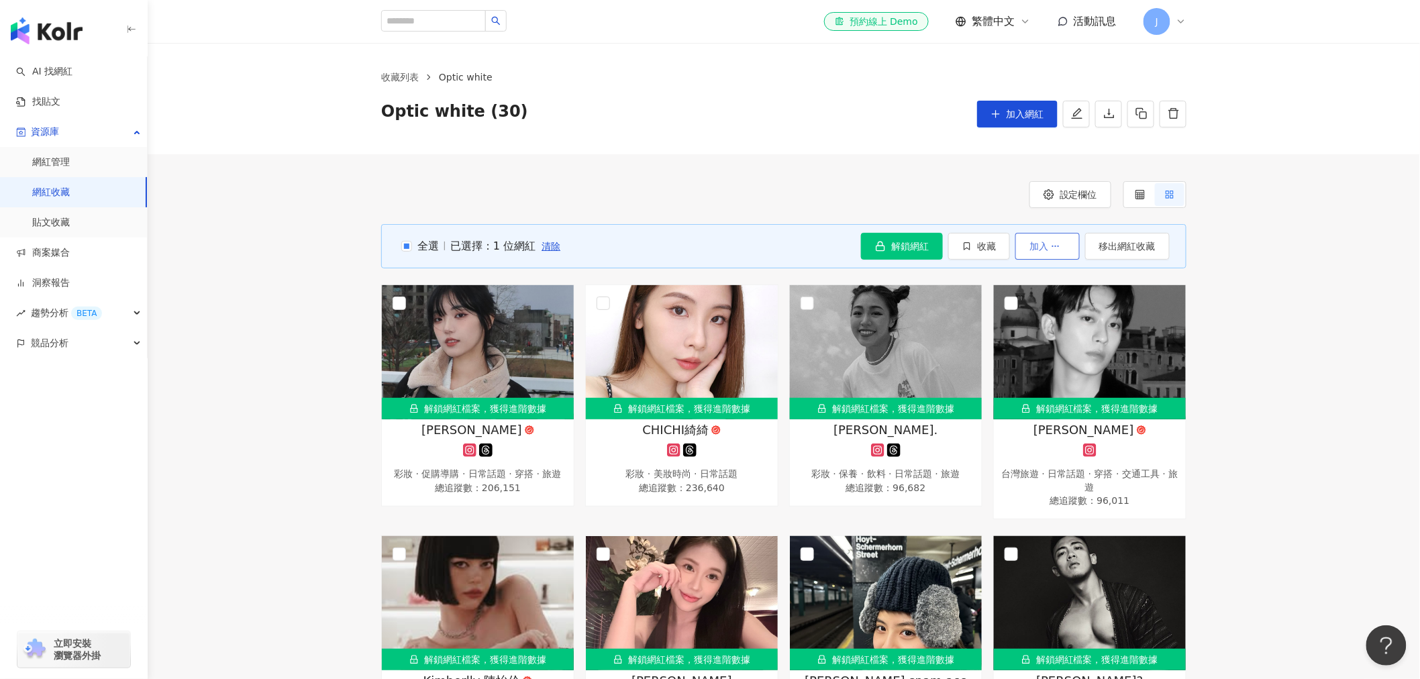
click at [1024, 247] on button "加入" at bounding box center [1048, 246] width 64 height 27
click at [969, 246] on icon "button" at bounding box center [967, 246] width 9 height 9
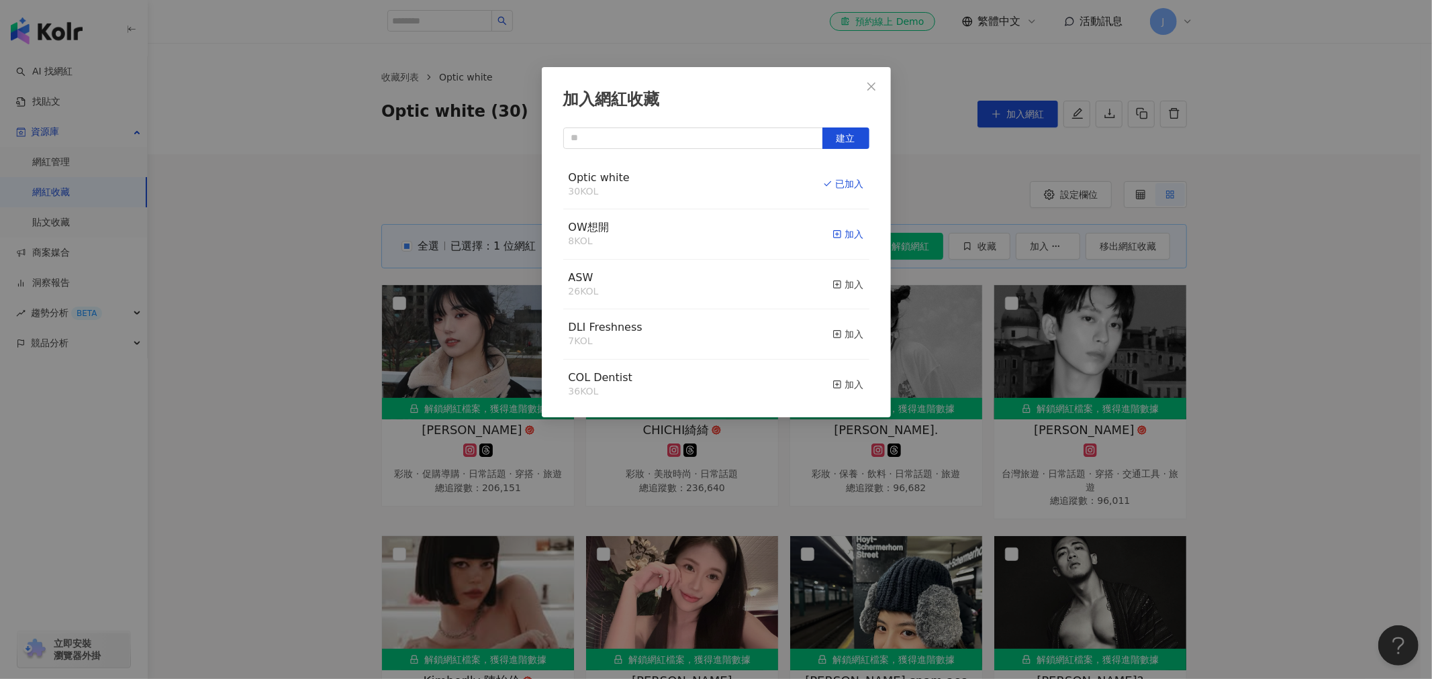
click at [832, 234] on icon "button" at bounding box center [836, 234] width 9 height 9
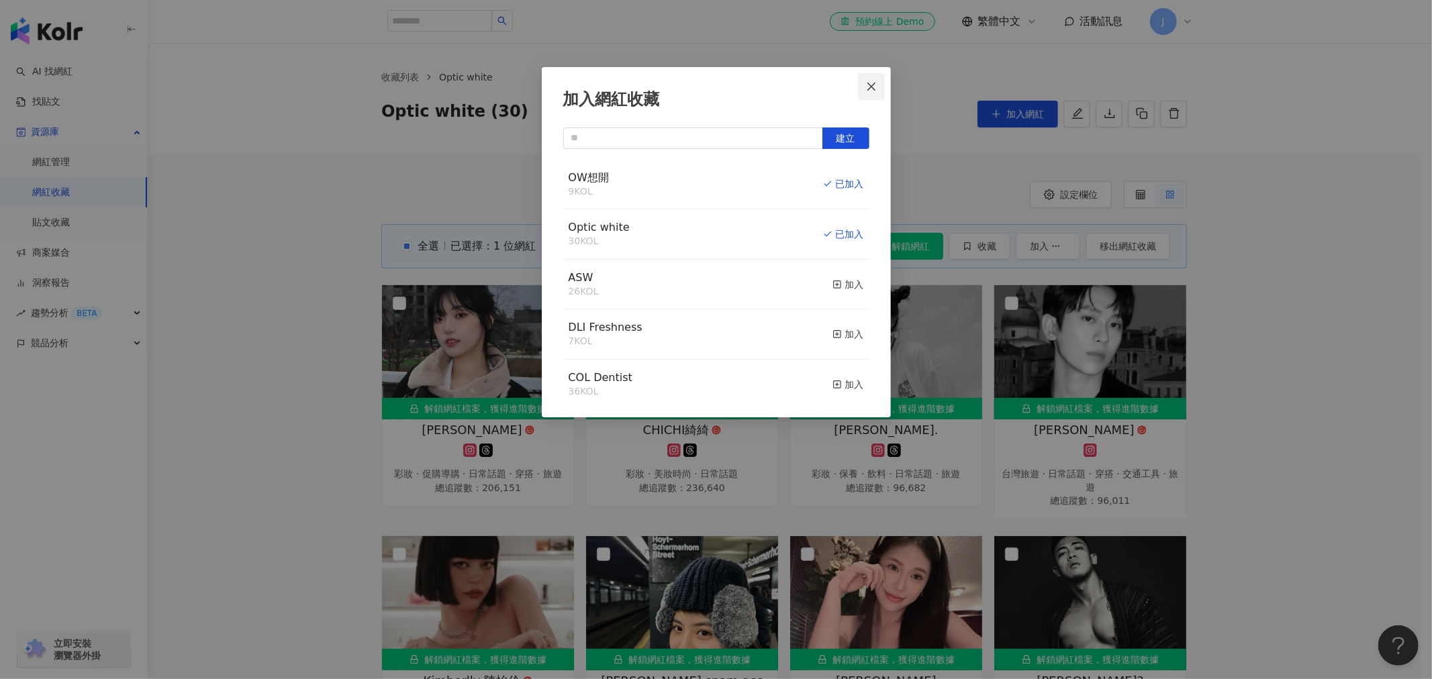
click at [876, 84] on icon "close" at bounding box center [871, 86] width 11 height 11
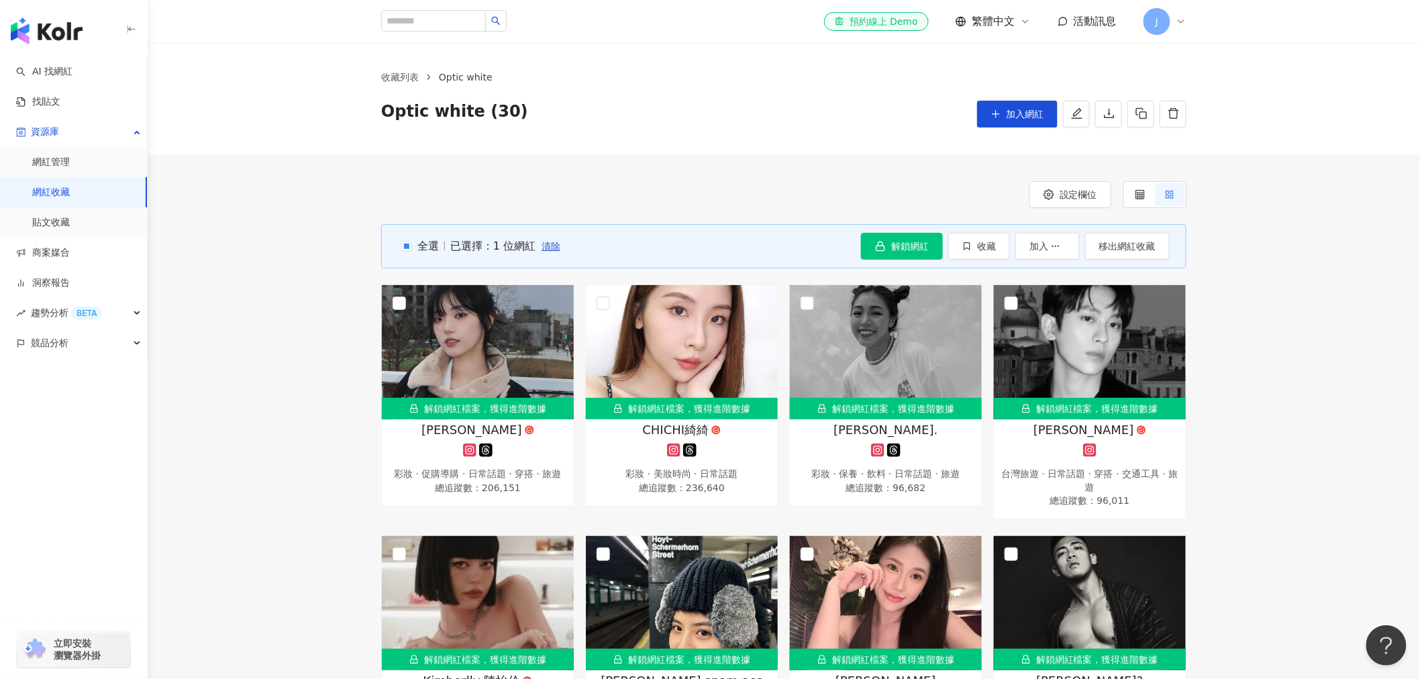
click at [70, 188] on link "網紅收藏" at bounding box center [51, 192] width 38 height 13
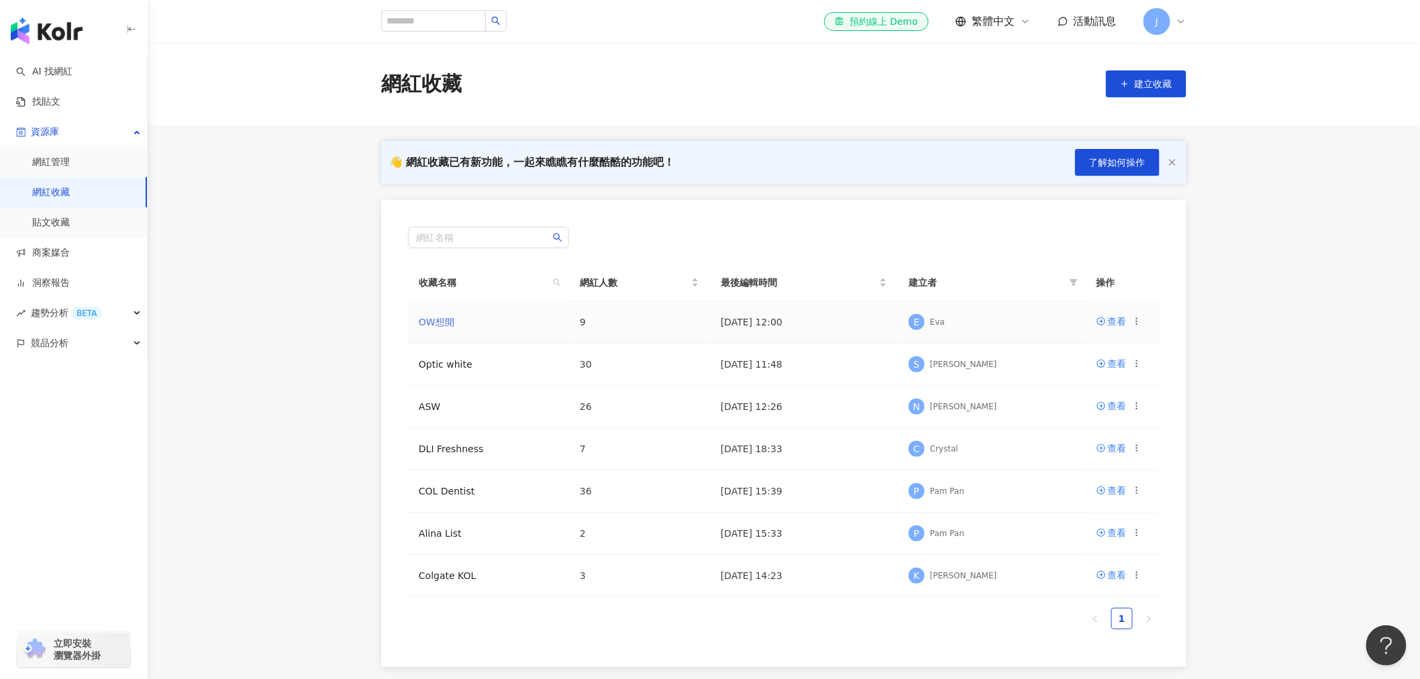
click at [438, 317] on link "OW想開" at bounding box center [437, 322] width 36 height 11
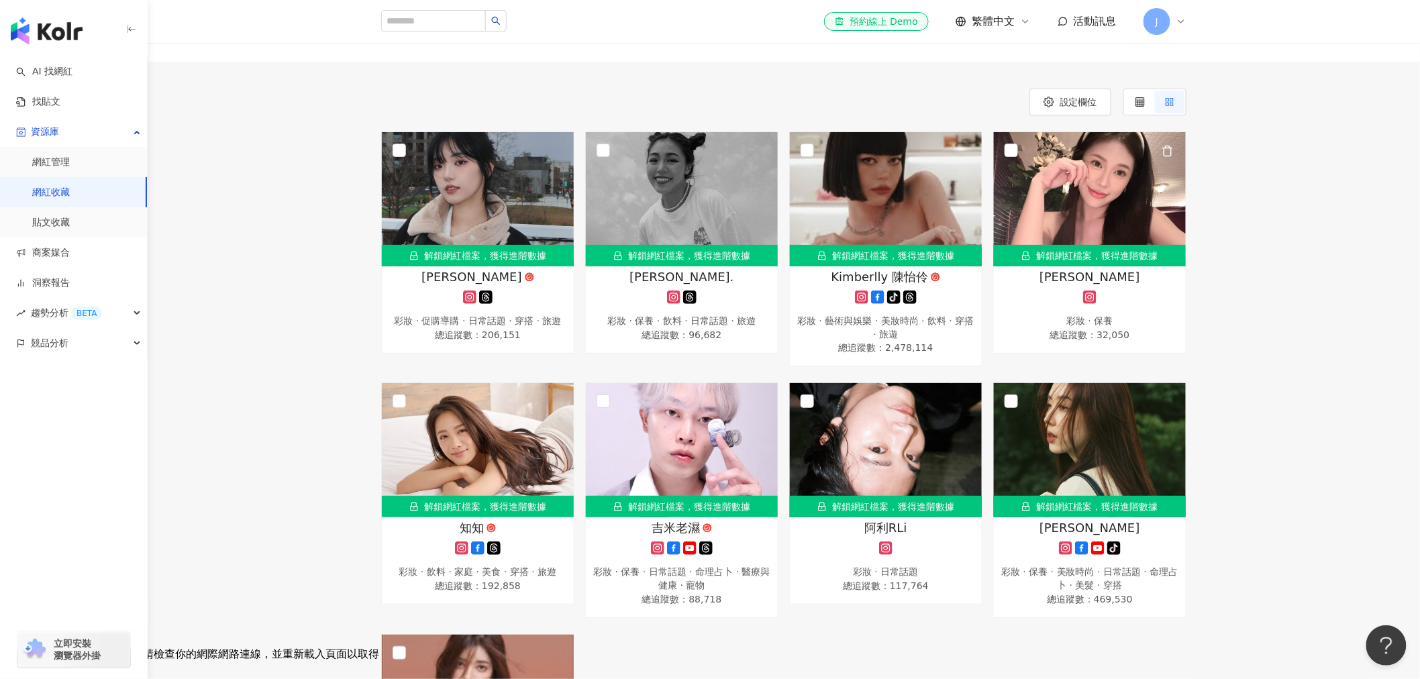
scroll to position [224, 0]
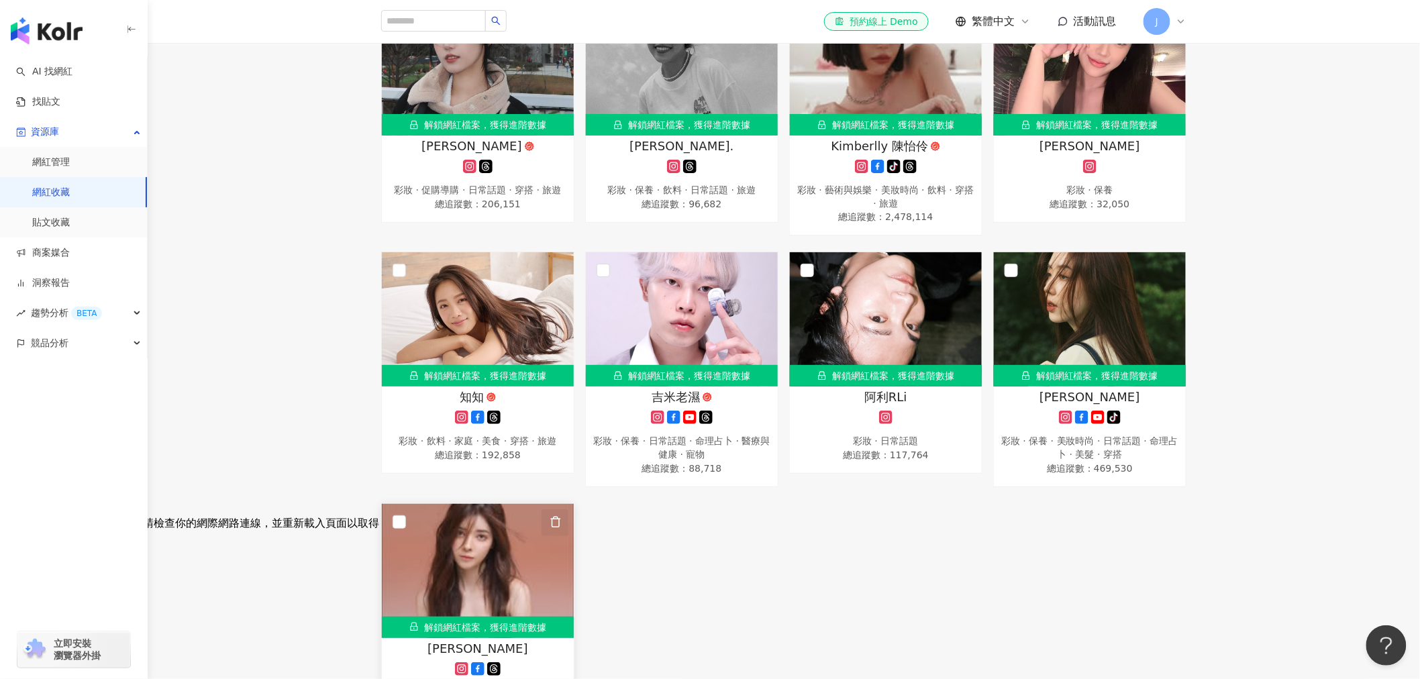
click at [554, 520] on icon "button" at bounding box center [556, 522] width 12 height 12
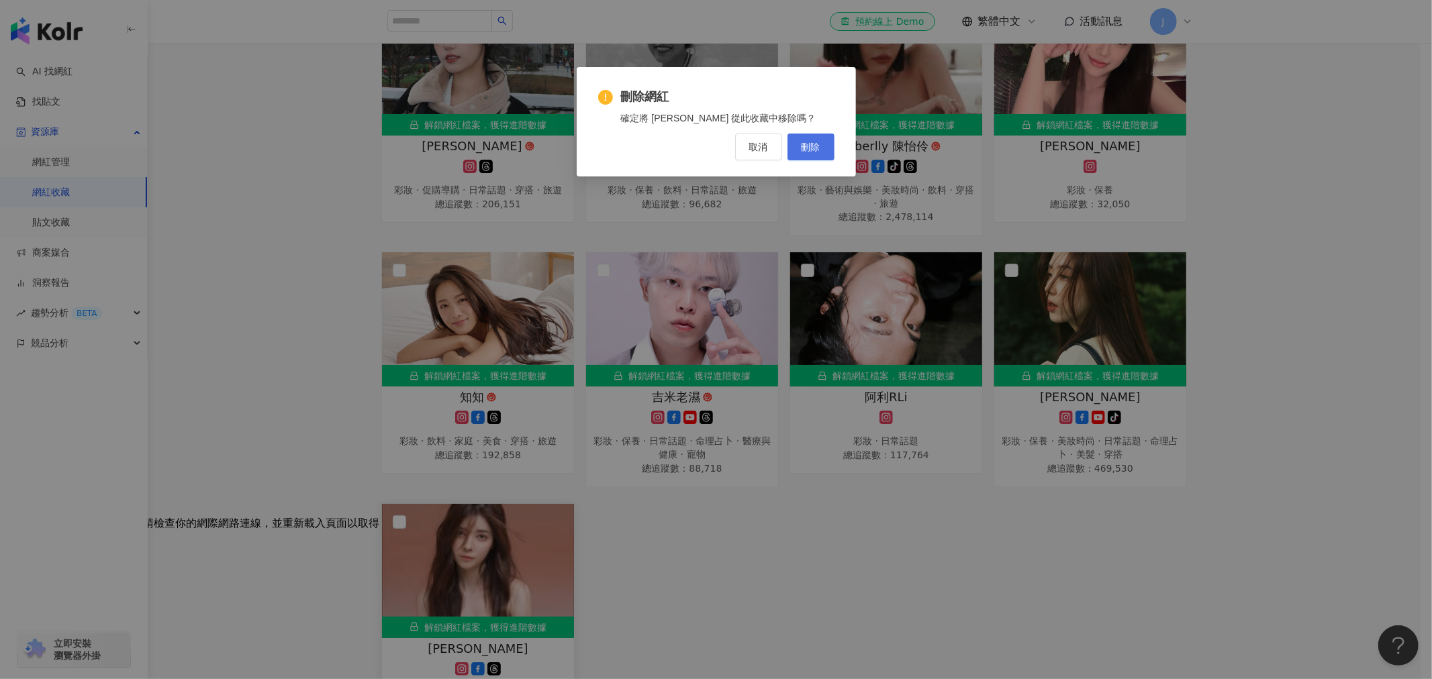
click at [803, 146] on span "刪除" at bounding box center [810, 147] width 19 height 11
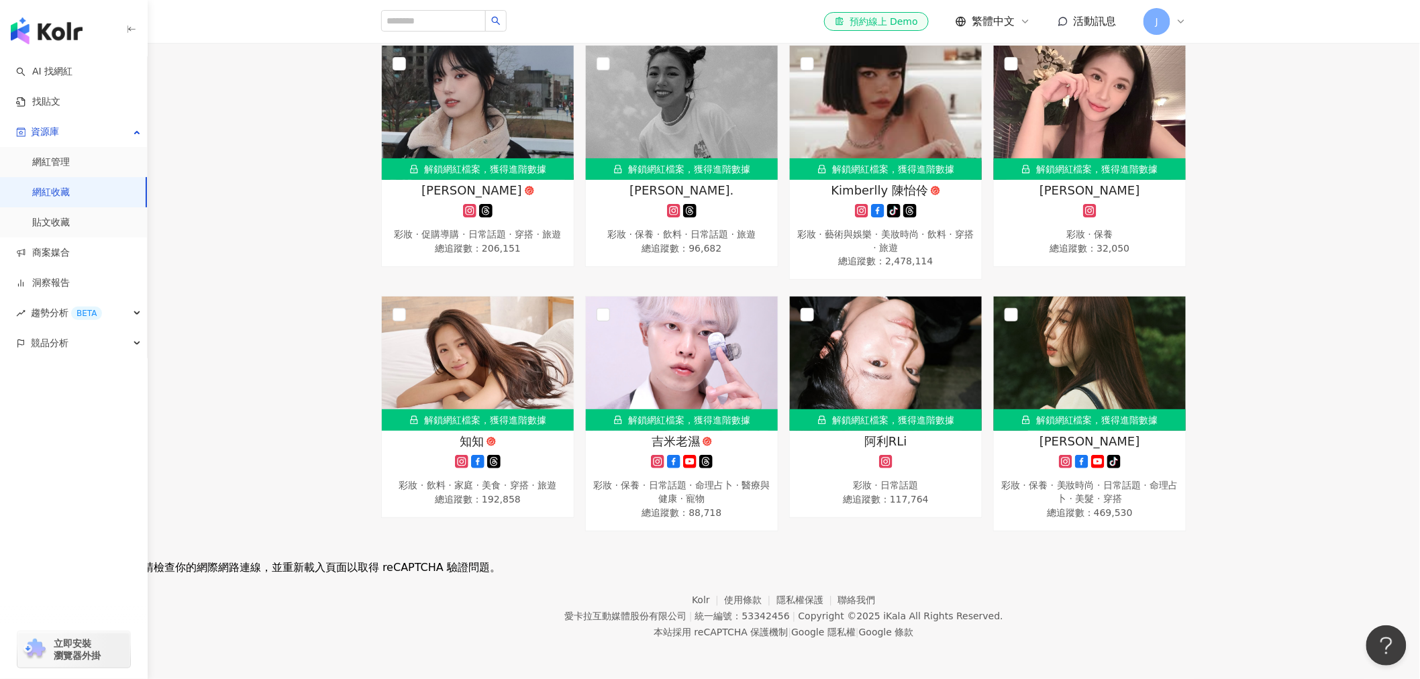
scroll to position [105, 0]
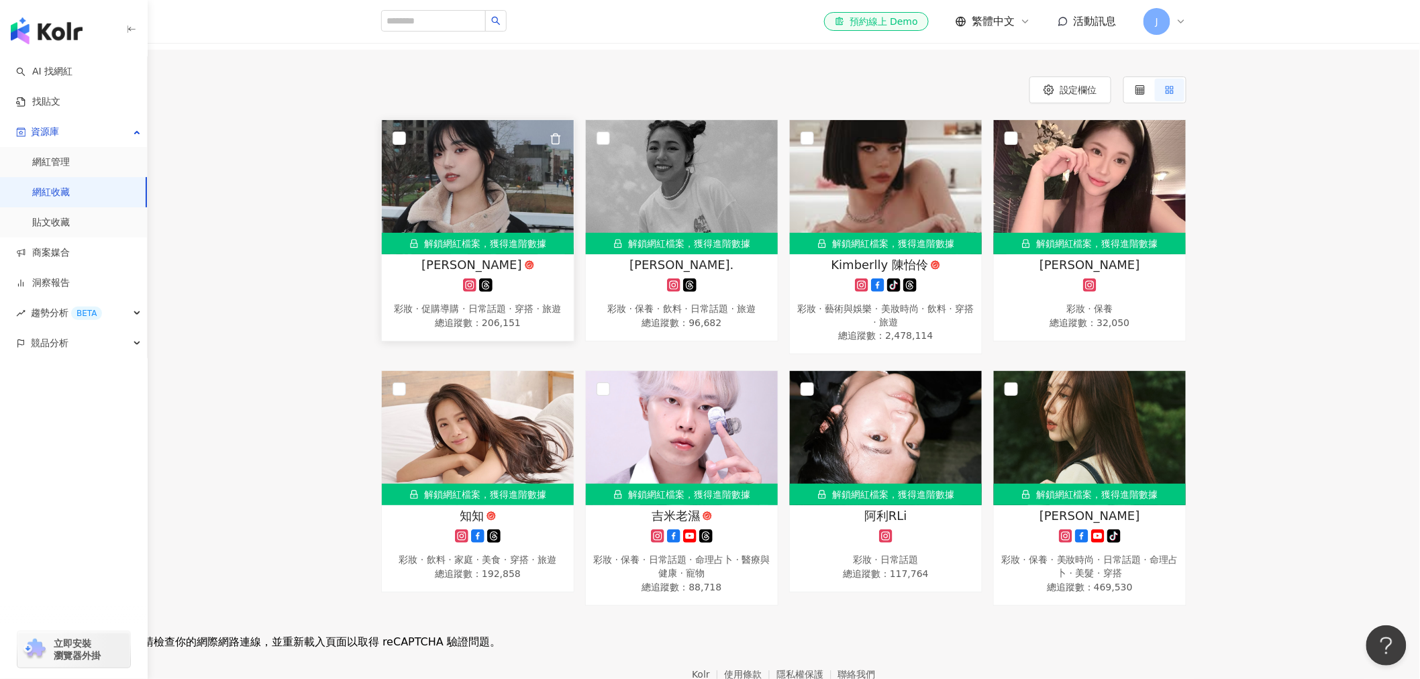
click at [446, 243] on div "解鎖網紅檔案，獲得進階數據" at bounding box center [478, 243] width 192 height 21
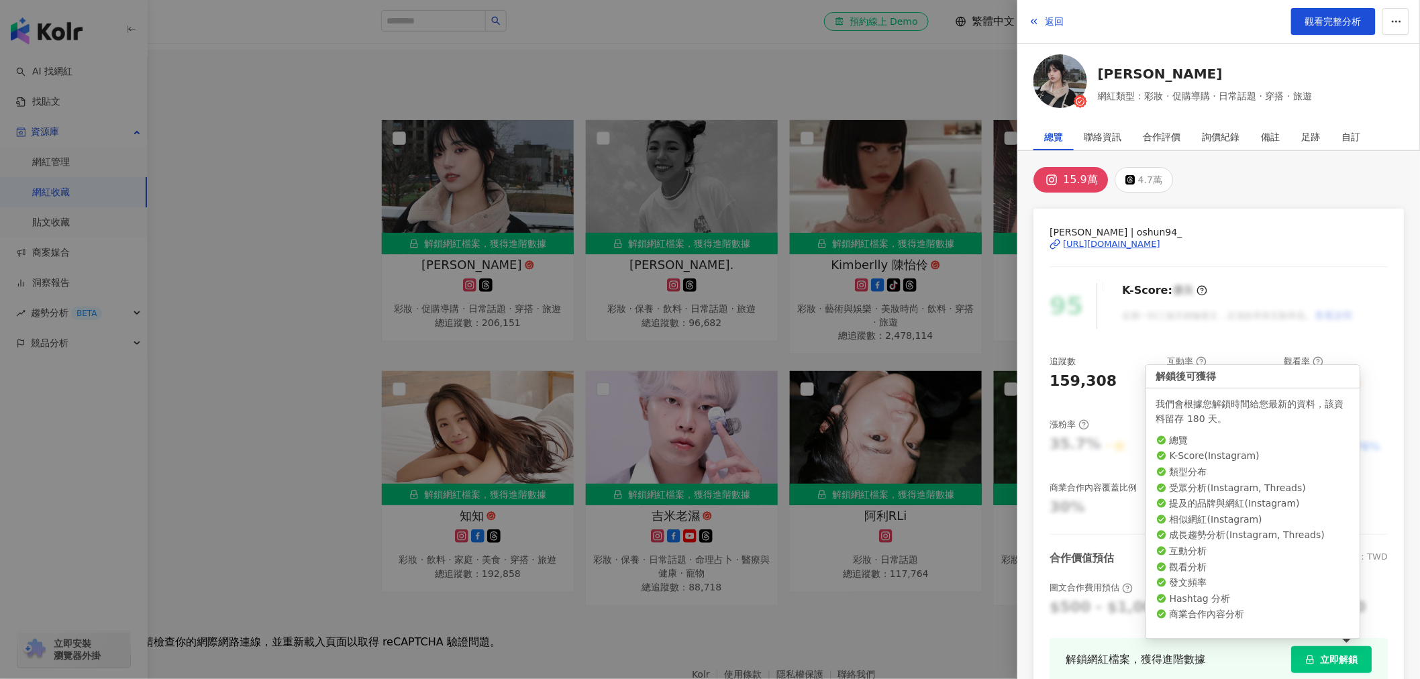
click at [1278, 611] on button "立即解鎖" at bounding box center [1331, 659] width 81 height 27
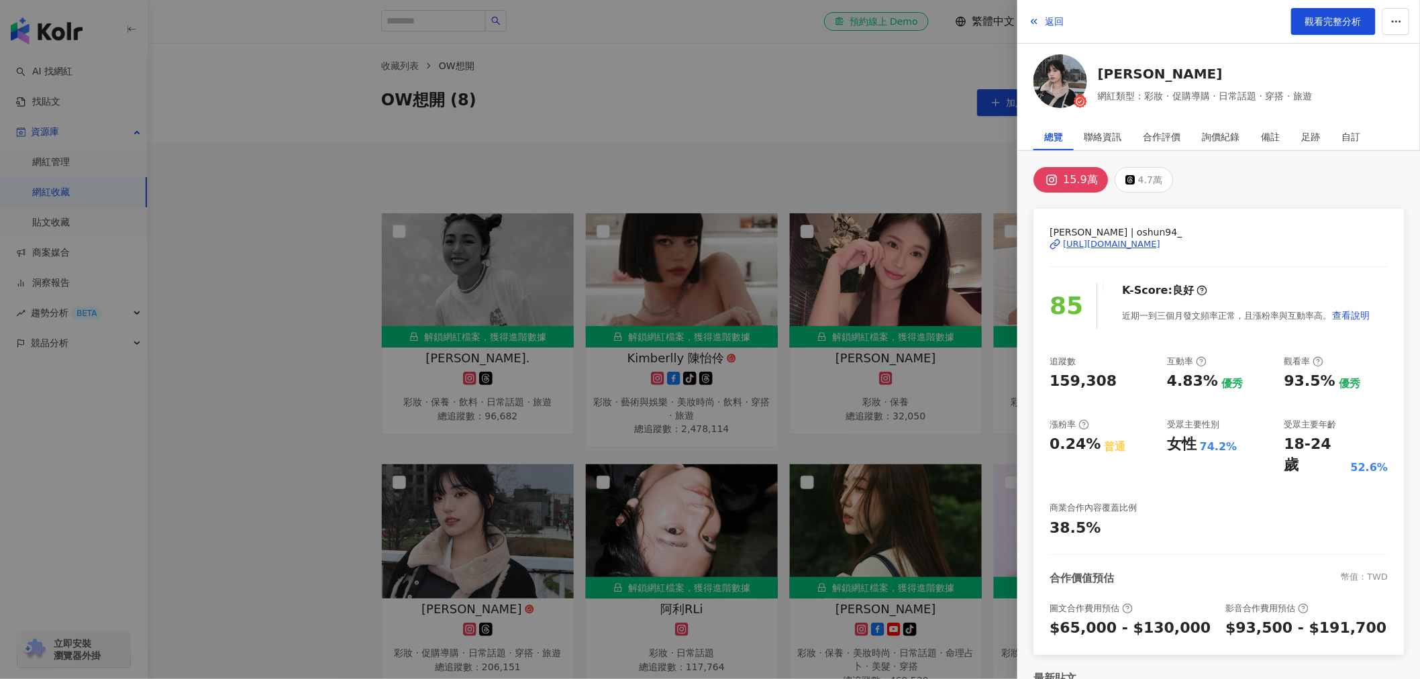
scroll to position [0, 0]
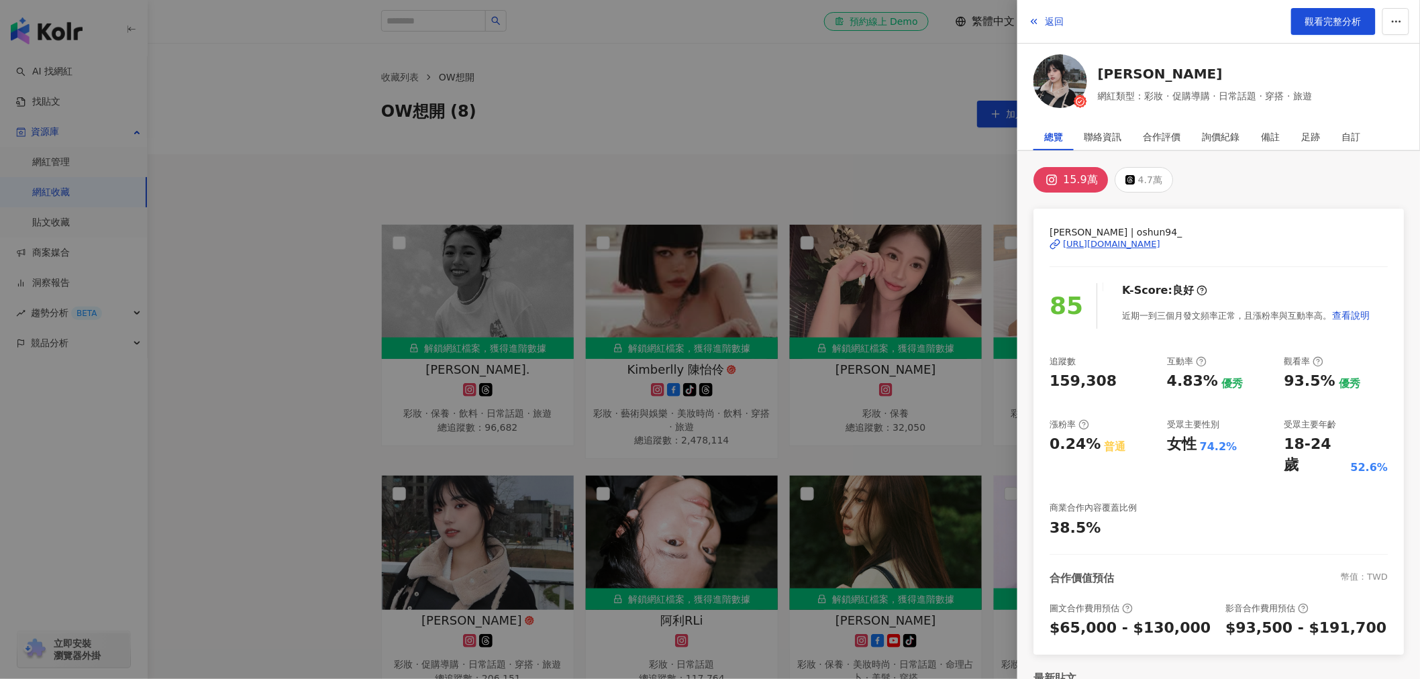
click at [1278, 487] on div "追蹤數 159,308 互動率 4.83% 優秀 觀看率 93.5% 優秀 漲粉率 0.24% 普通 受眾主要性別 女性 74.2% 受眾主要年齡 18-24…" at bounding box center [1219, 447] width 338 height 183
click at [823, 138] on div at bounding box center [710, 339] width 1420 height 679
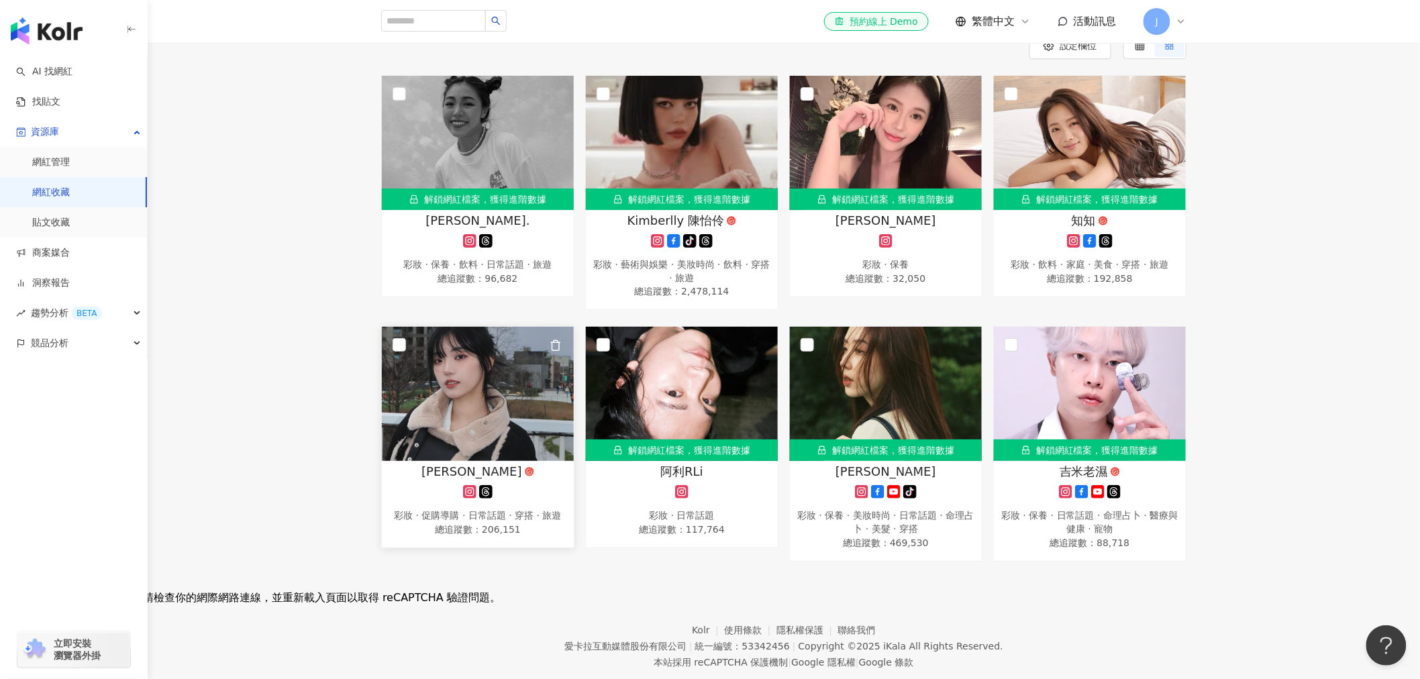
scroll to position [75, 0]
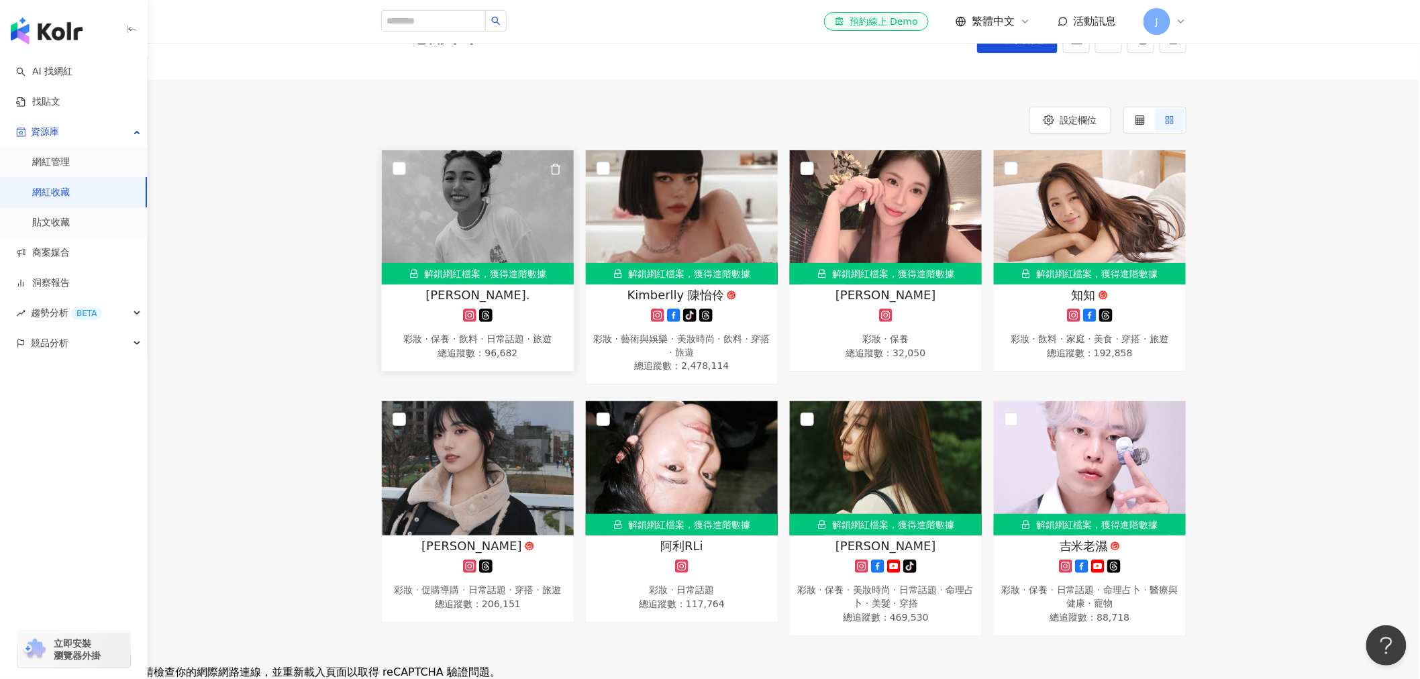
click at [502, 287] on div "Megan." at bounding box center [478, 295] width 179 height 17
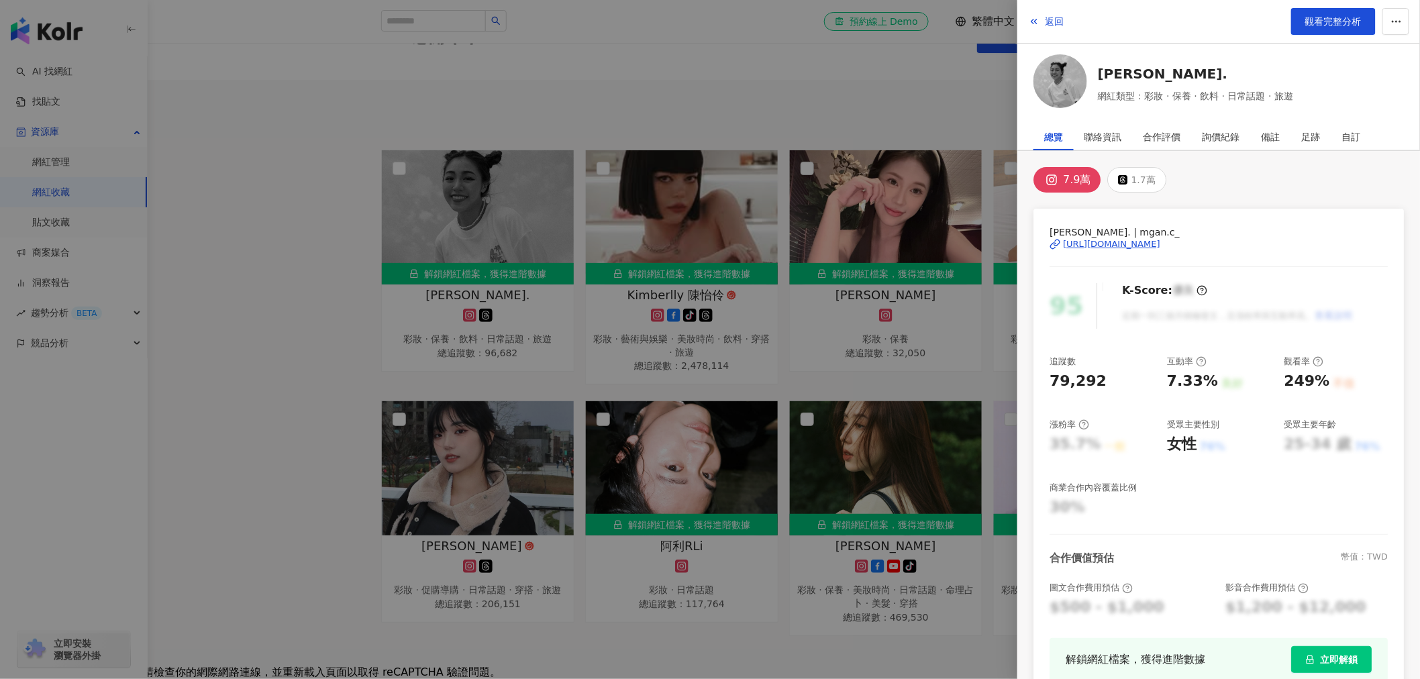
click at [1278, 611] on span "立即解鎖" at bounding box center [1339, 659] width 38 height 11
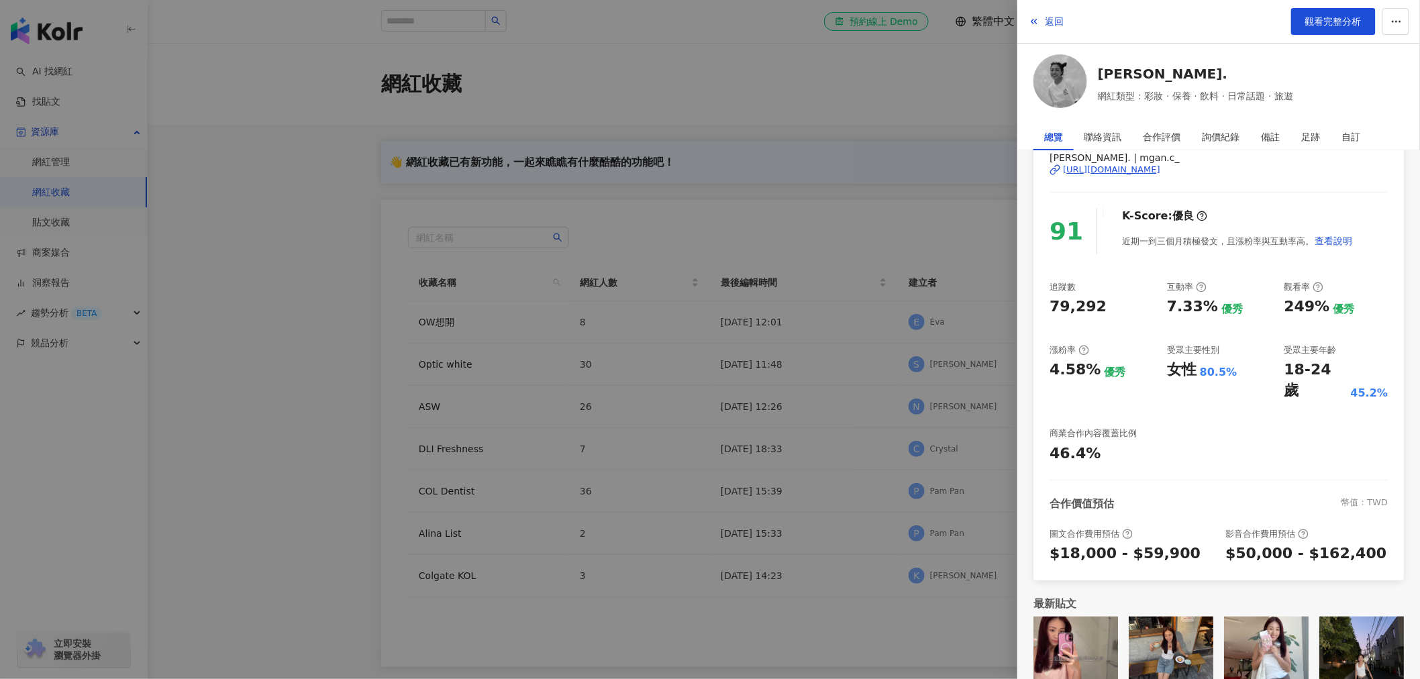
click at [736, 505] on div at bounding box center [710, 339] width 1420 height 679
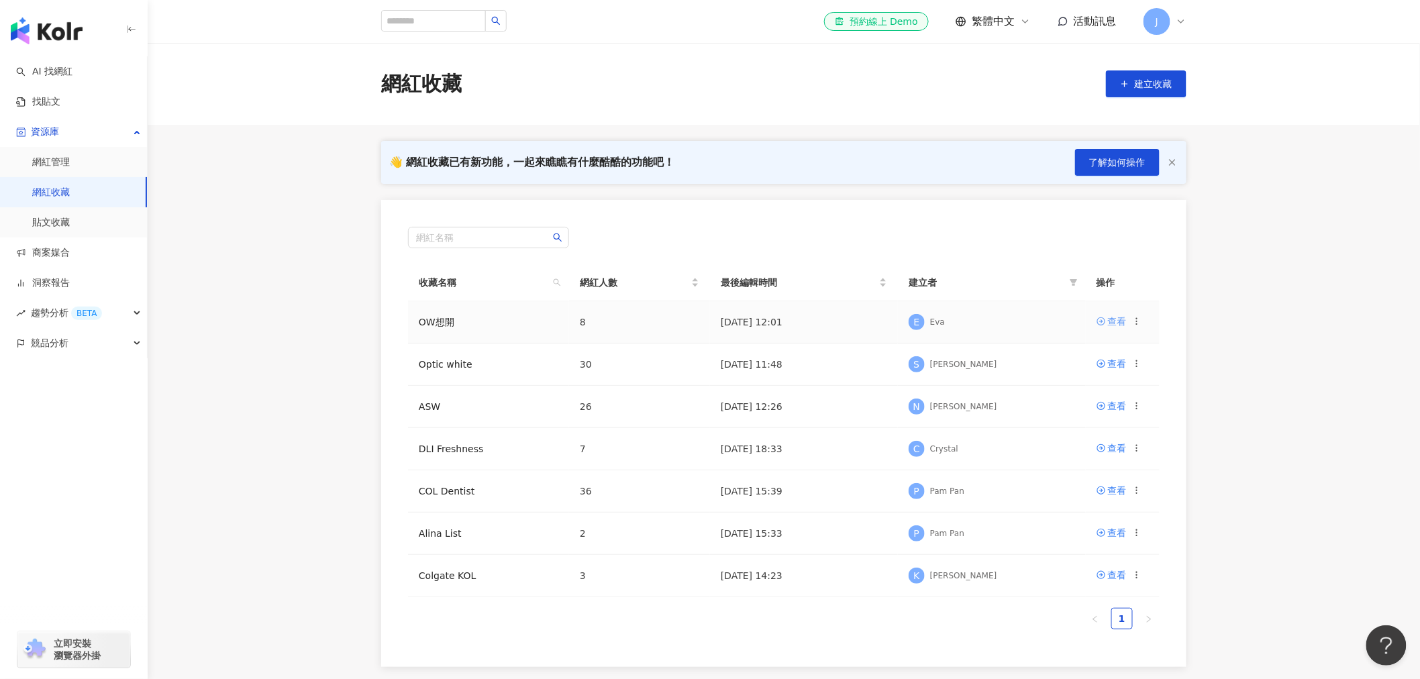
click at [1112, 316] on div "查看" at bounding box center [1117, 321] width 19 height 15
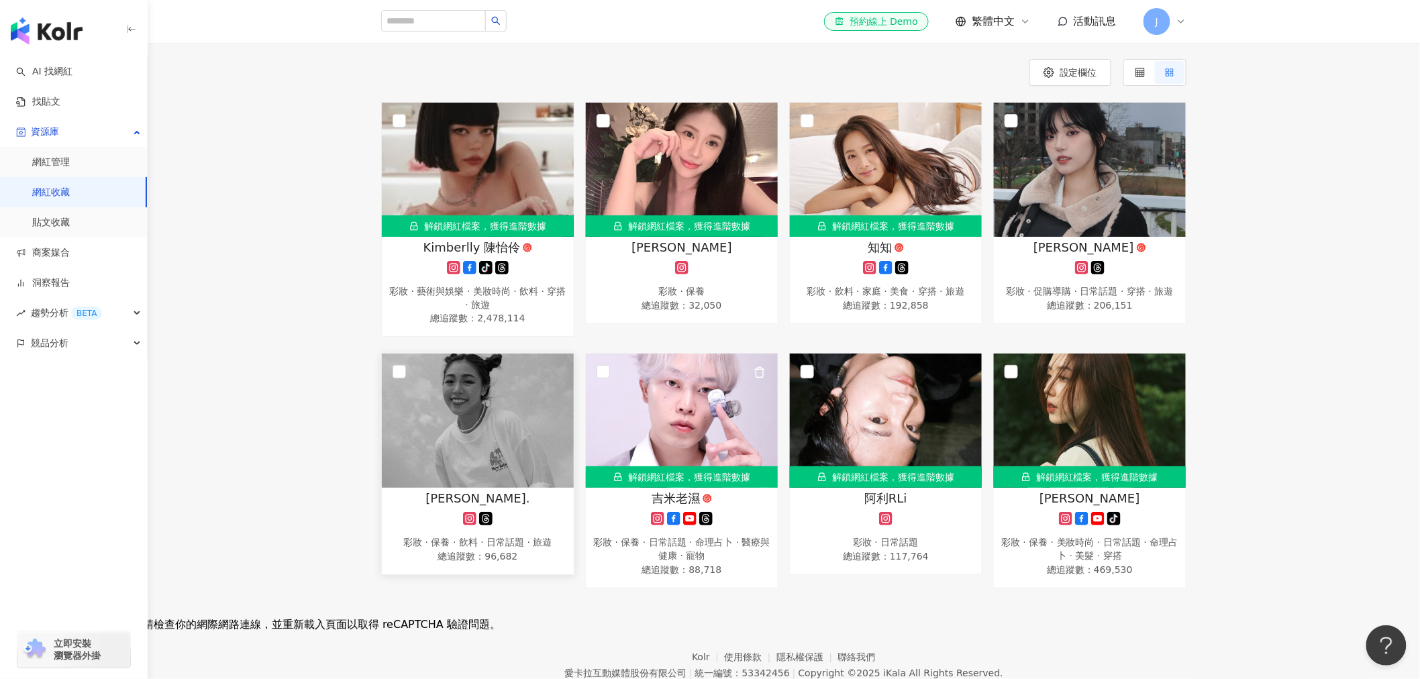
scroll to position [179, 0]
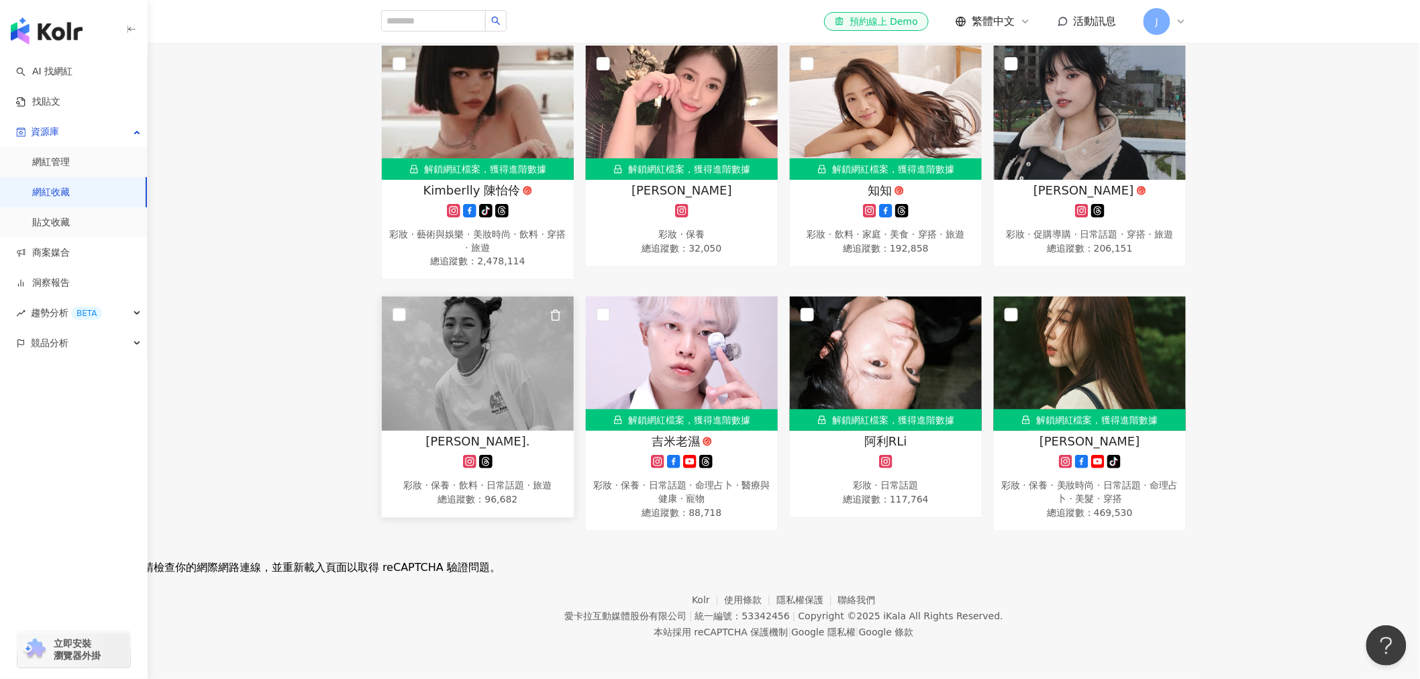
click at [505, 435] on div "Megan." at bounding box center [478, 441] width 179 height 17
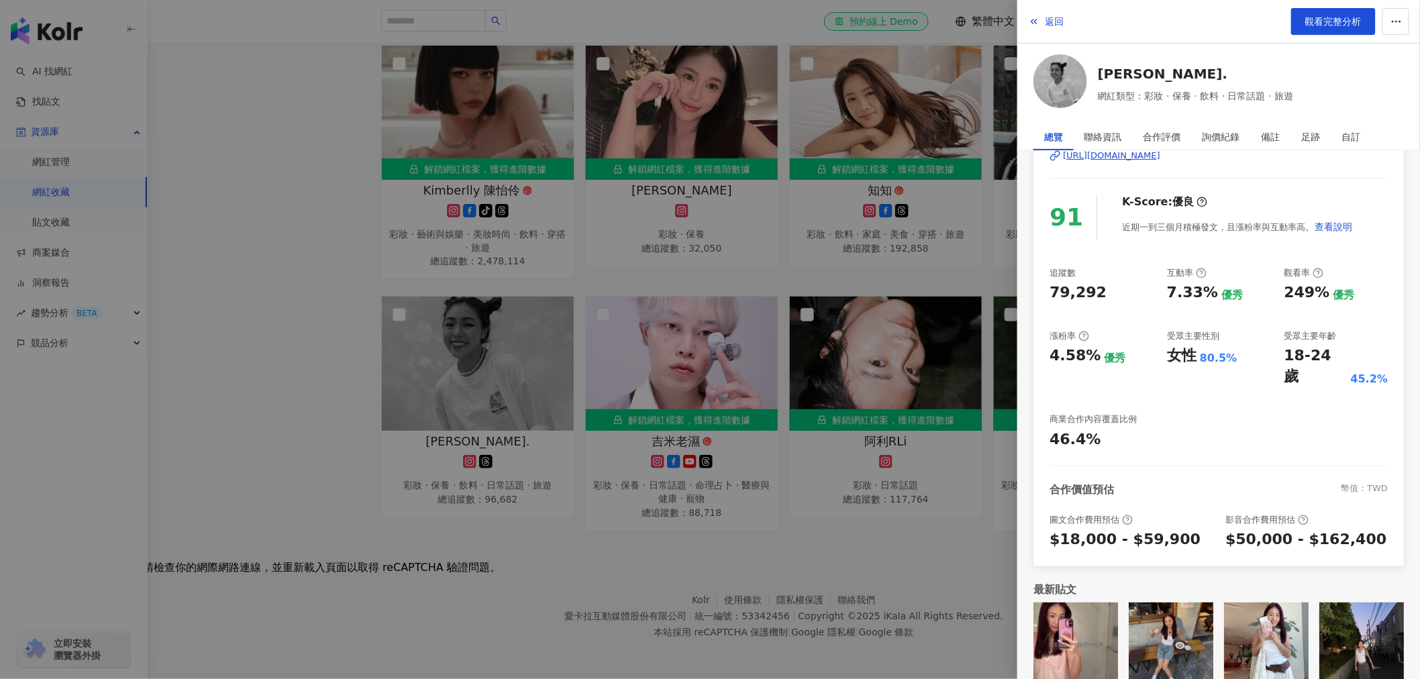
scroll to position [92, 0]
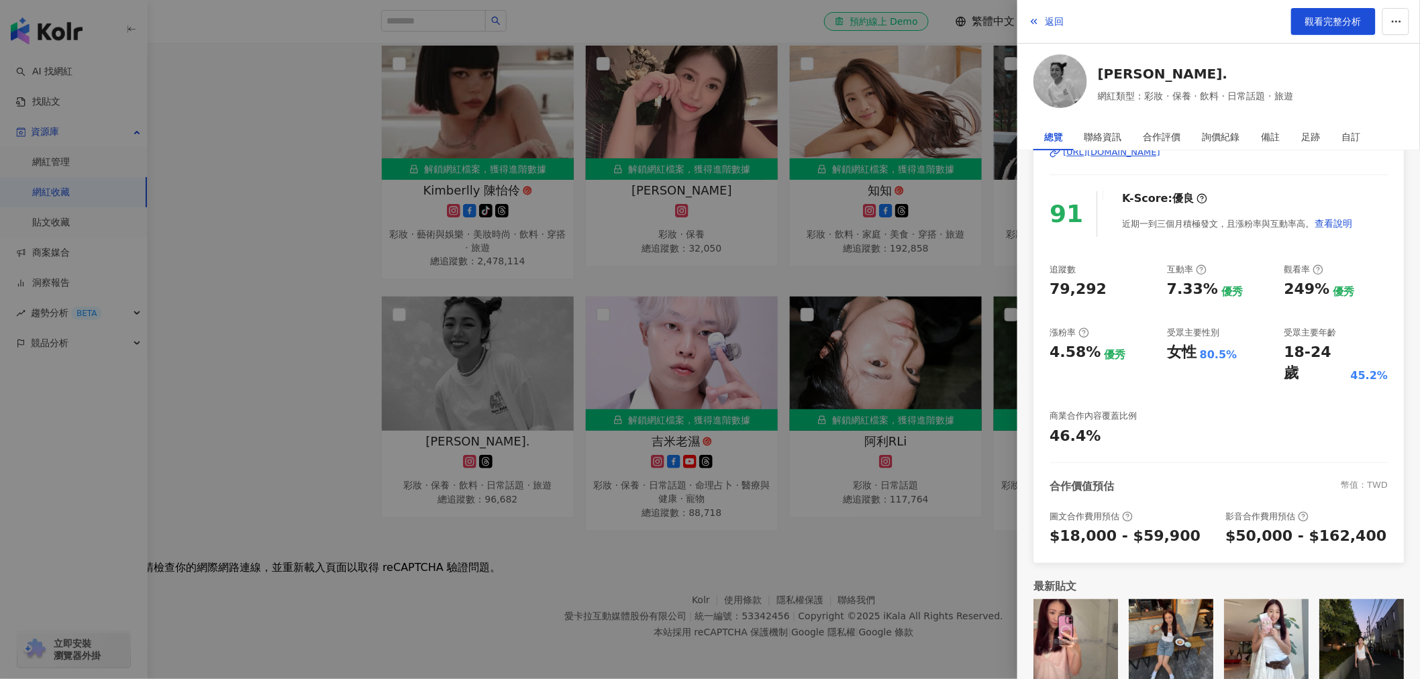
click at [893, 573] on div at bounding box center [710, 339] width 1420 height 679
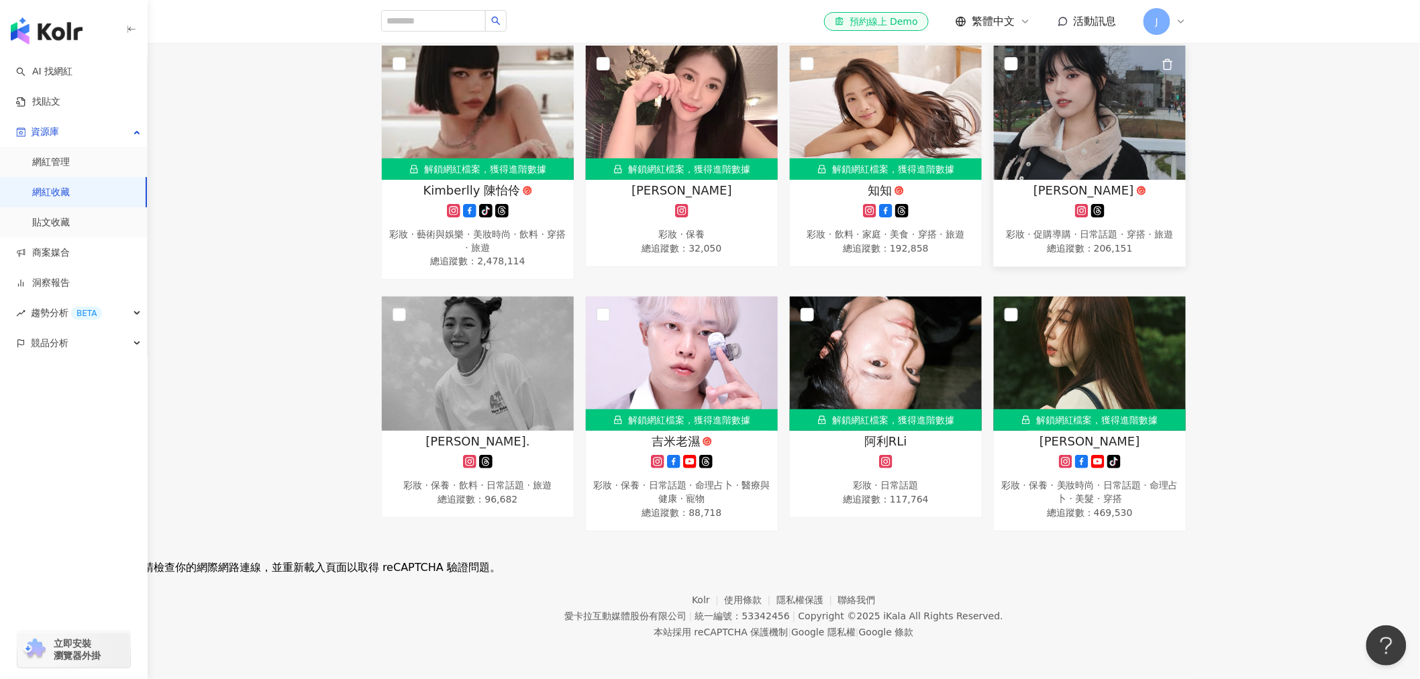
click at [1040, 213] on div at bounding box center [1090, 210] width 179 height 13
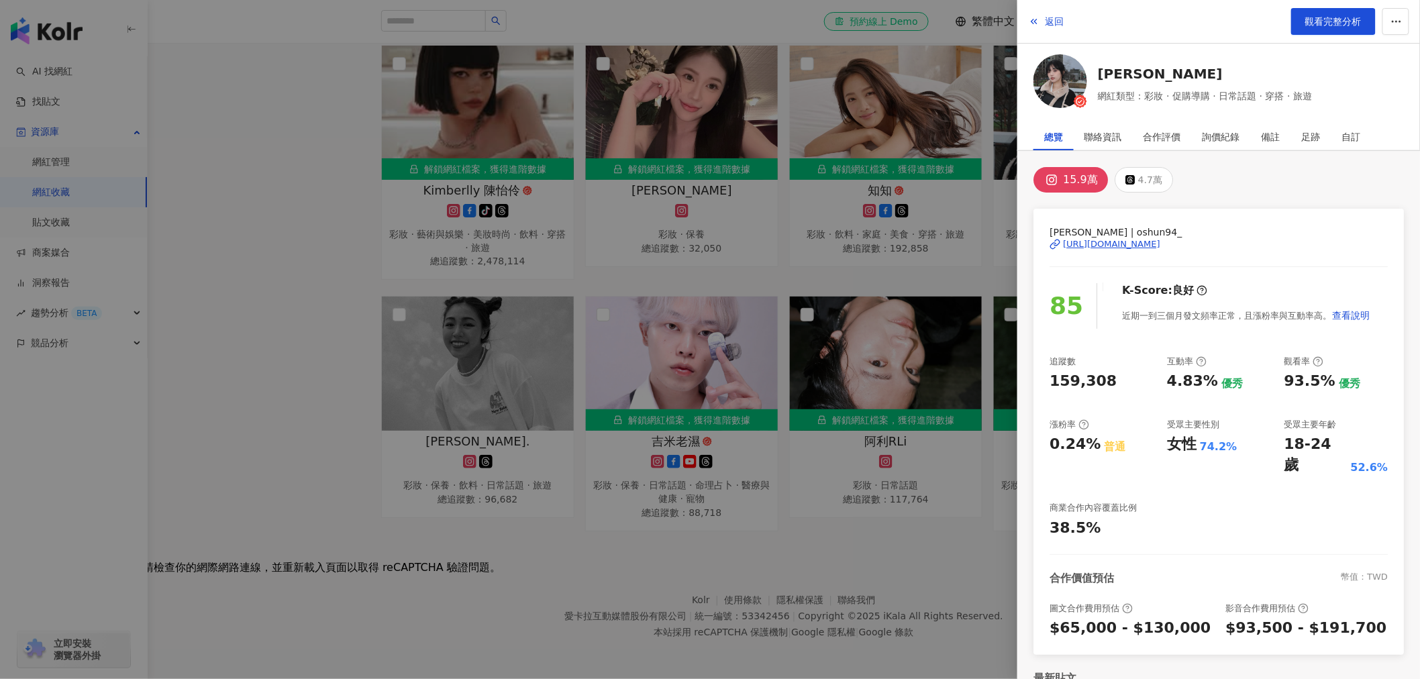
scroll to position [75, 0]
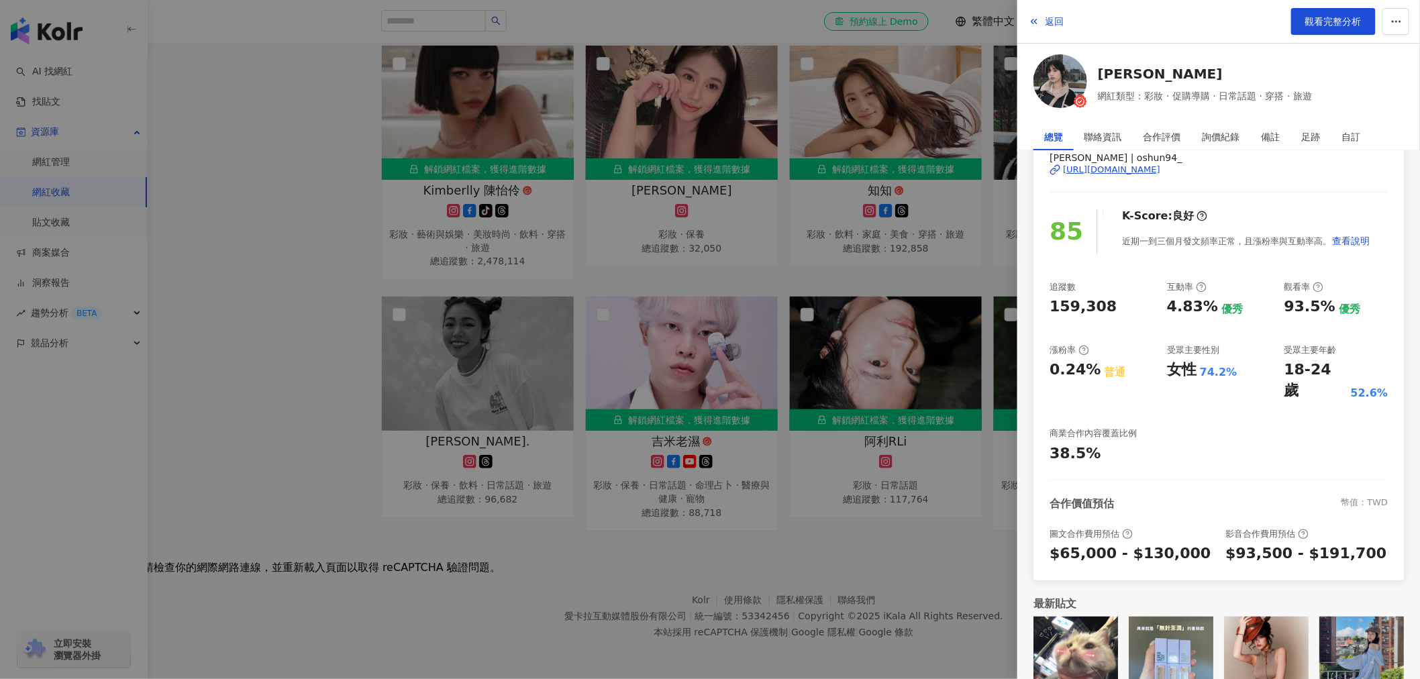
click at [452, 465] on div at bounding box center [710, 339] width 1420 height 679
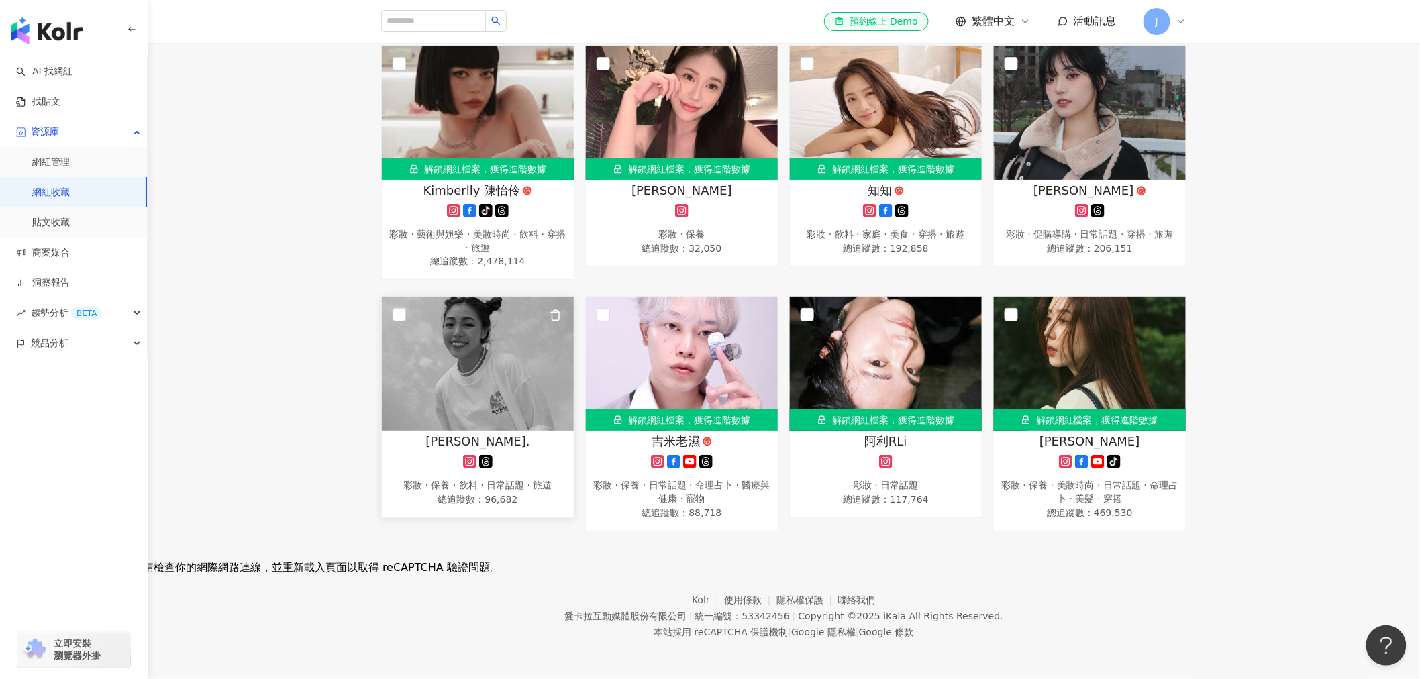
click at [438, 455] on div at bounding box center [478, 461] width 179 height 13
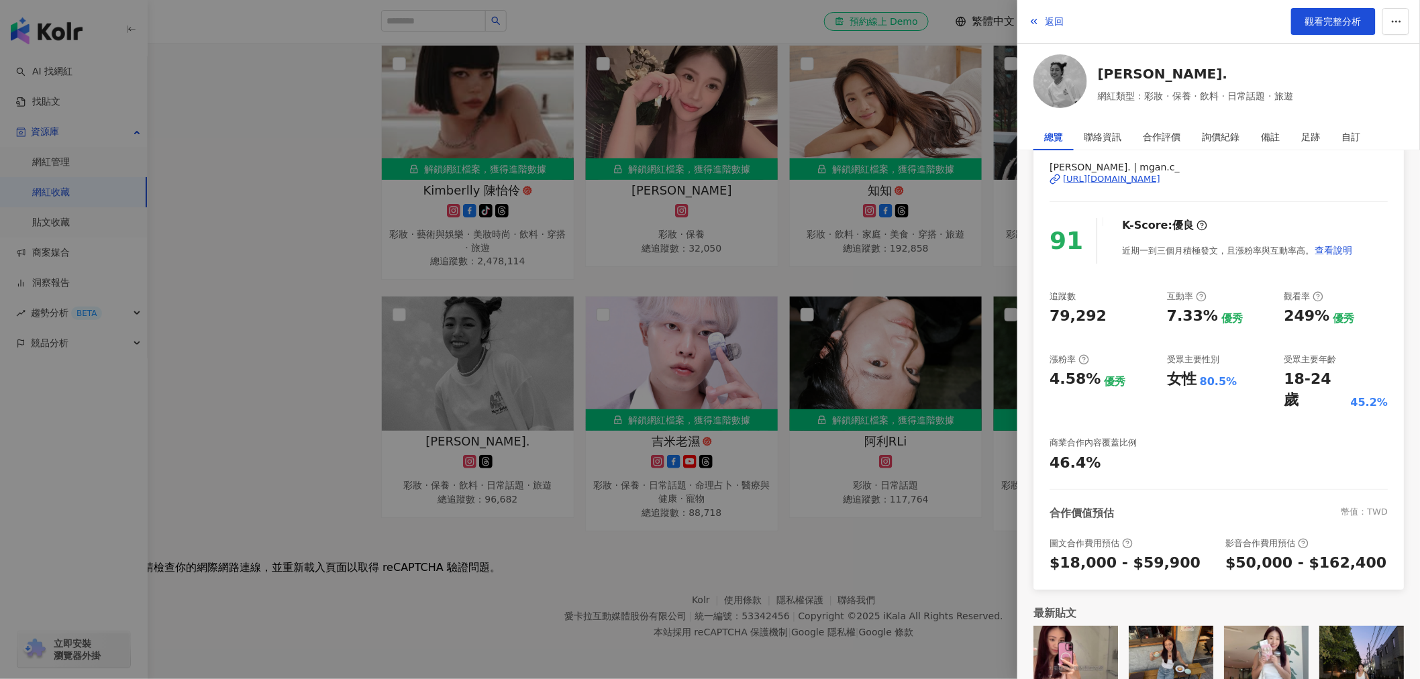
scroll to position [92, 0]
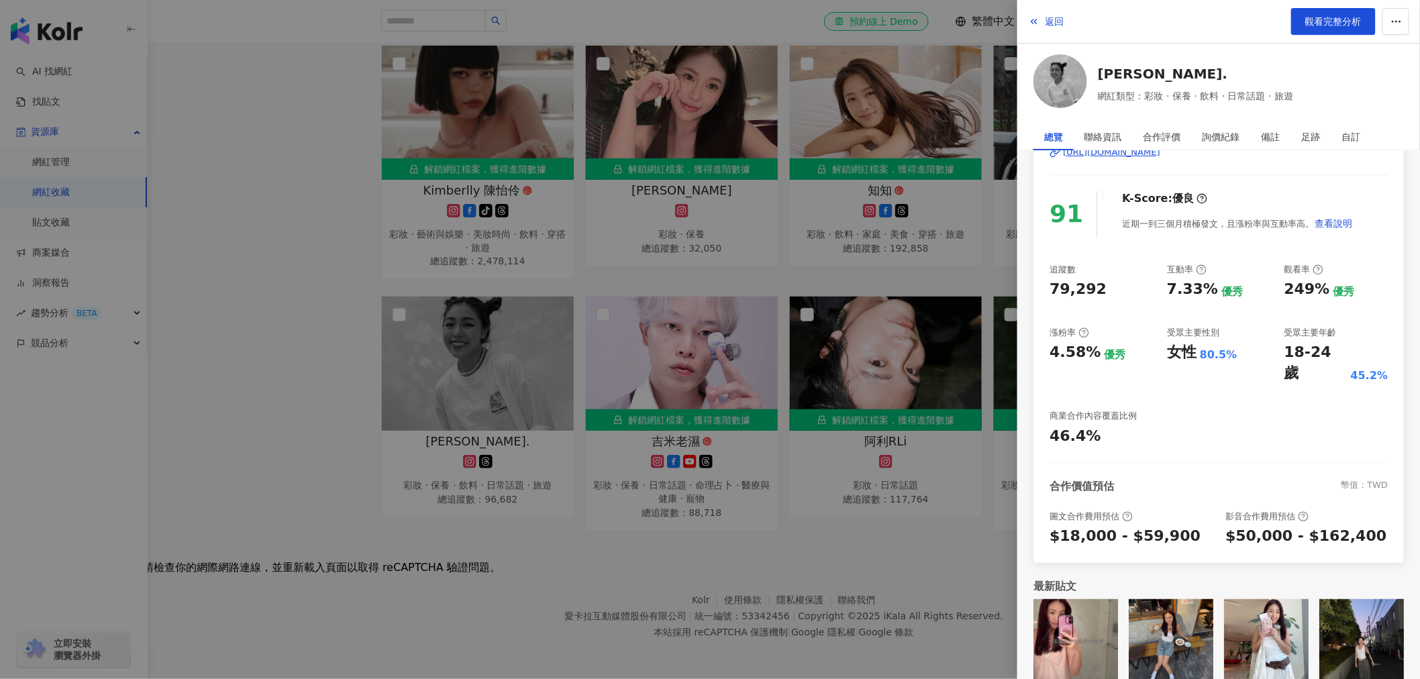
click at [789, 554] on div at bounding box center [710, 339] width 1420 height 679
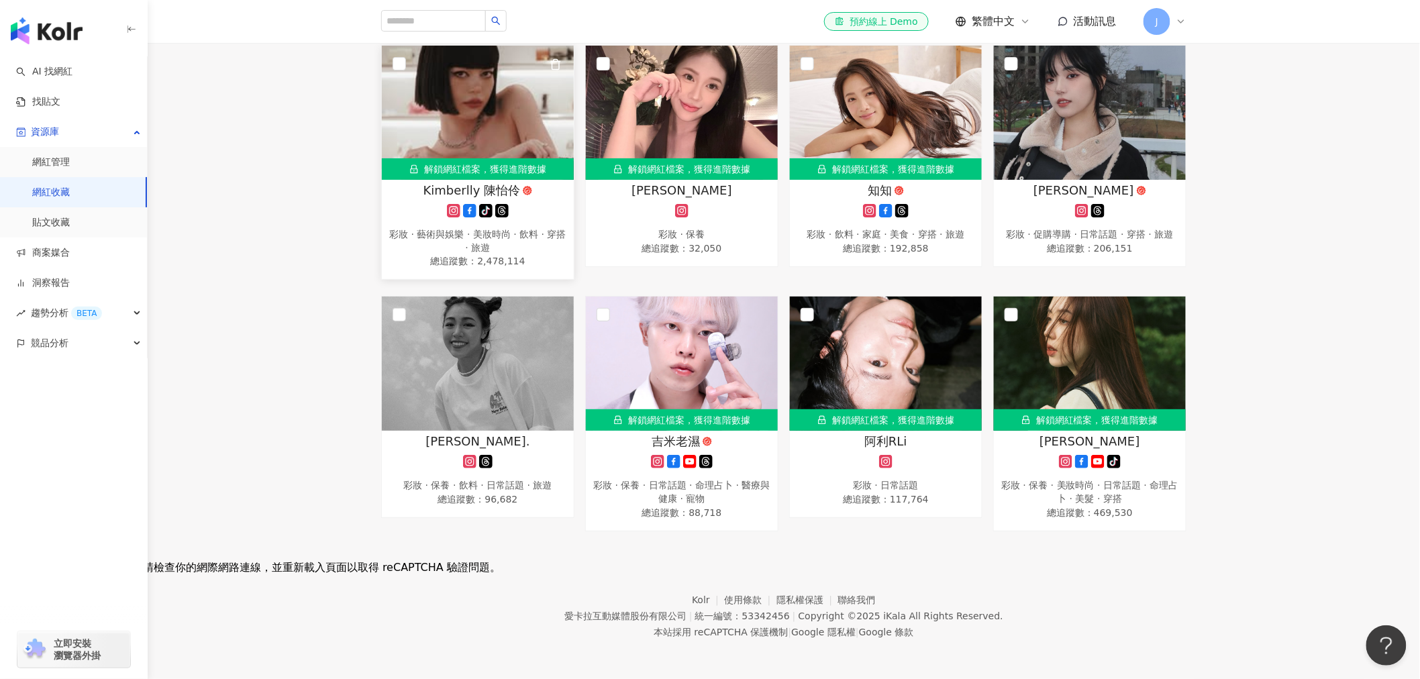
click at [490, 242] on div "彩妝 · 藝術與娛樂 · 美妝時尚 · 飲料 · 穿搭 · 旅遊" at bounding box center [478, 241] width 179 height 26
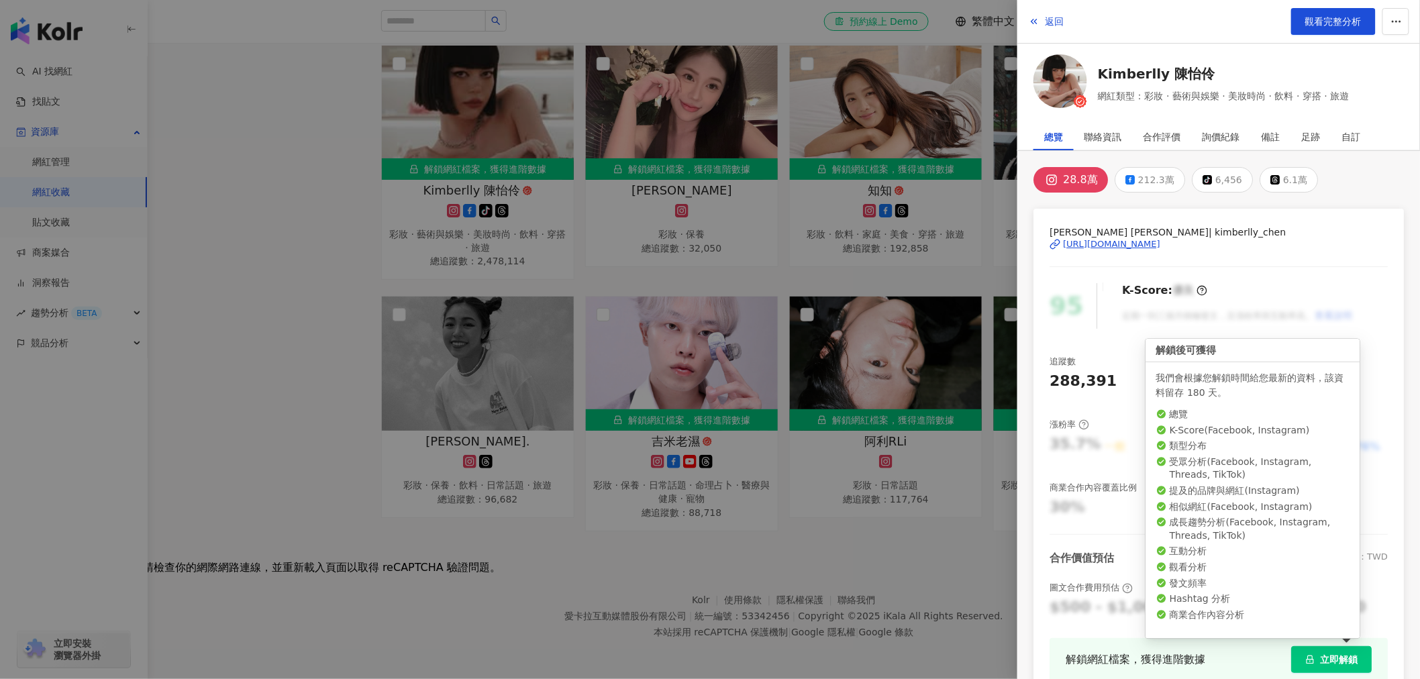
click at [1278, 611] on span "立即解鎖" at bounding box center [1339, 659] width 38 height 11
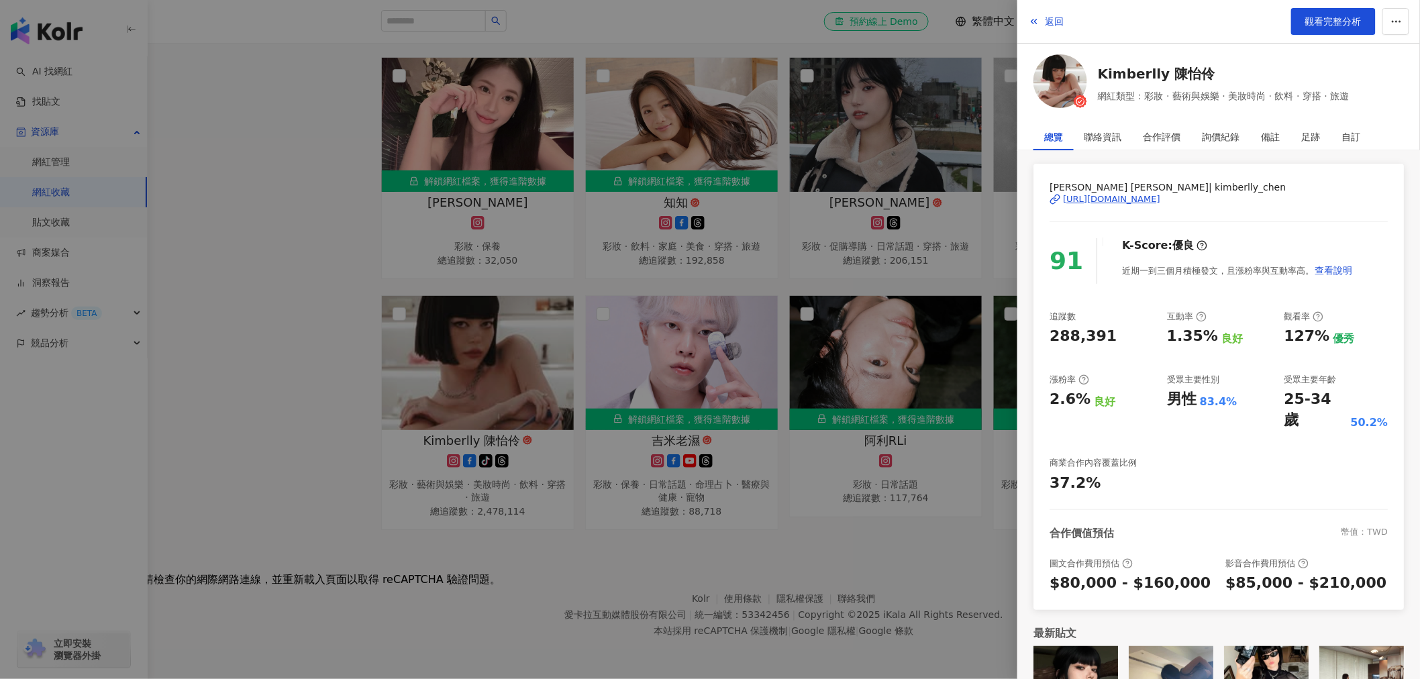
scroll to position [0, 0]
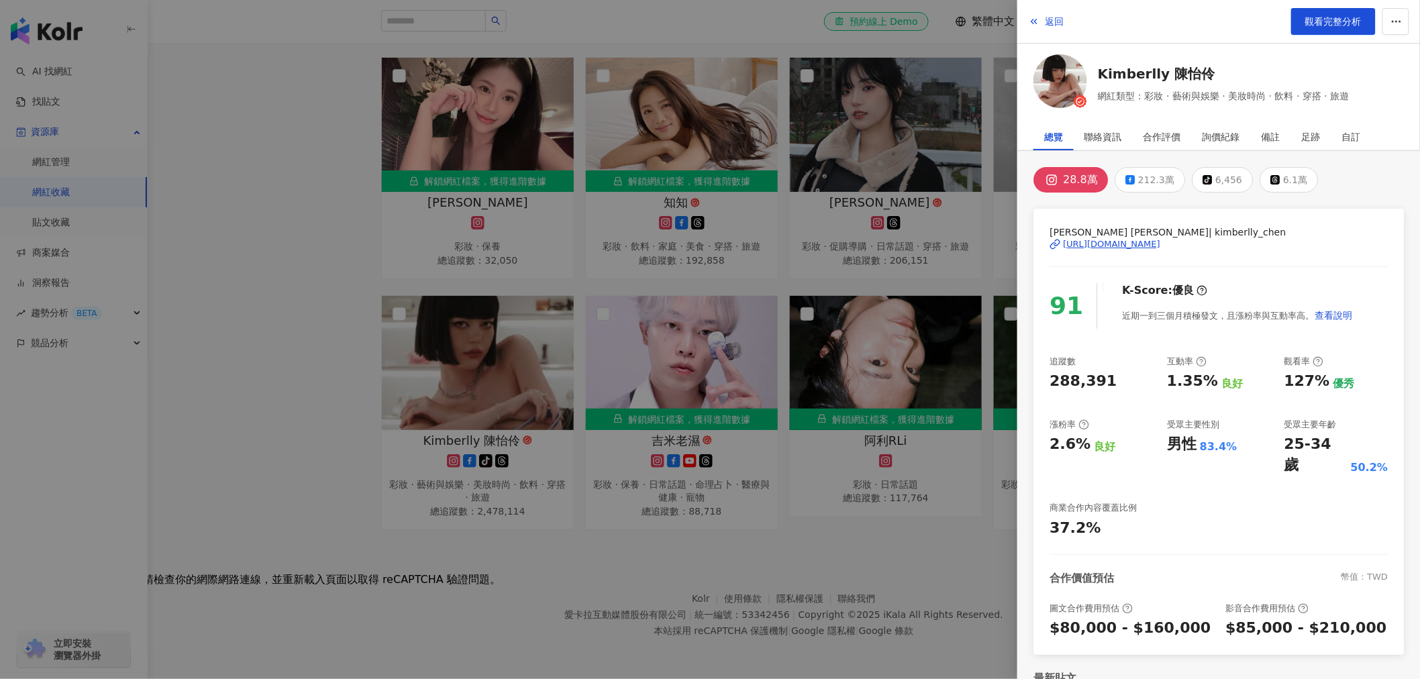
click at [1206, 450] on div "83.4%" at bounding box center [1219, 447] width 38 height 15
click at [1200, 446] on div "83.4%" at bounding box center [1219, 447] width 38 height 15
click at [1189, 447] on div "男性" at bounding box center [1182, 444] width 30 height 21
click at [891, 541] on div at bounding box center [710, 339] width 1420 height 679
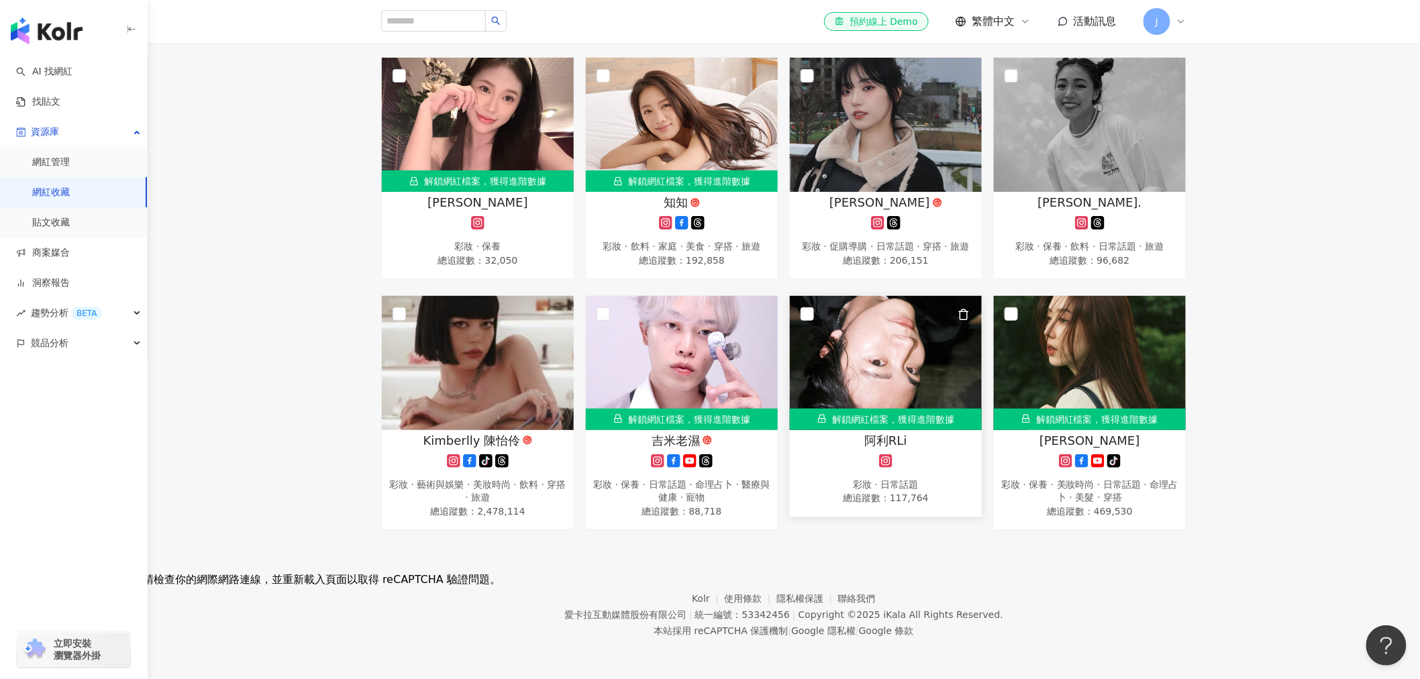
click at [901, 493] on span "總追蹤數 ： 117,764" at bounding box center [886, 497] width 179 height 13
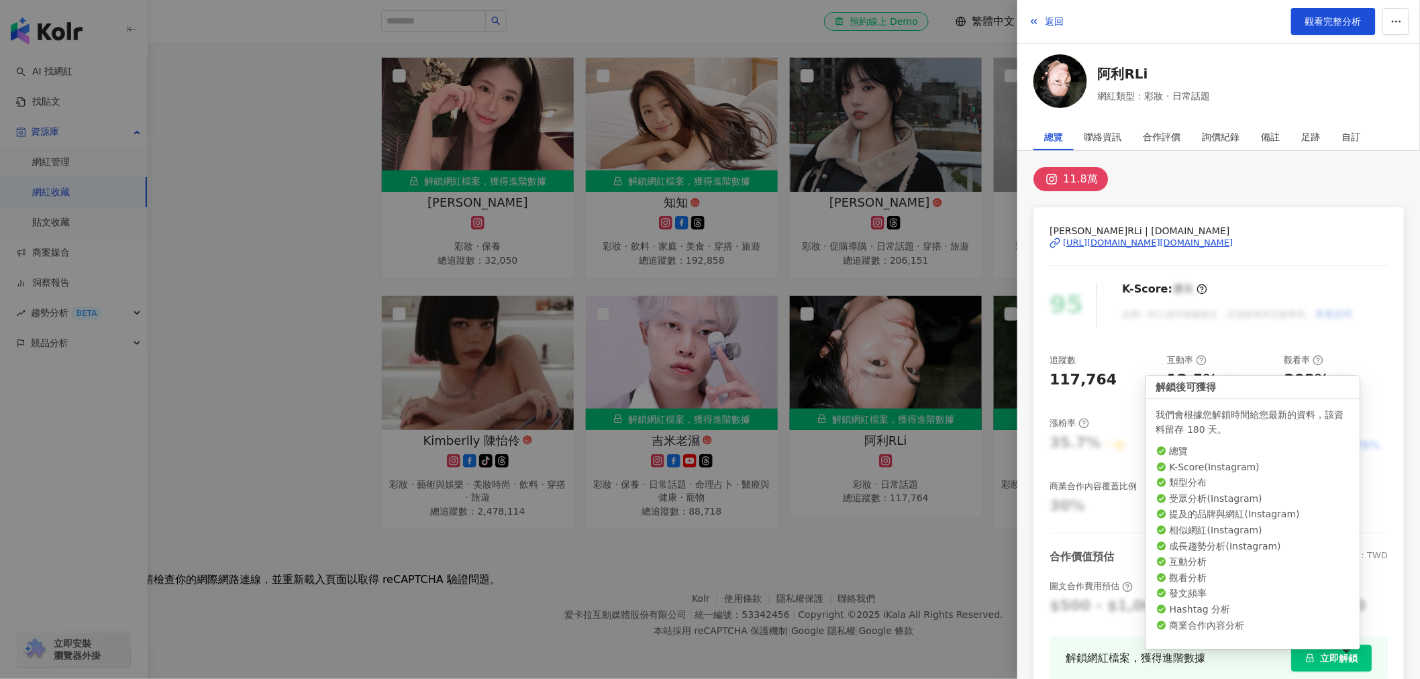
click at [1278, 611] on span "立即解鎖" at bounding box center [1339, 658] width 38 height 11
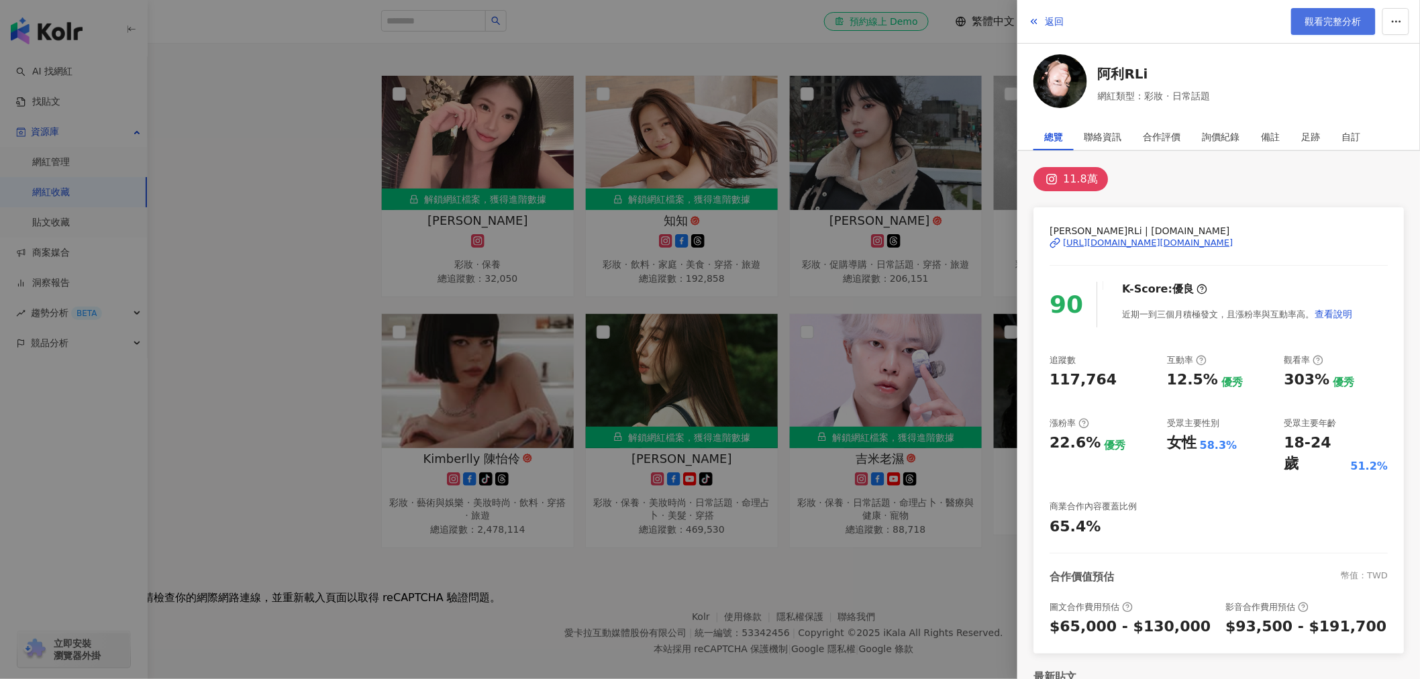
click at [1278, 17] on span "觀看完整分析" at bounding box center [1334, 21] width 56 height 11
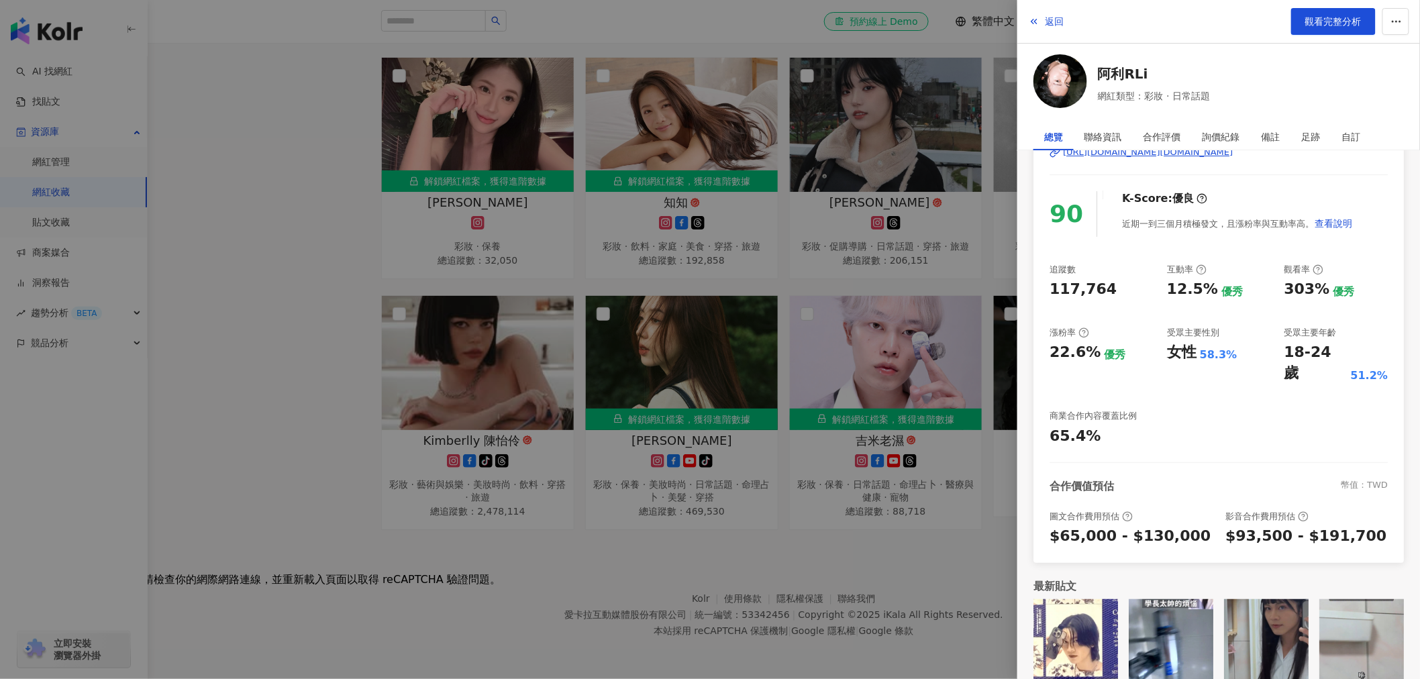
scroll to position [179, 0]
click at [863, 564] on div at bounding box center [710, 339] width 1420 height 679
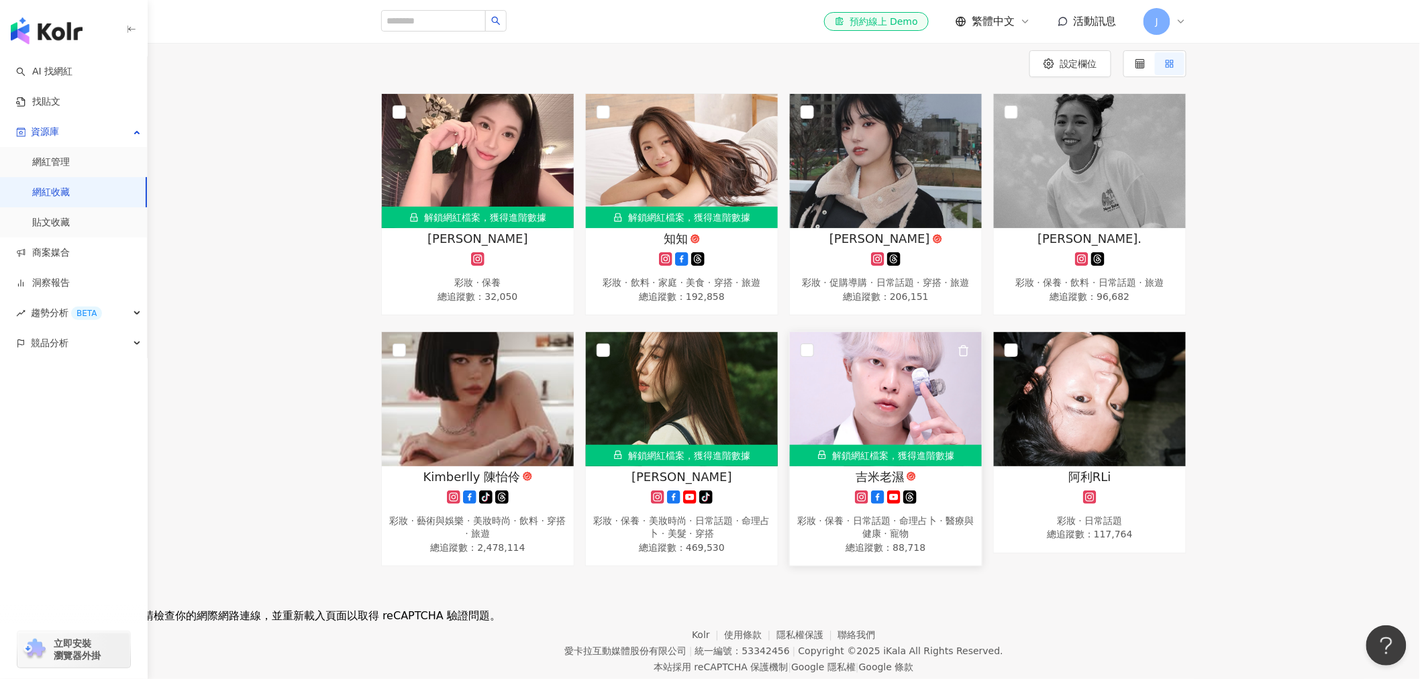
scroll to position [105, 0]
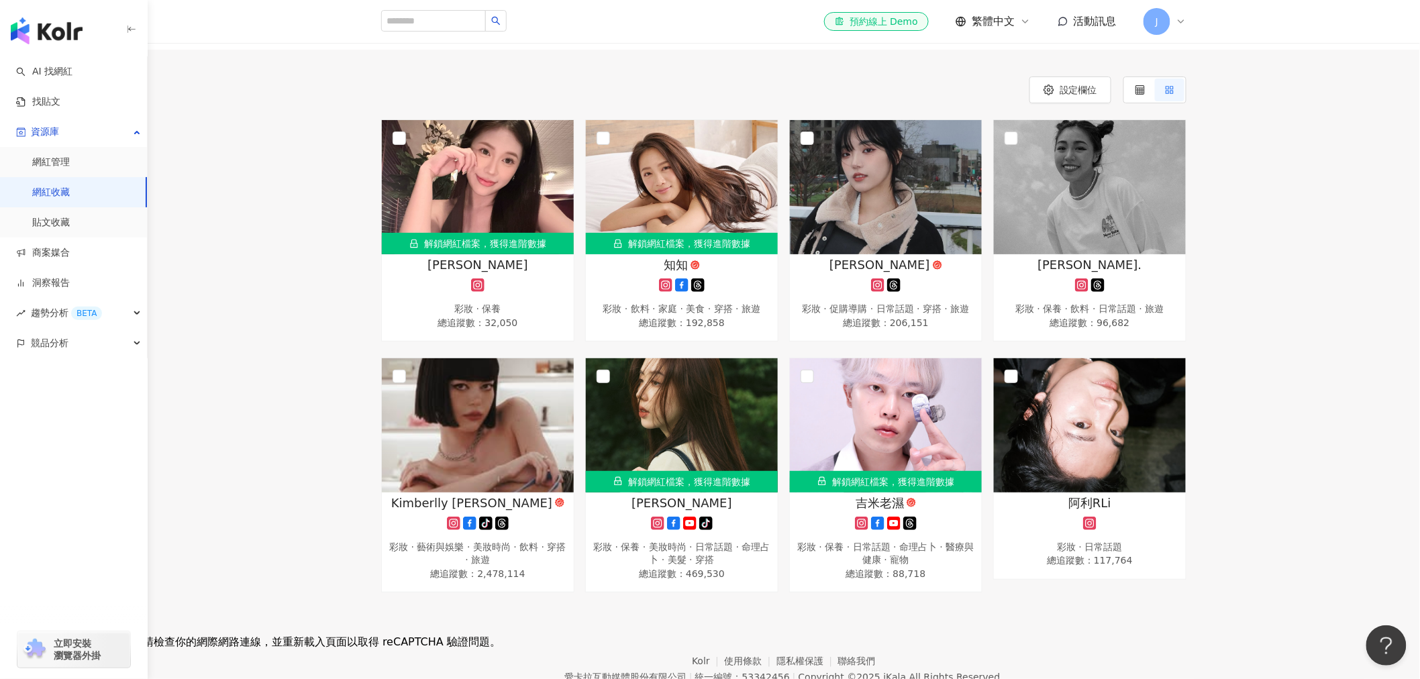
click at [1183, 21] on icon at bounding box center [1181, 21] width 11 height 11
click at [1089, 22] on span "活動訊息" at bounding box center [1095, 21] width 43 height 13
click at [1183, 22] on icon at bounding box center [1181, 21] width 11 height 11
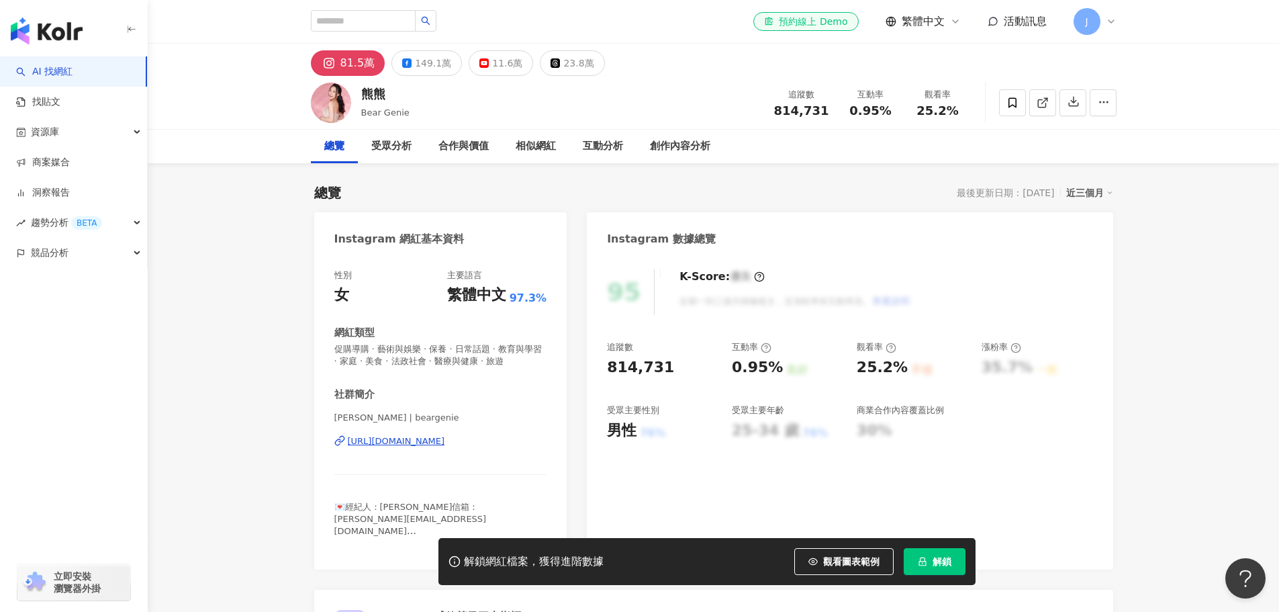
click at [442, 444] on div "https://www.instagram.com/beargenie/" at bounding box center [396, 441] width 97 height 12
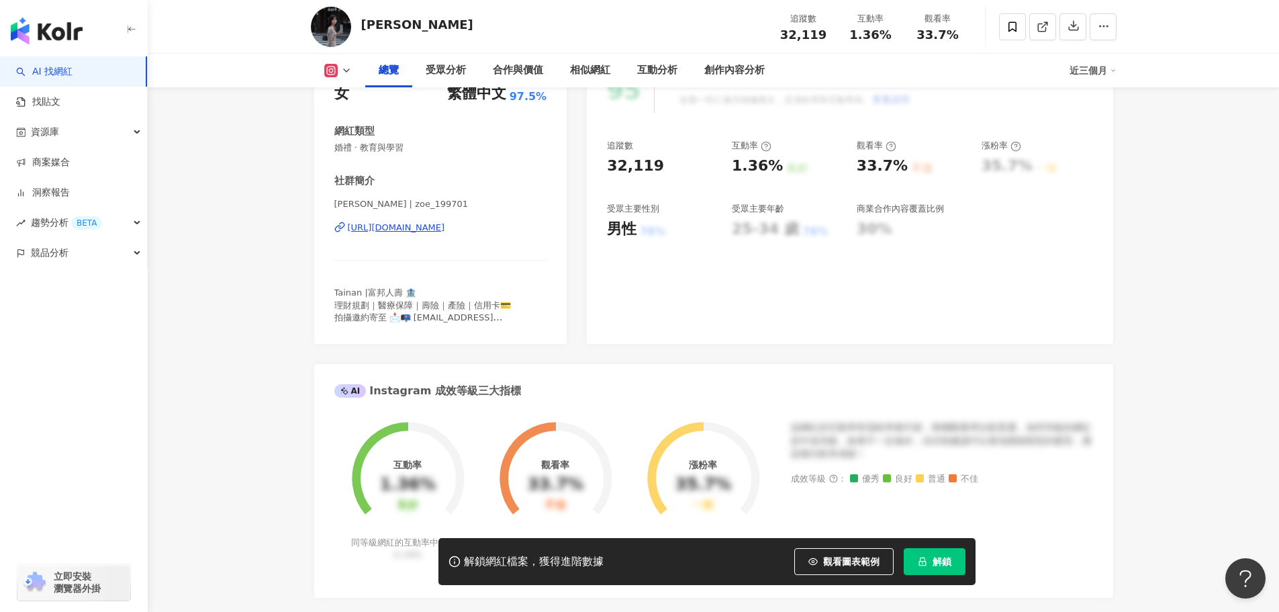
click at [445, 227] on div "https://www.instagram.com/zoe_199701/" at bounding box center [396, 228] width 97 height 12
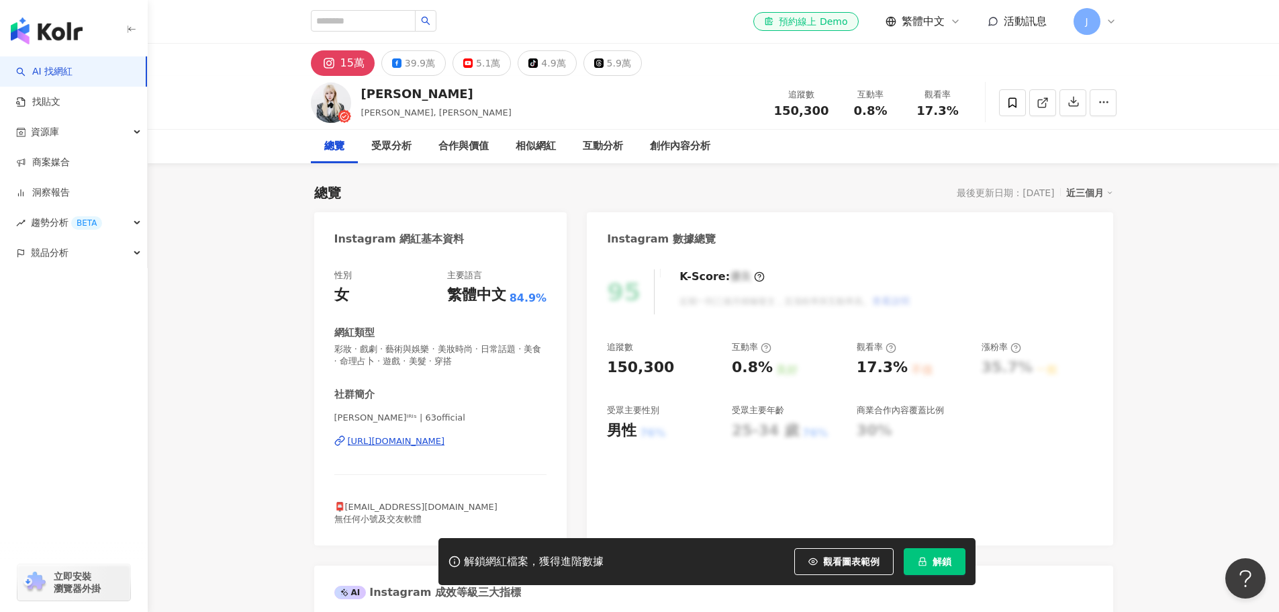
drag, startPoint x: 416, startPoint y: 439, endPoint x: 415, endPoint y: 403, distance: 36.3
click at [416, 439] on div "https://www.instagram.com/63official/" at bounding box center [396, 441] width 97 height 12
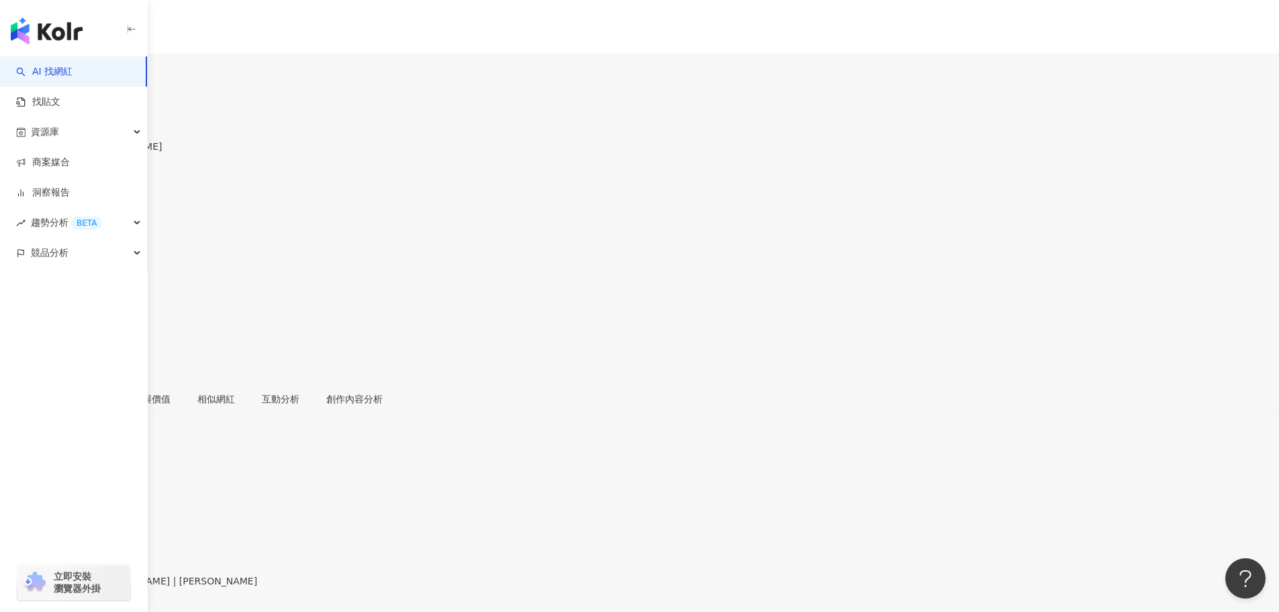
click at [118, 587] on div "https://www.instagram.com/chrisanne_tai/" at bounding box center [65, 592] width 105 height 11
click at [7, 292] on icon at bounding box center [4, 296] width 6 height 8
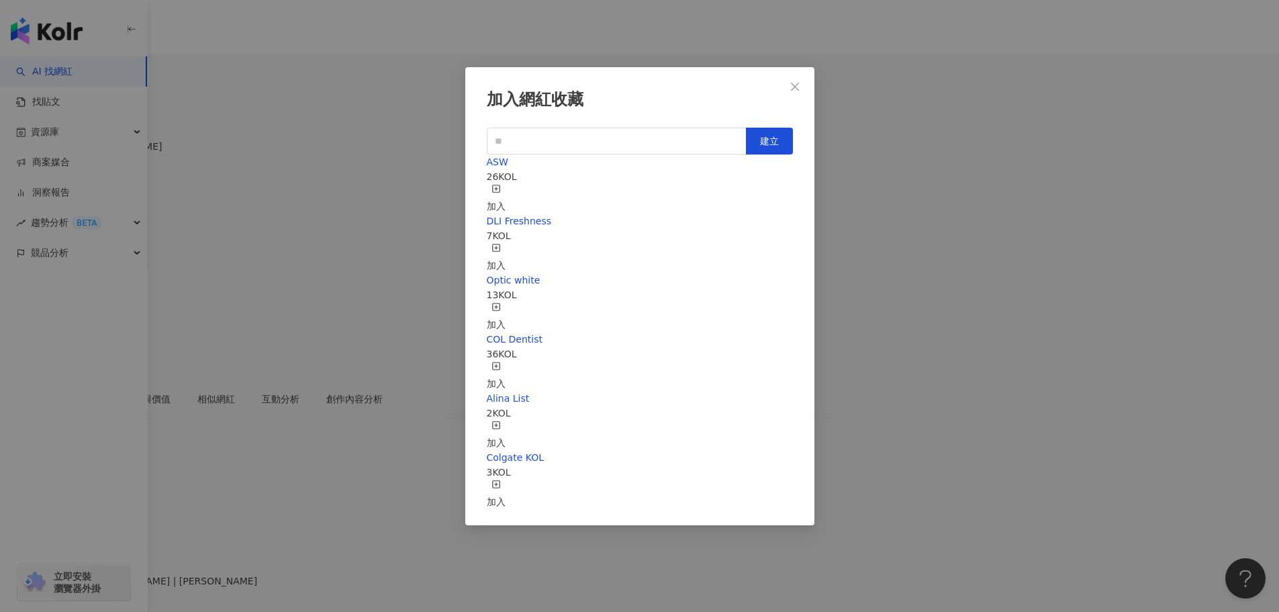
scroll to position [79, 0]
click at [505, 302] on div "加入" at bounding box center [496, 317] width 19 height 30
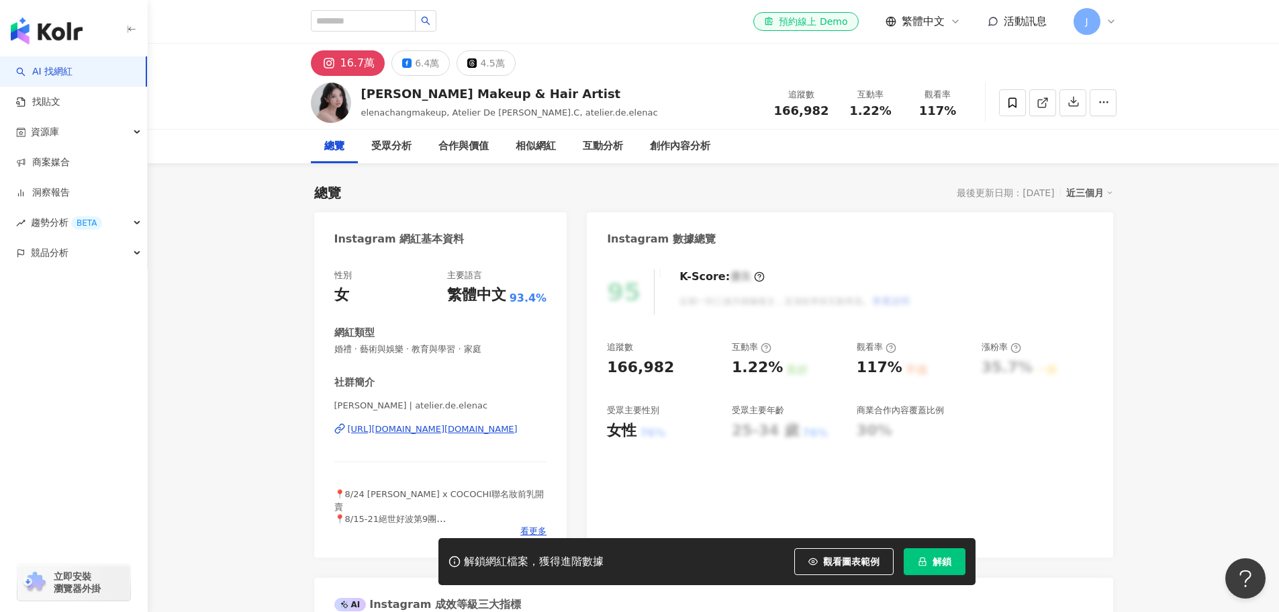
click at [451, 426] on div "https://www.instagram.com/atelier.de.elenac/" at bounding box center [433, 429] width 170 height 12
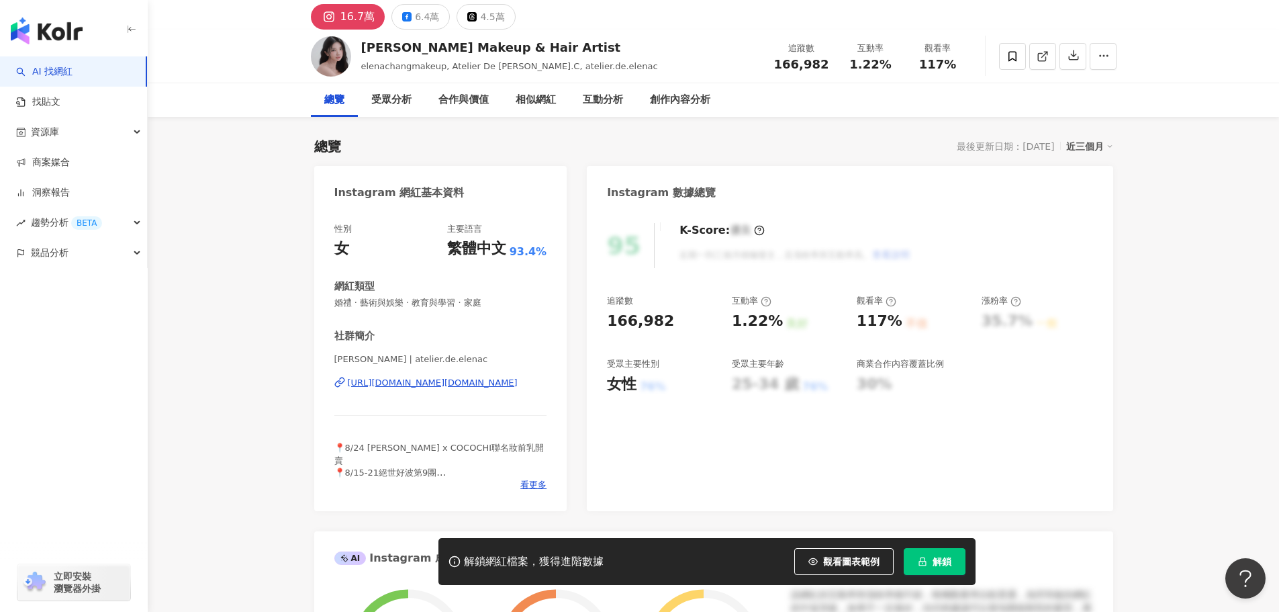
scroll to position [67, 0]
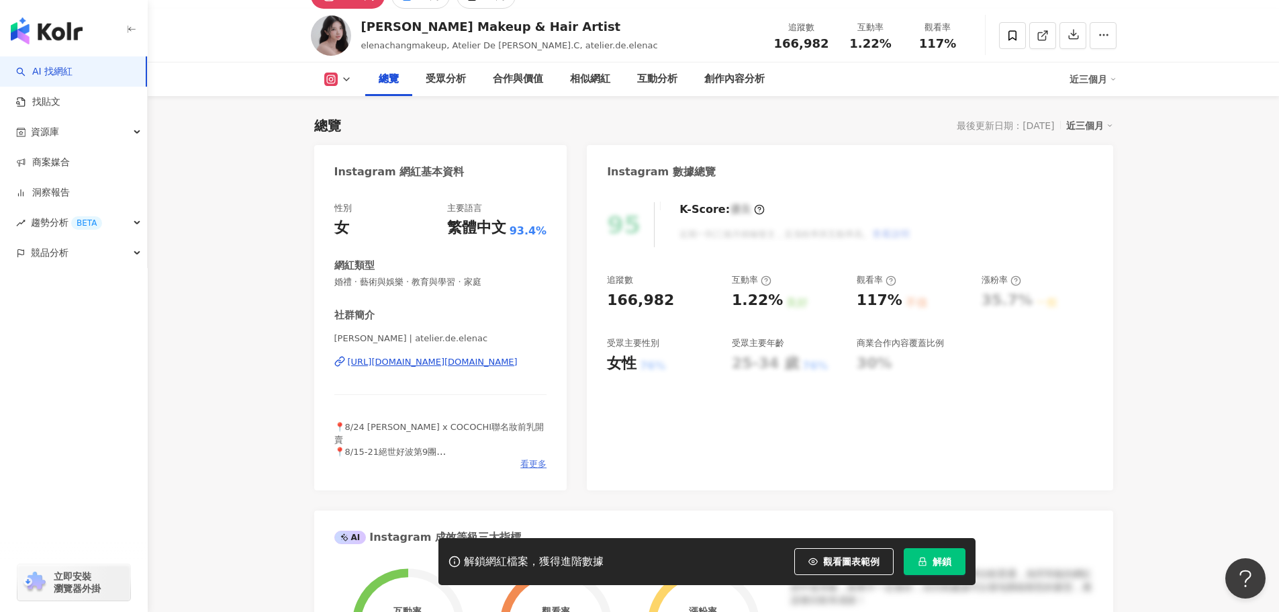
click at [524, 460] on span "看更多" at bounding box center [533, 464] width 26 height 12
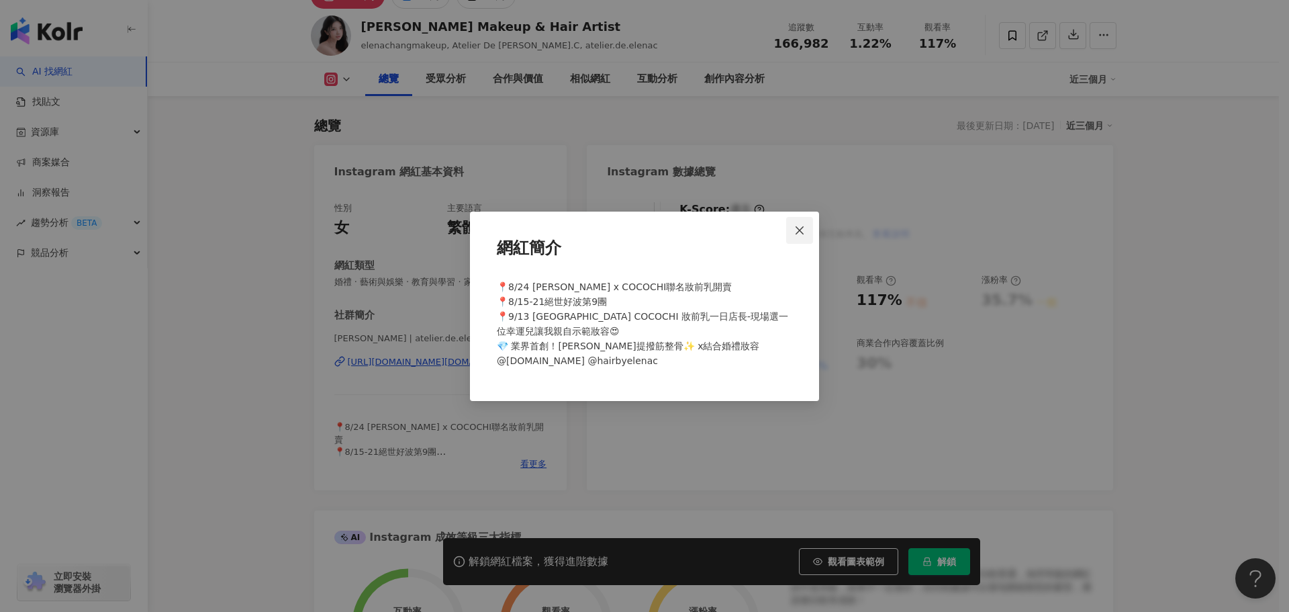
click at [802, 228] on icon "close" at bounding box center [799, 230] width 8 height 8
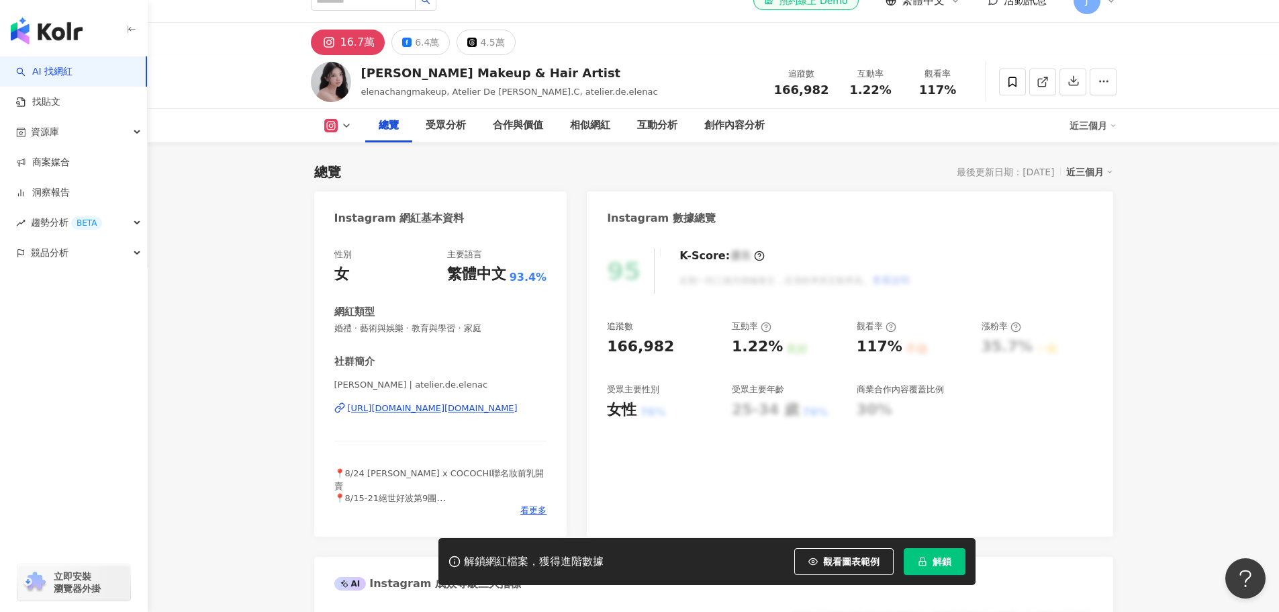
scroll to position [0, 0]
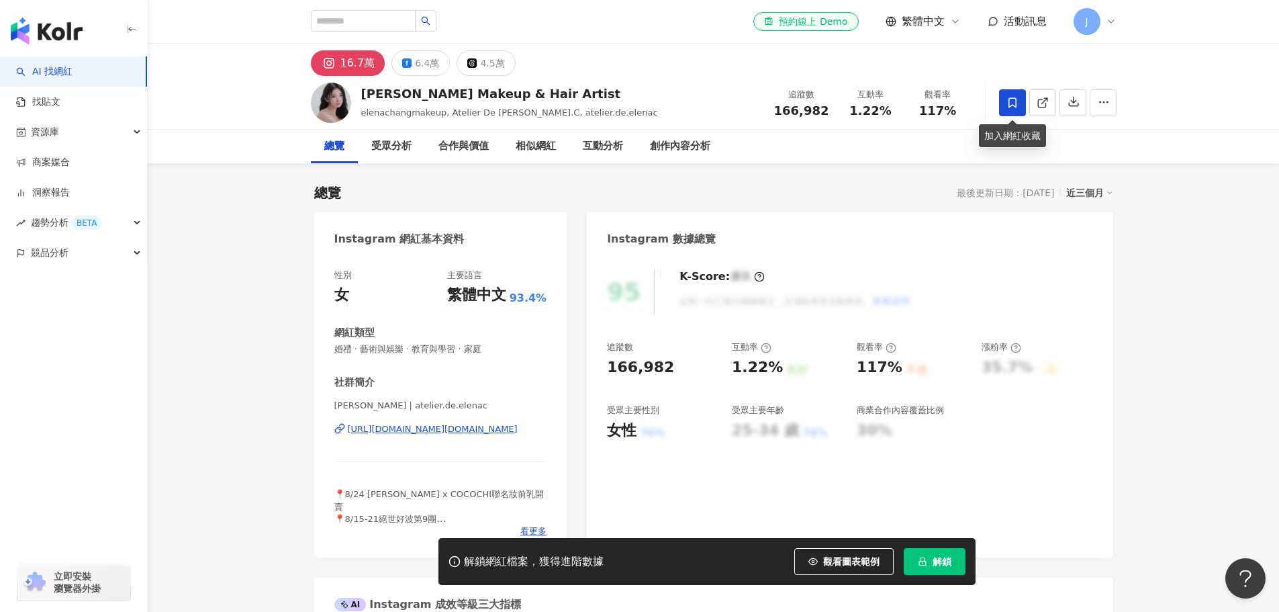
click at [1003, 99] on span at bounding box center [1012, 102] width 27 height 27
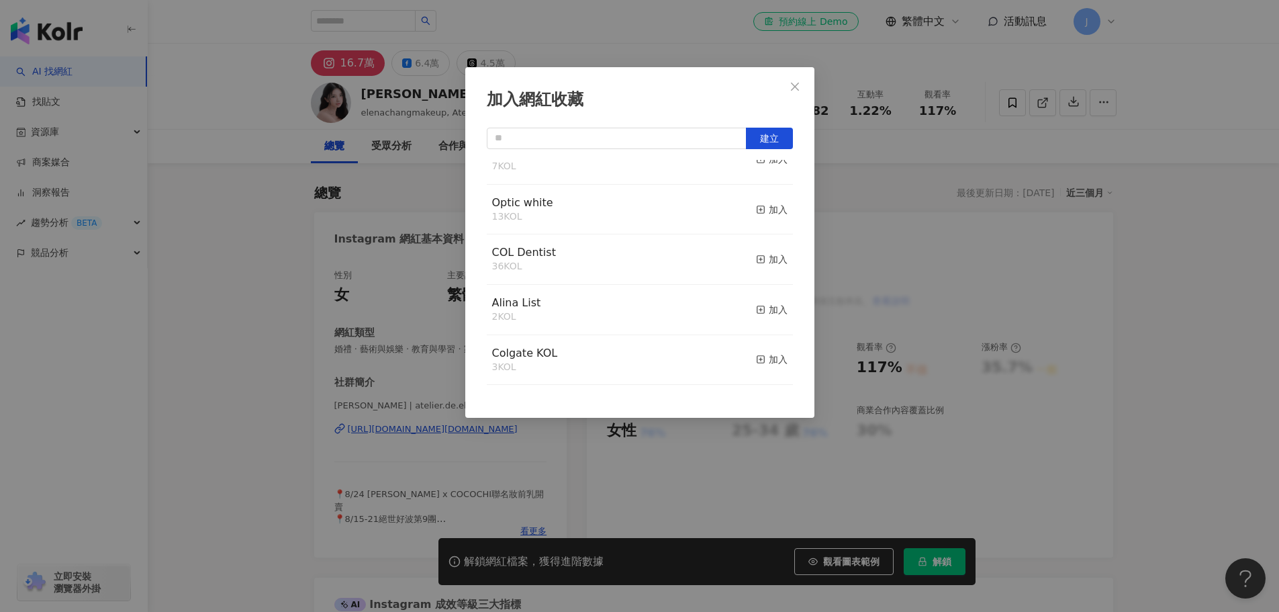
scroll to position [79, 0]
click at [756, 210] on icon "button" at bounding box center [760, 209] width 9 height 9
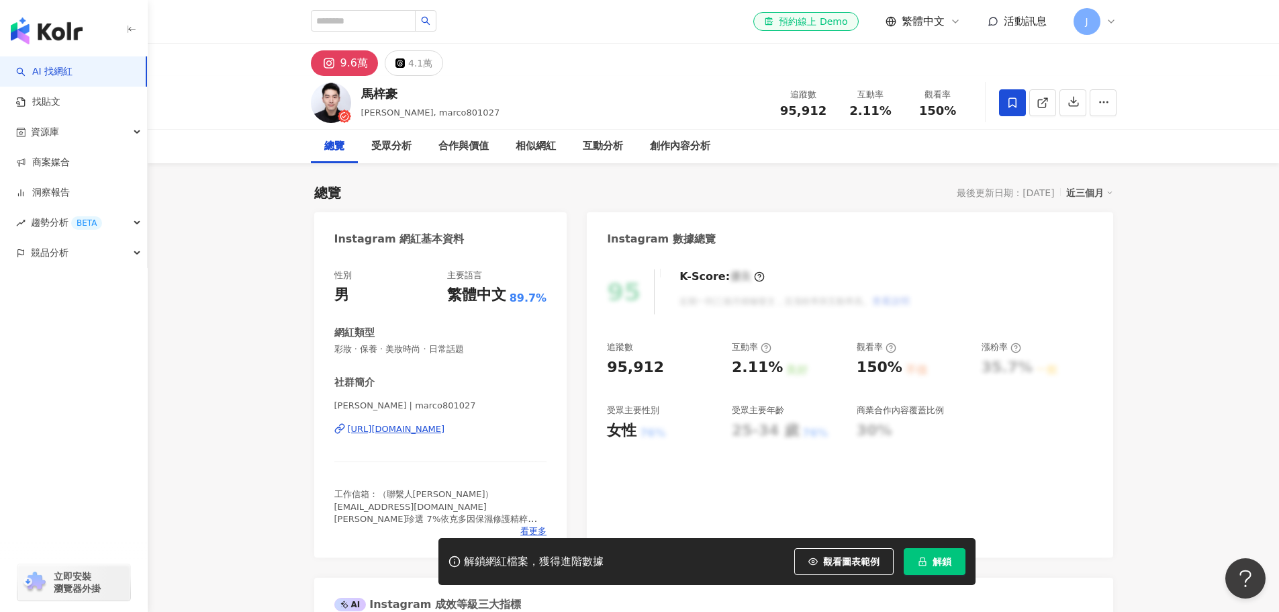
click at [1014, 110] on span at bounding box center [1012, 102] width 27 height 27
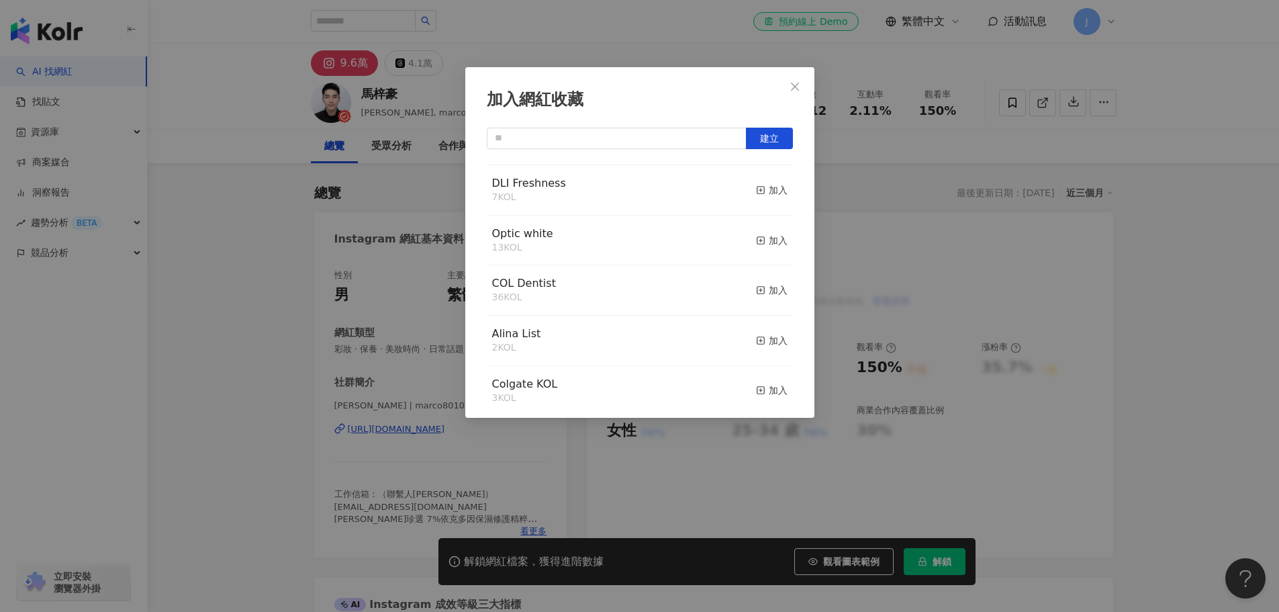
scroll to position [11, 0]
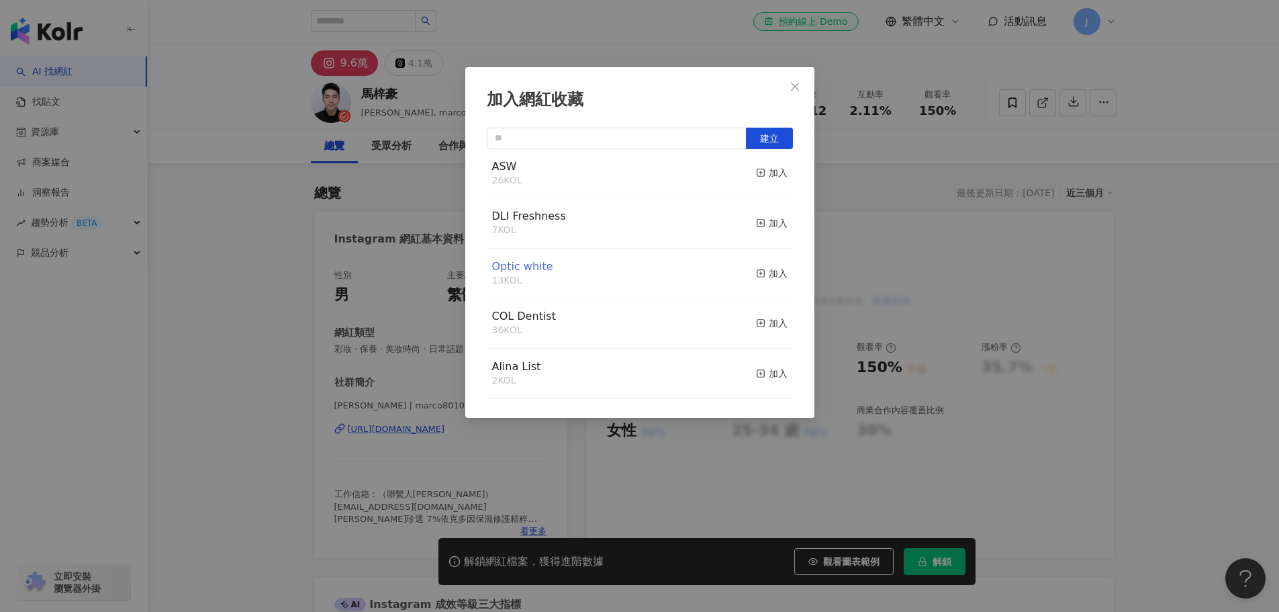
click at [528, 269] on span "Optic white" at bounding box center [522, 266] width 61 height 13
click at [787, 82] on span "Close" at bounding box center [794, 86] width 27 height 11
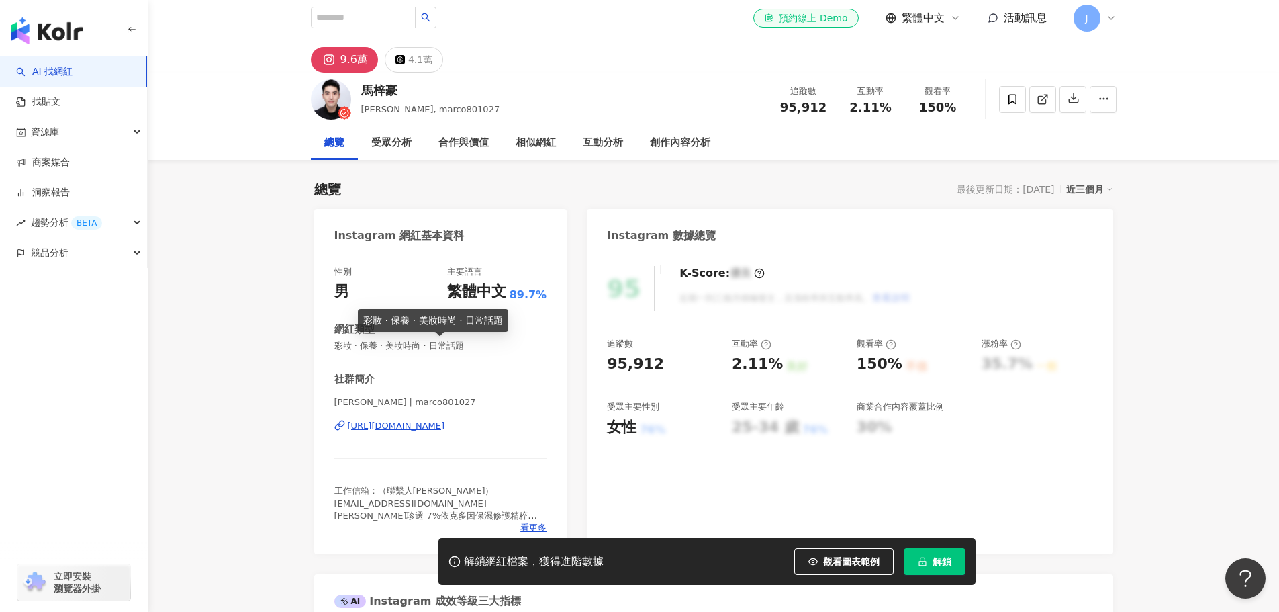
scroll to position [0, 0]
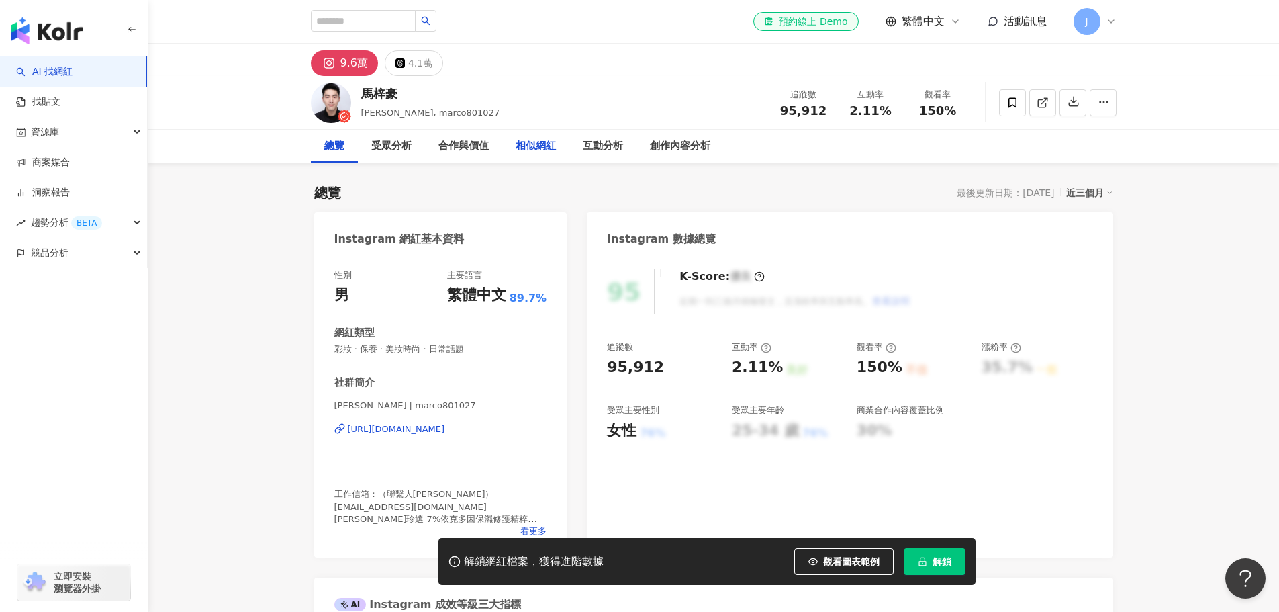
click at [548, 147] on div "相似網紅" at bounding box center [536, 146] width 40 height 16
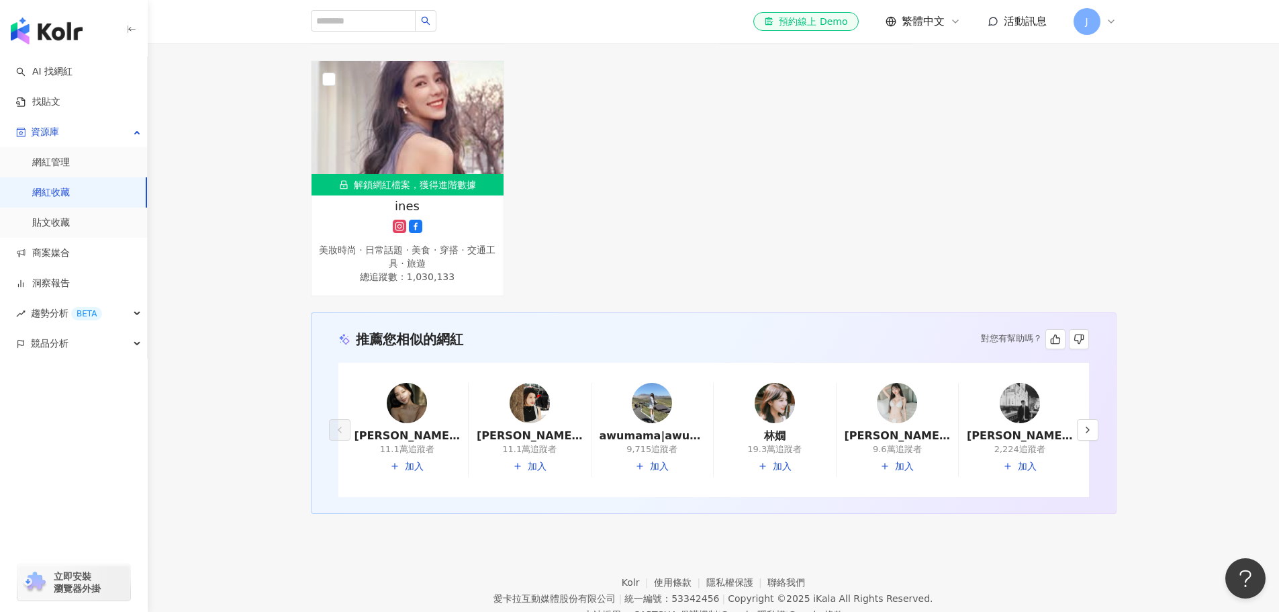
scroll to position [963, 0]
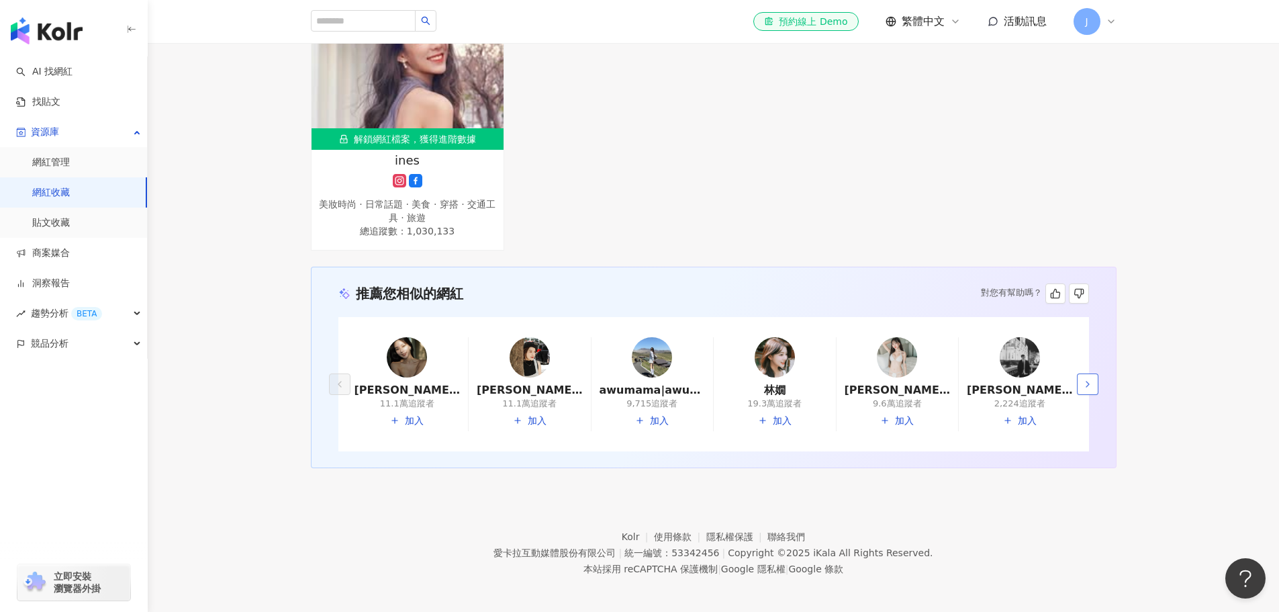
click at [1087, 381] on polyline "button" at bounding box center [1087, 383] width 3 height 5
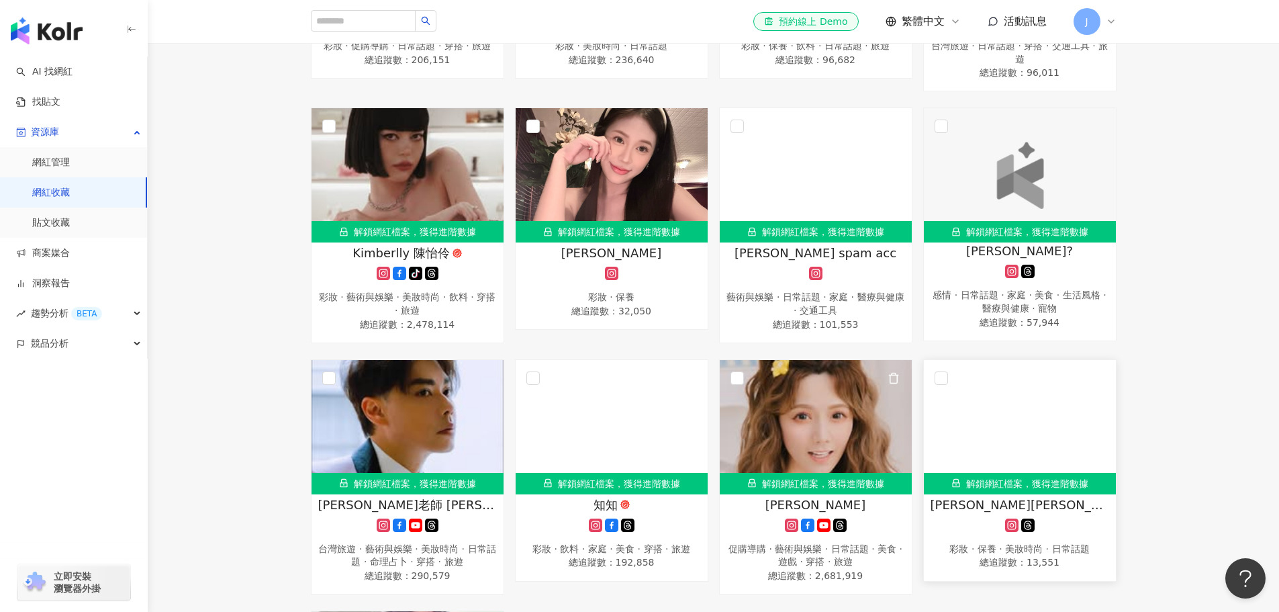
scroll to position [426, 0]
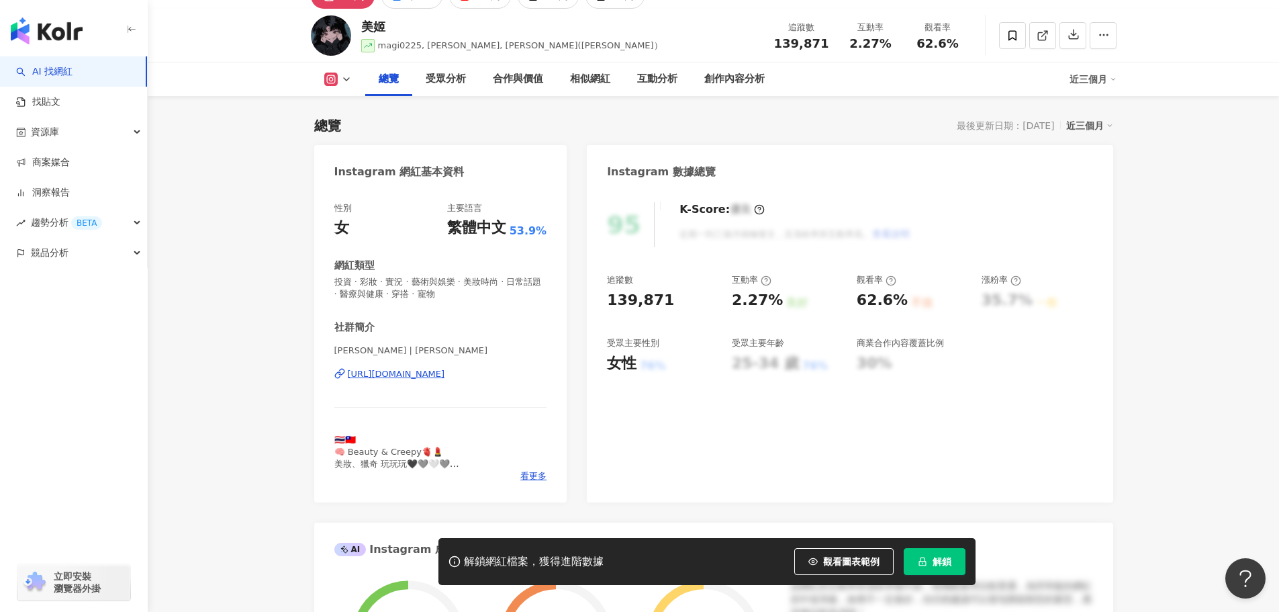
scroll to position [134, 0]
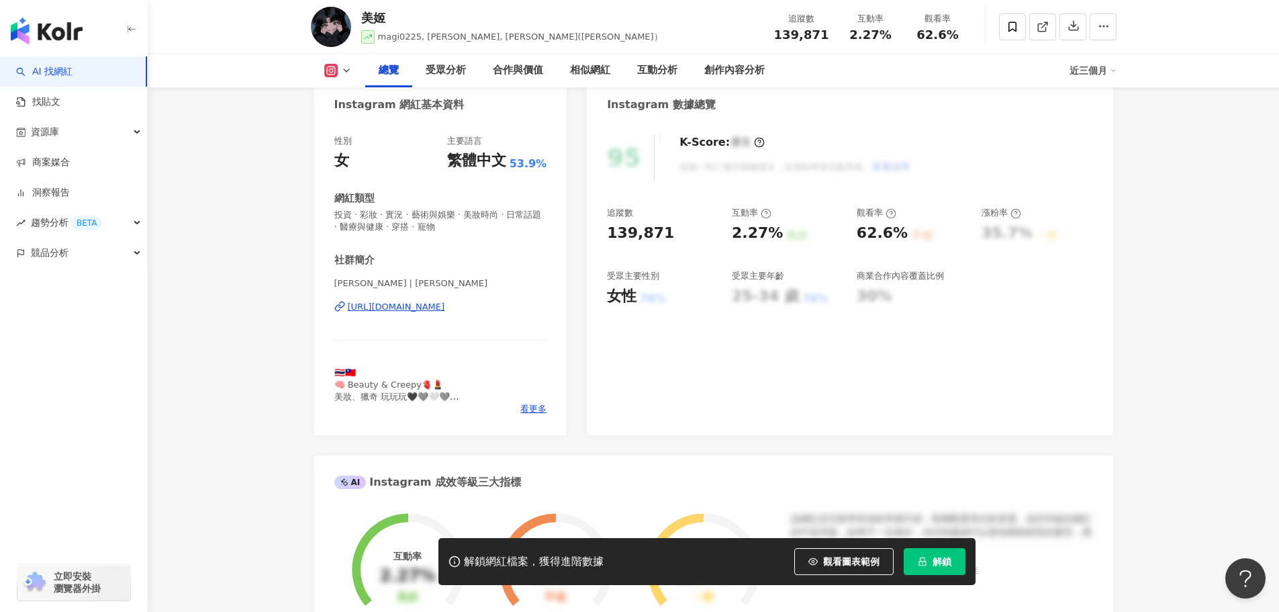
click at [445, 307] on div "https://www.instagram.com/rotsukhoon/" at bounding box center [396, 307] width 97 height 12
click at [1006, 27] on icon at bounding box center [1012, 27] width 12 height 12
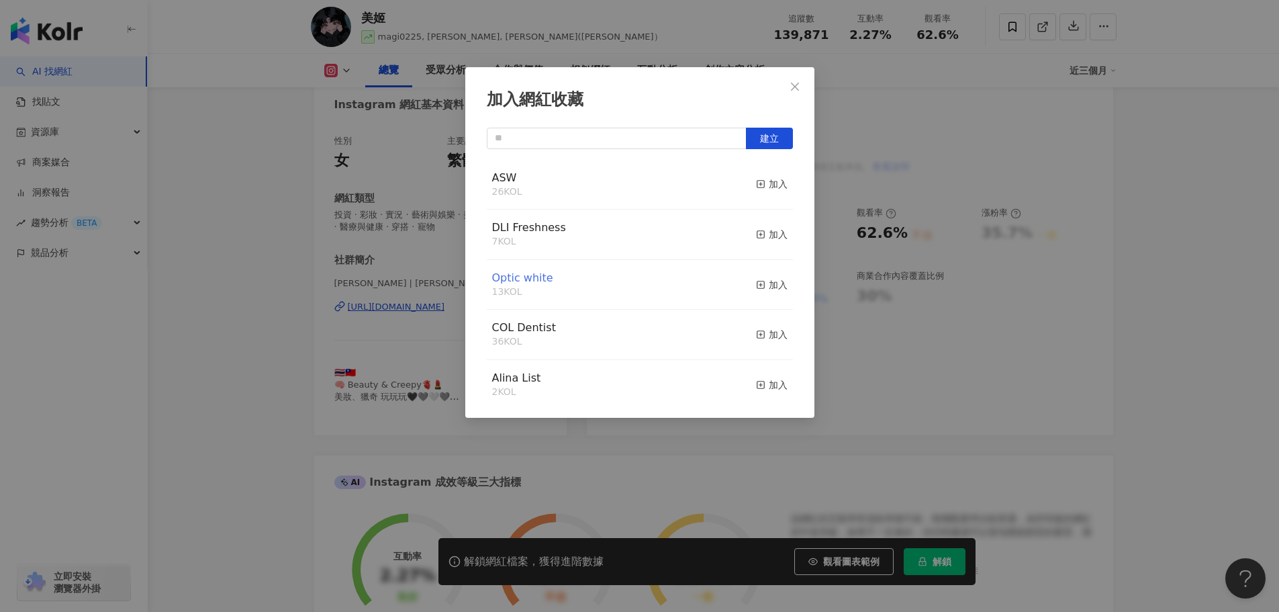
click at [538, 281] on span "Optic white" at bounding box center [522, 277] width 61 height 13
click at [330, 266] on div "加入網紅收藏 建立 ASW 26 KOL 加入 DLI Freshness 7 KOL 加入 Optic white 13 KOL 加入 COL Dentis…" at bounding box center [639, 306] width 1279 height 612
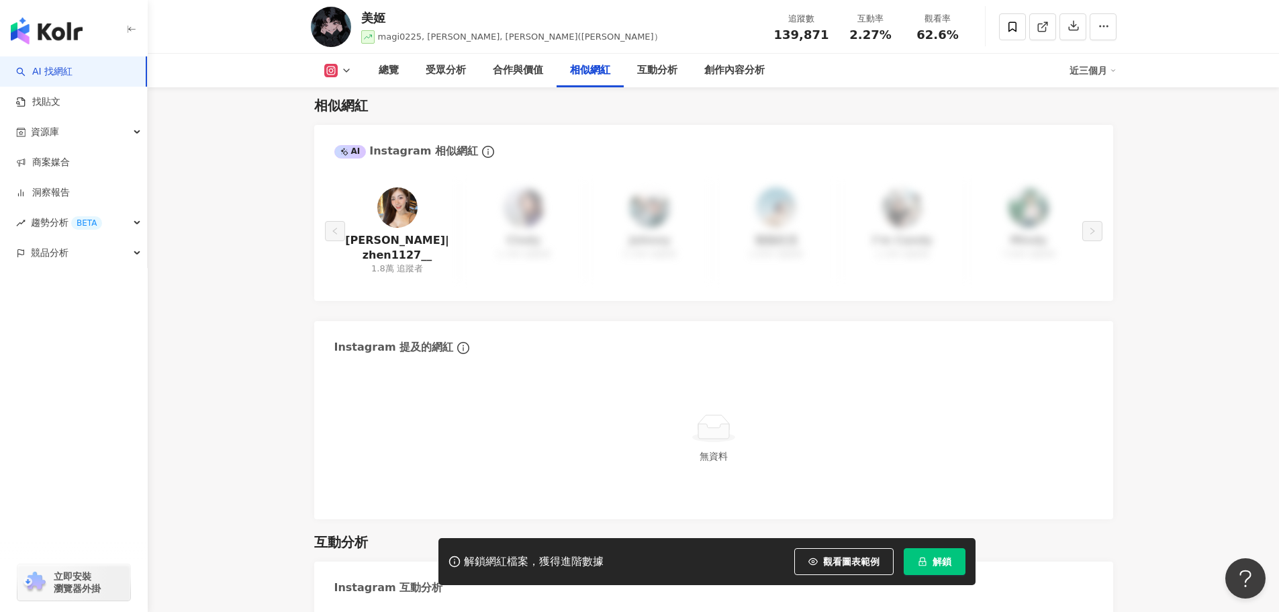
scroll to position [2215, 0]
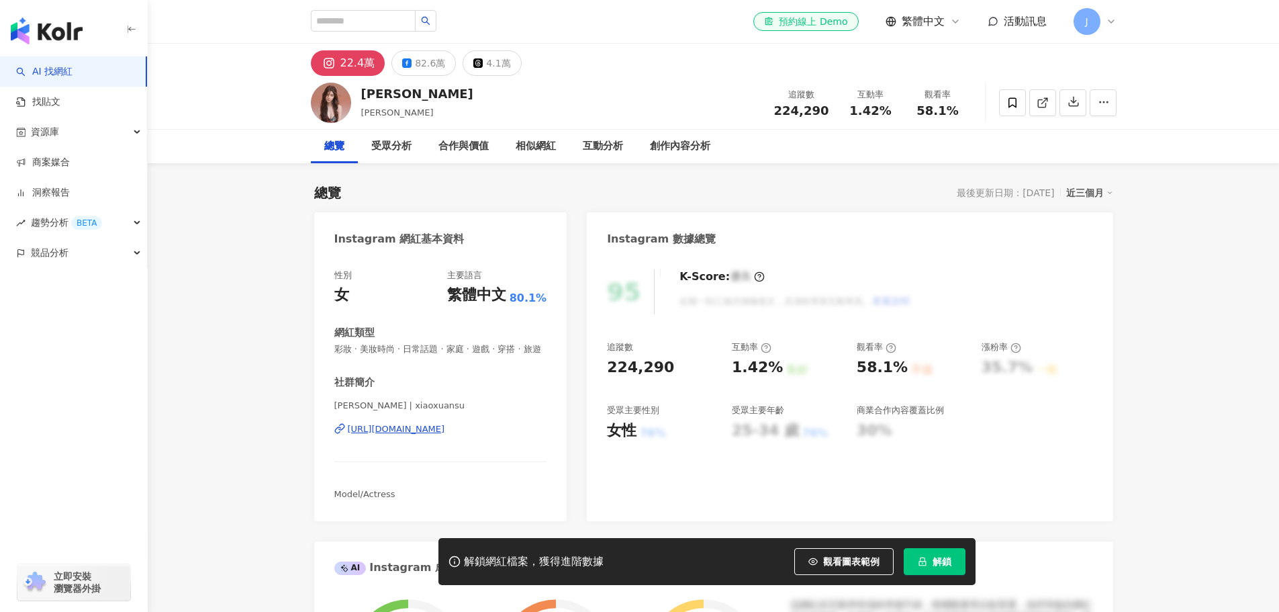
click at [395, 435] on div "[URL][DOMAIN_NAME]" at bounding box center [396, 429] width 97 height 12
click at [1016, 99] on icon at bounding box center [1012, 102] width 8 height 10
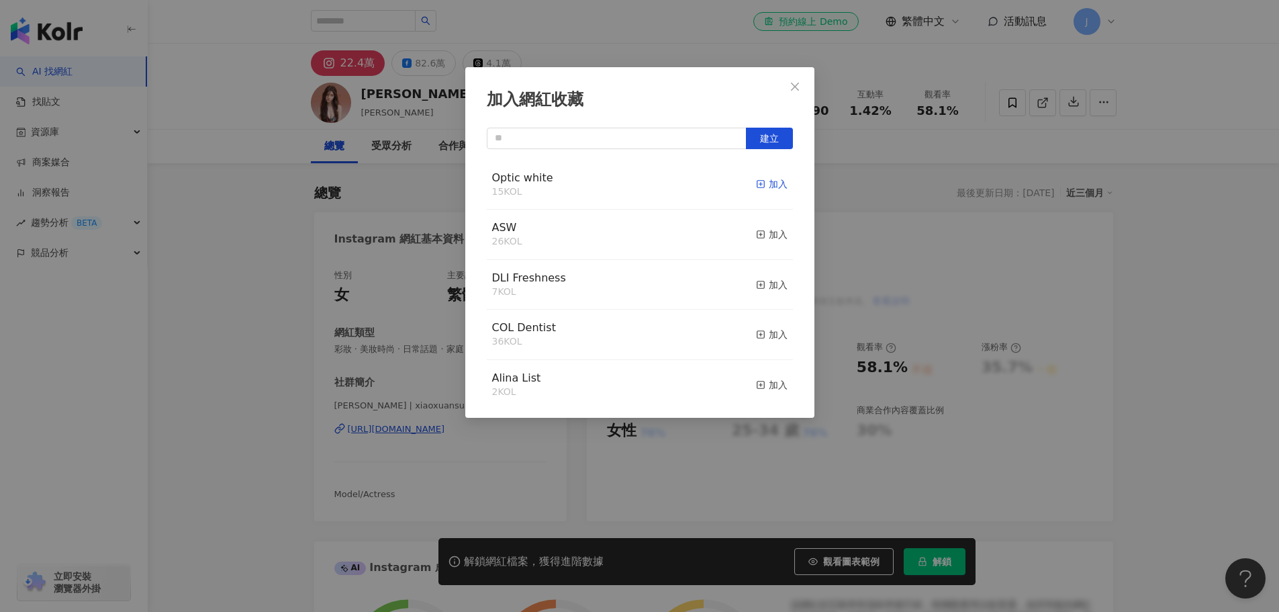
click at [757, 189] on div "加入" at bounding box center [772, 184] width 32 height 15
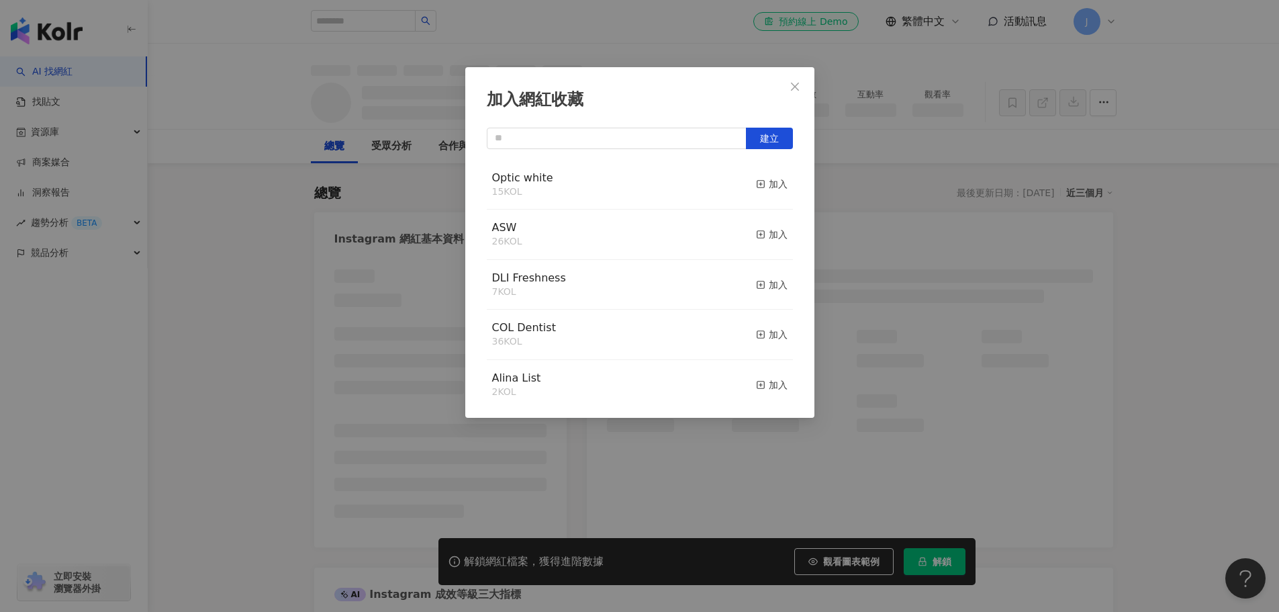
click at [799, 82] on icon "close" at bounding box center [794, 86] width 11 height 11
click at [791, 83] on div "加入網紅收藏 建立 Optic white 15 KOL 加入 ASW 26 KOL 加入 DLI Freshness 7 KOL 加入 COL Dentis…" at bounding box center [639, 306] width 1279 height 612
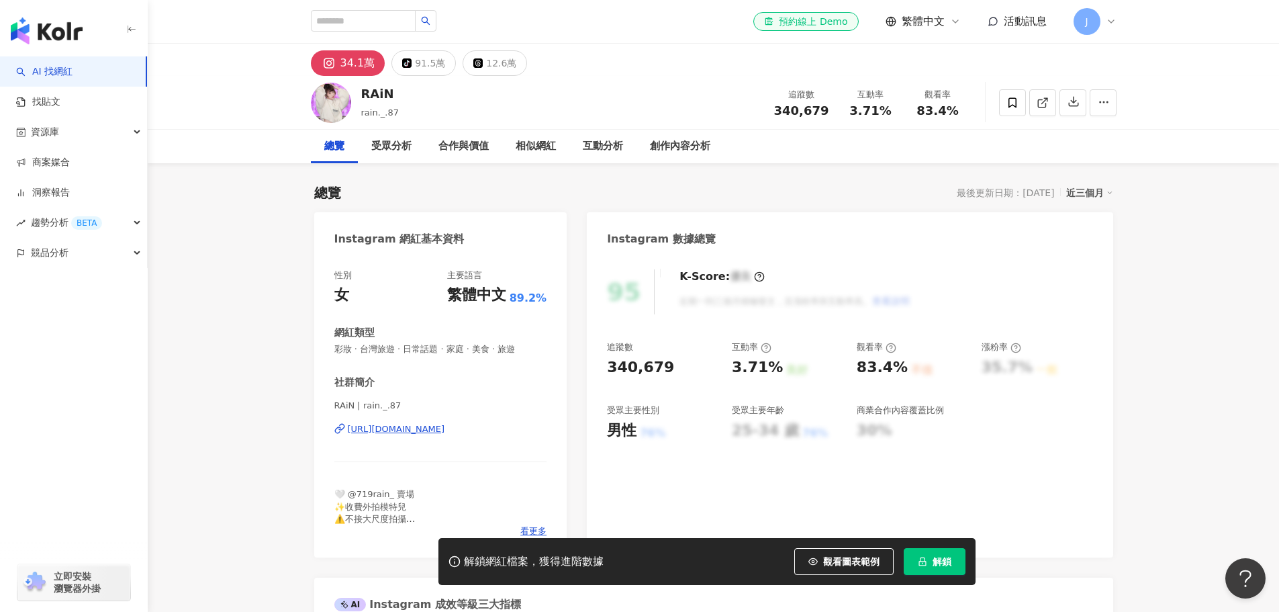
click at [445, 429] on div "https://www.instagram.com/rain._.87/" at bounding box center [396, 429] width 97 height 12
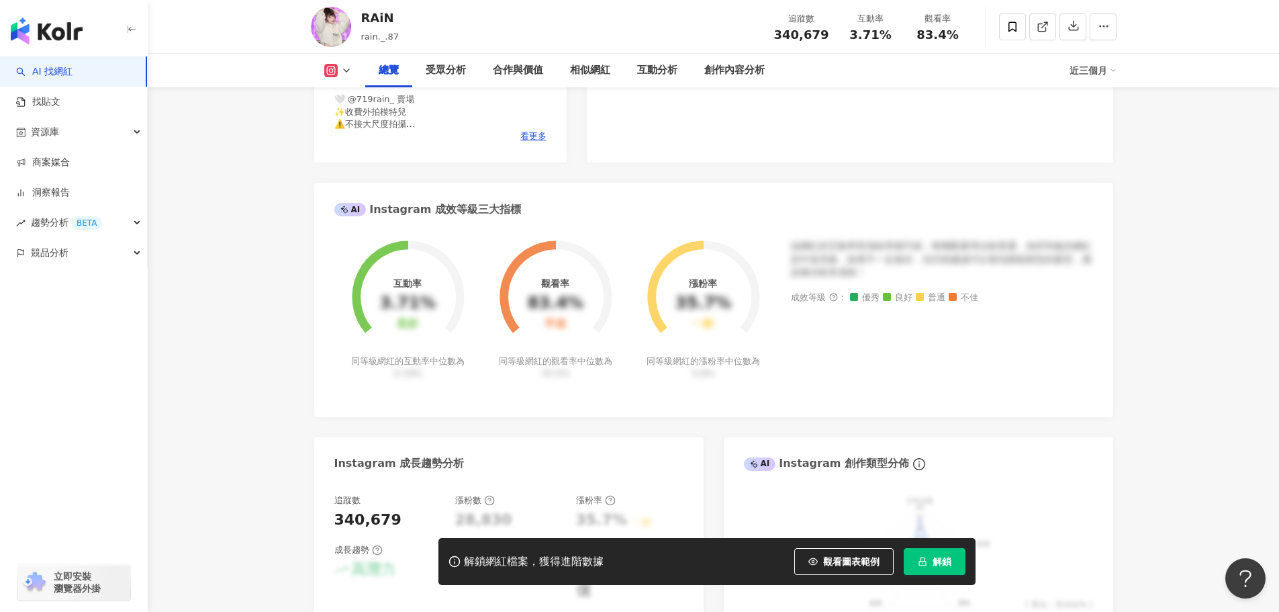
scroll to position [403, 0]
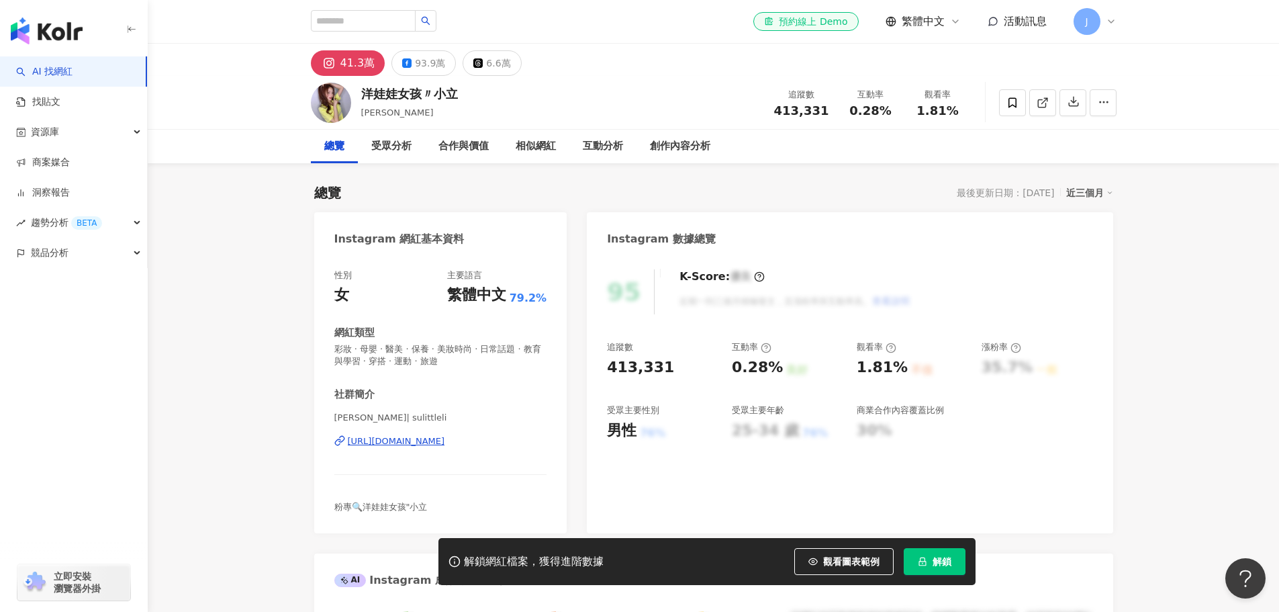
click at [418, 441] on div "https://www.instagram.com/sulittleli/" at bounding box center [396, 441] width 97 height 12
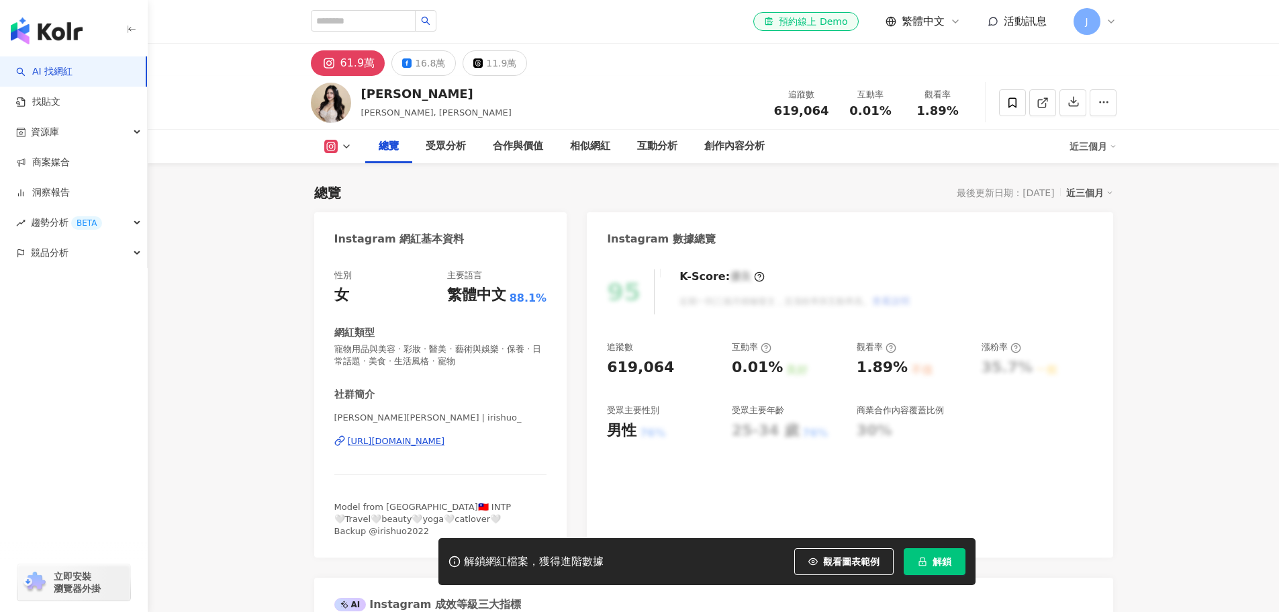
click at [445, 443] on div "[URL][DOMAIN_NAME]" at bounding box center [396, 441] width 97 height 12
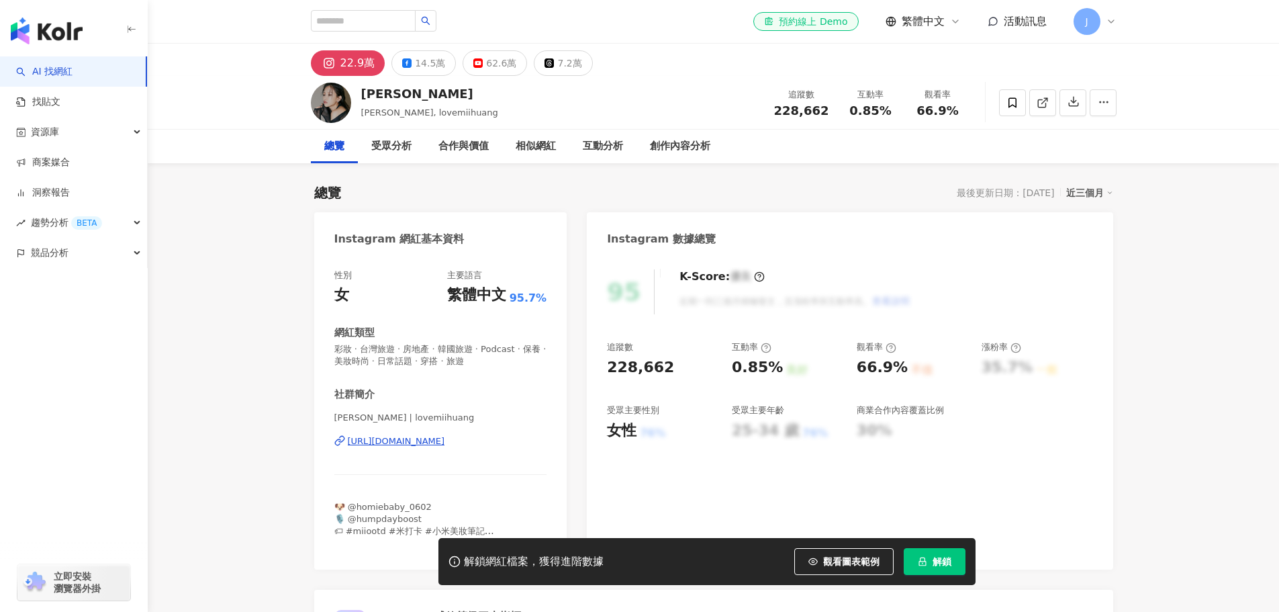
click at [436, 443] on div "https://www.instagram.com/lovemiihuang/" at bounding box center [396, 441] width 97 height 12
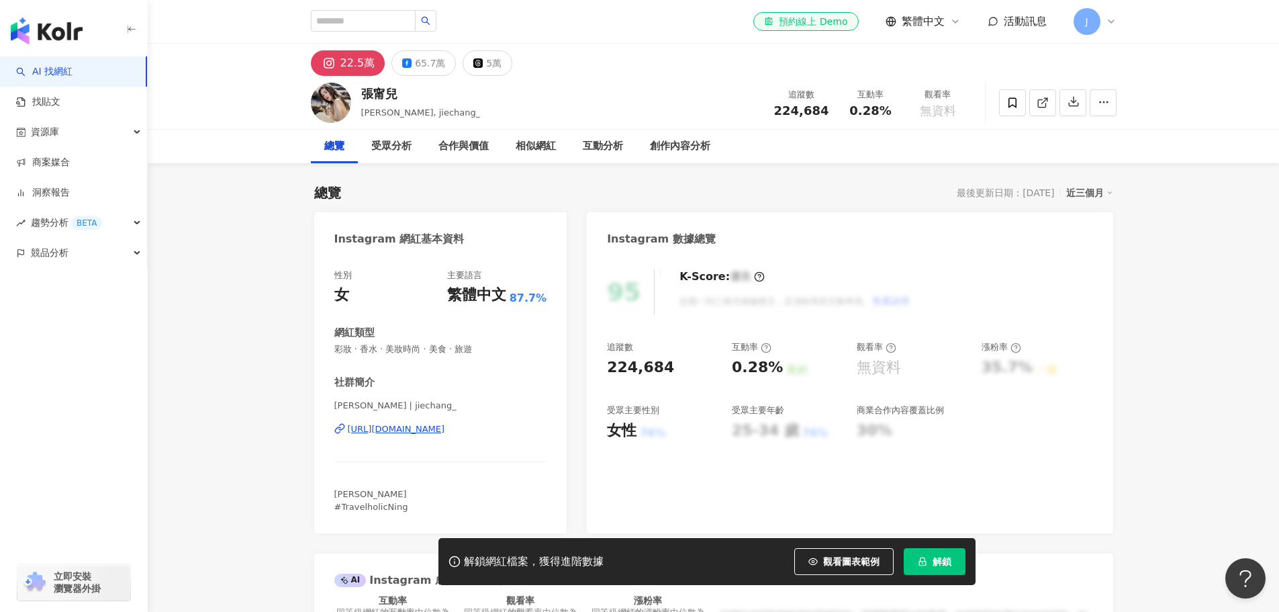
click at [436, 427] on div "https://www.instagram.com/jiechang_/" at bounding box center [396, 429] width 97 height 12
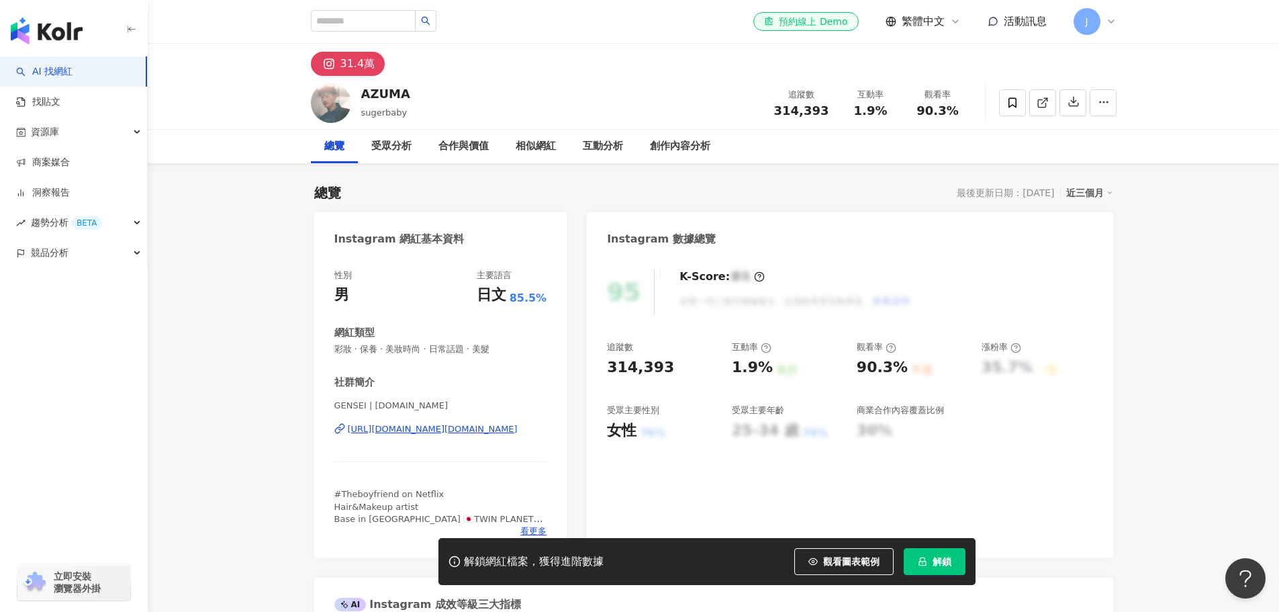
click at [448, 430] on div "[URL][DOMAIN_NAME][DOMAIN_NAME]" at bounding box center [433, 429] width 170 height 12
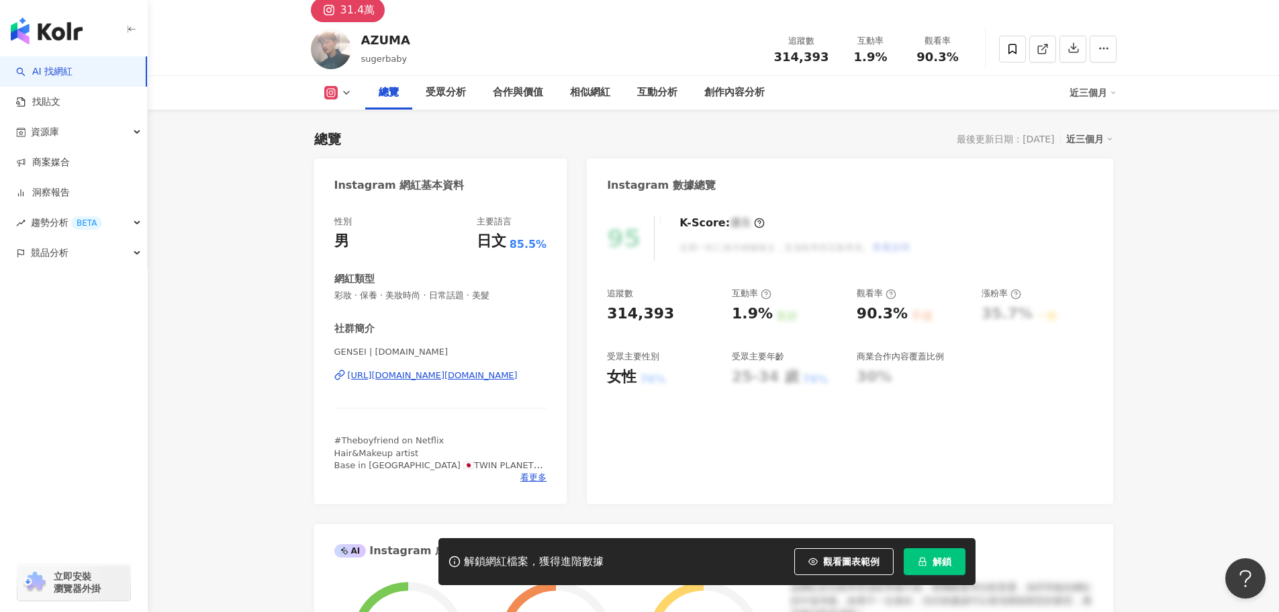
scroll to position [134, 0]
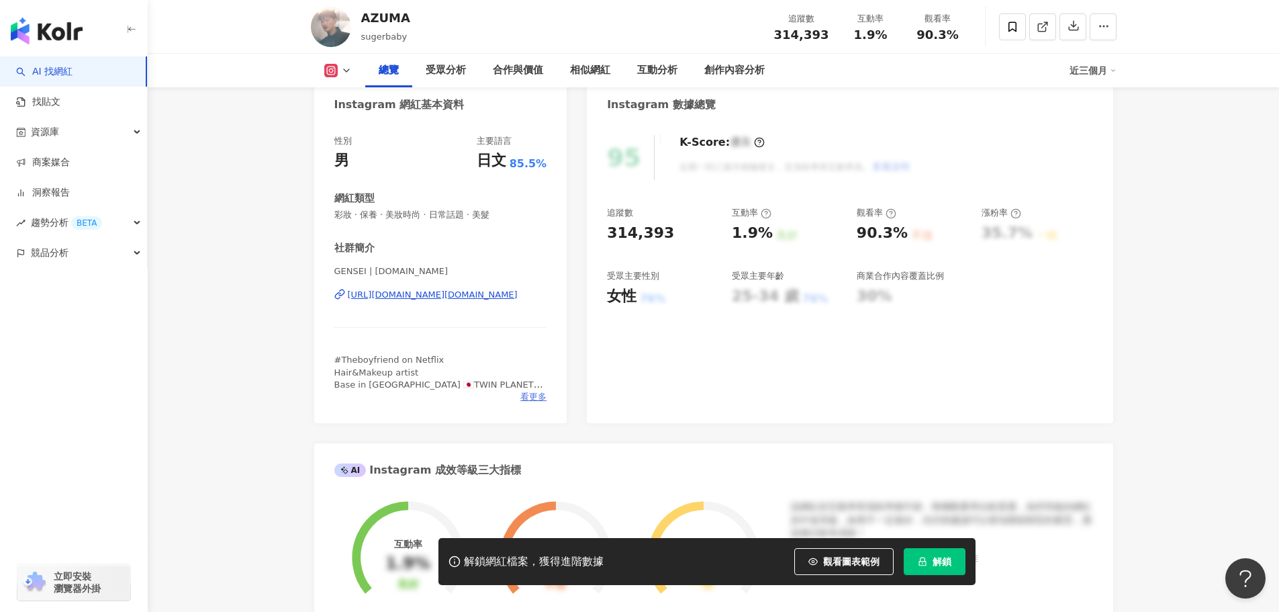
click at [536, 393] on span "看更多" at bounding box center [533, 397] width 26 height 12
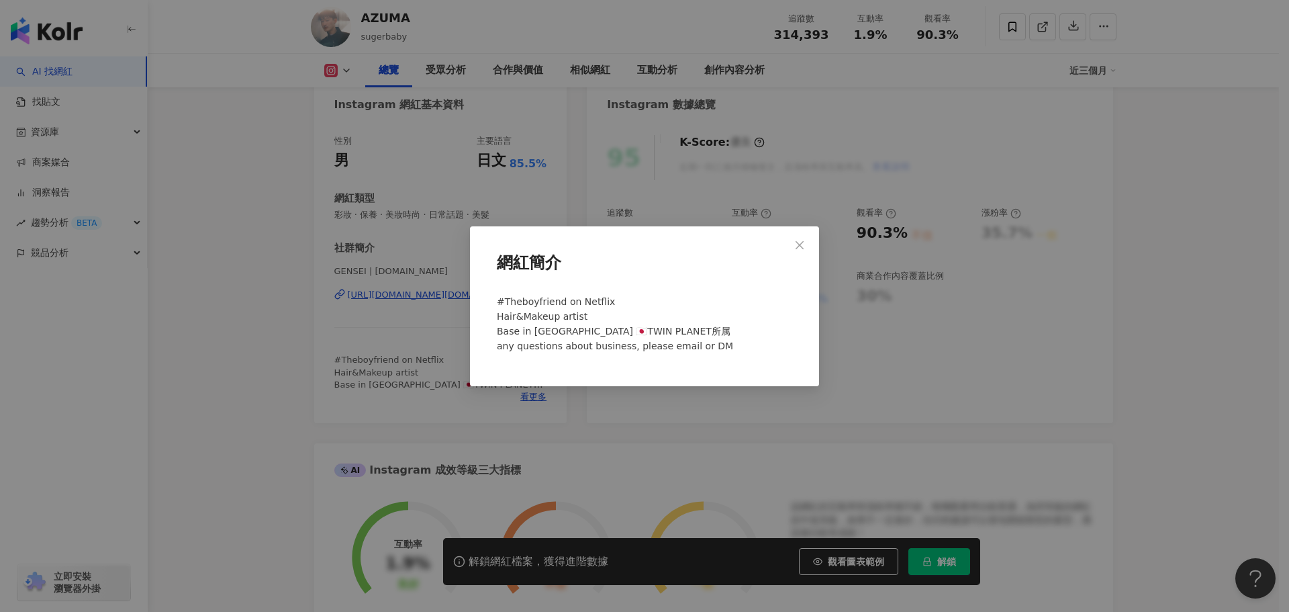
click at [479, 401] on div "網紅簡介 #Theboyfriend on Netflix Hair&Makeup artist Base in Tokyo 🇯🇵TWIN PLANET所属 …" at bounding box center [644, 306] width 1289 height 612
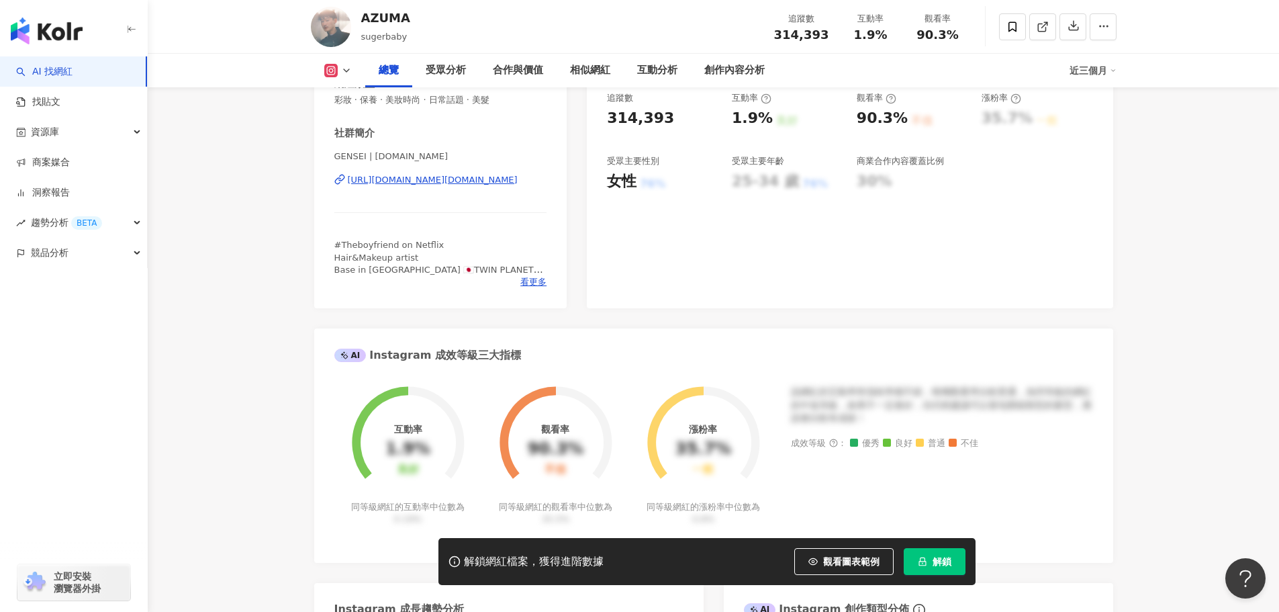
scroll to position [67, 0]
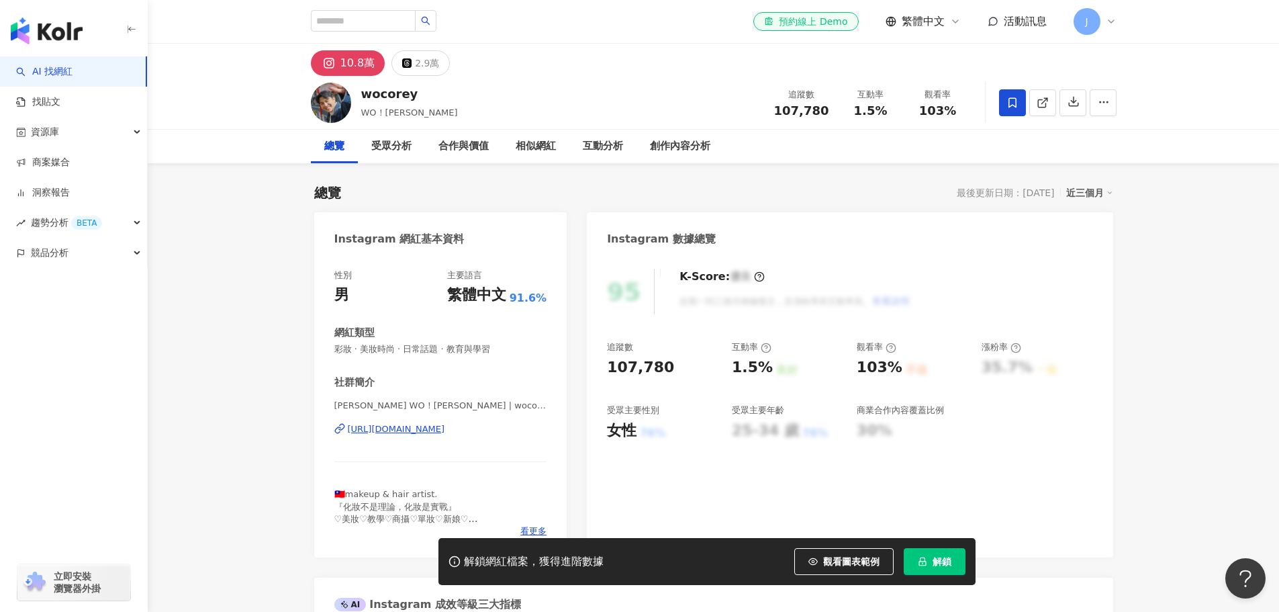
click at [1020, 99] on span at bounding box center [1012, 102] width 27 height 27
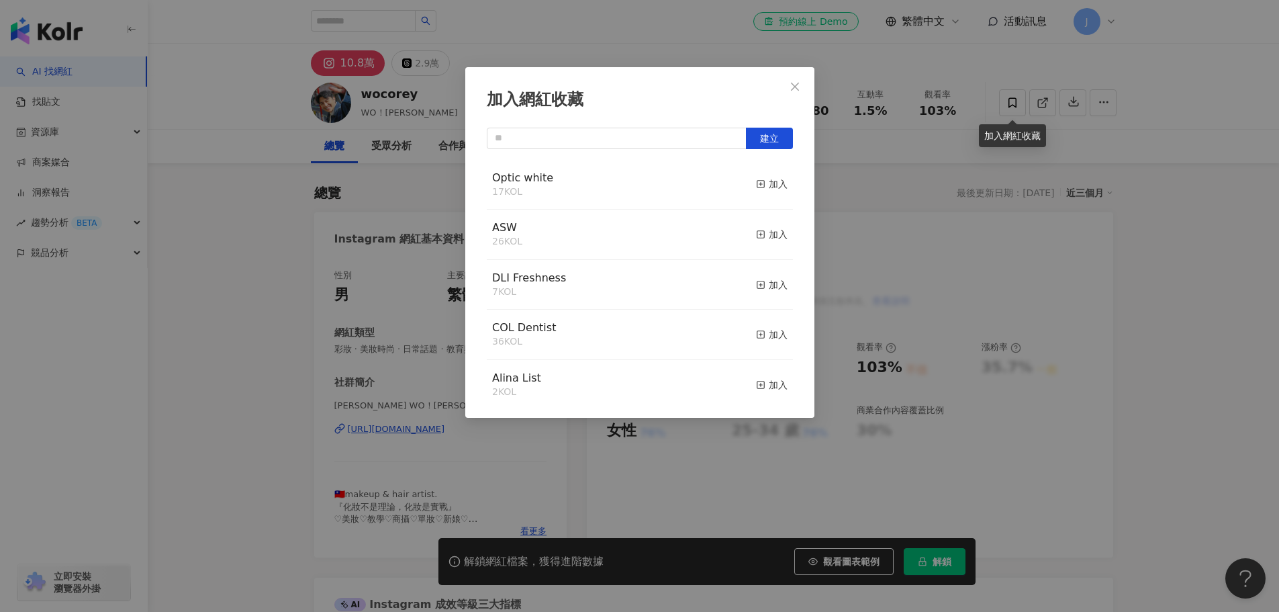
click at [756, 185] on icon "button" at bounding box center [760, 183] width 9 height 9
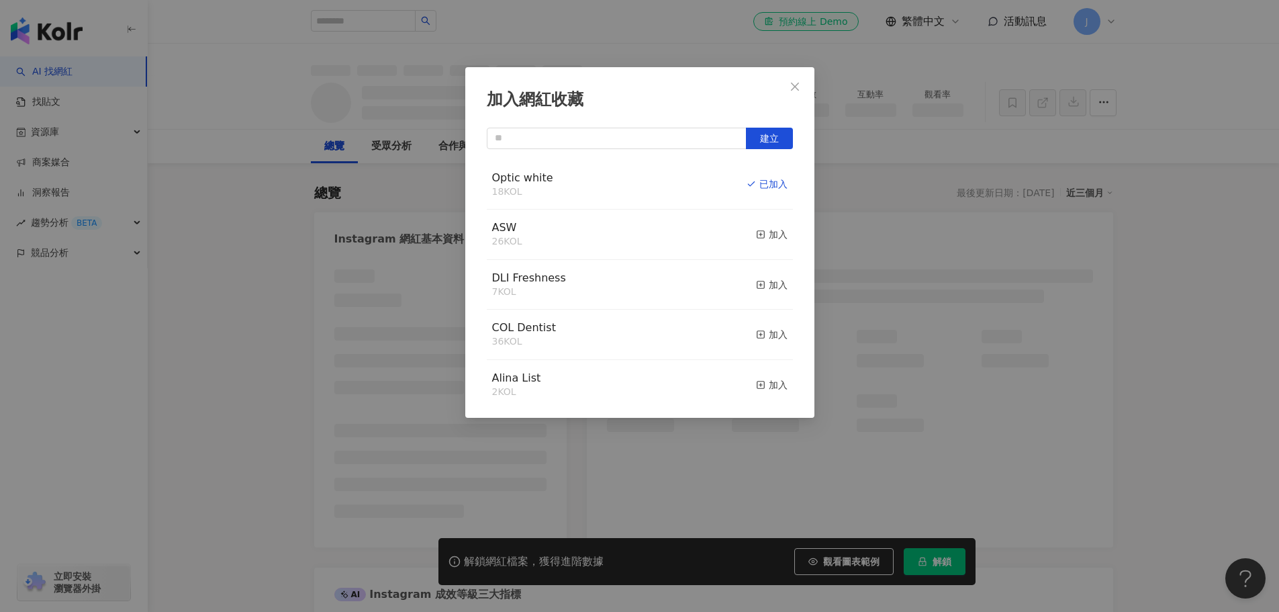
click at [901, 213] on div "加入網紅收藏 建立 Optic white 18 KOL 已加入 ASW 26 KOL 加入 DLI Freshness 7 KOL 加入 COL Denti…" at bounding box center [639, 306] width 1279 height 612
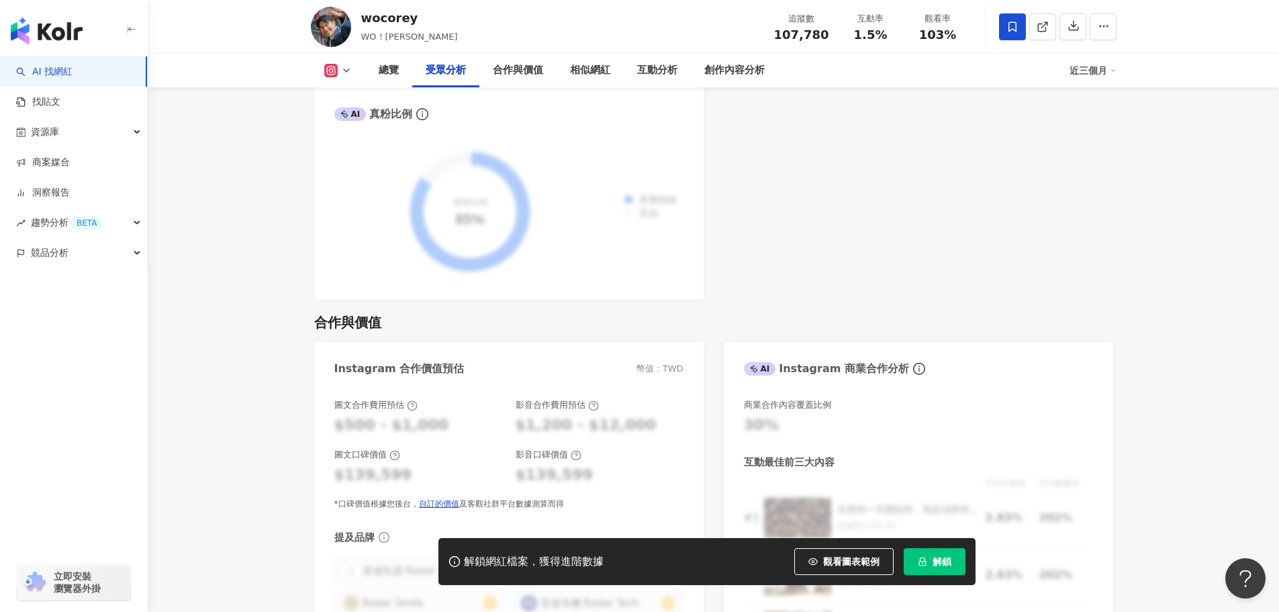
scroll to position [2148, 0]
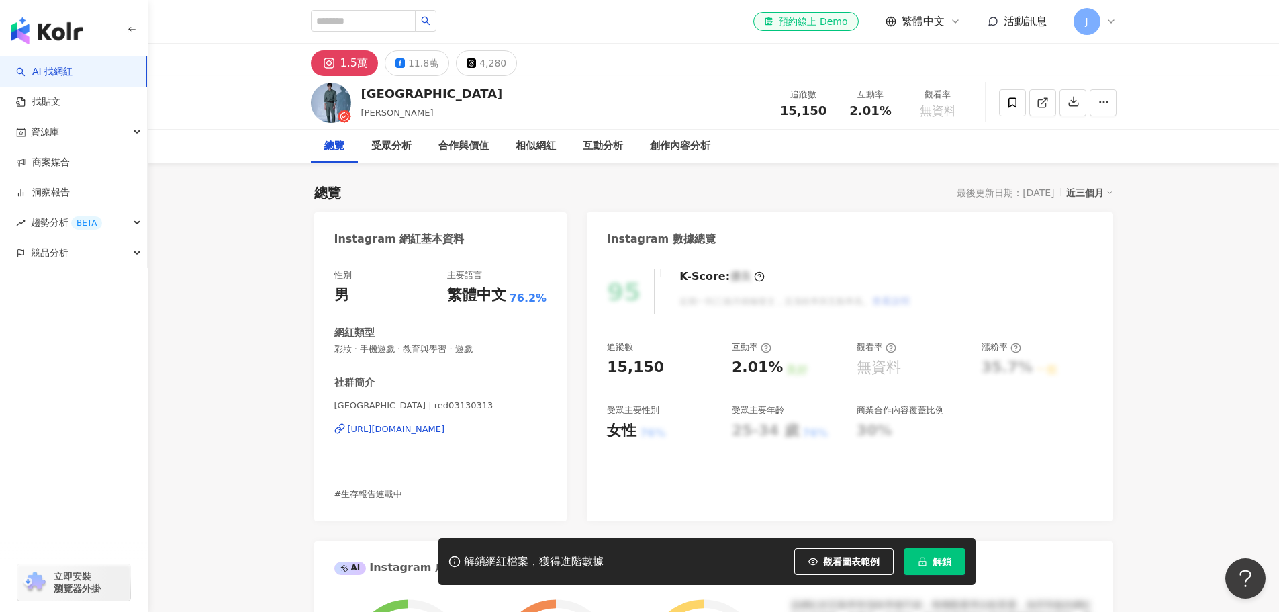
click at [428, 428] on div "[URL][DOMAIN_NAME]" at bounding box center [396, 429] width 97 height 12
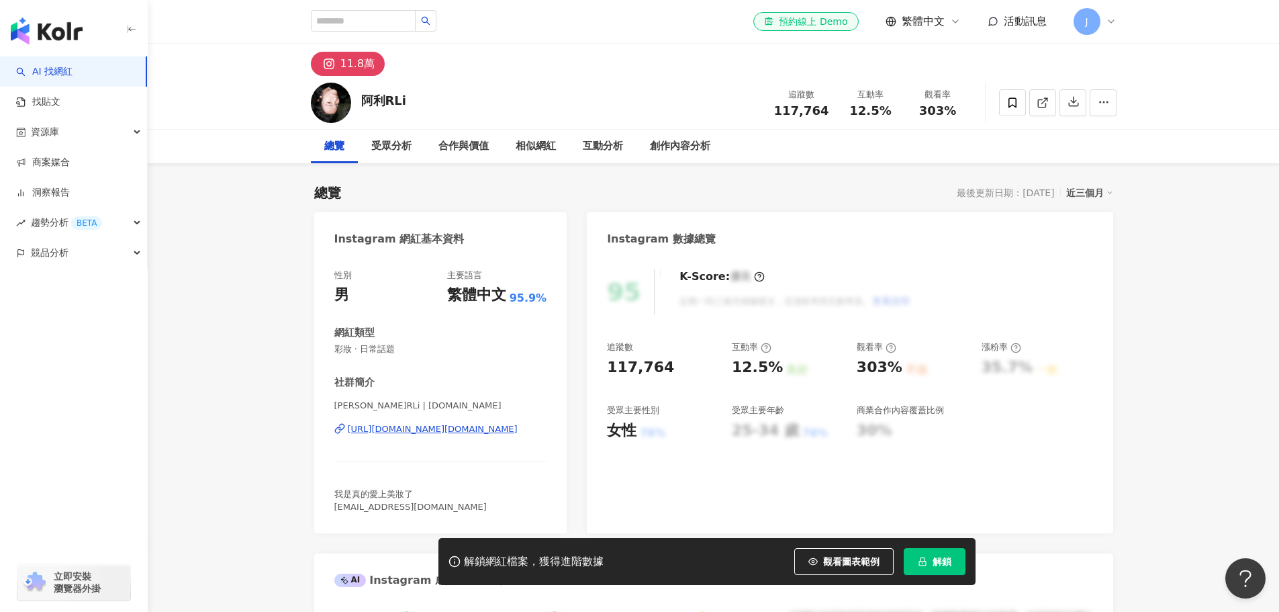
click at [473, 426] on div "https://www.instagram.com/rli.tw/" at bounding box center [433, 429] width 170 height 12
click at [1002, 101] on span at bounding box center [1012, 102] width 27 height 27
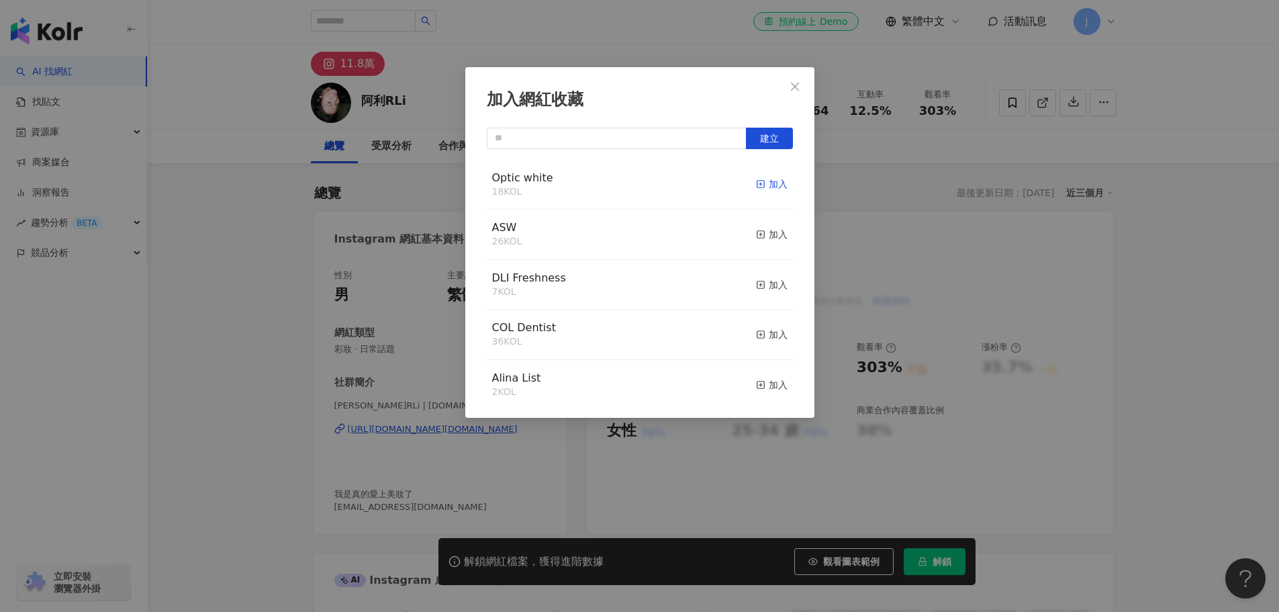
click at [760, 181] on div "加入" at bounding box center [772, 184] width 32 height 15
click at [794, 86] on icon "close" at bounding box center [795, 86] width 8 height 8
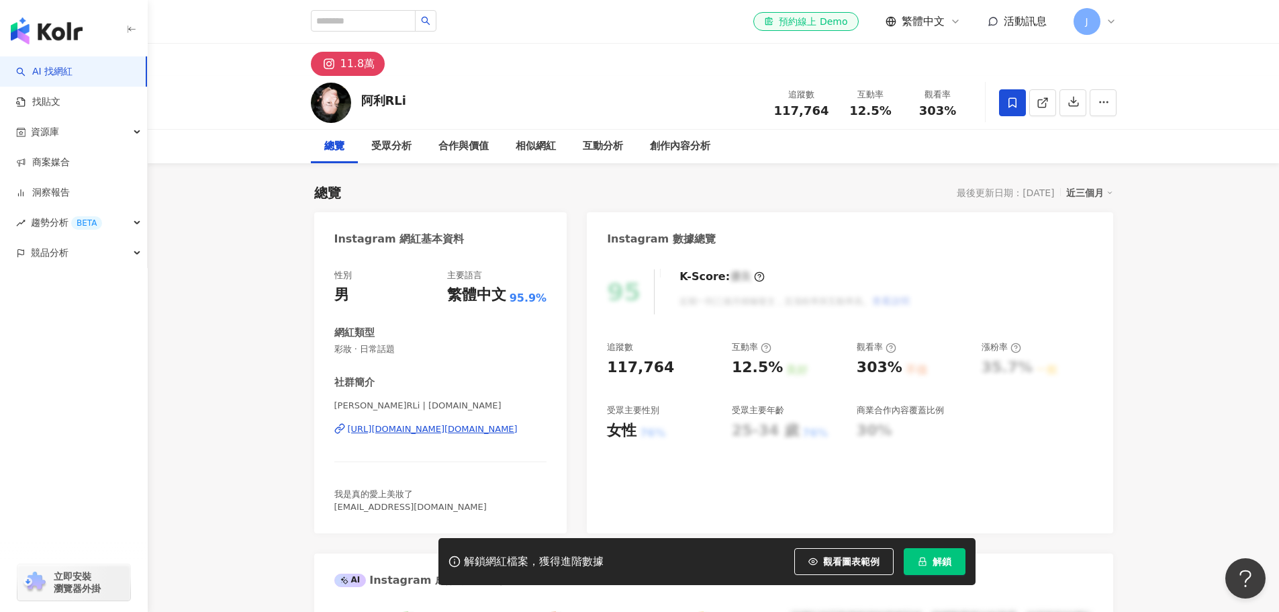
click at [438, 430] on div "https://www.instagram.com/rli.tw/" at bounding box center [433, 429] width 170 height 12
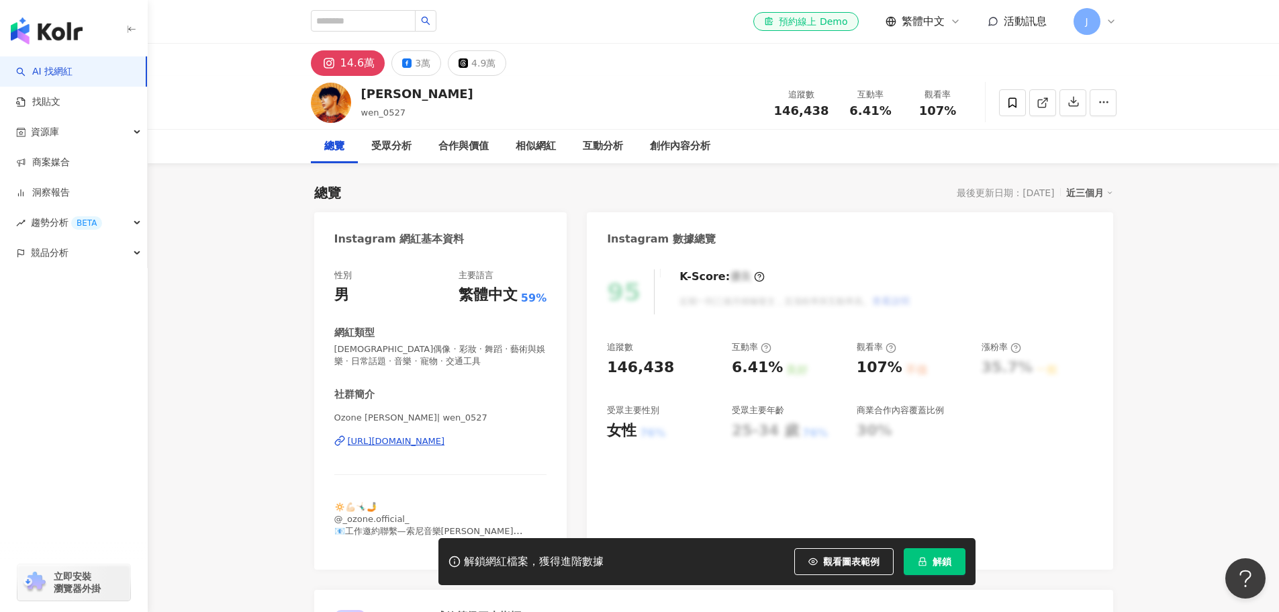
click at [418, 442] on div "[URL][DOMAIN_NAME]" at bounding box center [396, 441] width 97 height 12
click at [428, 446] on div "[URL][DOMAIN_NAME]" at bounding box center [396, 441] width 97 height 12
click at [1014, 103] on icon at bounding box center [1012, 103] width 12 height 12
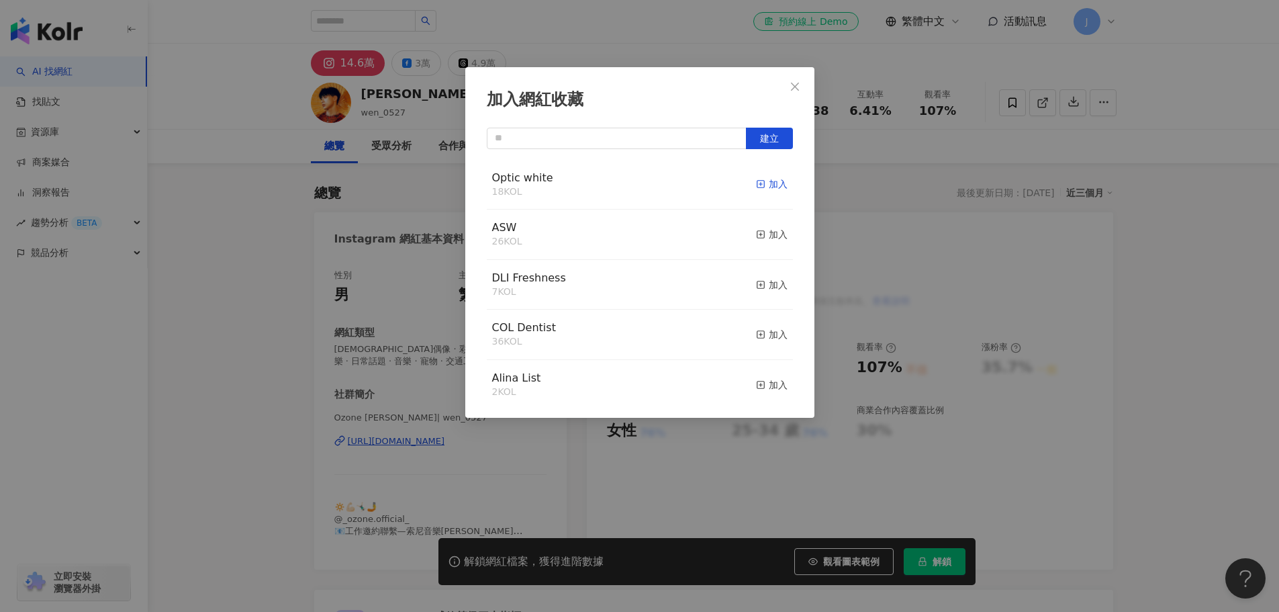
click at [756, 183] on icon "button" at bounding box center [760, 183] width 9 height 9
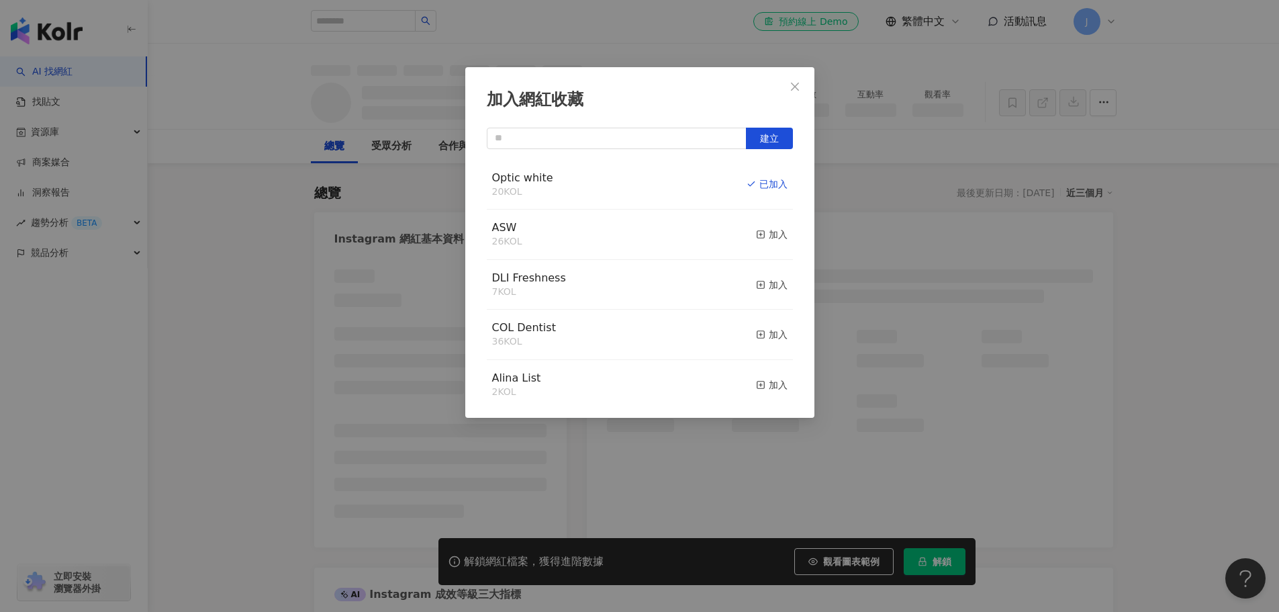
click at [795, 91] on icon "close" at bounding box center [794, 86] width 11 height 11
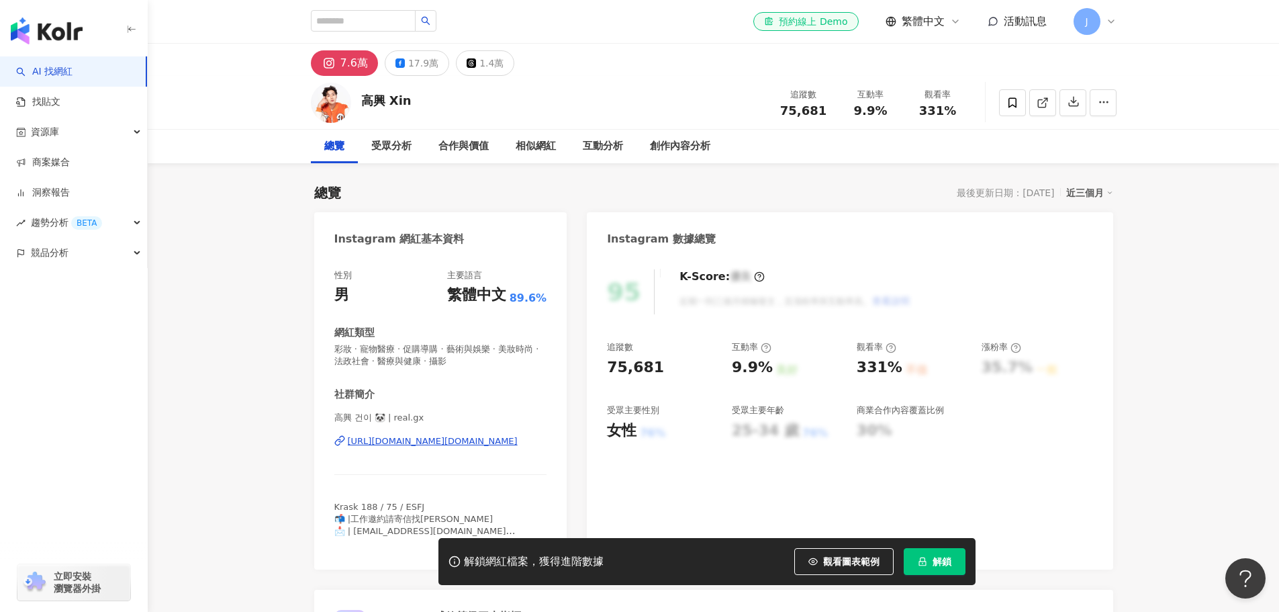
click at [405, 440] on div "[URL][DOMAIN_NAME][DOMAIN_NAME]" at bounding box center [433, 441] width 170 height 12
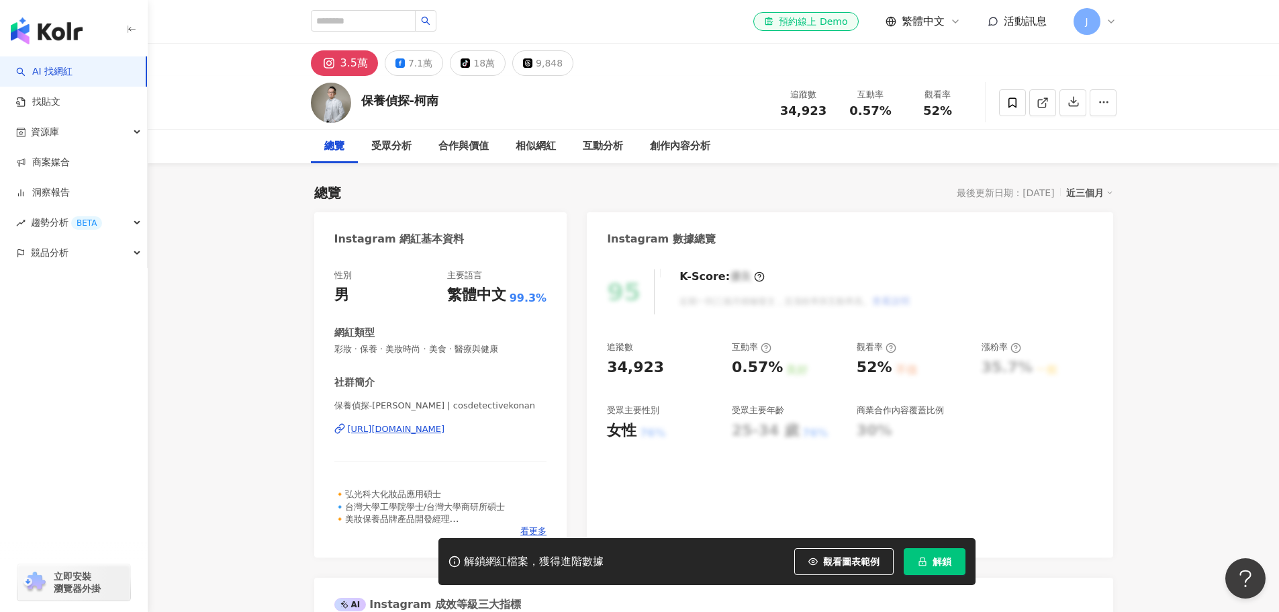
click at [445, 426] on div "https://www.instagram.com/cosdetectivekonan/" at bounding box center [396, 429] width 97 height 12
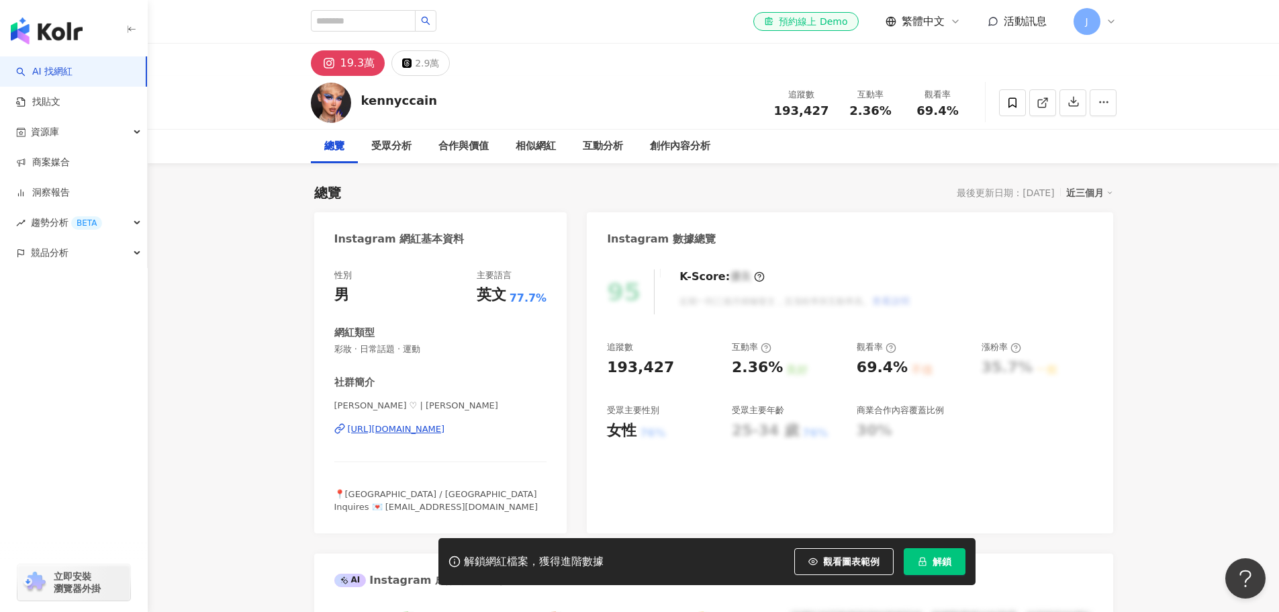
click at [429, 433] on div "https://www.instagram.com/kennyccain/" at bounding box center [396, 429] width 97 height 12
click at [1016, 100] on icon at bounding box center [1012, 103] width 12 height 12
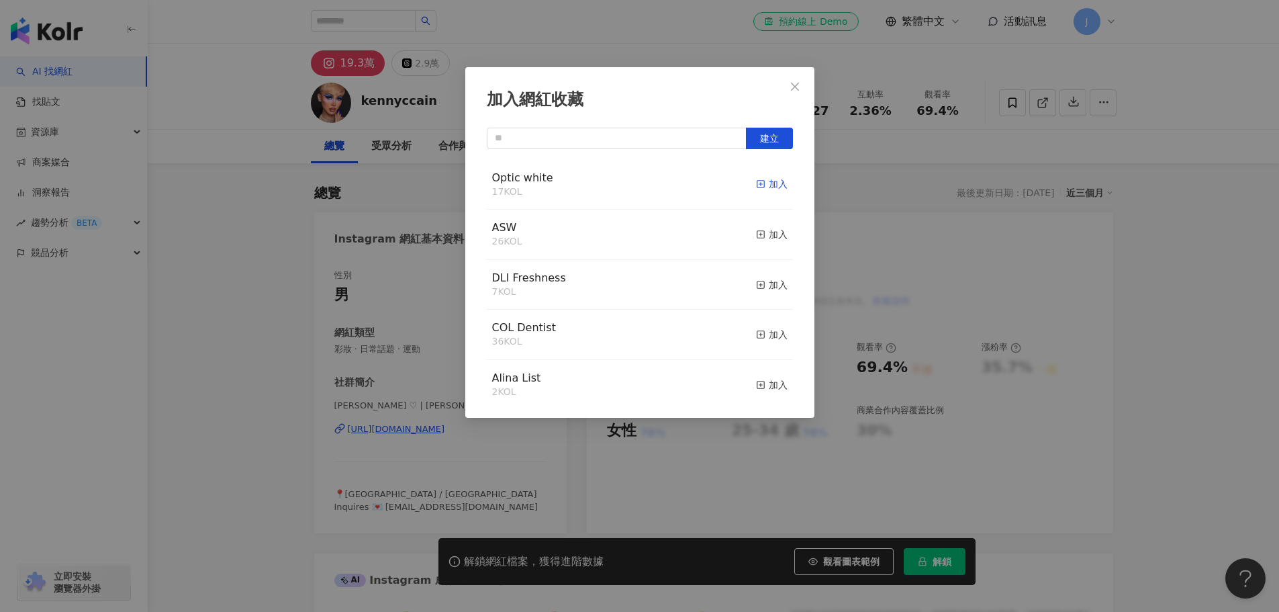
click at [756, 185] on div "加入" at bounding box center [772, 184] width 32 height 15
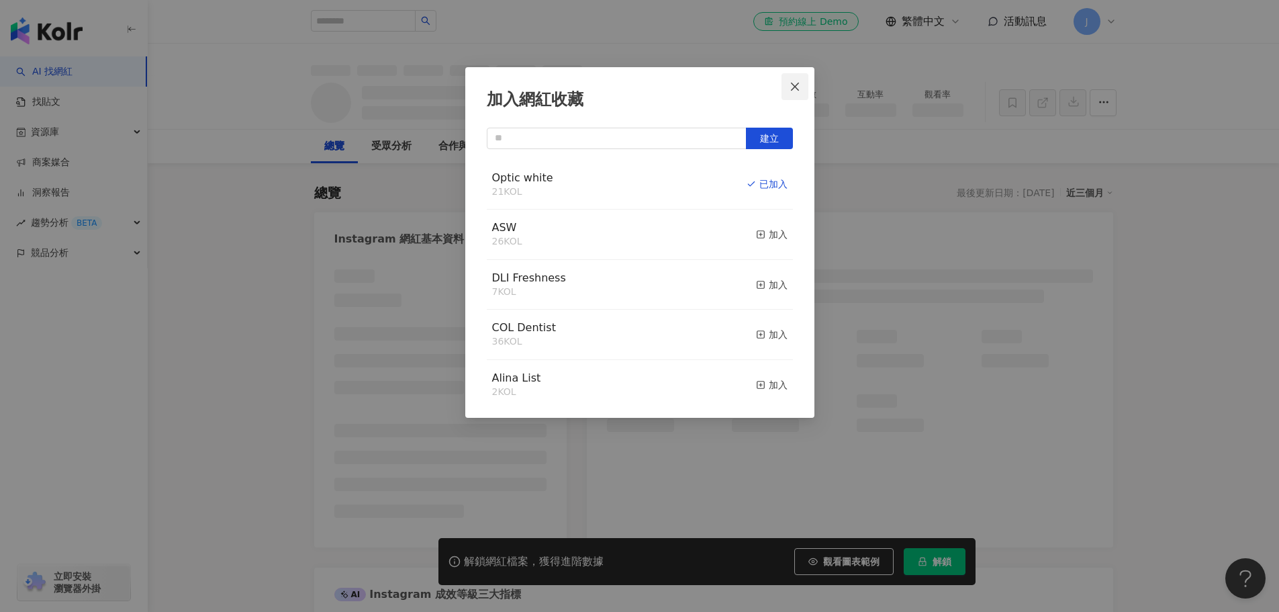
click at [792, 86] on icon "close" at bounding box center [794, 86] width 11 height 11
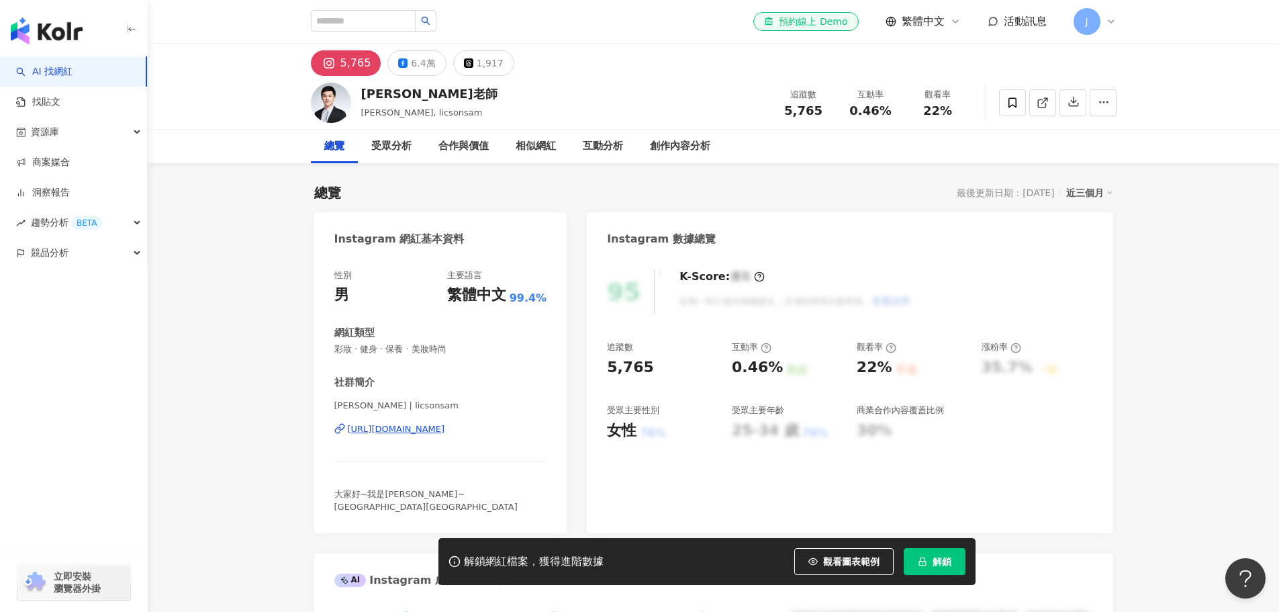
click at [469, 415] on div "Sam Liu | licsonsam https://www.instagram.com/licsonsam/" at bounding box center [440, 438] width 213 height 79
click at [445, 427] on div "https://www.instagram.com/licsonsam/" at bounding box center [396, 429] width 97 height 12
click at [395, 427] on div "https://www.instagram.com/licsonsam/" at bounding box center [396, 429] width 97 height 12
click at [1007, 106] on icon at bounding box center [1012, 103] width 12 height 12
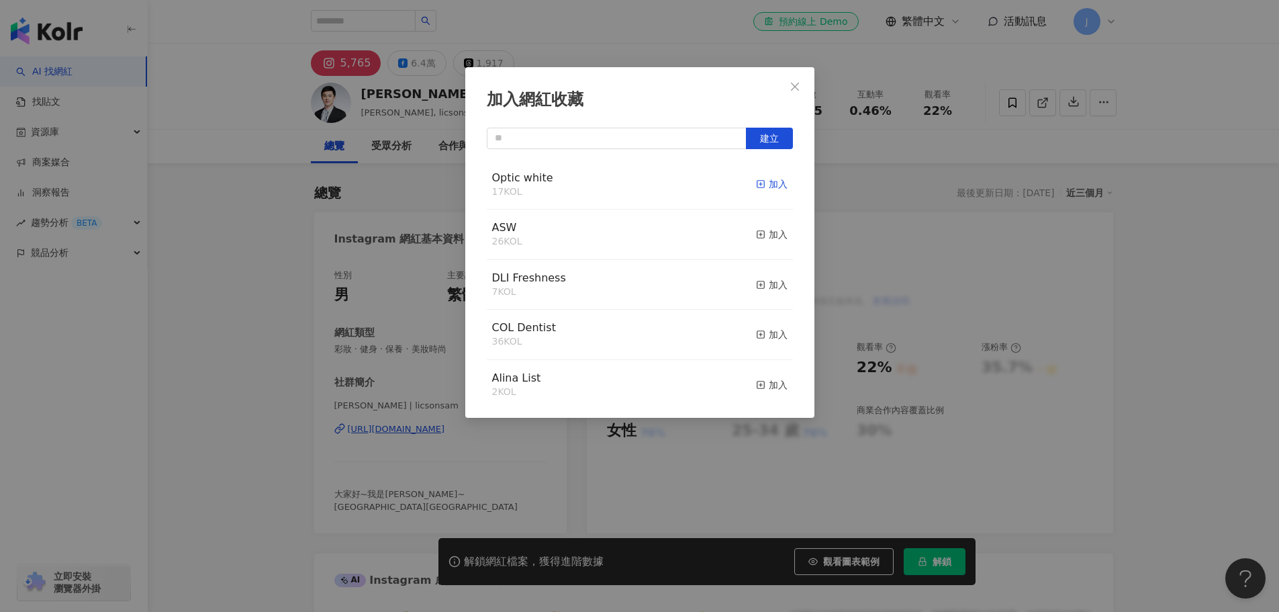
click at [759, 180] on div "加入" at bounding box center [772, 184] width 32 height 15
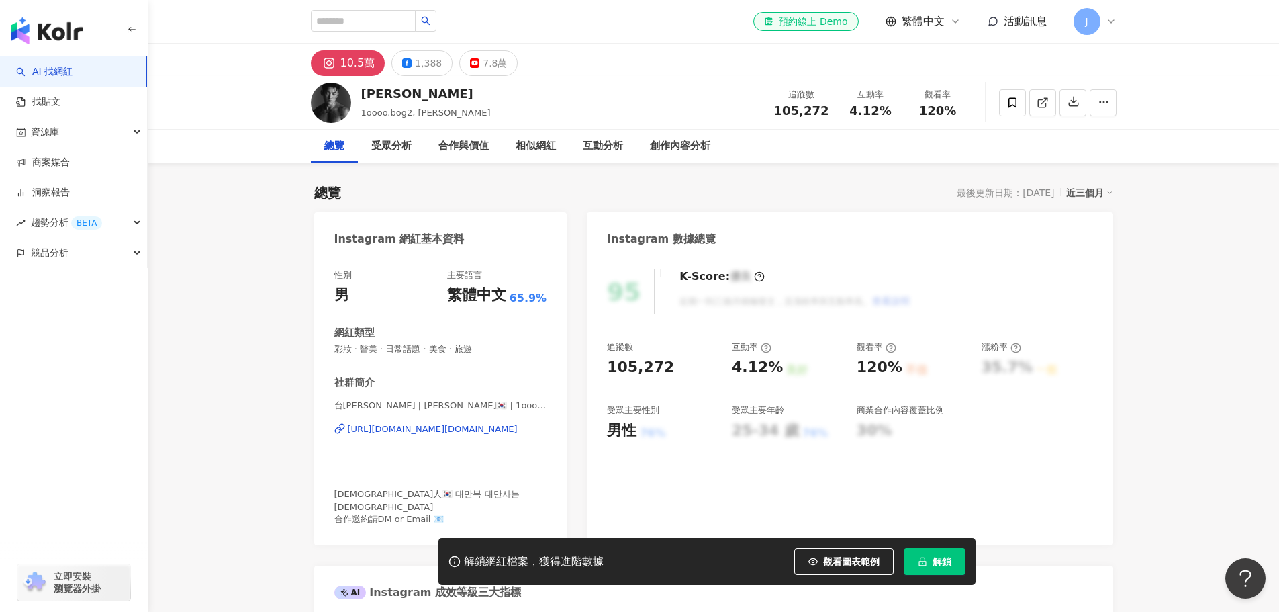
click at [415, 426] on div "[URL][DOMAIN_NAME][DOMAIN_NAME]" at bounding box center [433, 429] width 170 height 12
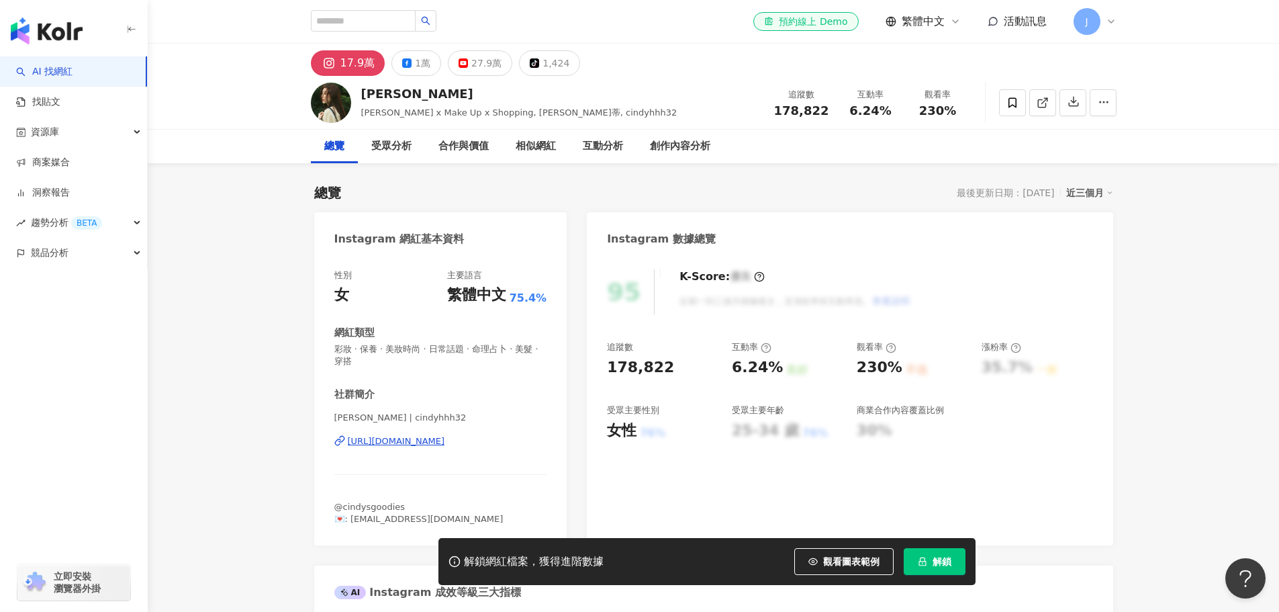
click at [406, 442] on div "[URL][DOMAIN_NAME]" at bounding box center [396, 441] width 97 height 12
click at [999, 101] on span at bounding box center [1012, 102] width 27 height 27
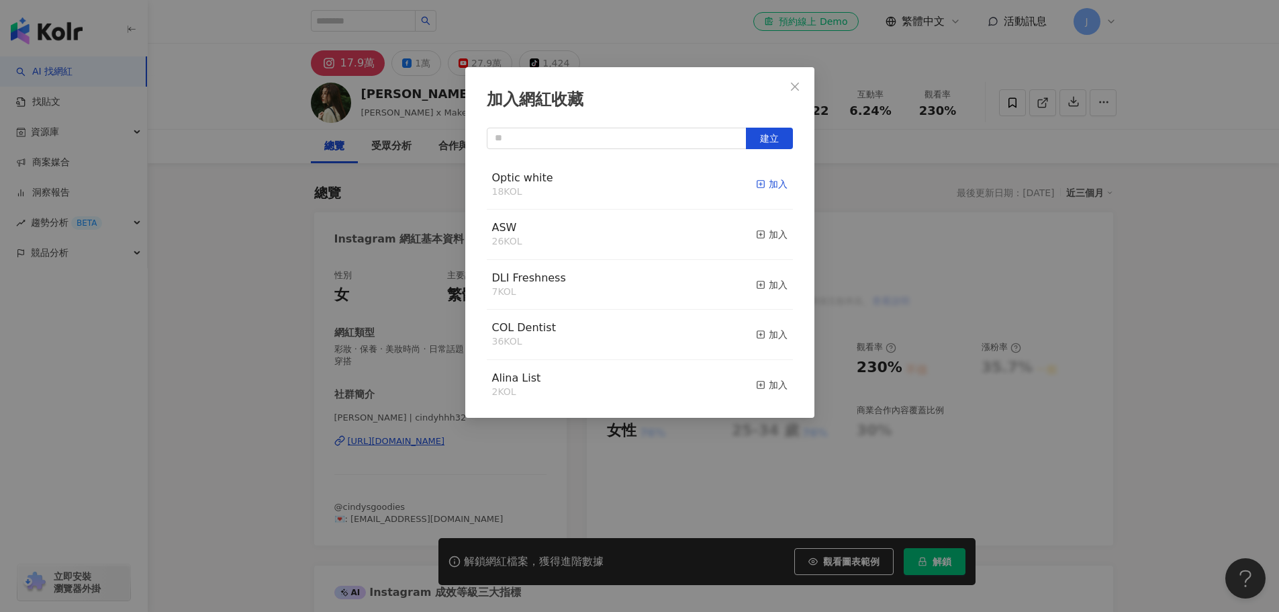
click at [761, 180] on div "加入" at bounding box center [772, 184] width 32 height 15
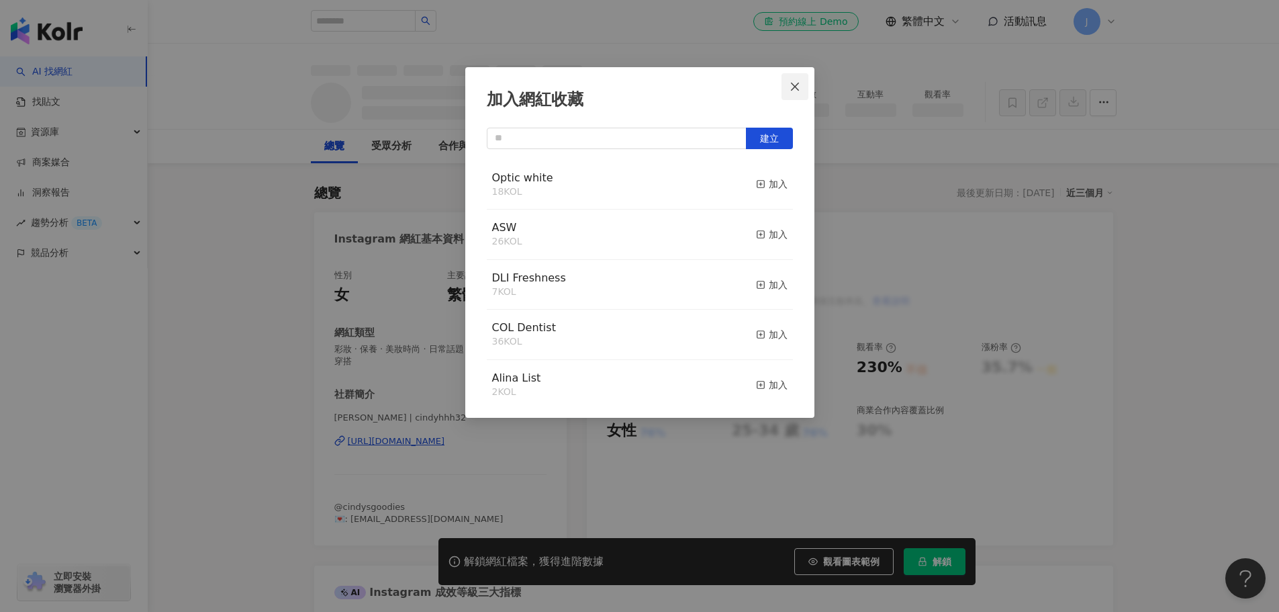
click at [793, 79] on button "Close" at bounding box center [794, 86] width 27 height 27
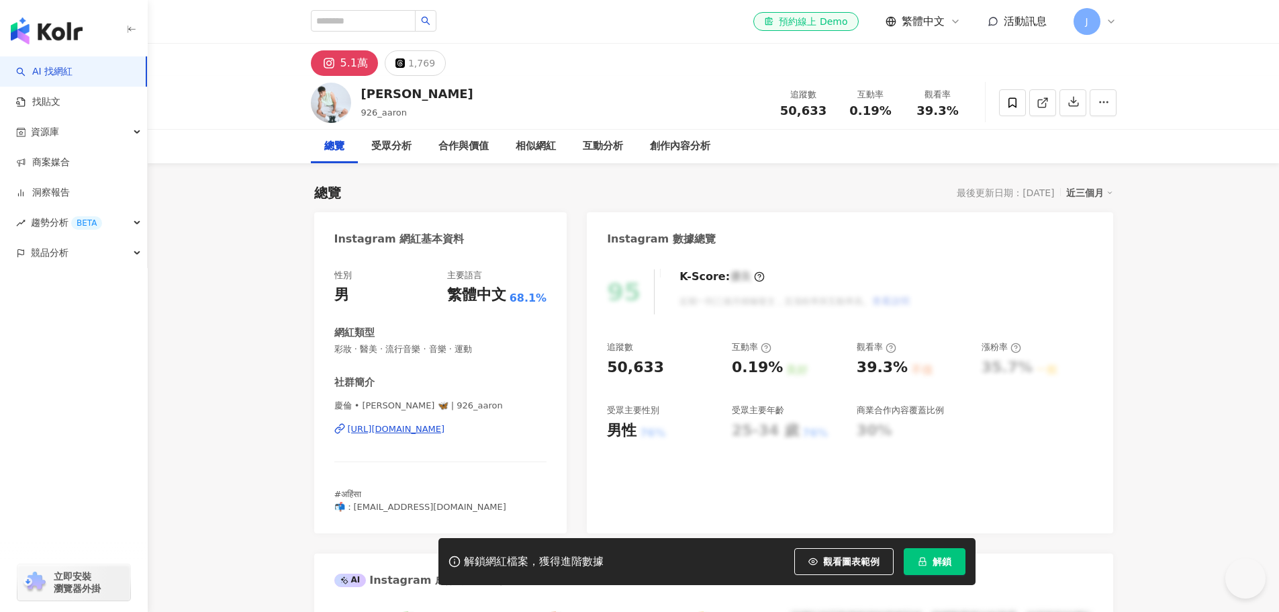
scroll to position [134, 0]
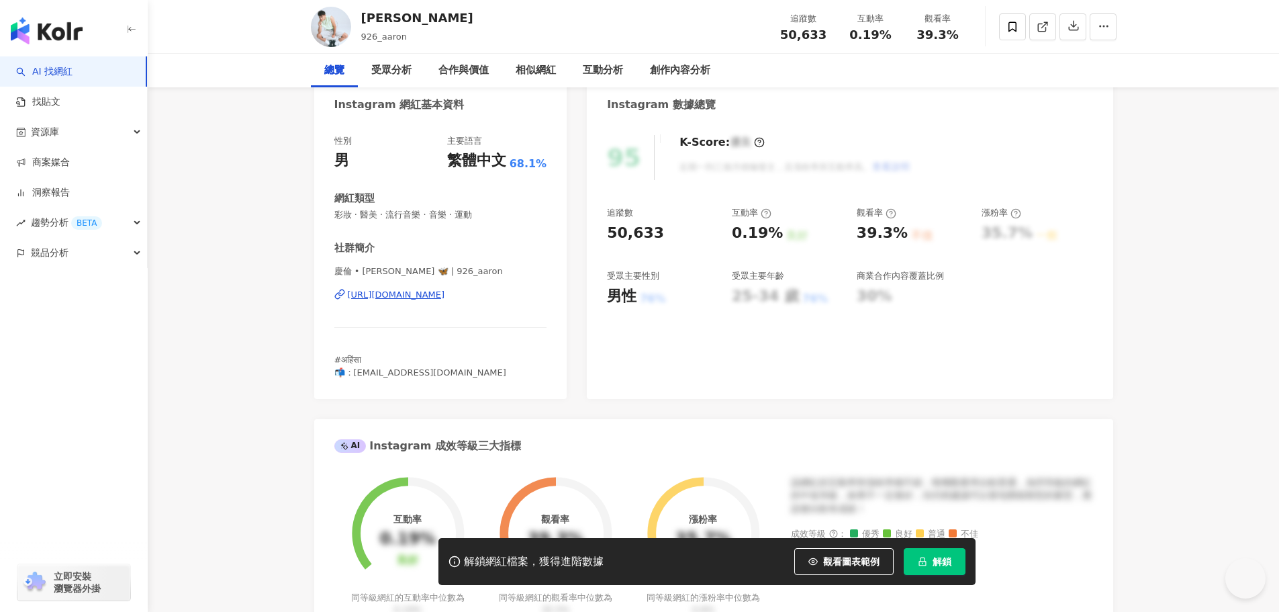
click at [420, 300] on div "[URL][DOMAIN_NAME]" at bounding box center [396, 295] width 97 height 12
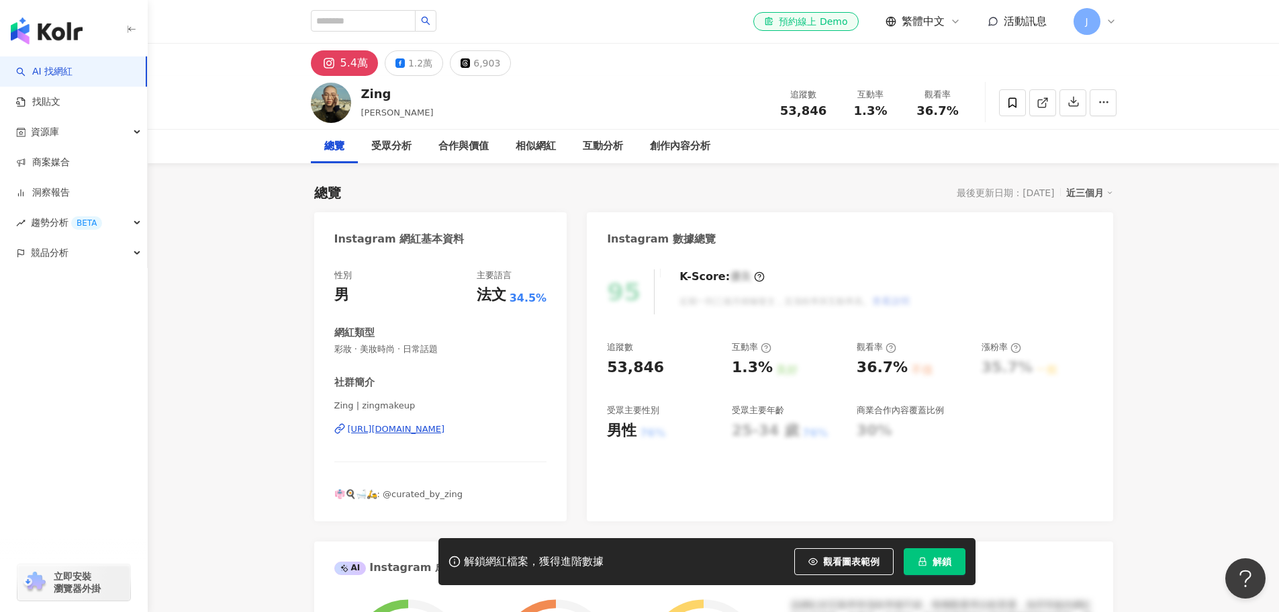
click at [434, 426] on div "[URL][DOMAIN_NAME]" at bounding box center [396, 429] width 97 height 12
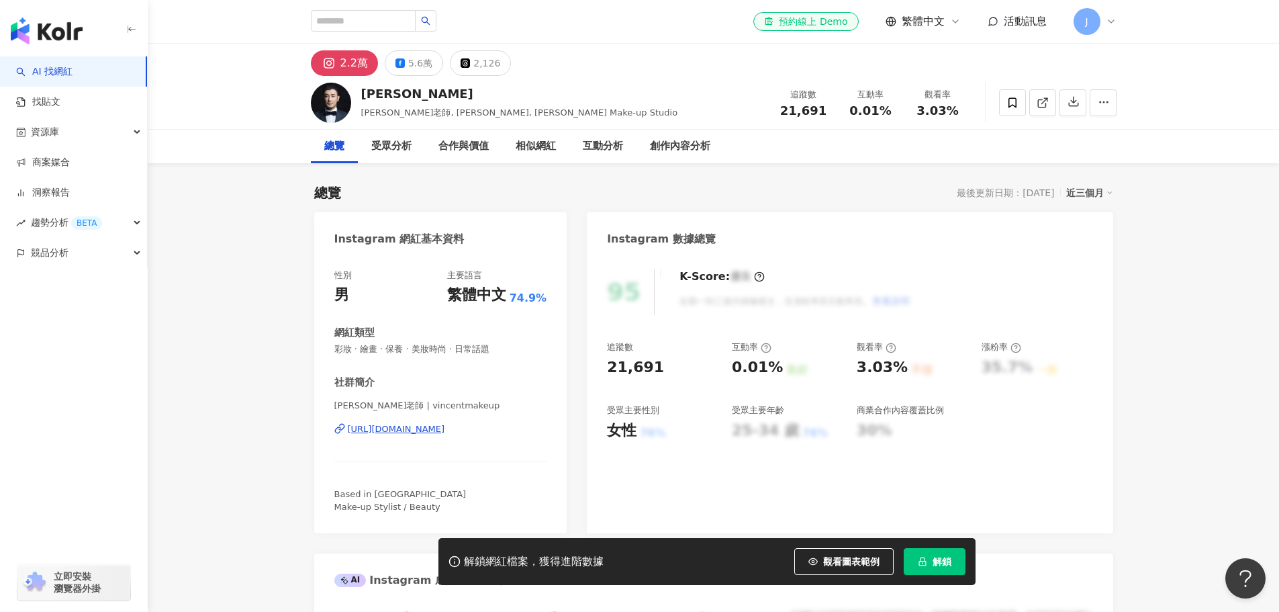
drag, startPoint x: 447, startPoint y: 427, endPoint x: 441, endPoint y: 413, distance: 15.3
click at [445, 427] on div "[URL][DOMAIN_NAME]" at bounding box center [396, 429] width 97 height 12
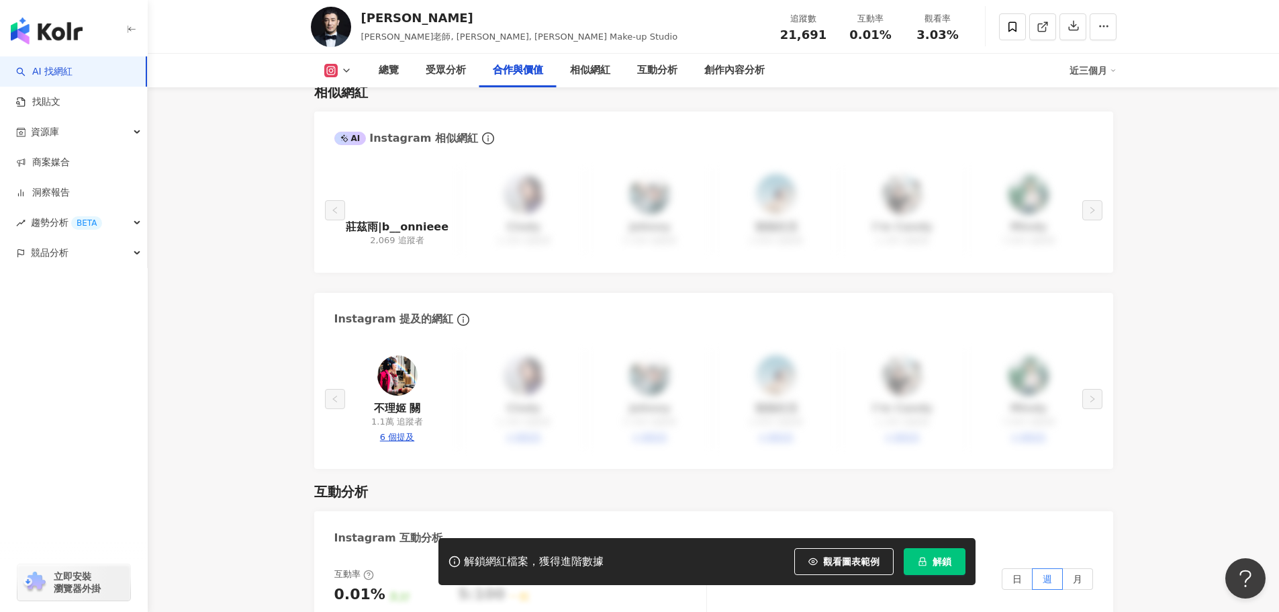
scroll to position [2215, 0]
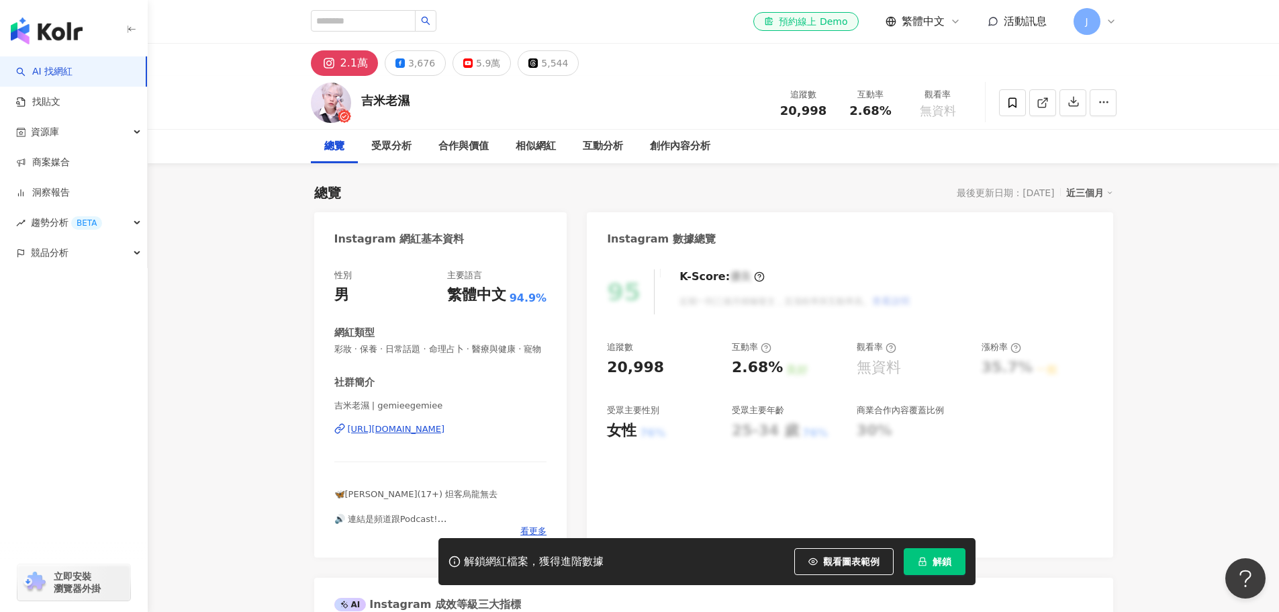
drag, startPoint x: 430, startPoint y: 441, endPoint x: 420, endPoint y: 342, distance: 99.3
click at [430, 435] on div "https://www.instagram.com/gemieegemiee/" at bounding box center [396, 429] width 97 height 12
click at [1012, 101] on icon at bounding box center [1012, 103] width 12 height 12
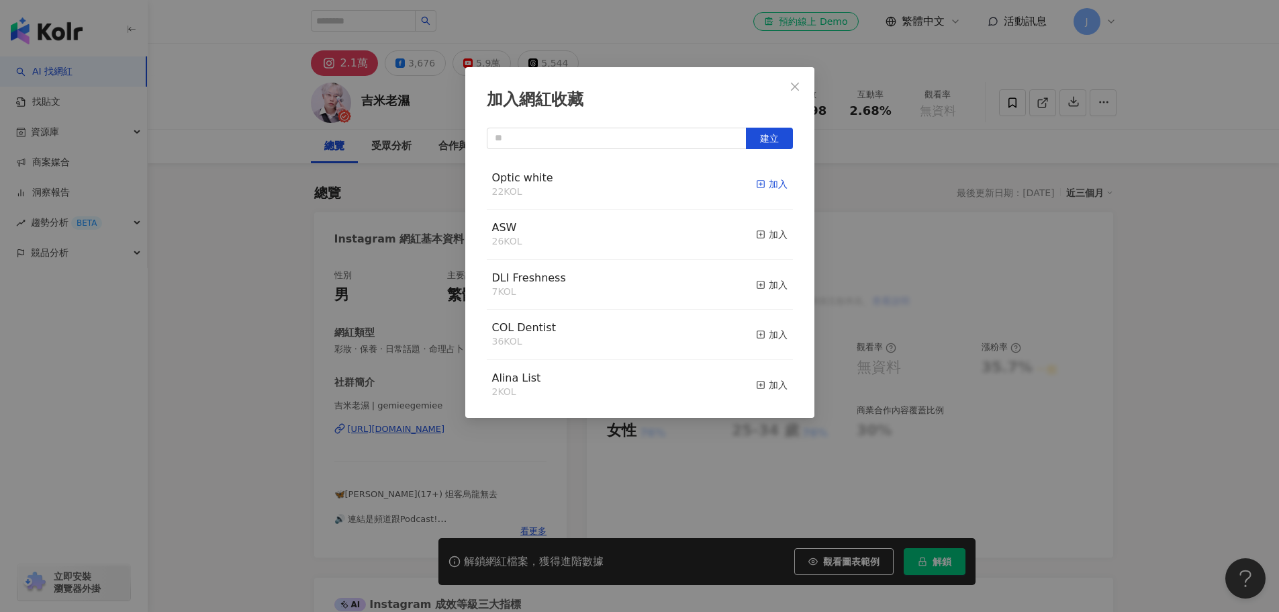
click at [756, 184] on icon "button" at bounding box center [760, 183] width 9 height 9
click at [792, 87] on icon "close" at bounding box center [794, 86] width 11 height 11
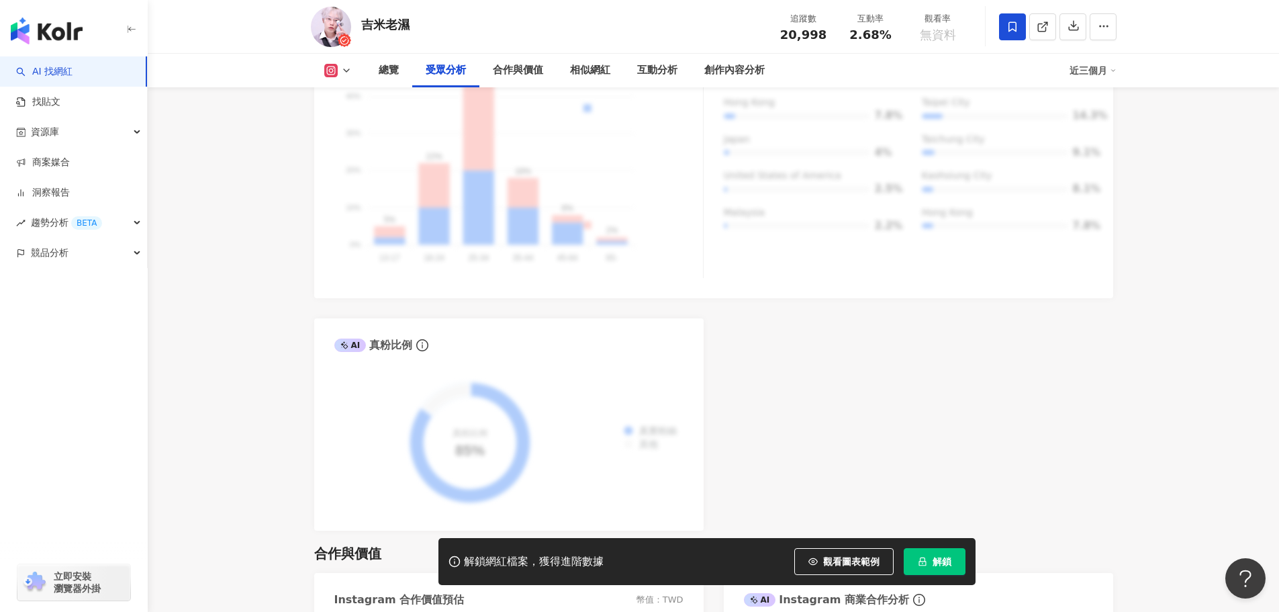
scroll to position [1611, 0]
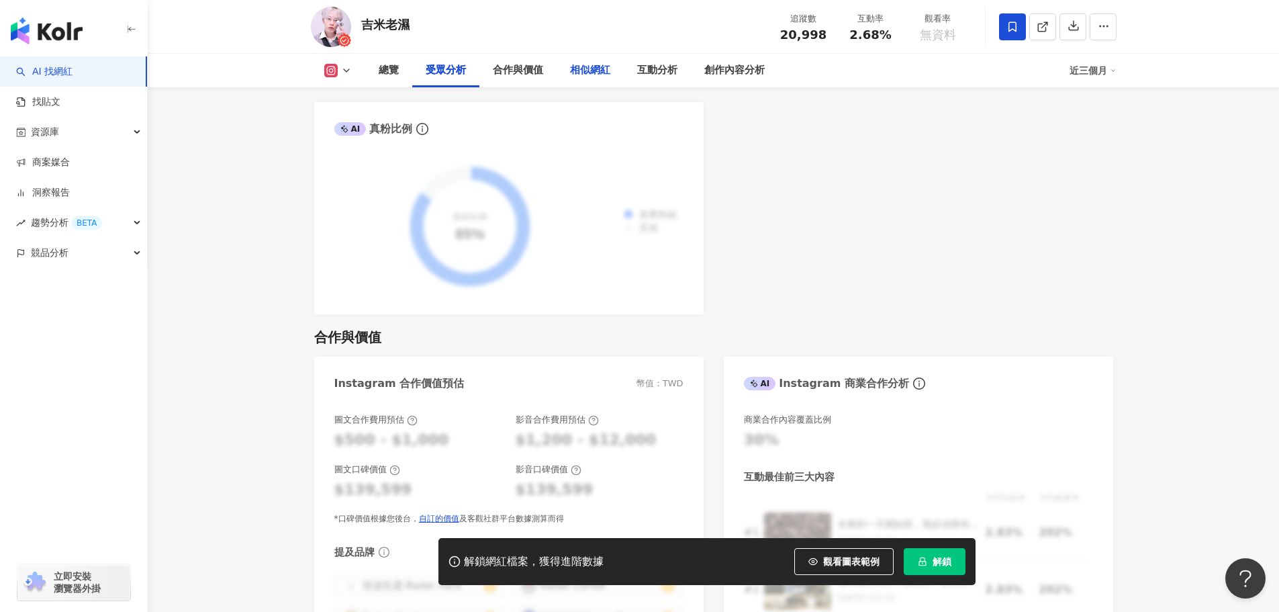
click at [582, 73] on div "相似網紅" at bounding box center [590, 70] width 40 height 16
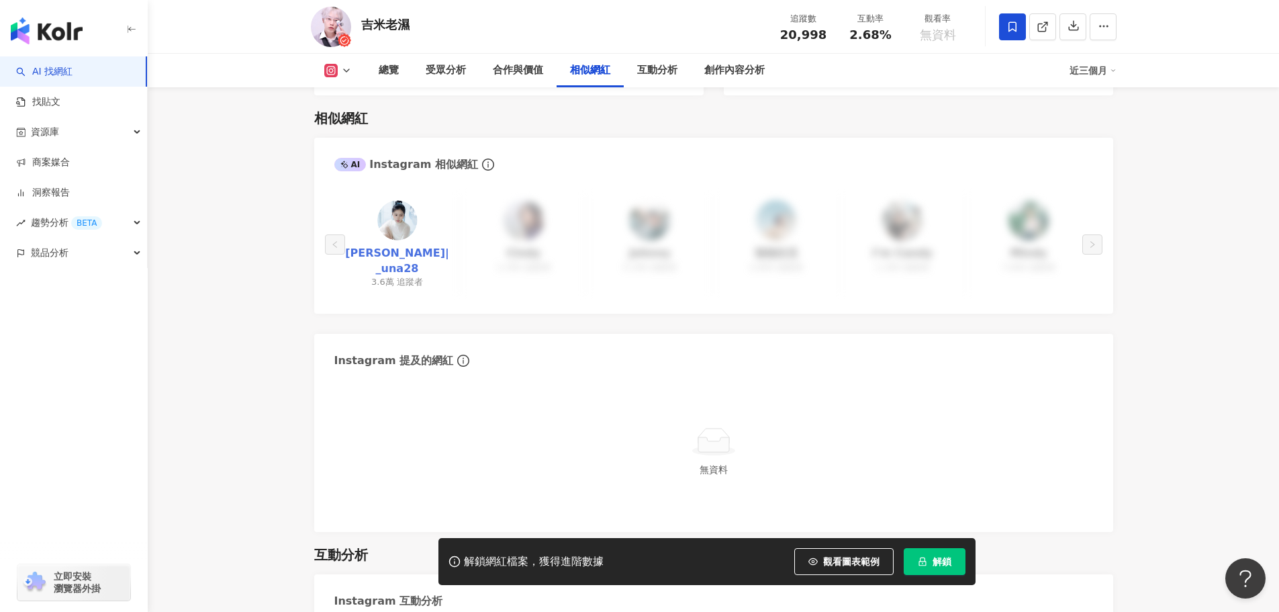
click at [404, 248] on link "楊允兒UNA|_una28" at bounding box center [397, 261] width 105 height 30
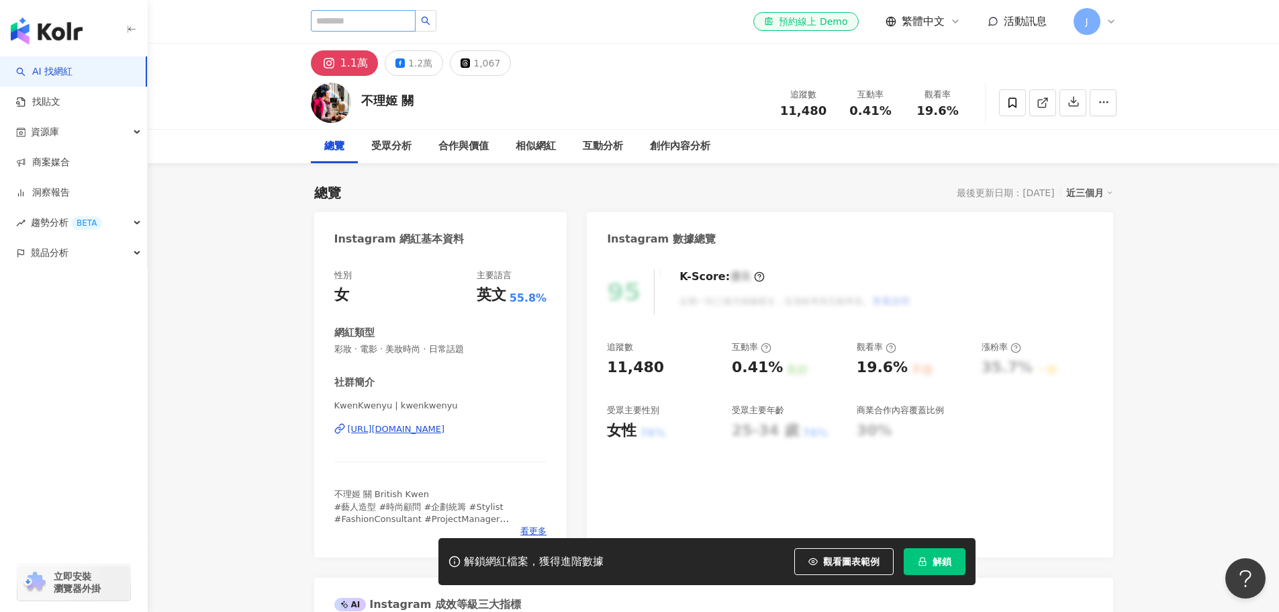
click at [425, 426] on div "https://www.instagram.com/kwenkwenyu/" at bounding box center [396, 429] width 97 height 12
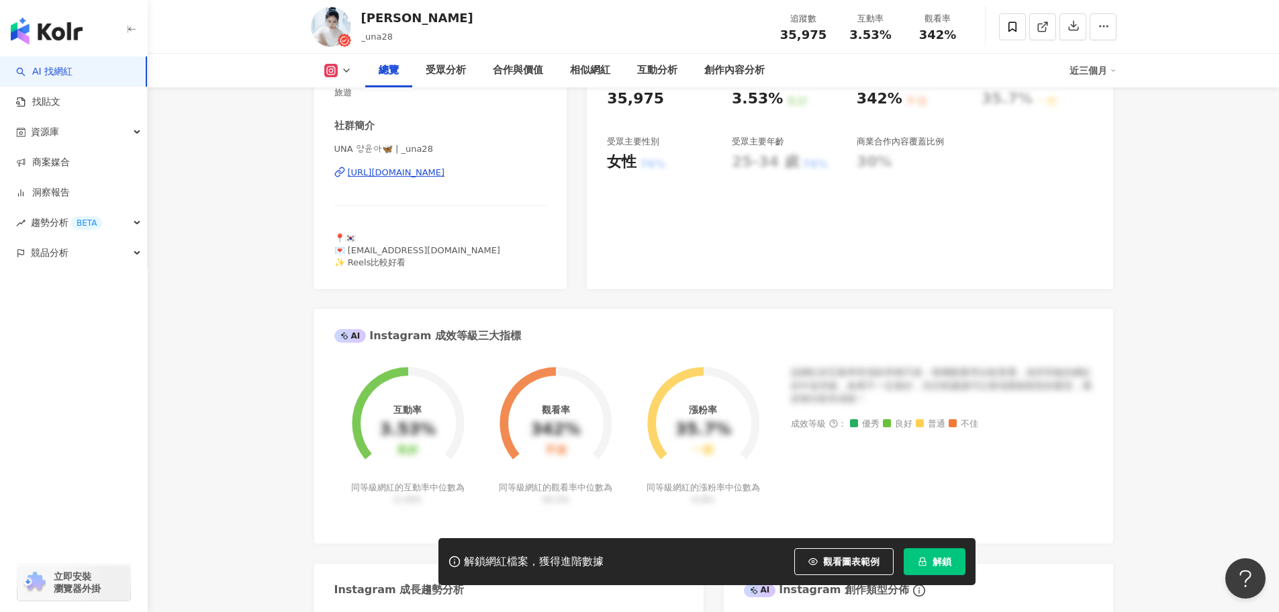
click at [433, 173] on div "https://www.instagram.com/_una28/" at bounding box center [396, 172] width 97 height 12
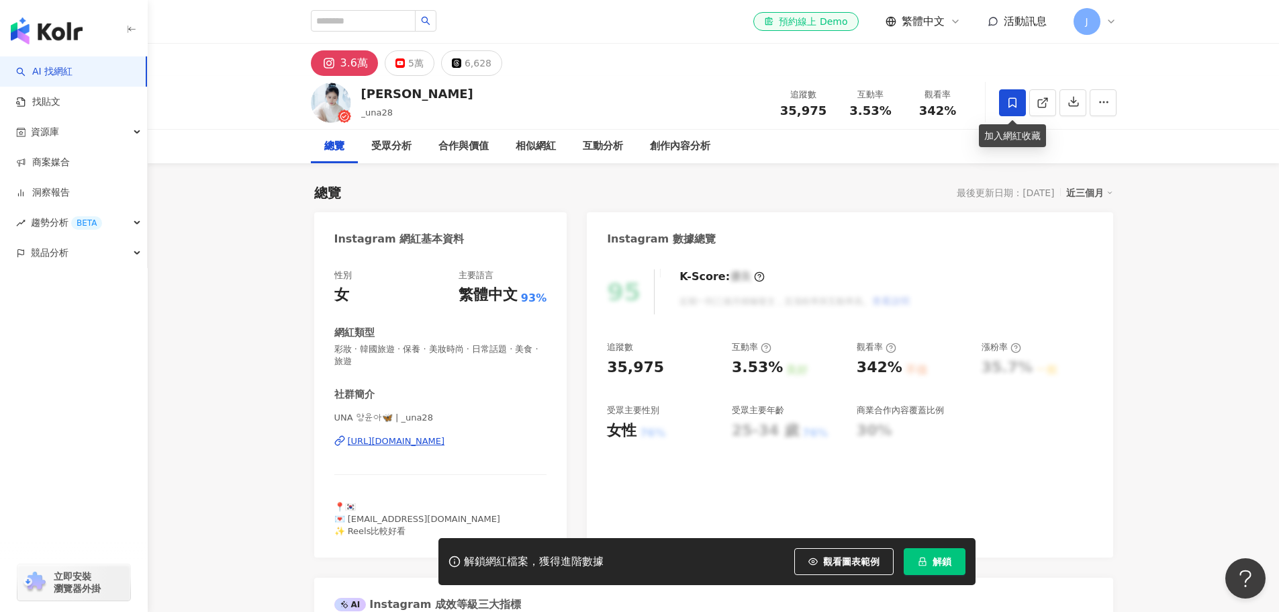
click at [1014, 103] on icon at bounding box center [1012, 103] width 12 height 12
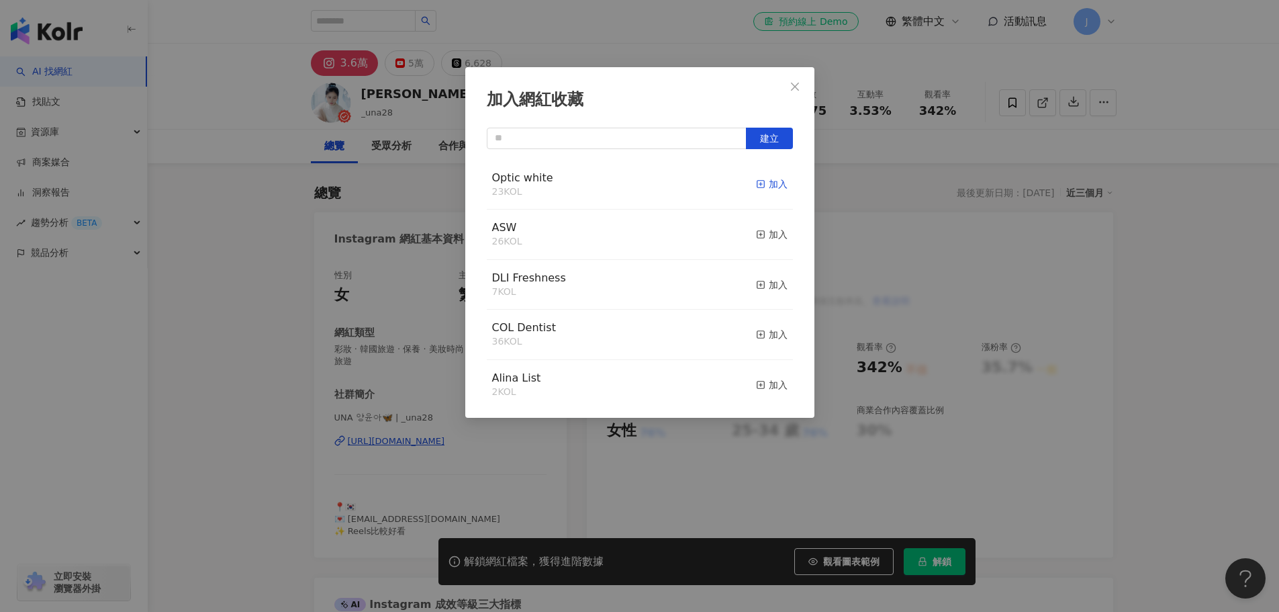
click at [759, 181] on div "加入" at bounding box center [772, 184] width 32 height 15
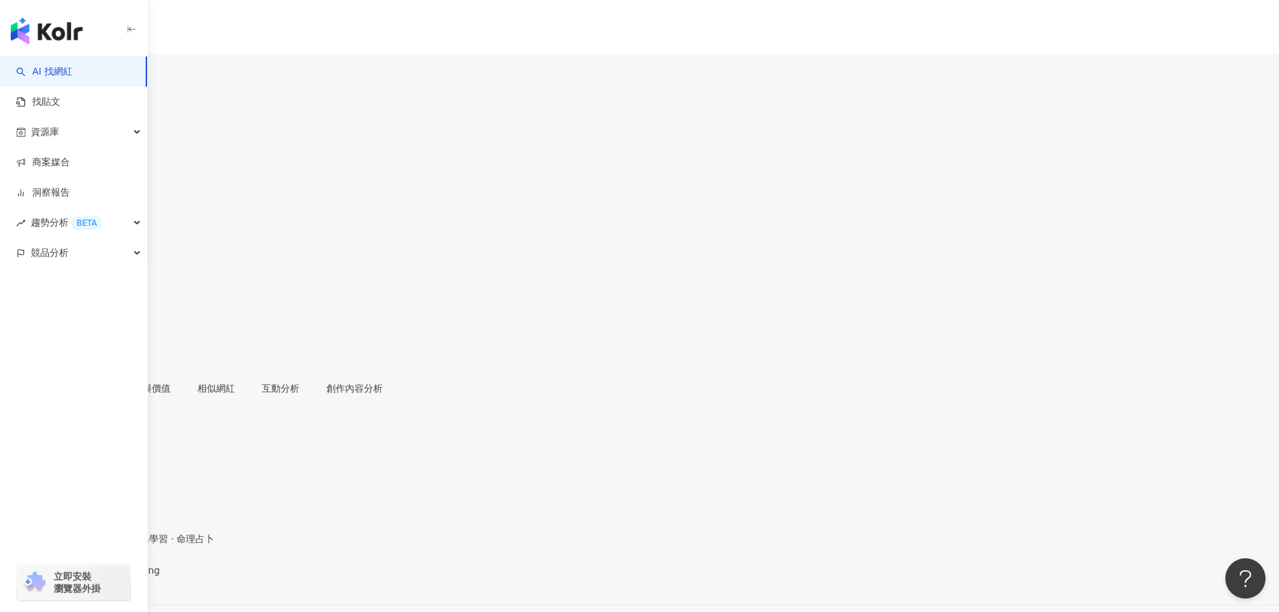
click at [118, 576] on div "https://www.instagram.com/mrskincareiscoming/" at bounding box center [65, 581] width 105 height 11
click at [9, 280] on icon at bounding box center [4, 284] width 9 height 9
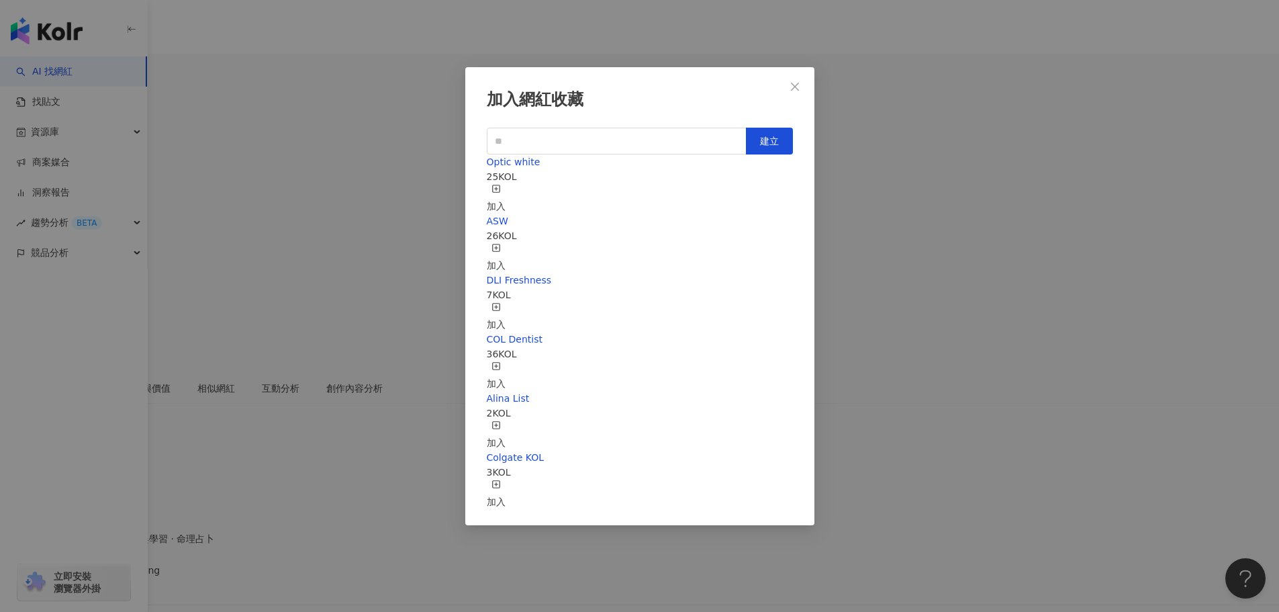
click at [501, 186] on icon "button" at bounding box center [495, 188] width 9 height 9
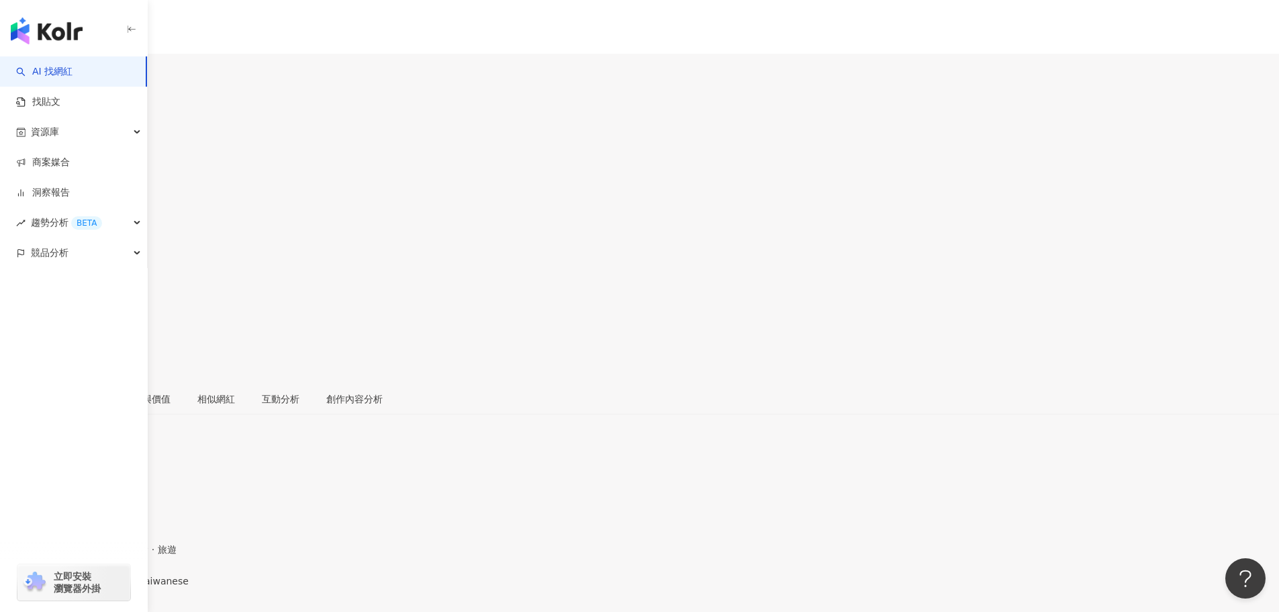
click at [118, 587] on div "[URL][DOMAIN_NAME]" at bounding box center [65, 592] width 105 height 11
click at [9, 292] on span at bounding box center [4, 297] width 9 height 11
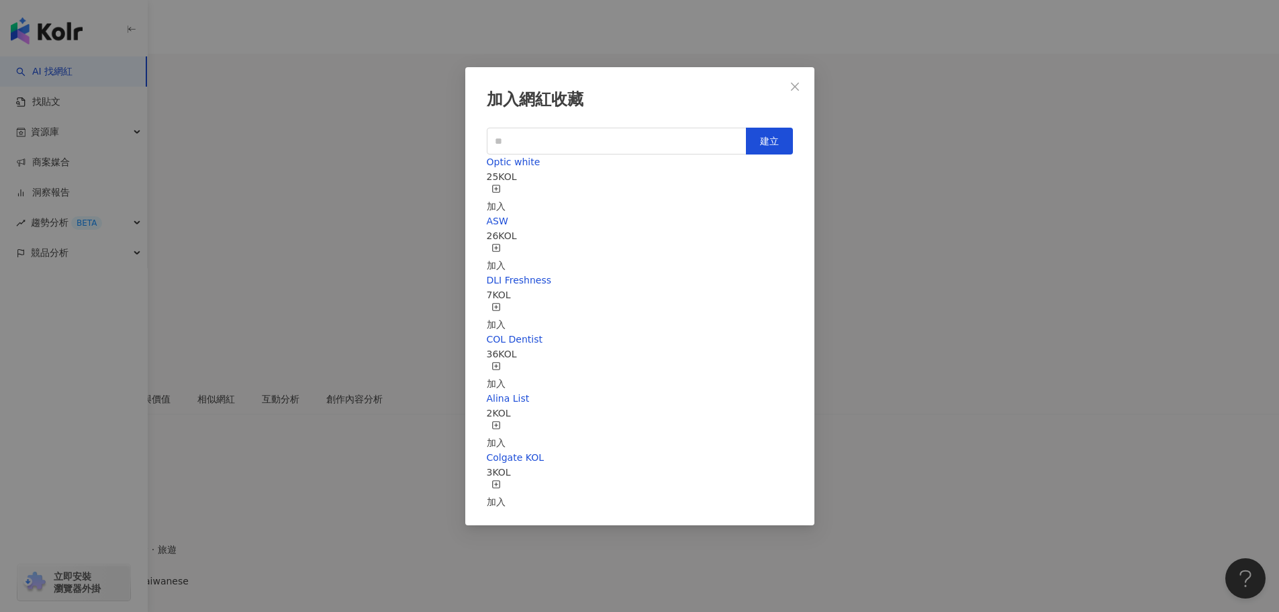
click at [501, 184] on icon "button" at bounding box center [495, 188] width 9 height 9
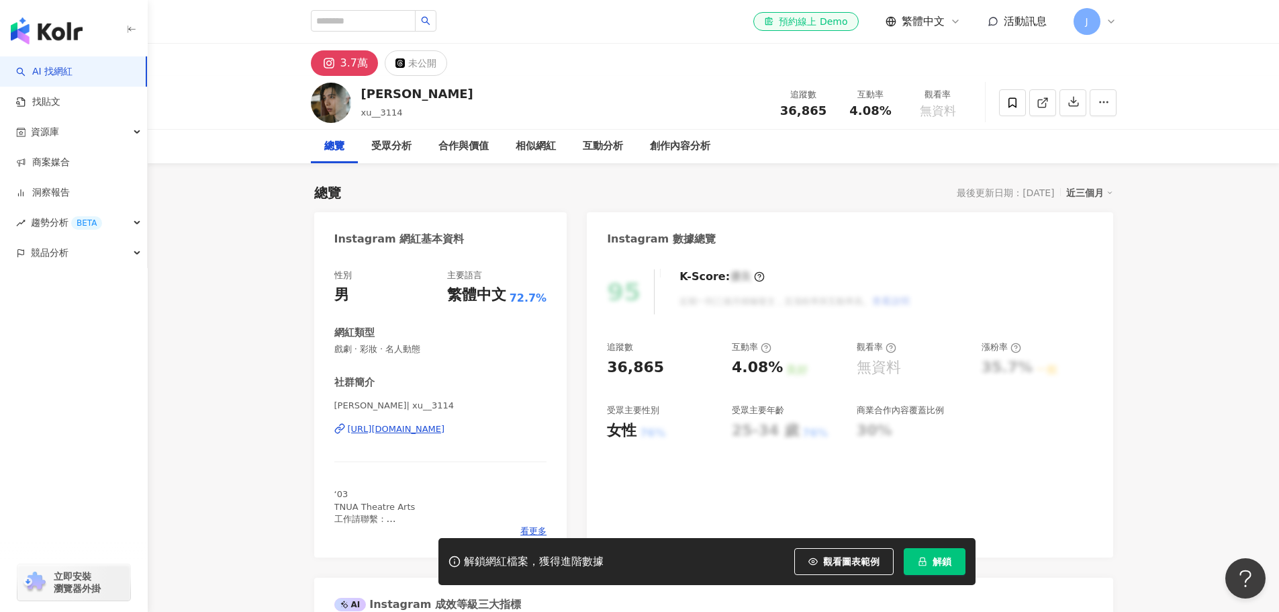
click at [440, 427] on div "[URL][DOMAIN_NAME]" at bounding box center [396, 429] width 97 height 12
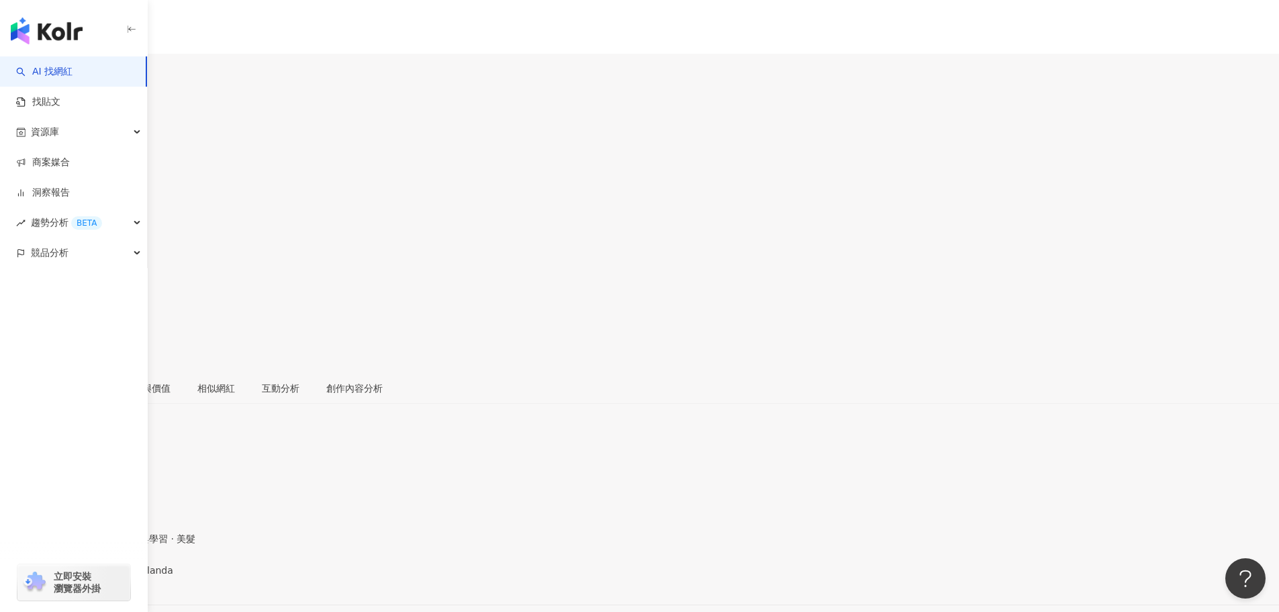
click at [118, 576] on div "https://www.instagram.com/jiyao_aka_yolanda/" at bounding box center [65, 581] width 105 height 11
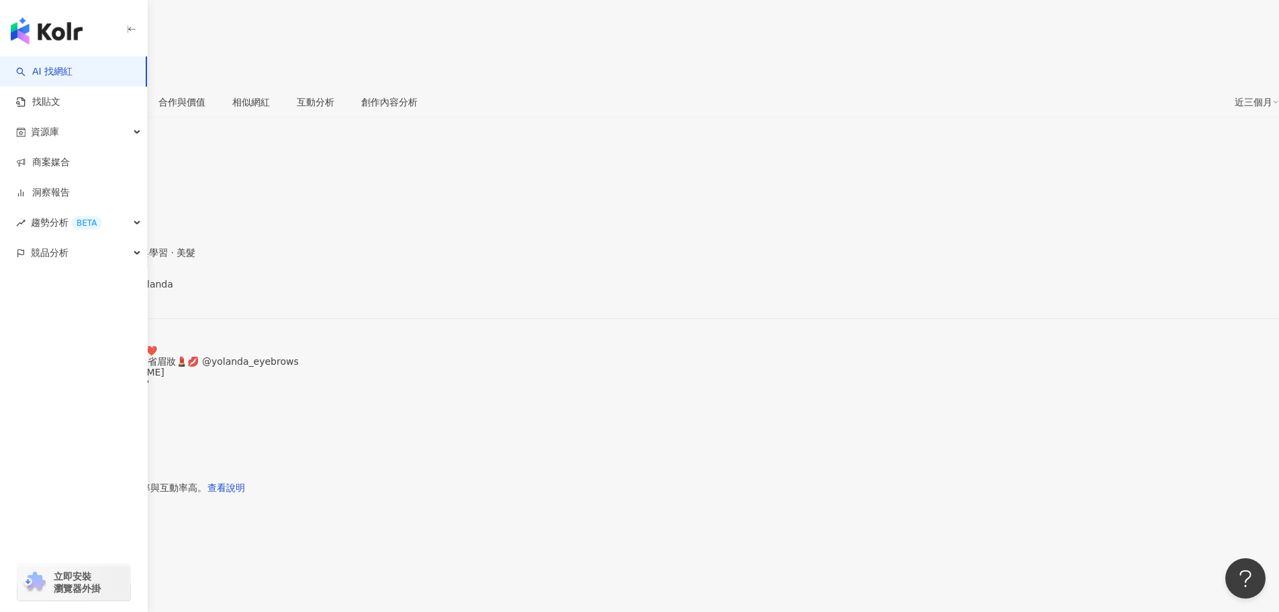
scroll to position [268, 0]
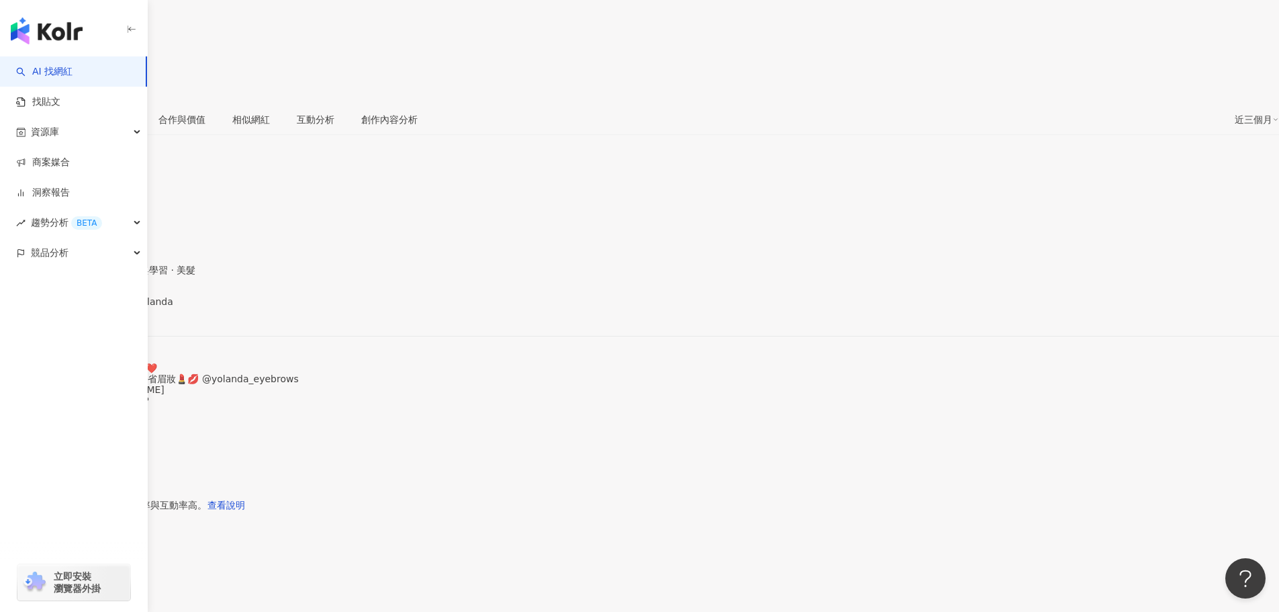
click at [28, 415] on span "看更多" at bounding box center [14, 420] width 28 height 11
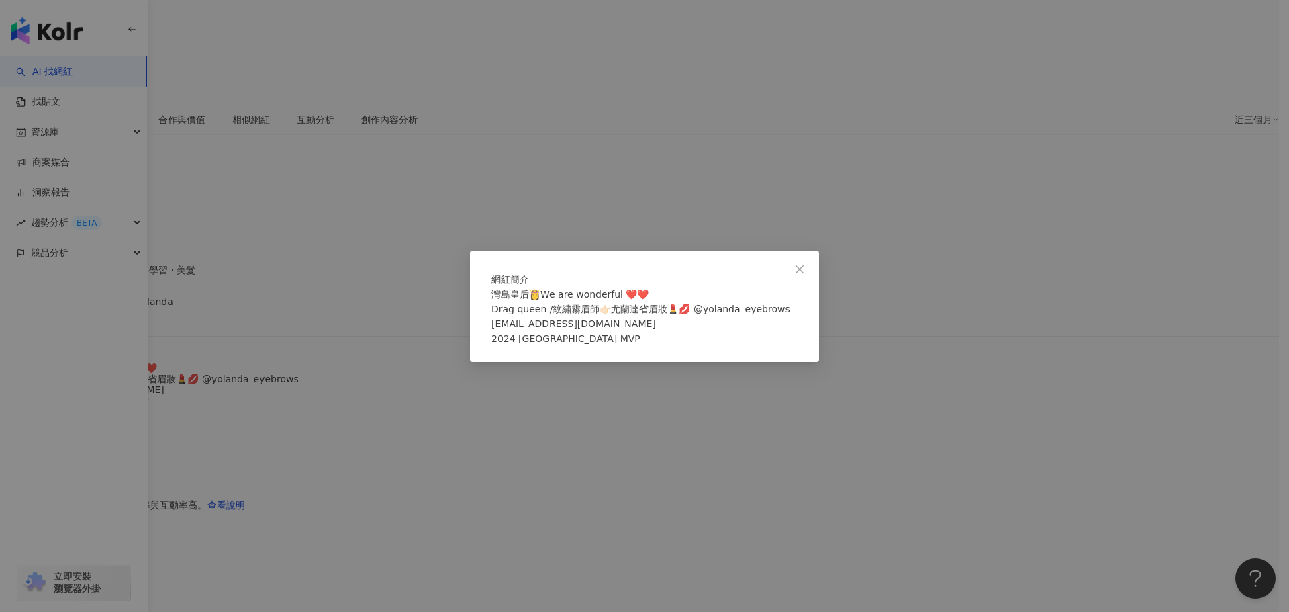
click at [388, 265] on div "網紅簡介 灣島皇后👸We are wonderful ❤️❤️ Drag queen /紋繡霧眉師👉🏻尤蘭達省眉妝💄💋 @yolanda_eyebrows 工…" at bounding box center [644, 306] width 1289 height 612
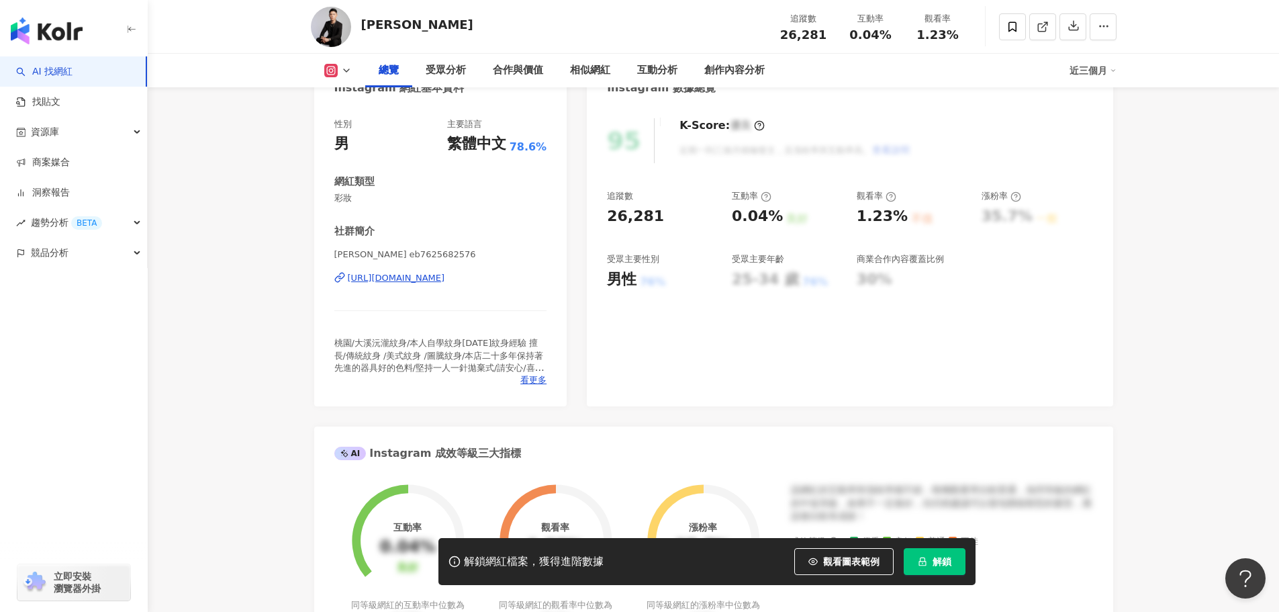
scroll to position [134, 0]
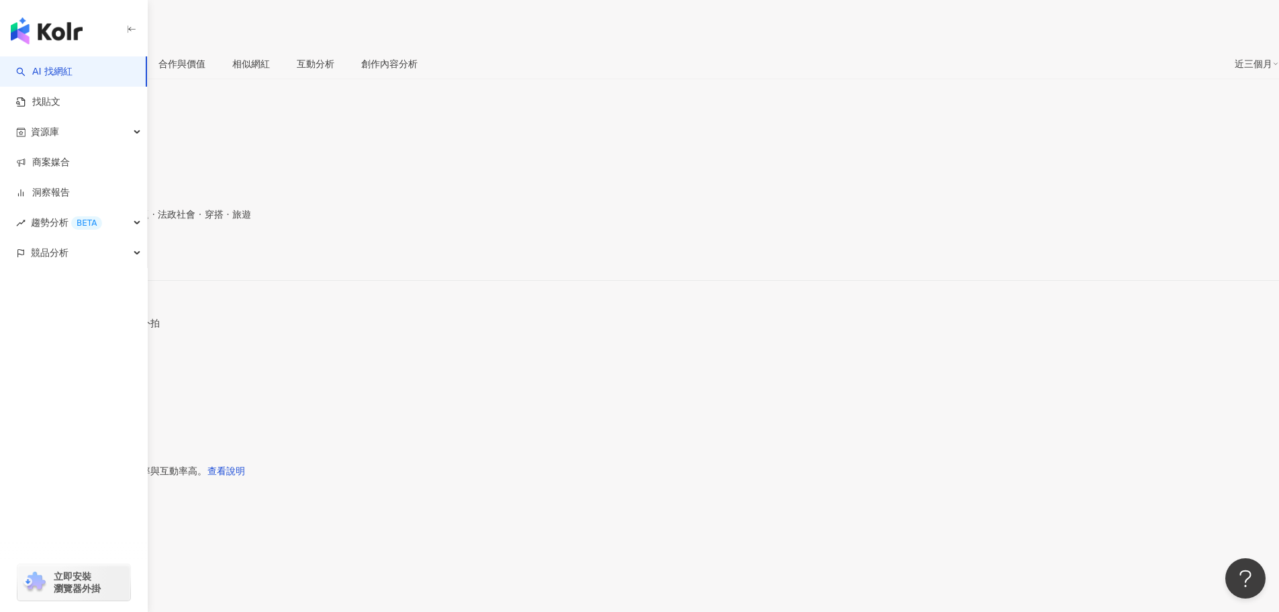
scroll to position [336, 0]
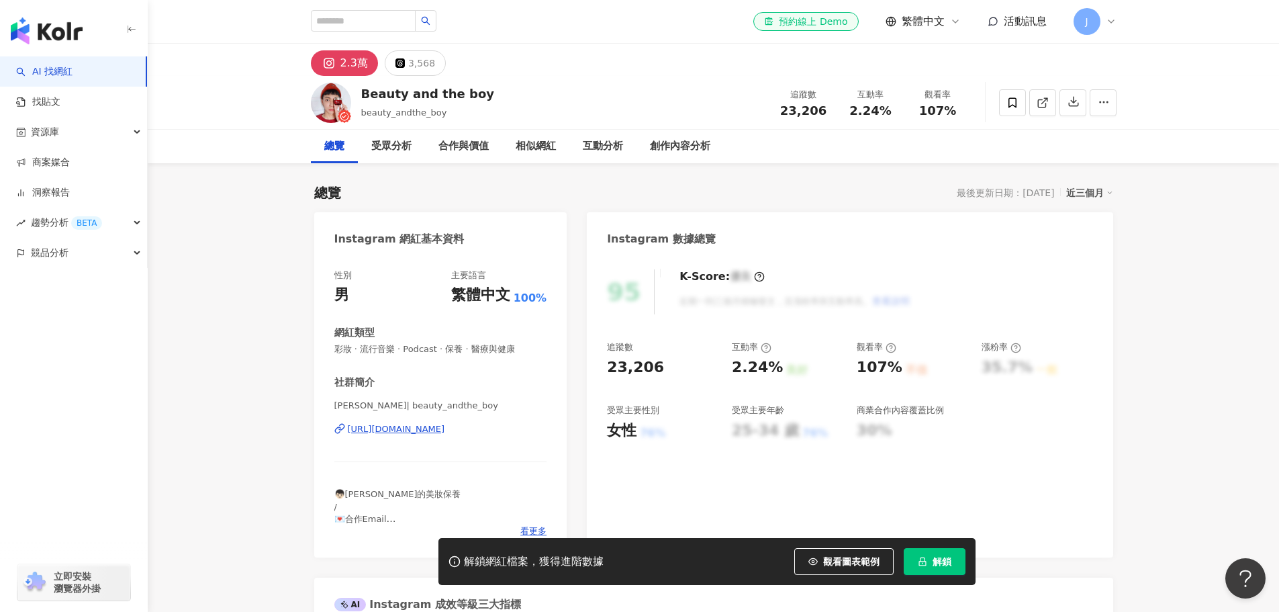
scroll to position [805, 0]
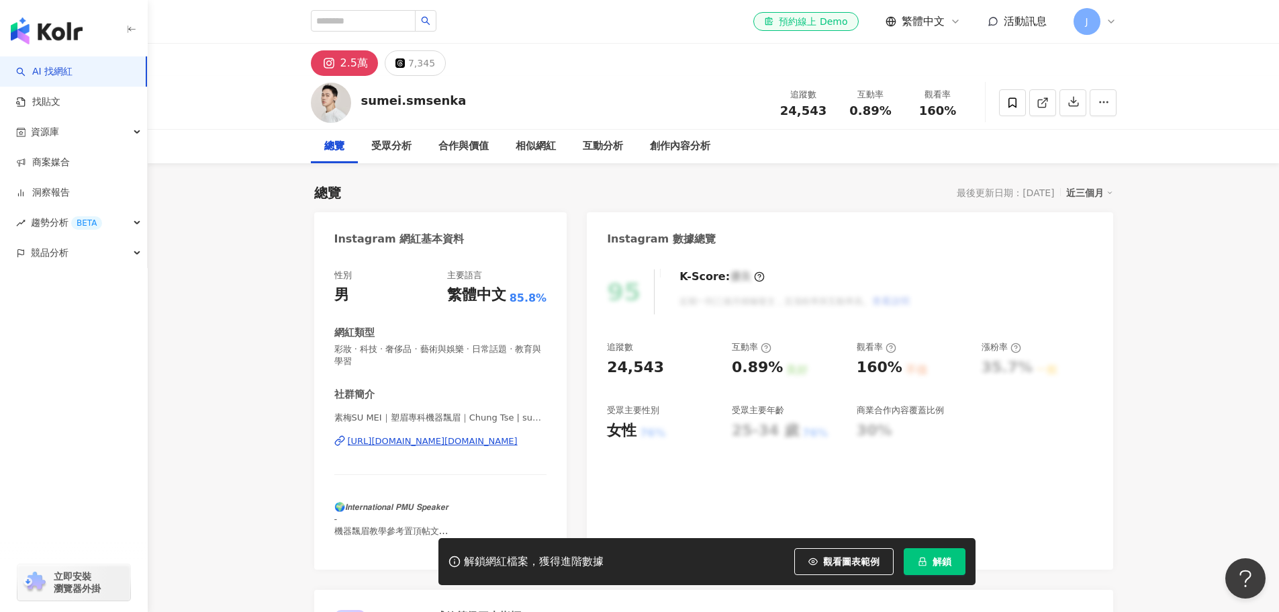
click at [412, 444] on div "[URL][DOMAIN_NAME][DOMAIN_NAME]" at bounding box center [433, 441] width 170 height 12
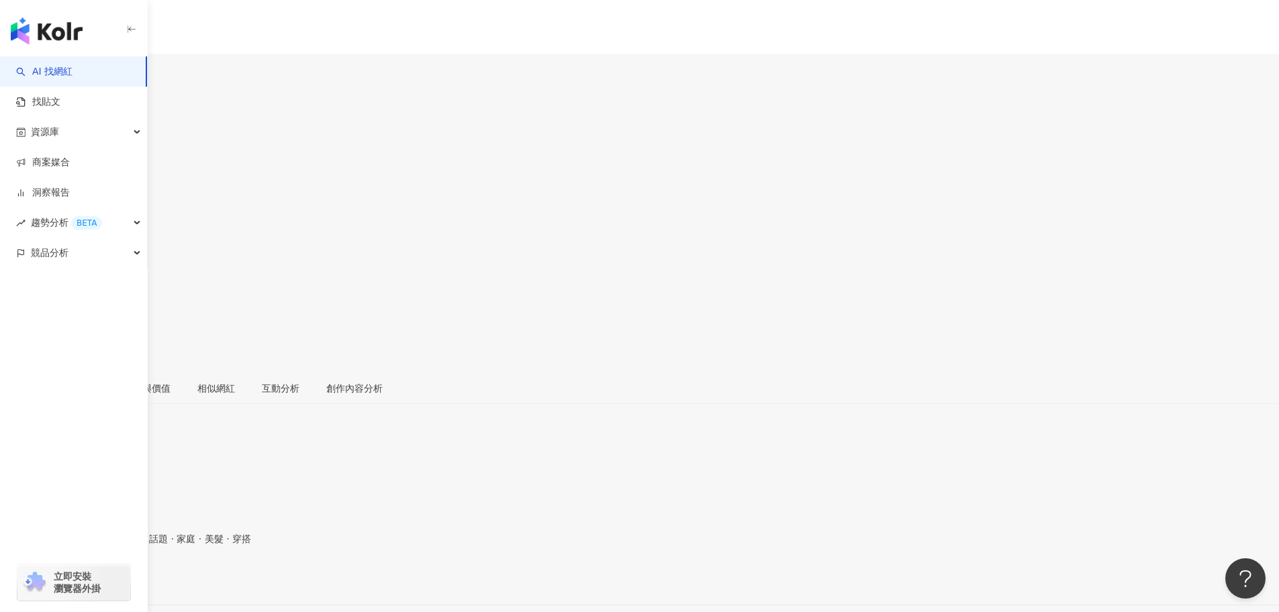
click at [118, 576] on div "https://www.instagram.com/ting1009_/" at bounding box center [65, 581] width 105 height 11
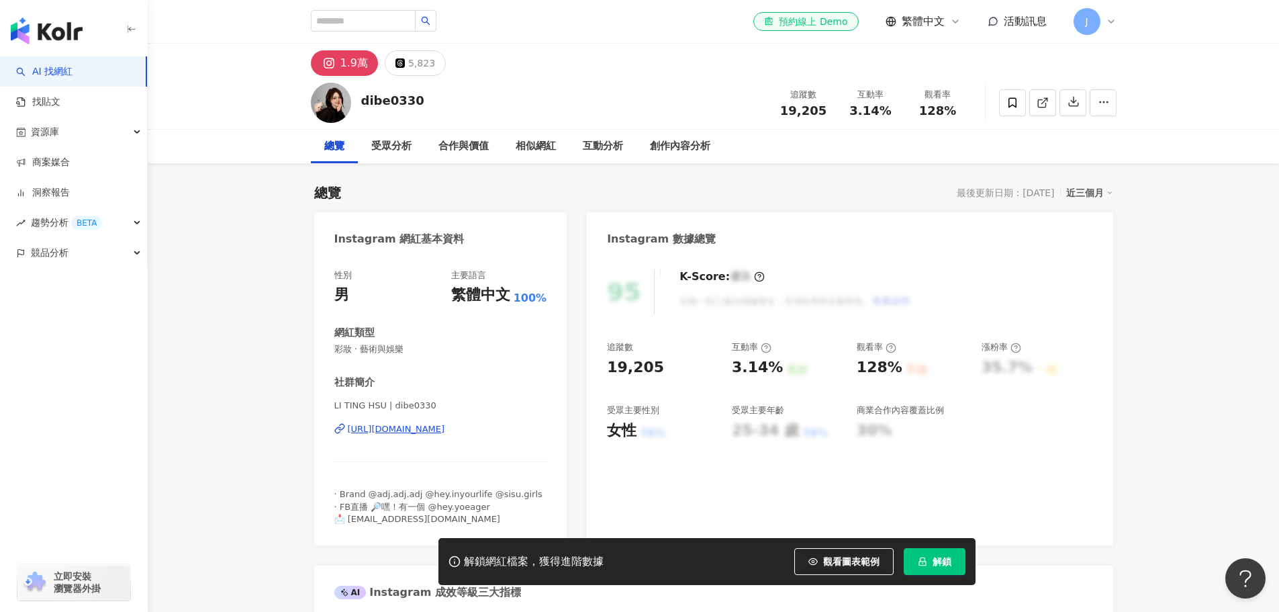
click at [445, 431] on div "https://www.instagram.com/dibe0330/" at bounding box center [396, 429] width 97 height 12
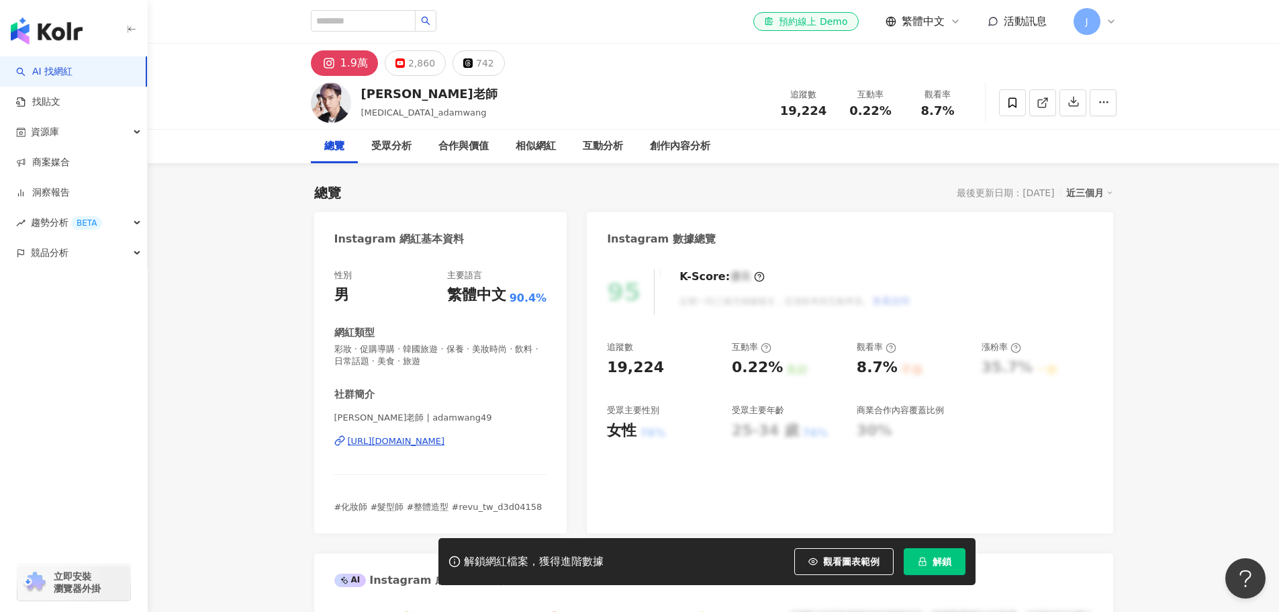
scroll to position [201, 0]
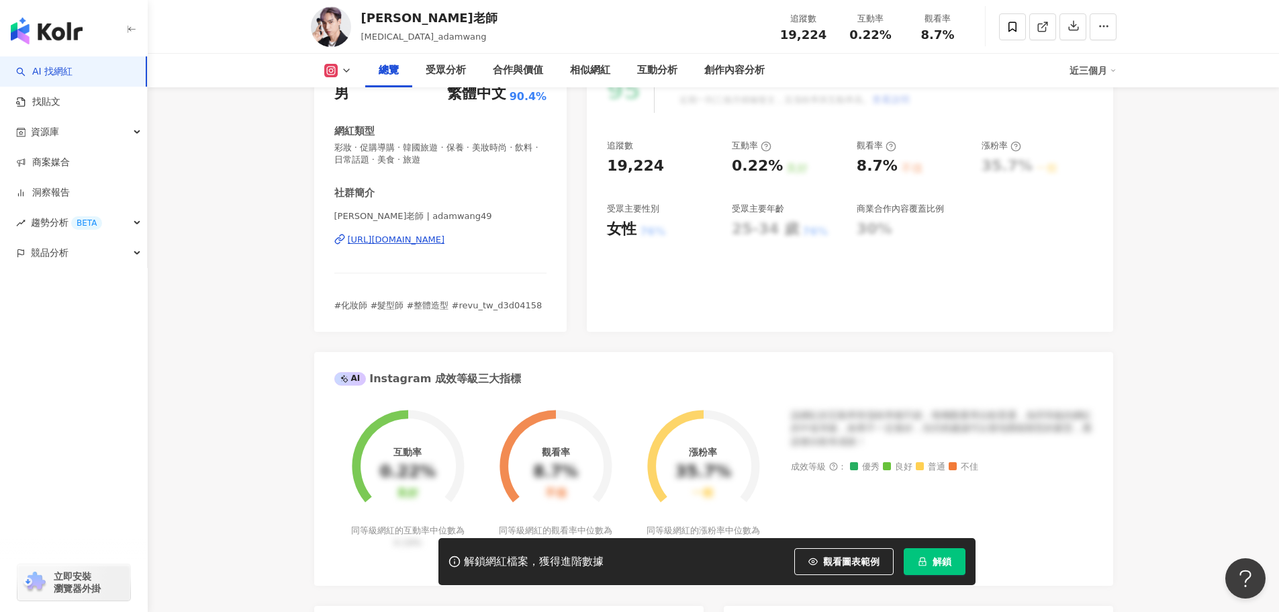
click at [445, 241] on div "https://www.instagram.com/adamwang49/" at bounding box center [396, 240] width 97 height 12
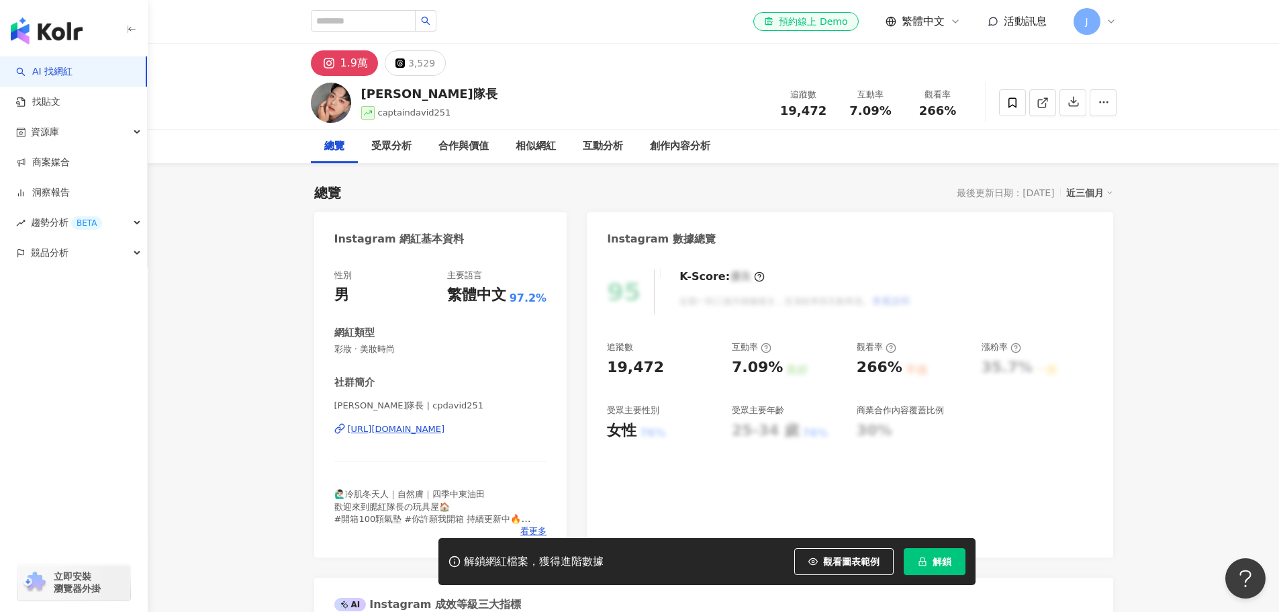
click at [440, 429] on div "https://www.instagram.com/cpdavid251/" at bounding box center [396, 429] width 97 height 12
click at [1004, 105] on span at bounding box center [1012, 102] width 27 height 27
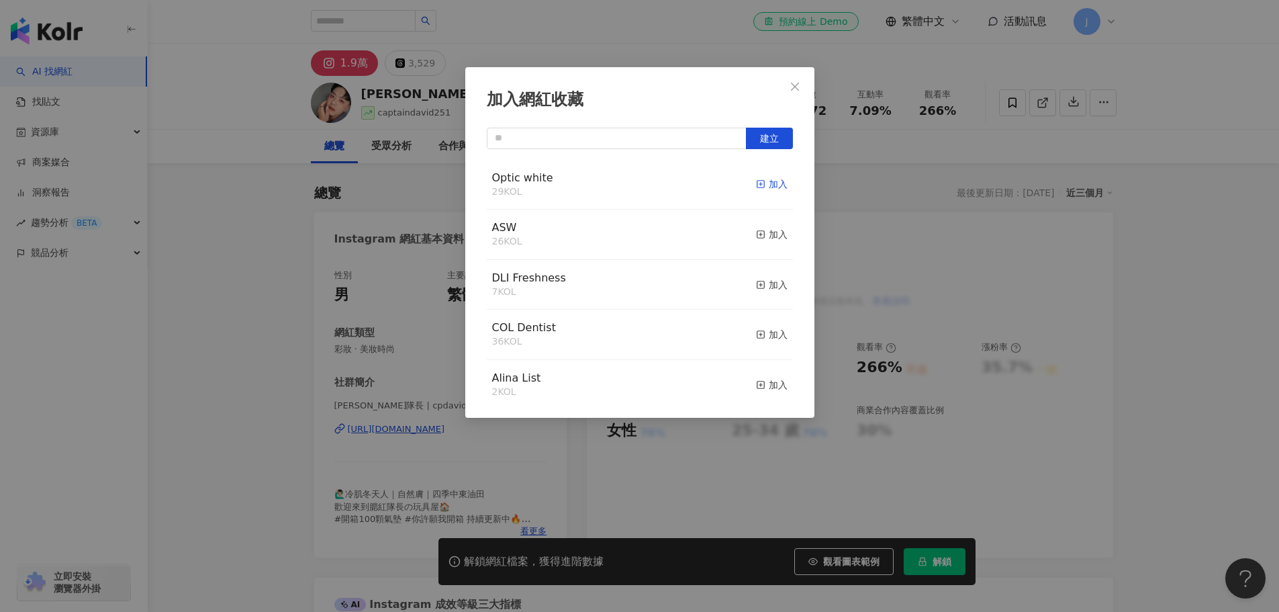
click at [756, 186] on icon "button" at bounding box center [760, 183] width 9 height 9
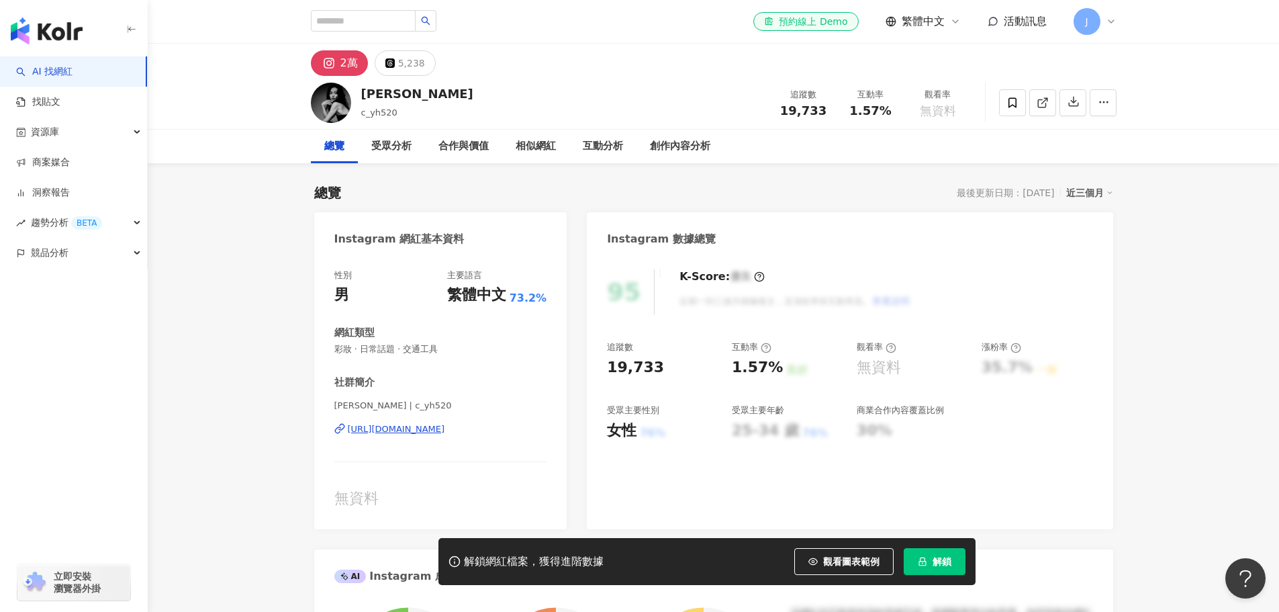
click at [423, 428] on div "https://www.instagram.com/c_yh520/" at bounding box center [396, 429] width 97 height 12
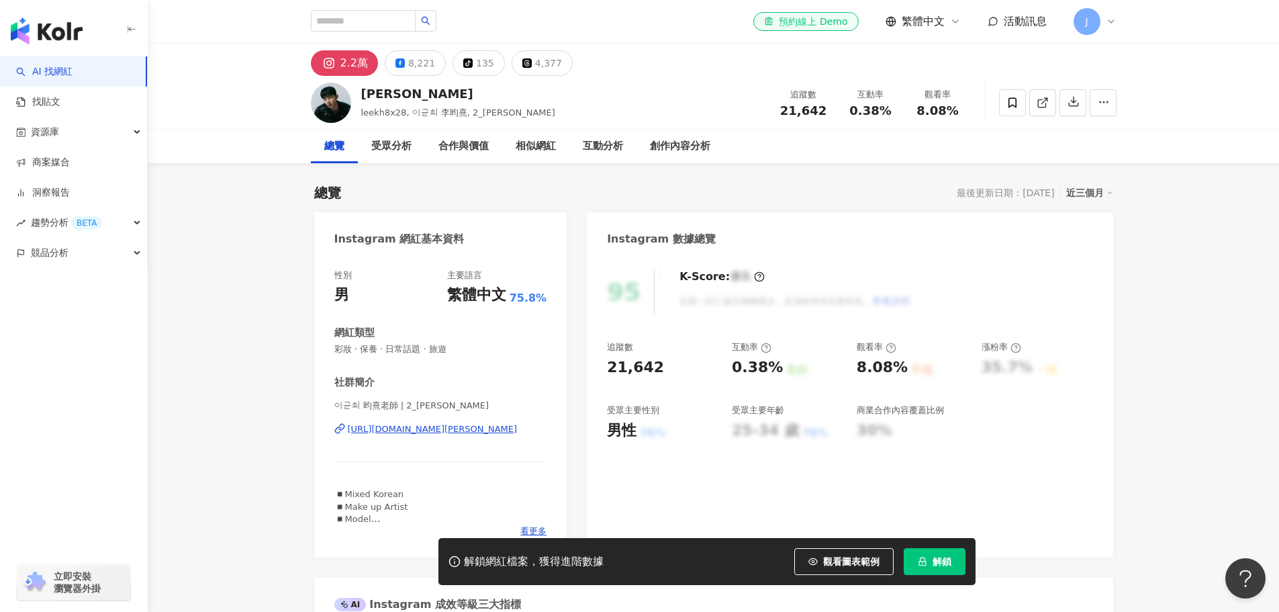
click at [443, 425] on div "[URL][DOMAIN_NAME]" at bounding box center [396, 429] width 97 height 12
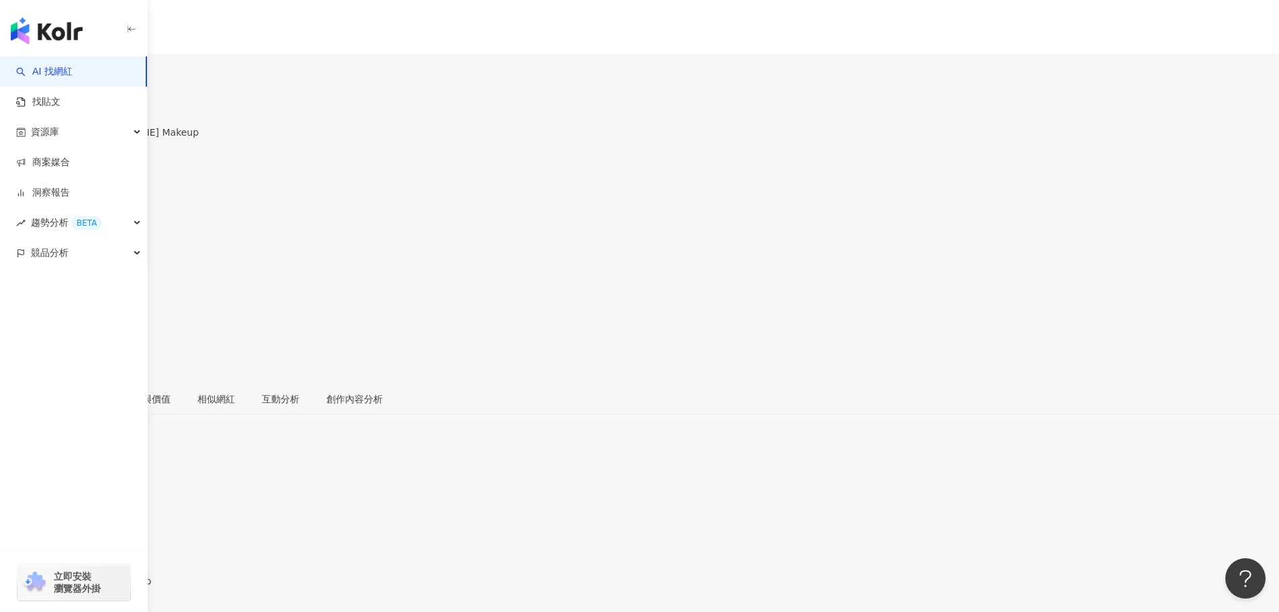
click at [118, 587] on div "[URL][DOMAIN_NAME]" at bounding box center [65, 592] width 105 height 11
click at [7, 292] on icon at bounding box center [4, 296] width 6 height 8
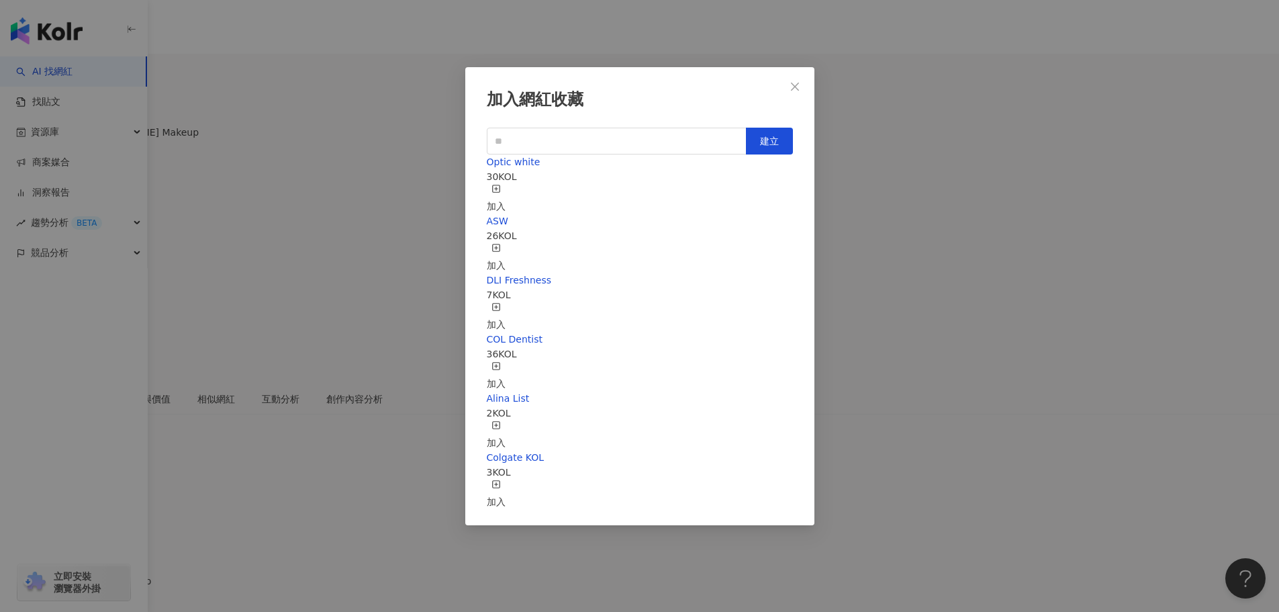
click at [505, 184] on div "加入" at bounding box center [496, 199] width 19 height 30
click at [794, 86] on icon "close" at bounding box center [794, 86] width 11 height 11
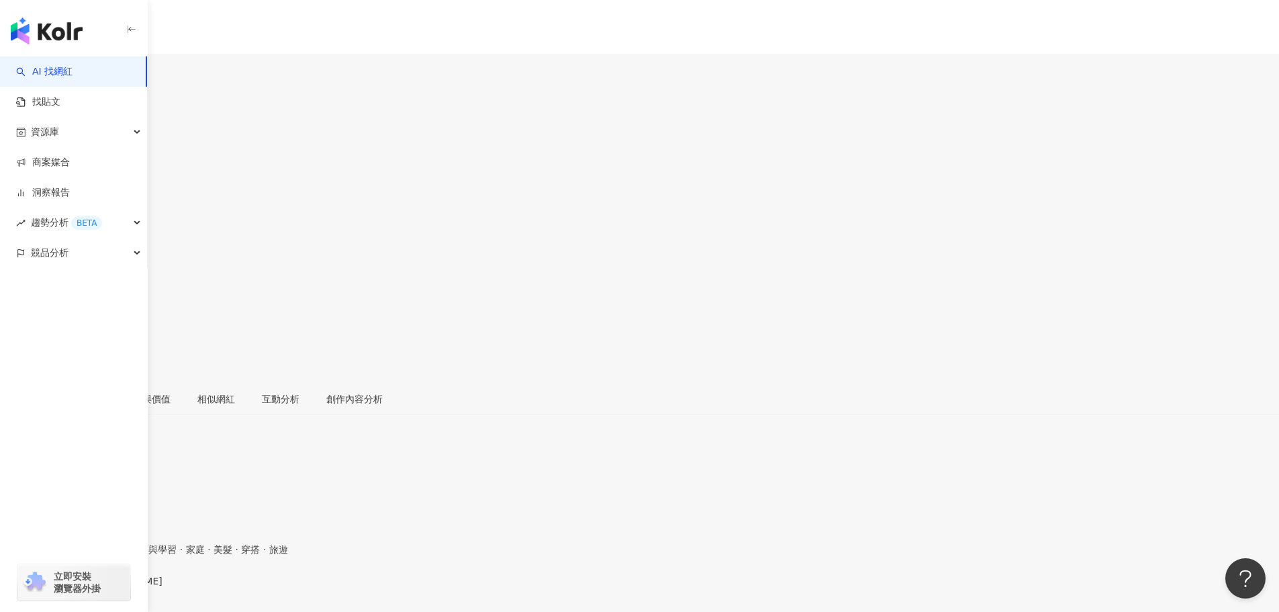
click at [118, 587] on div "[URL][DOMAIN_NAME]" at bounding box center [65, 592] width 105 height 11
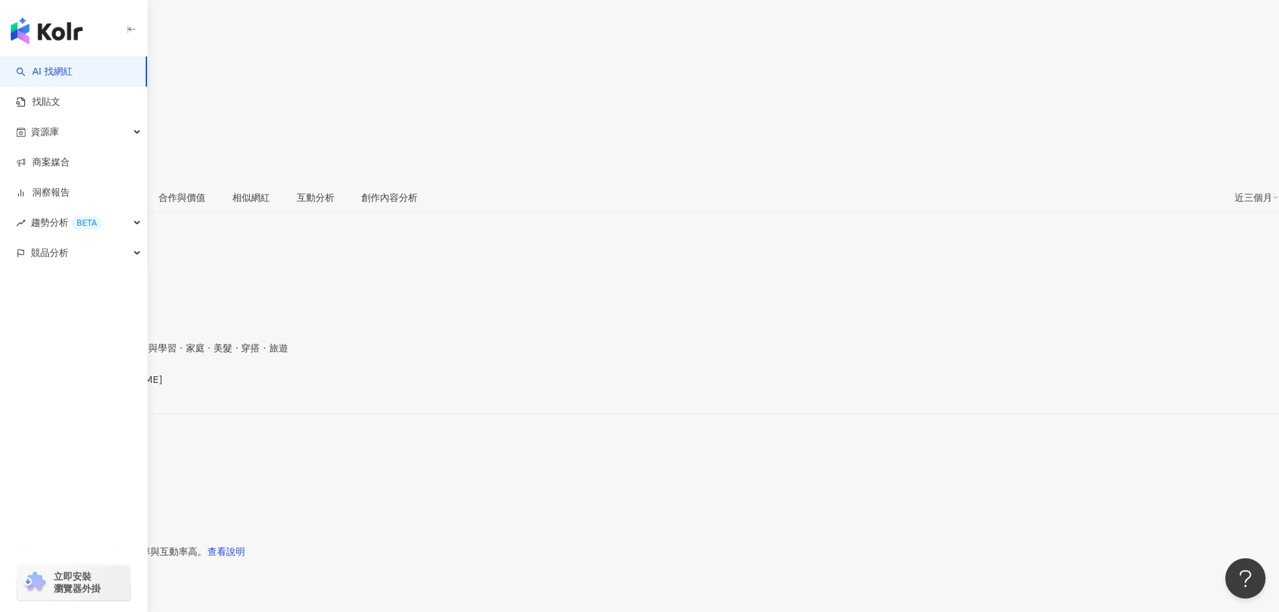
click at [118, 385] on div "[URL][DOMAIN_NAME]" at bounding box center [65, 390] width 105 height 11
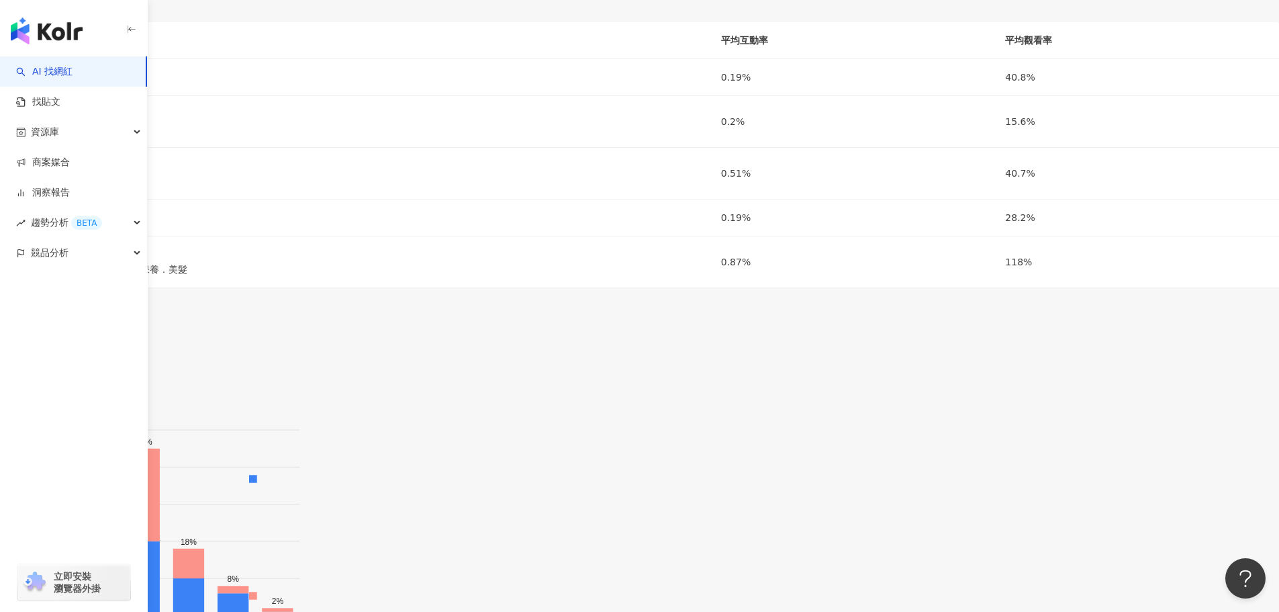
scroll to position [2282, 0]
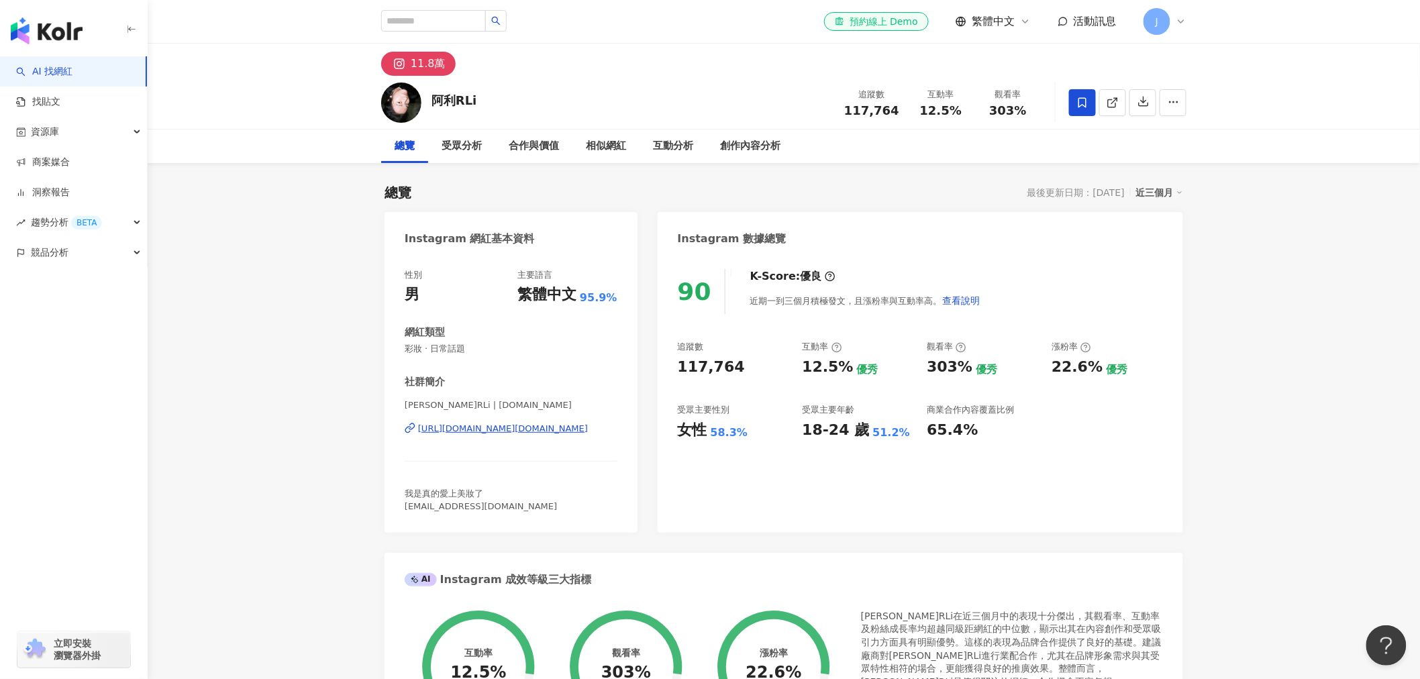
click at [1012, 23] on span "繁體中文" at bounding box center [993, 21] width 43 height 15
click at [1169, 23] on span "J" at bounding box center [1157, 21] width 27 height 27
click at [1198, 97] on link "工作區設定" at bounding box center [1194, 102] width 47 height 11
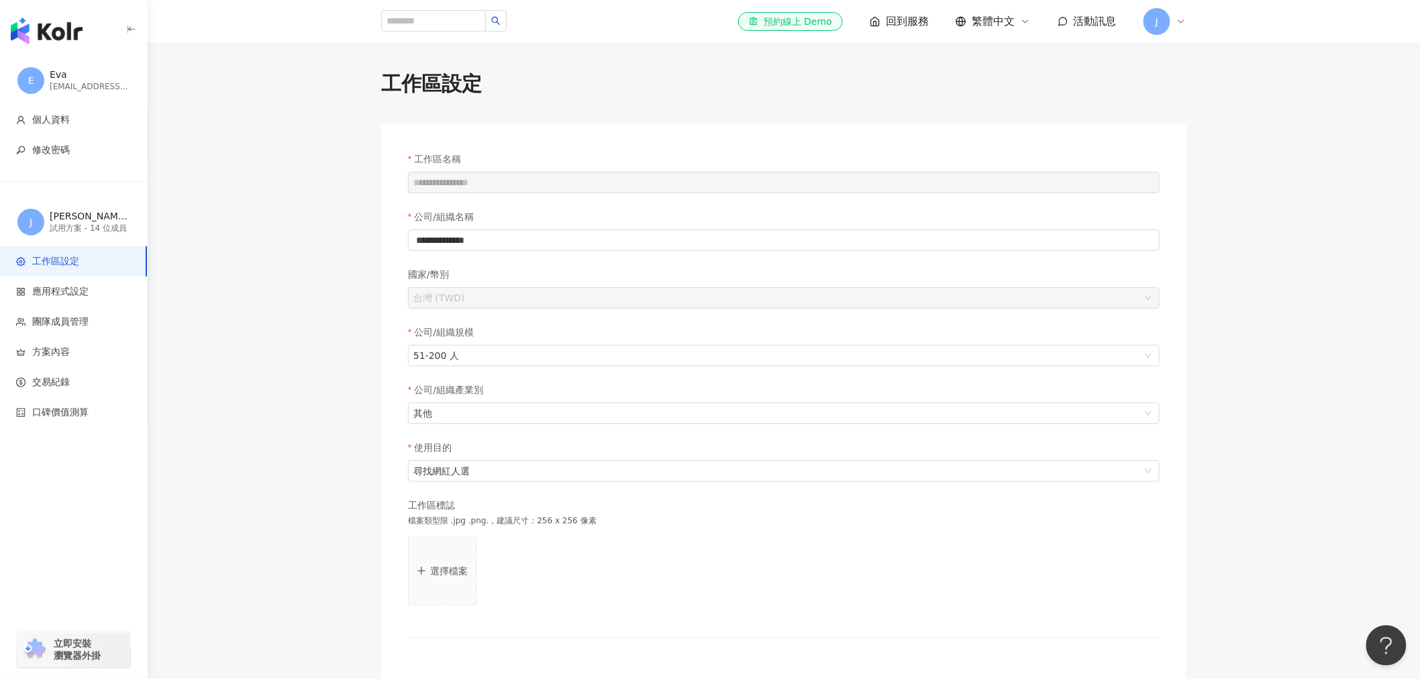
click at [1188, 23] on div "el-icon-cs 預約線上 Demo 回到服務 繁體中文 活動訊息 J" at bounding box center [783, 21] width 859 height 43
click at [1183, 21] on icon at bounding box center [1181, 21] width 11 height 11
click at [1214, 131] on link "團隊成員管理" at bounding box center [1199, 129] width 56 height 11
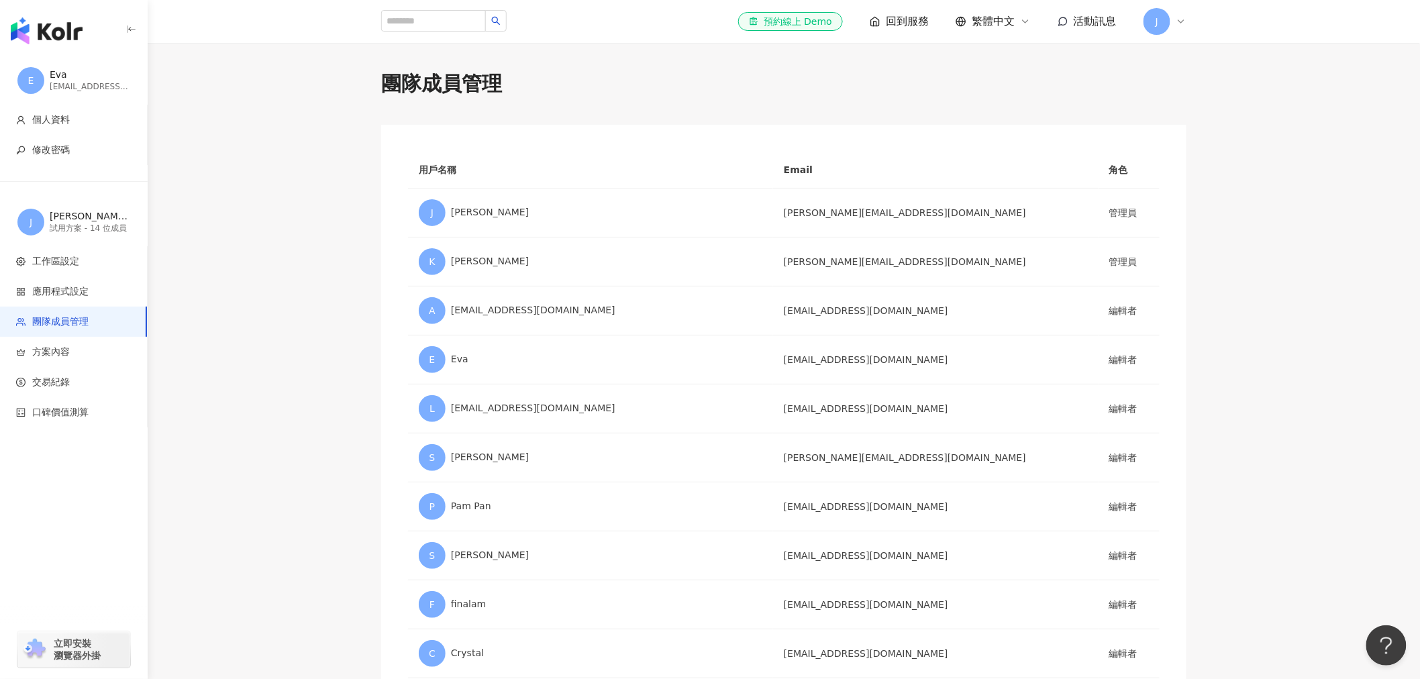
click at [1175, 23] on div "J" at bounding box center [1165, 21] width 43 height 27
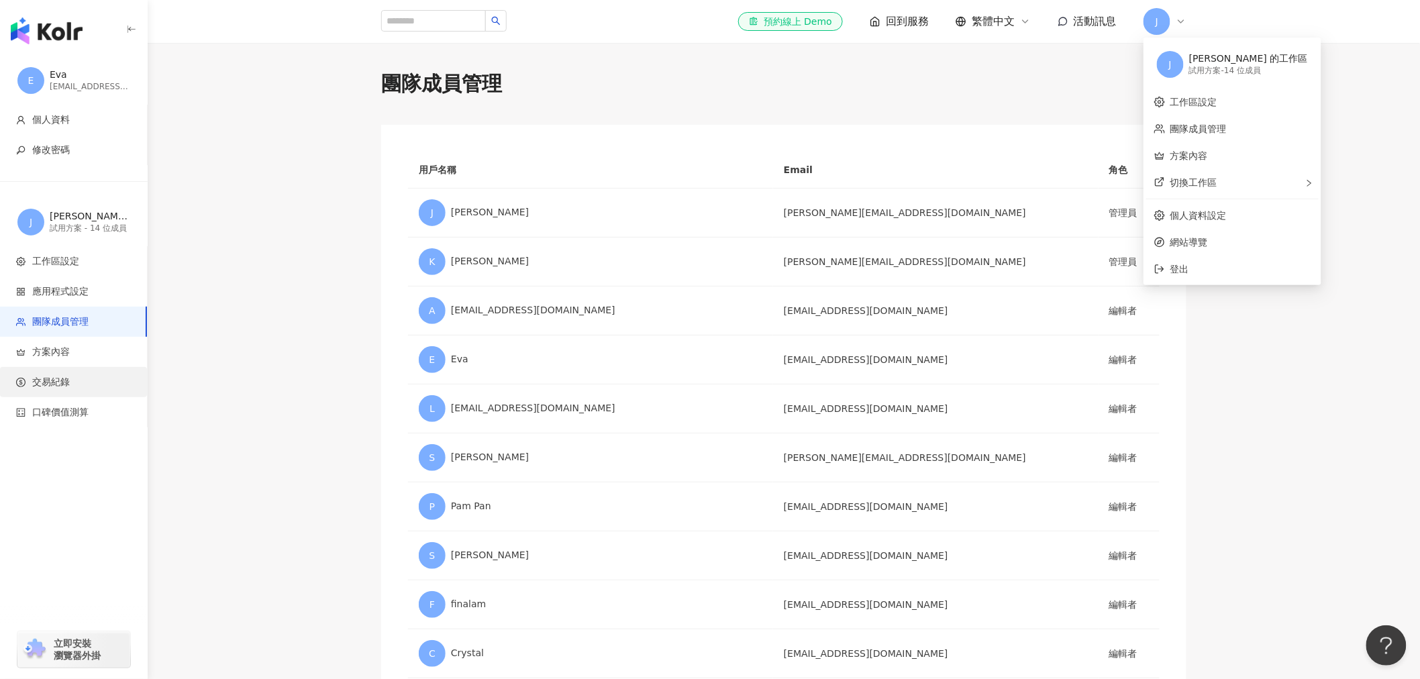
click at [74, 394] on li "交易紀錄" at bounding box center [73, 382] width 147 height 30
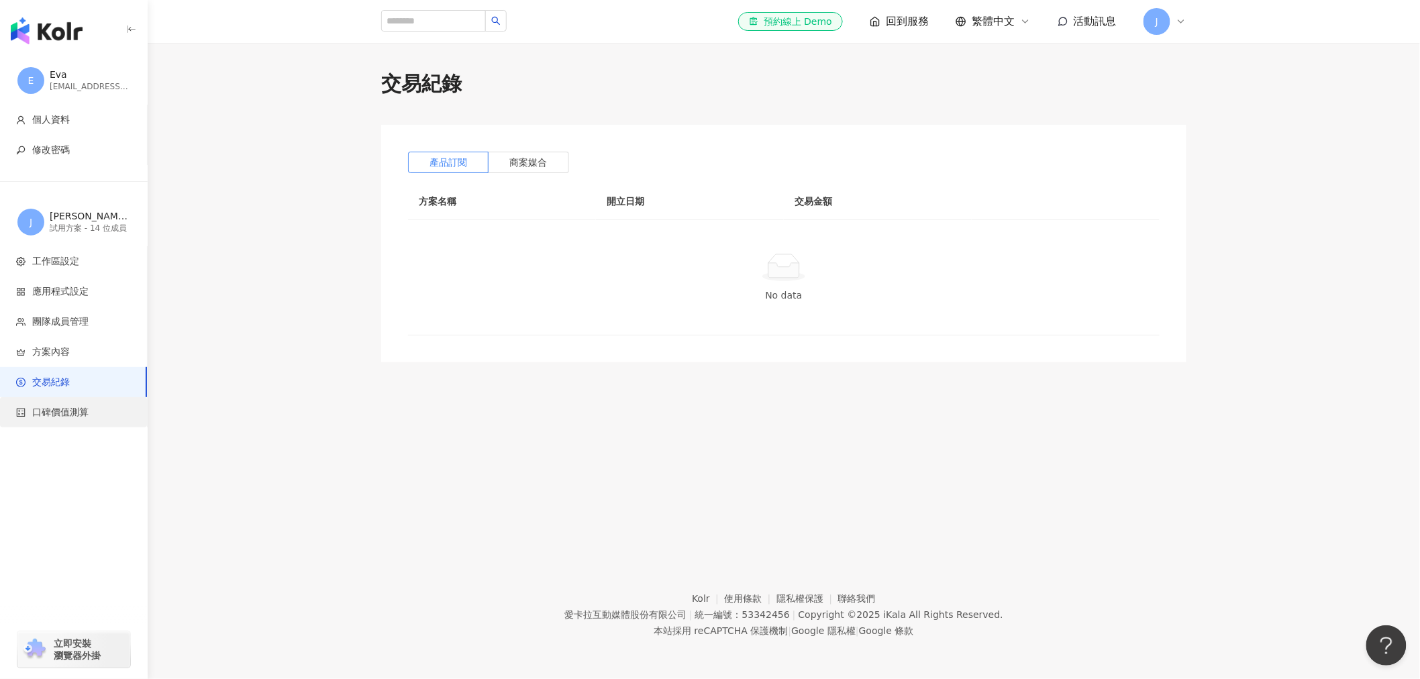
click at [57, 413] on span "口碑價值測算" at bounding box center [60, 412] width 56 height 13
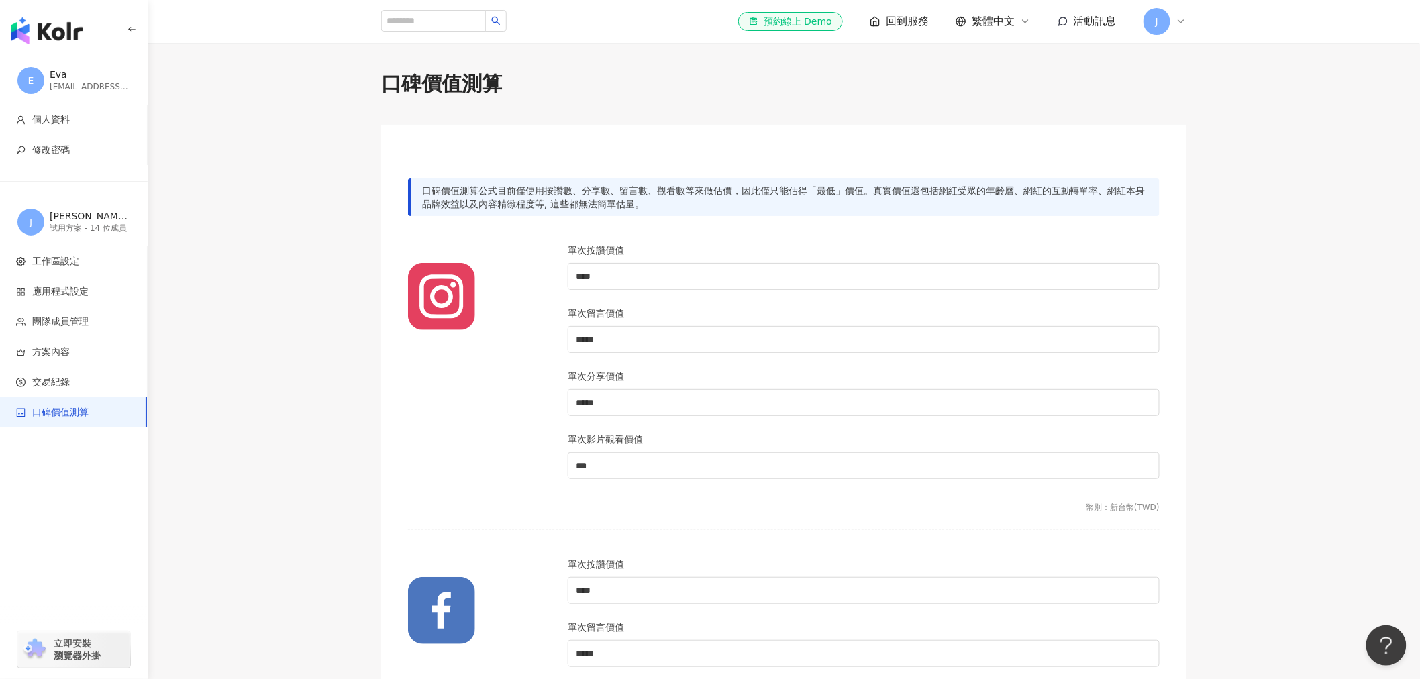
click at [904, 17] on span "回到服務" at bounding box center [907, 21] width 43 height 15
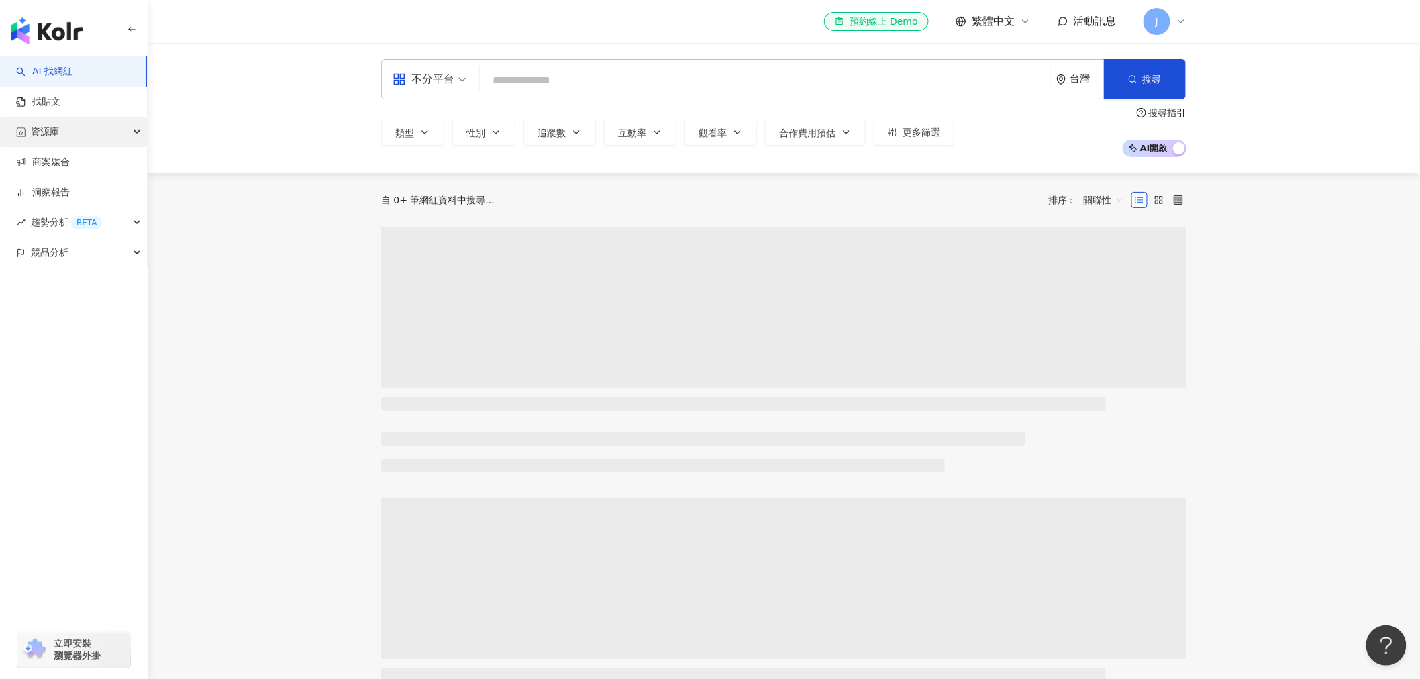
click at [107, 132] on div "資源庫" at bounding box center [73, 132] width 147 height 30
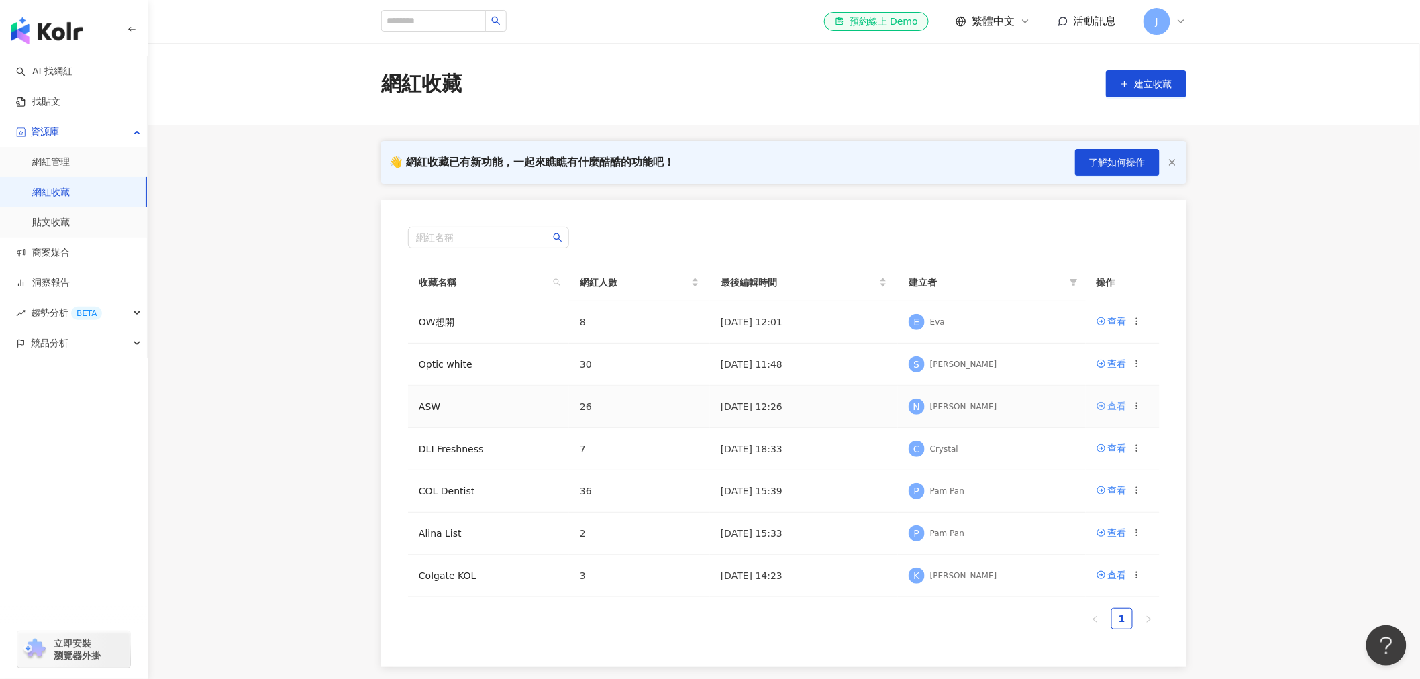
click at [1122, 405] on div "查看" at bounding box center [1117, 406] width 19 height 15
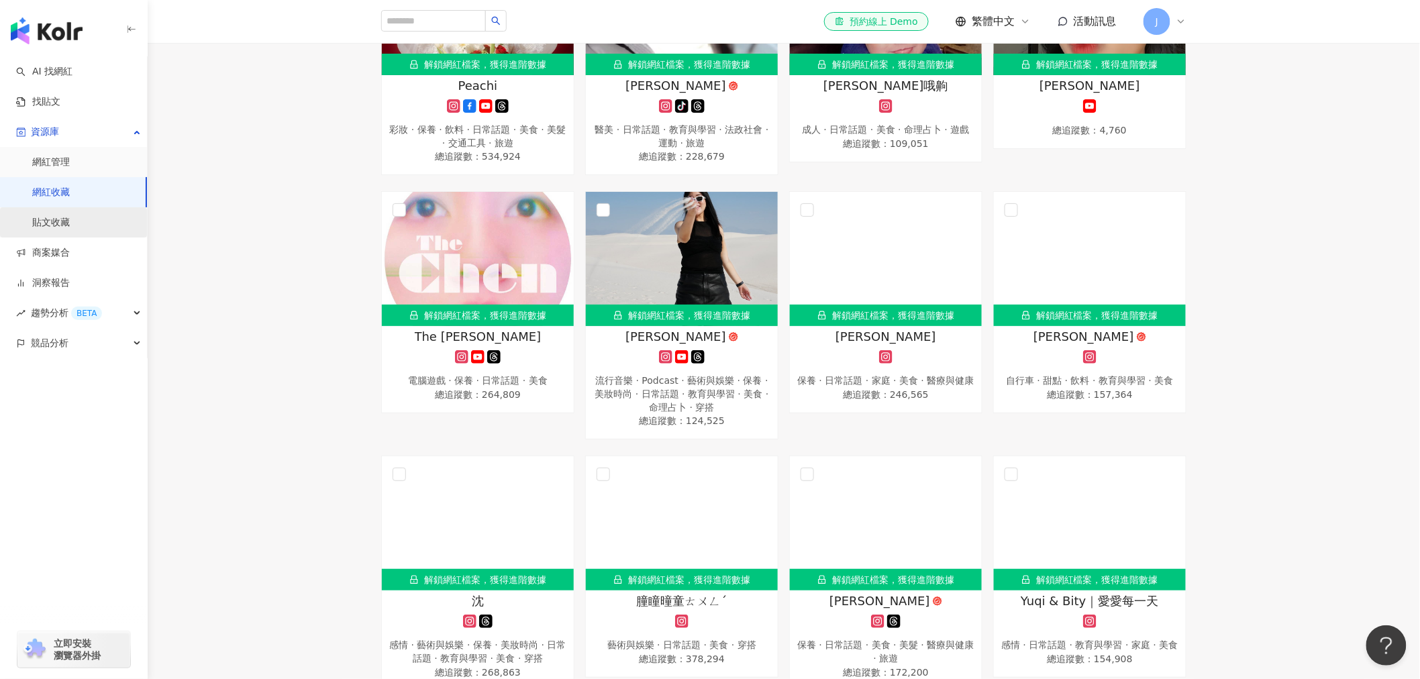
scroll to position [64, 0]
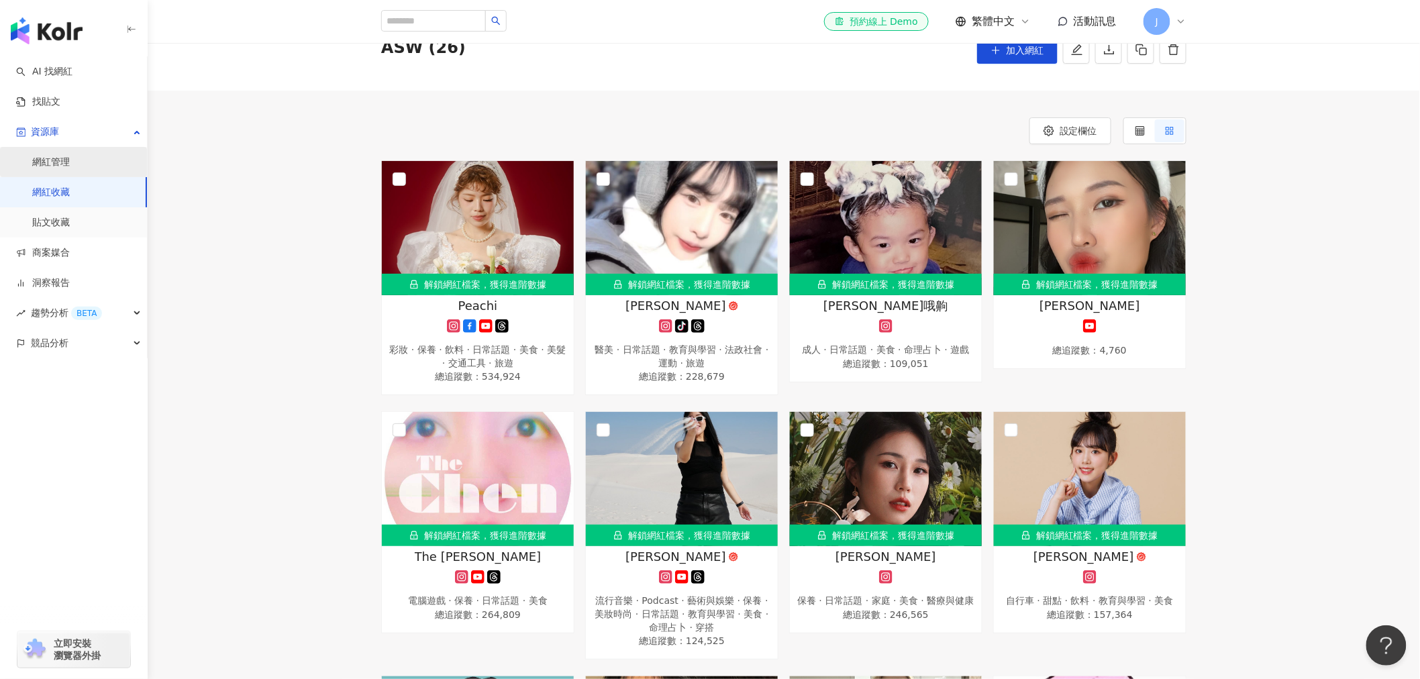
click at [70, 160] on link "網紅管理" at bounding box center [51, 162] width 38 height 13
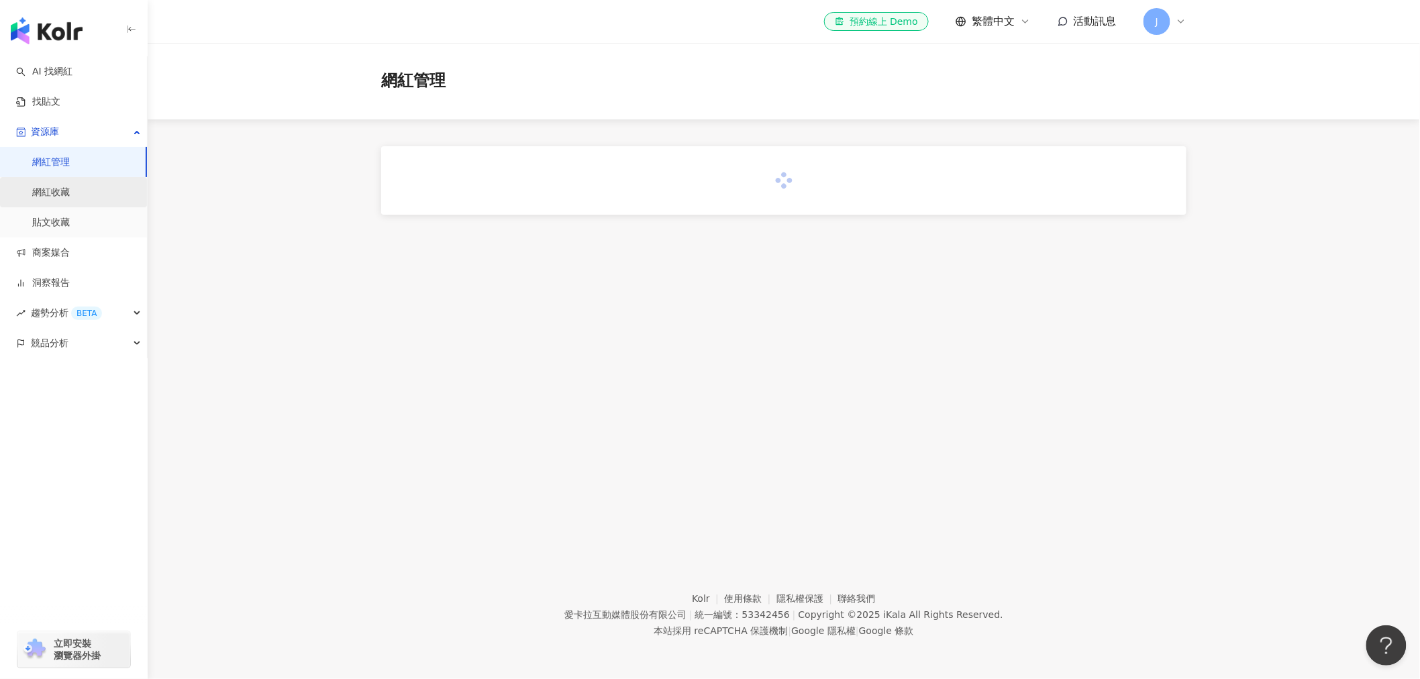
click at [70, 195] on link "網紅收藏" at bounding box center [51, 192] width 38 height 13
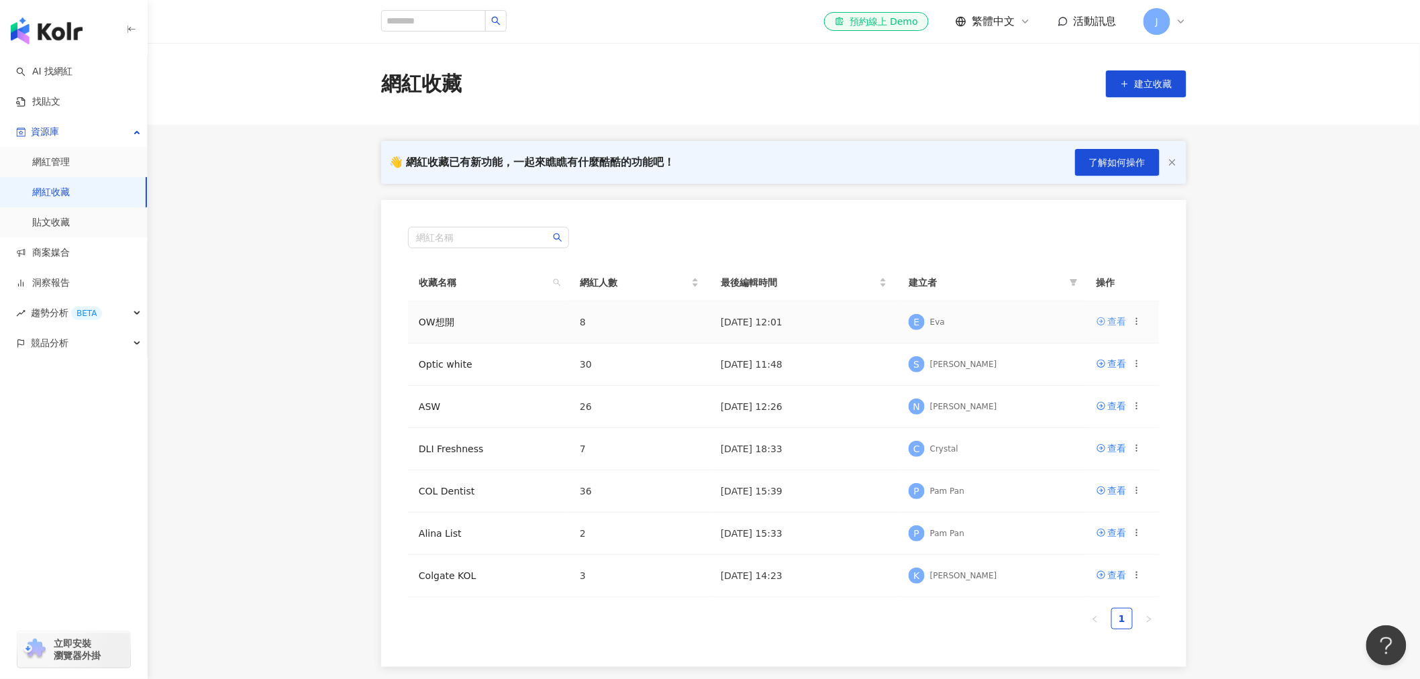
click at [1112, 318] on div "查看" at bounding box center [1117, 321] width 19 height 15
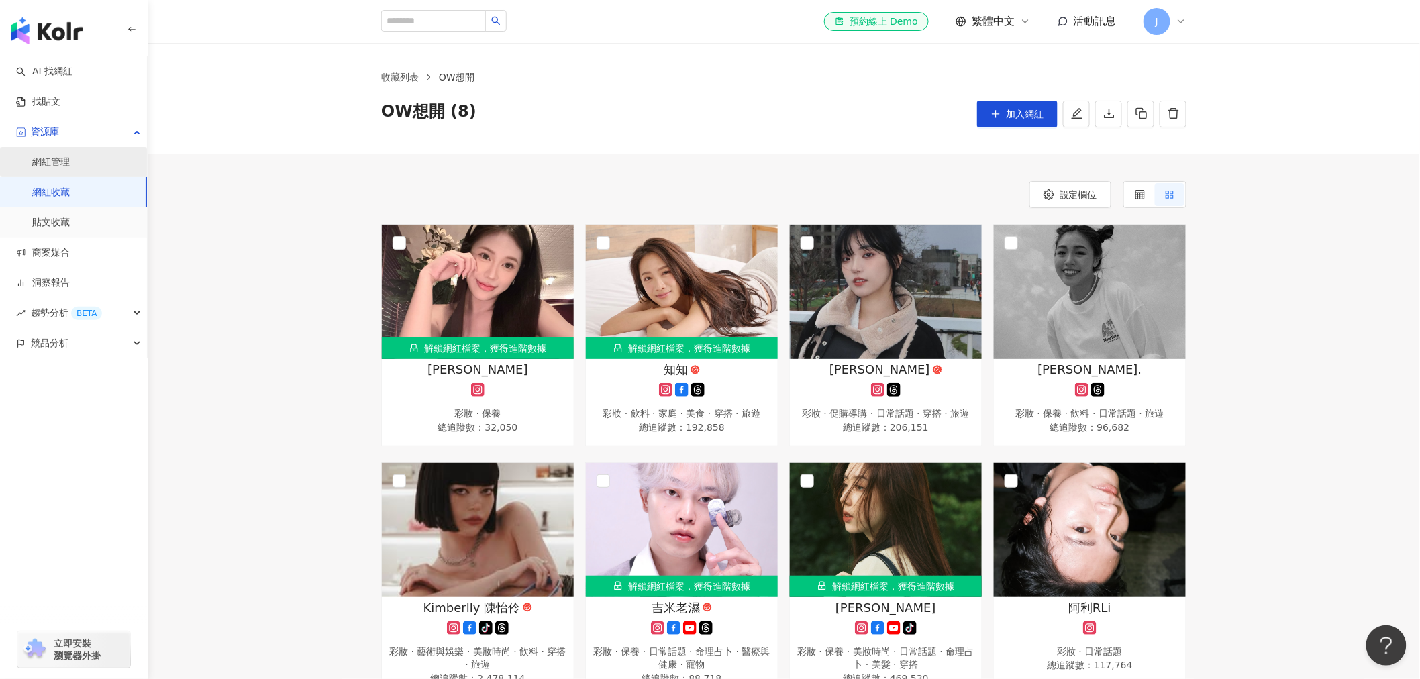
click at [68, 157] on link "網紅管理" at bounding box center [51, 162] width 38 height 13
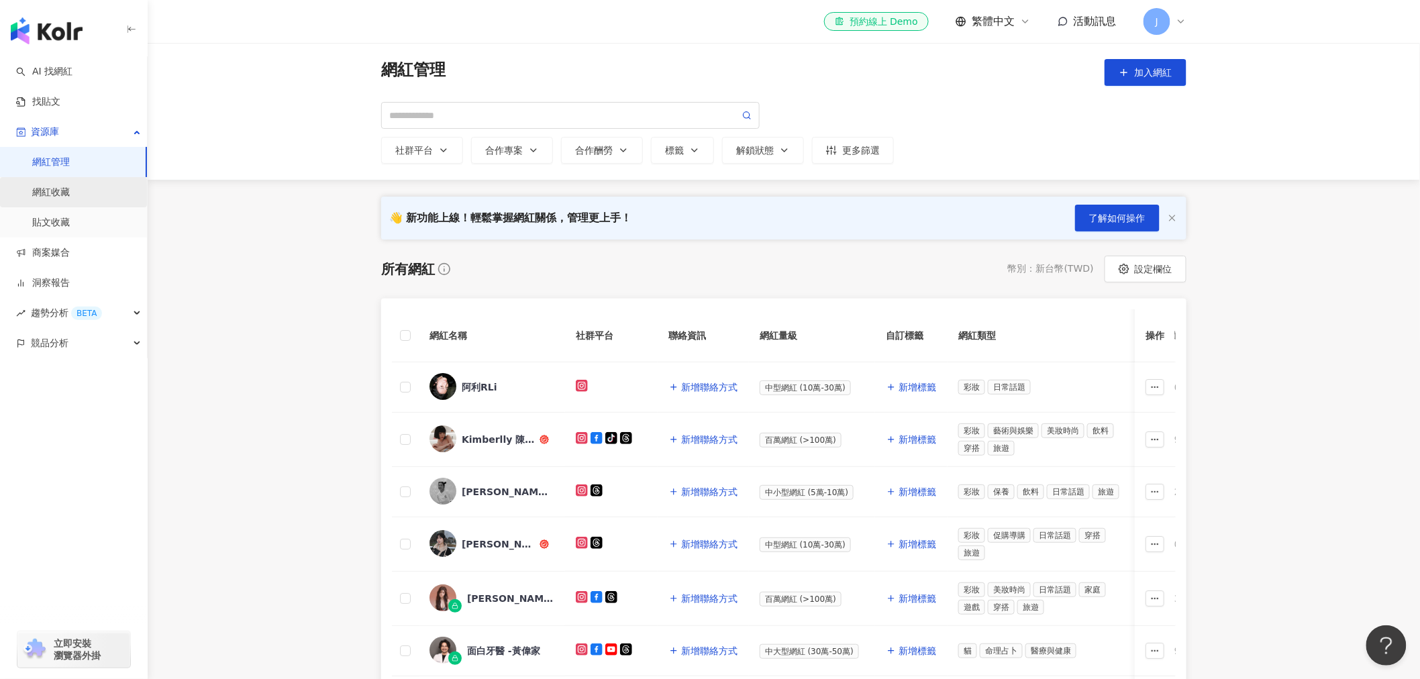
click at [62, 195] on link "網紅收藏" at bounding box center [51, 192] width 38 height 13
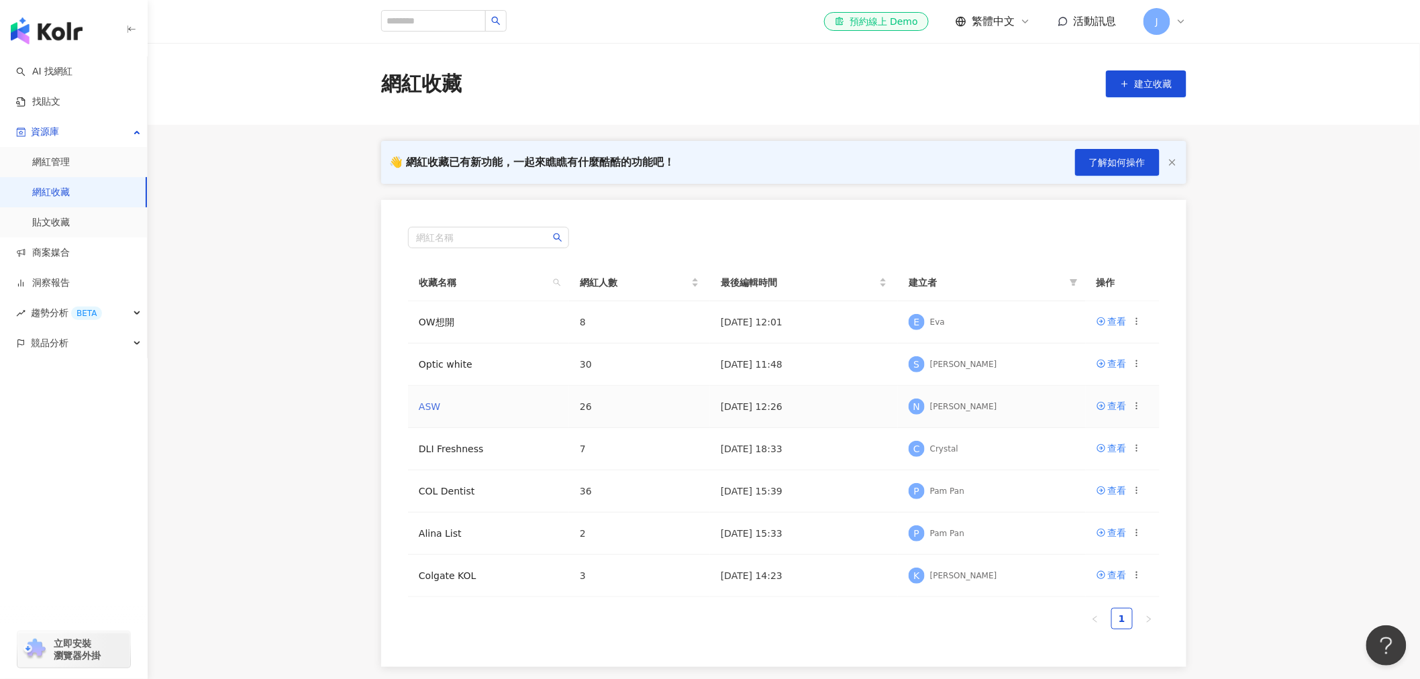
click at [424, 407] on link "ASW" at bounding box center [429, 406] width 21 height 11
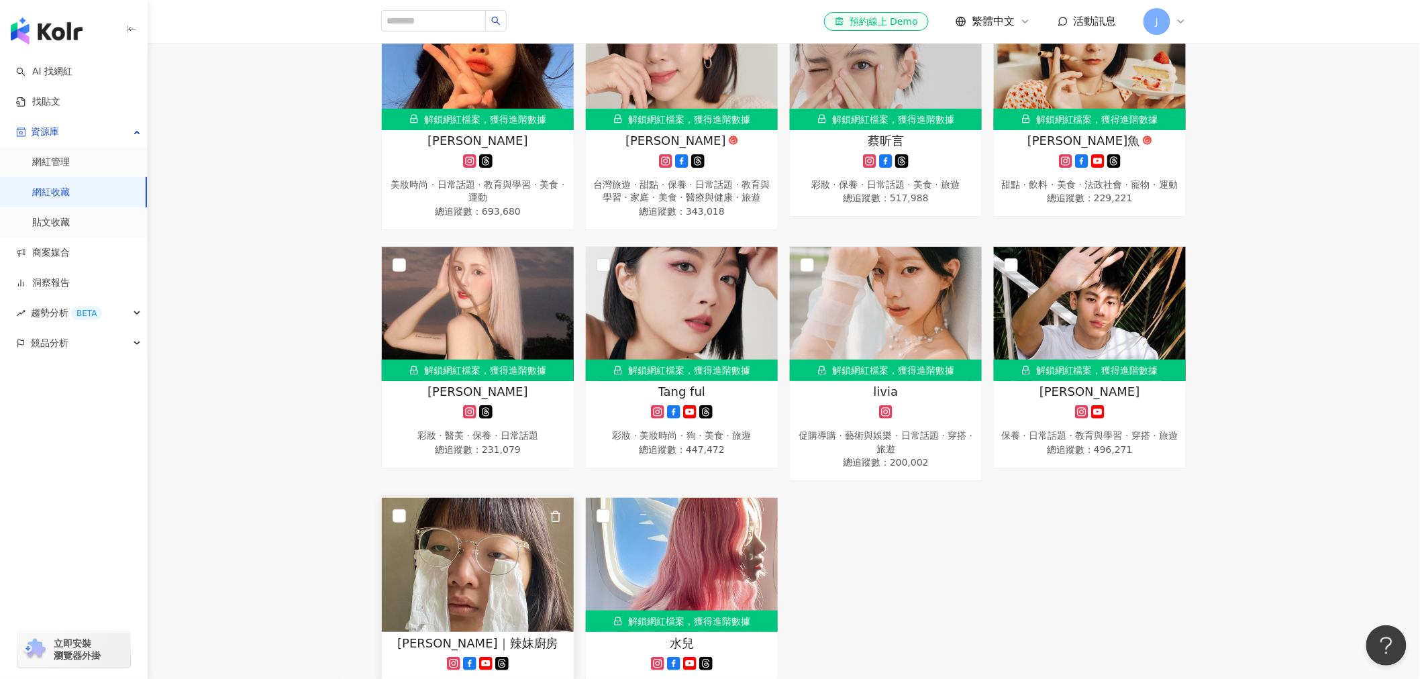
scroll to position [1417, 0]
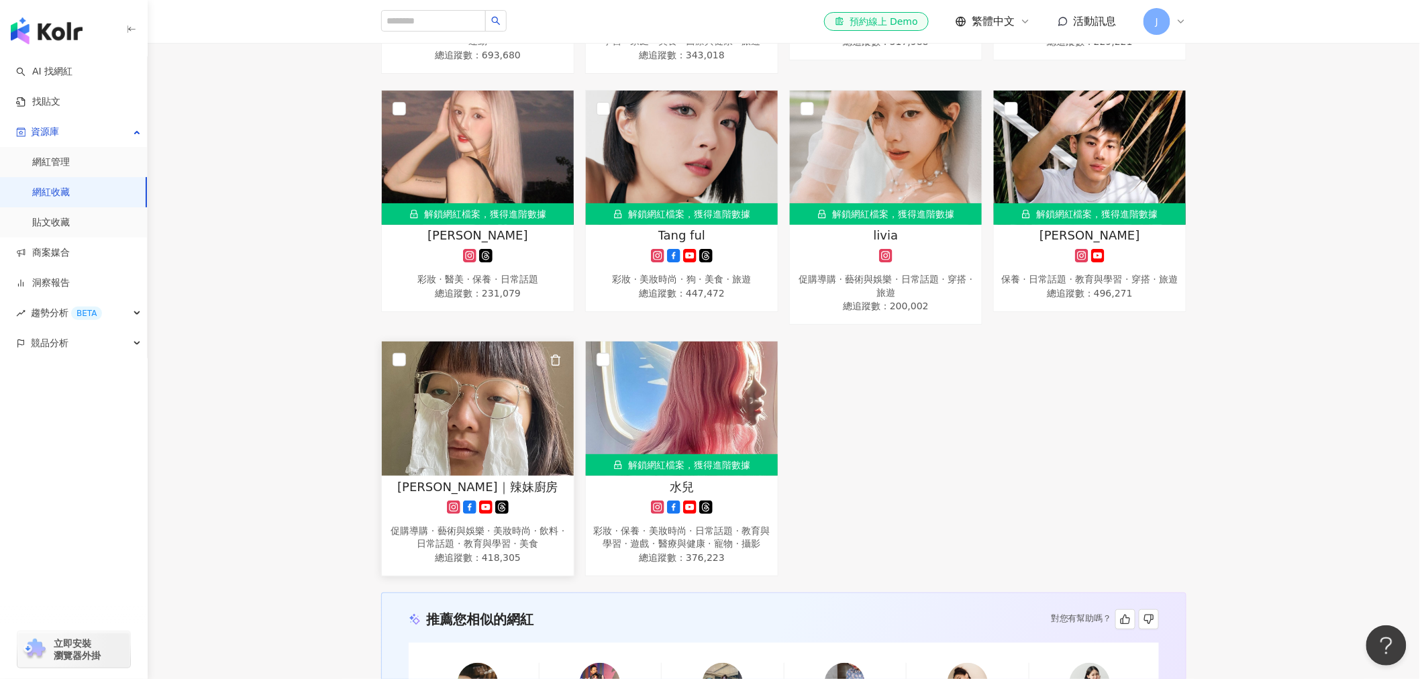
click at [497, 495] on span "[PERSON_NAME]｜辣妹廚房" at bounding box center [477, 487] width 161 height 17
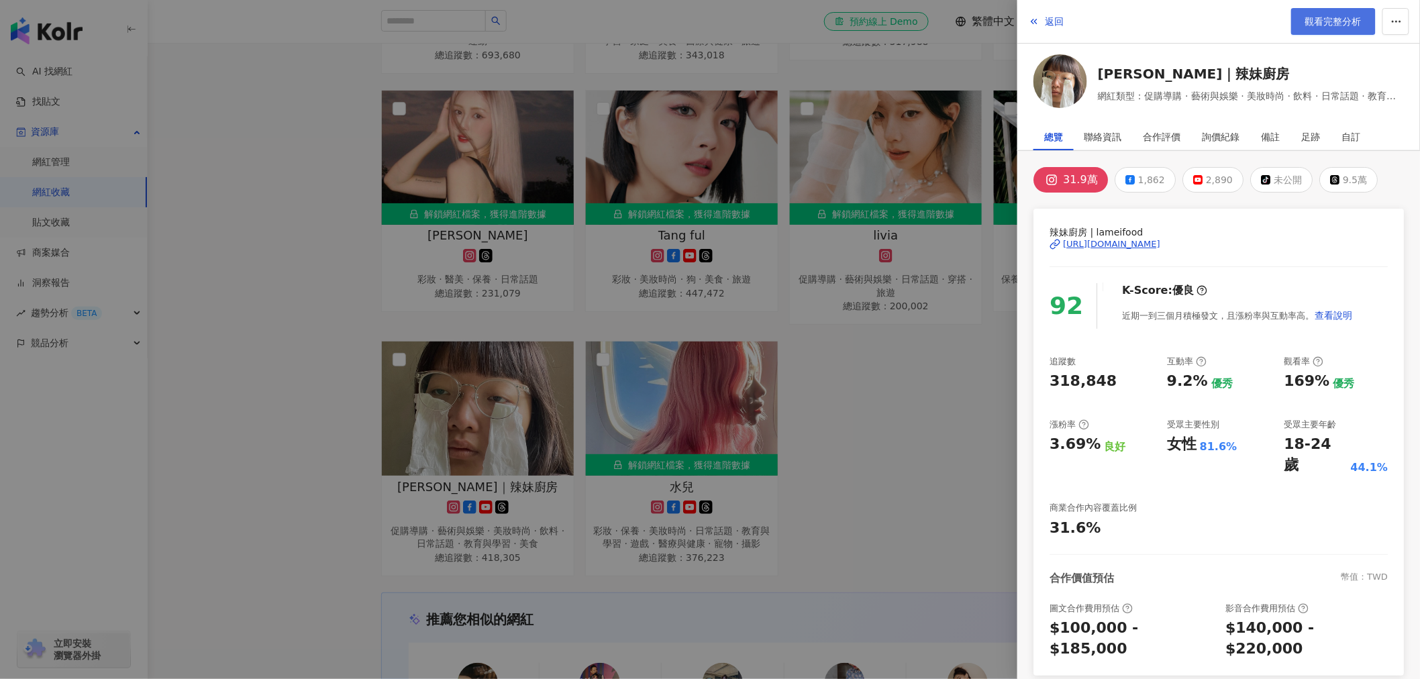
click at [1320, 21] on span "觀看完整分析" at bounding box center [1334, 21] width 56 height 11
click at [887, 62] on div at bounding box center [710, 339] width 1420 height 679
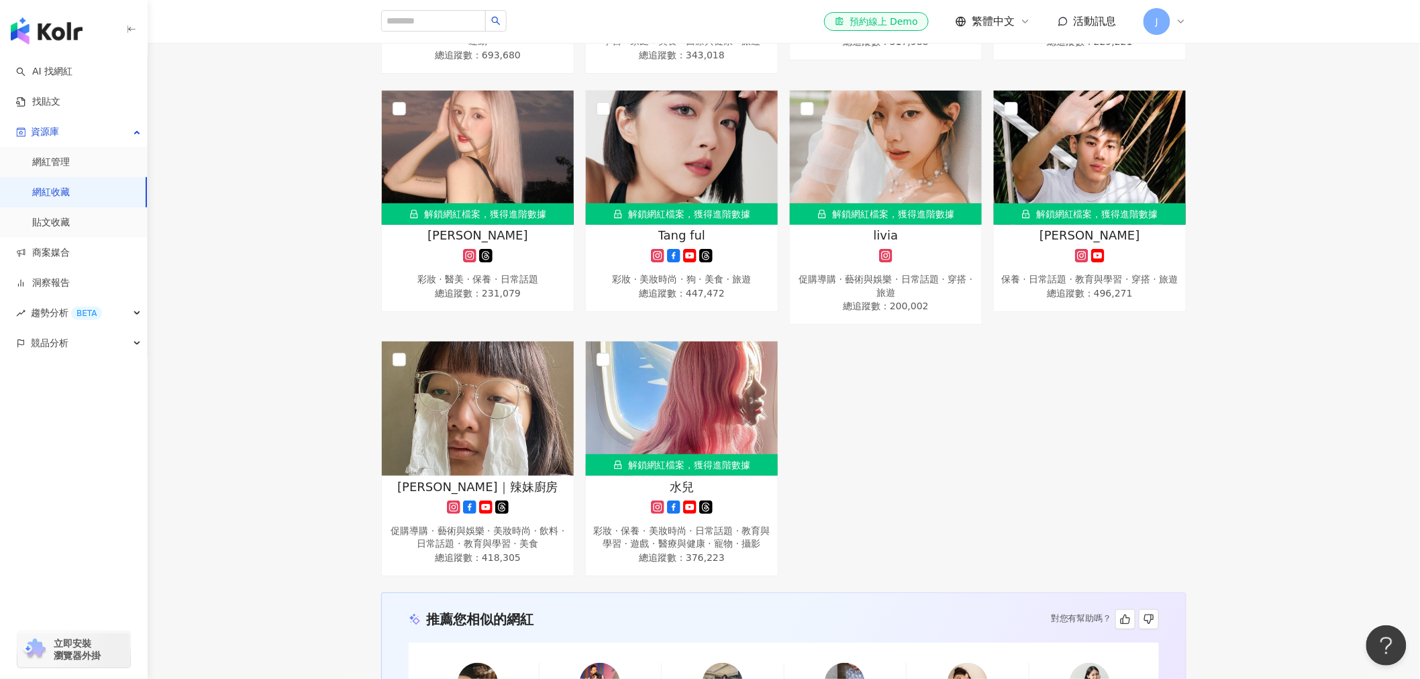
click at [1183, 18] on icon at bounding box center [1181, 21] width 11 height 11
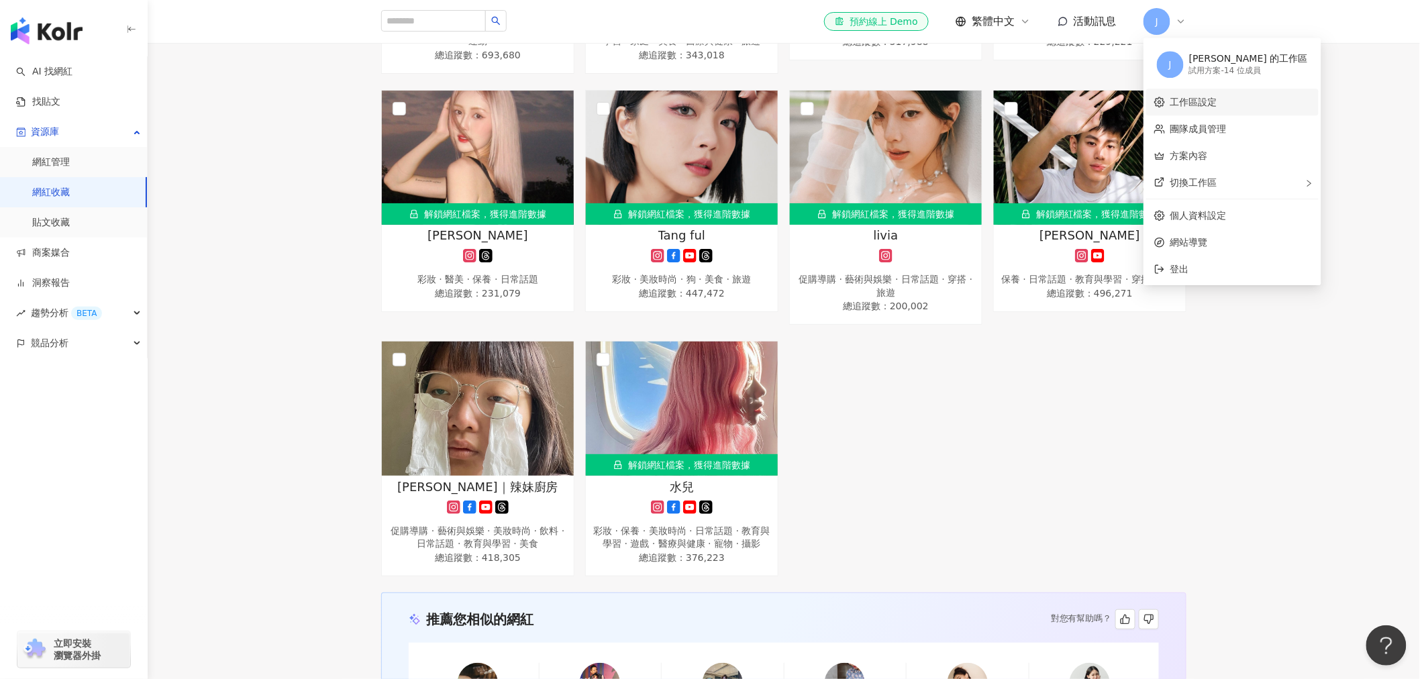
click at [1218, 102] on link "工作區設定" at bounding box center [1194, 102] width 47 height 11
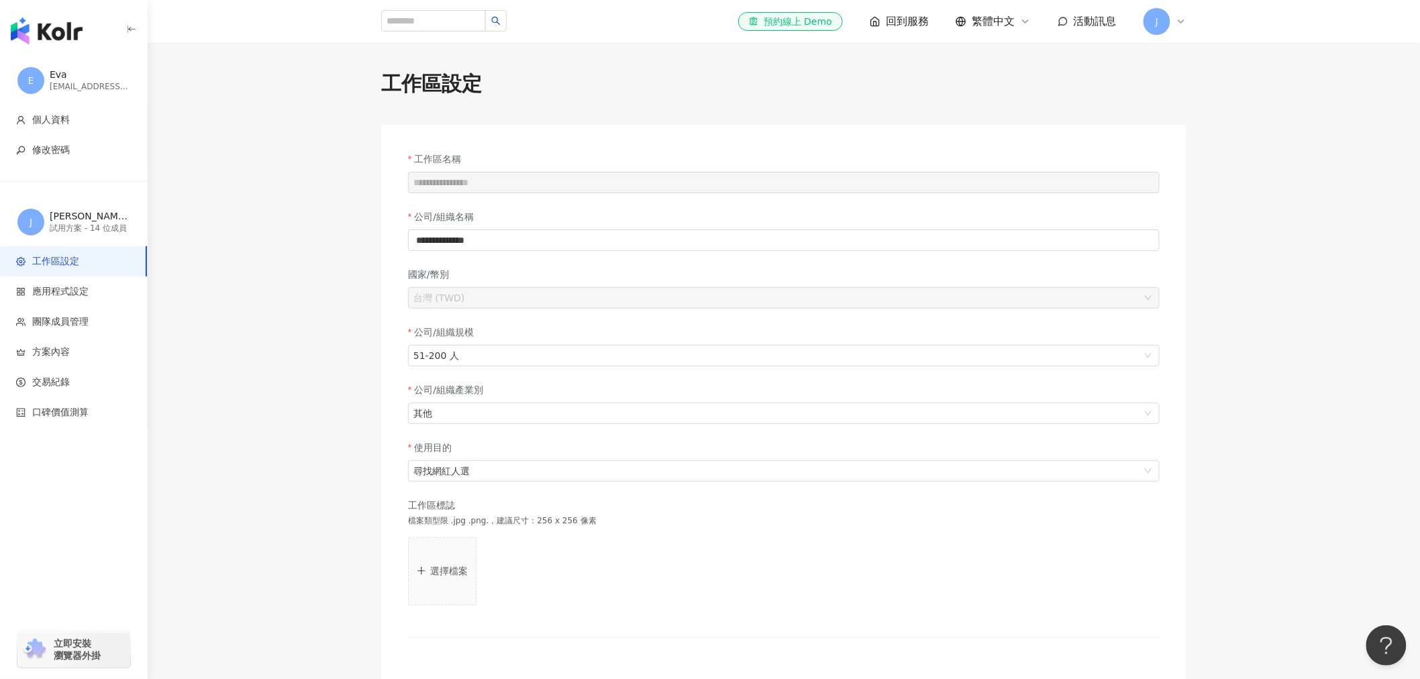
click at [1176, 20] on icon at bounding box center [1181, 21] width 11 height 11
click at [1208, 156] on link "方案內容" at bounding box center [1190, 155] width 38 height 11
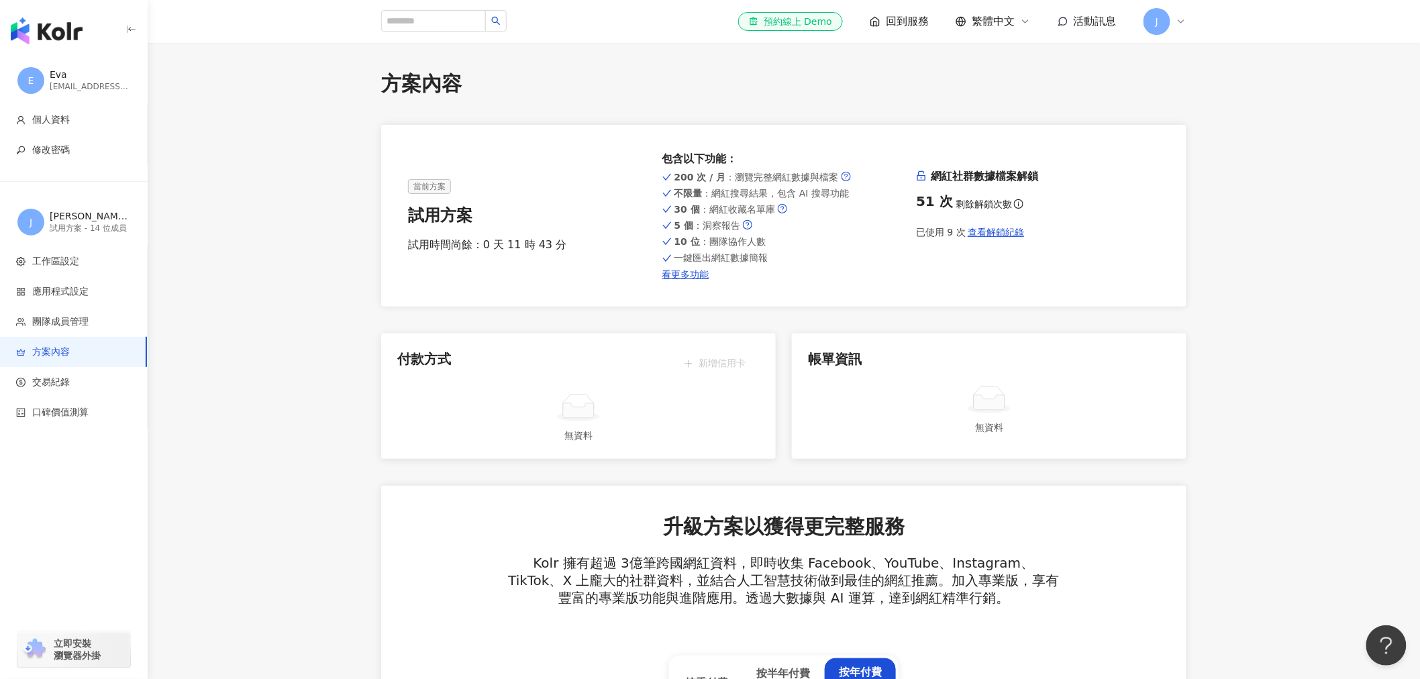
click at [1181, 19] on icon at bounding box center [1181, 21] width 11 height 11
click at [1010, 75] on div "方案內容" at bounding box center [783, 84] width 805 height 28
click at [887, 24] on span "回到服務" at bounding box center [907, 21] width 43 height 15
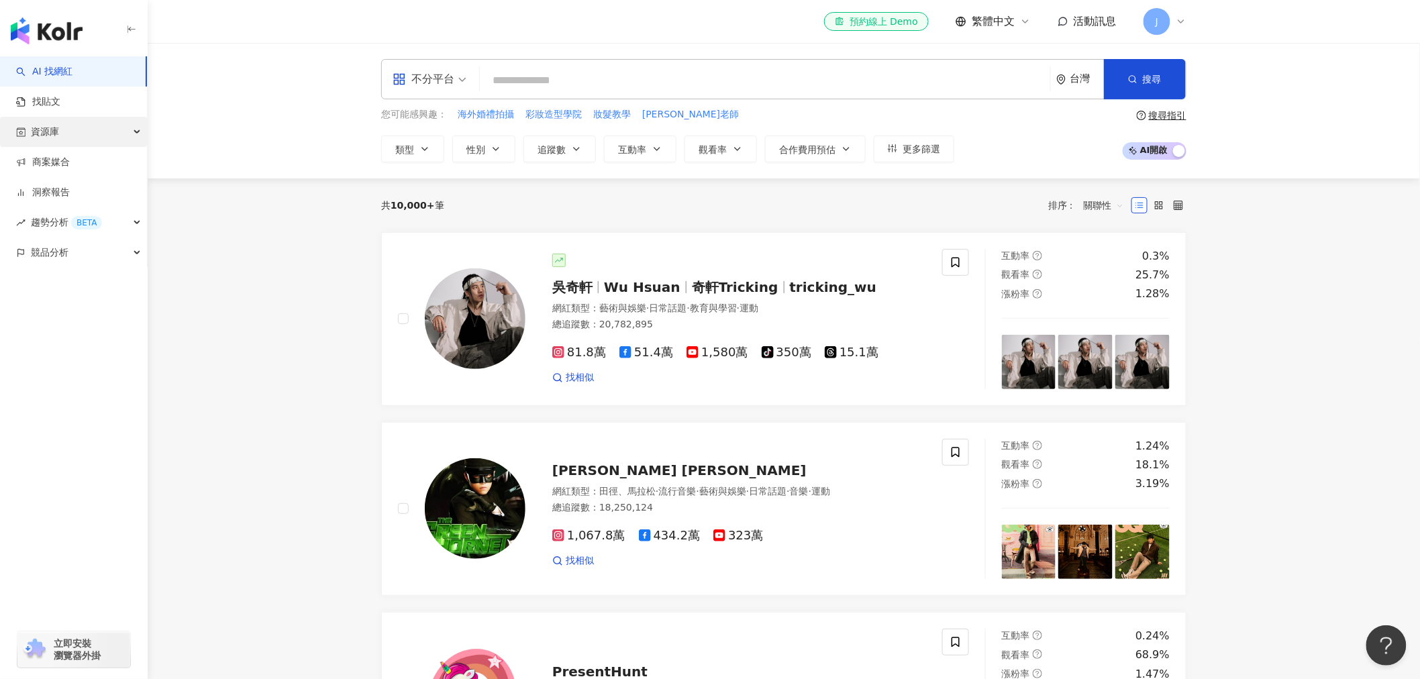
click at [96, 133] on div "資源庫" at bounding box center [73, 132] width 147 height 30
click at [1177, 23] on icon at bounding box center [1181, 21] width 11 height 11
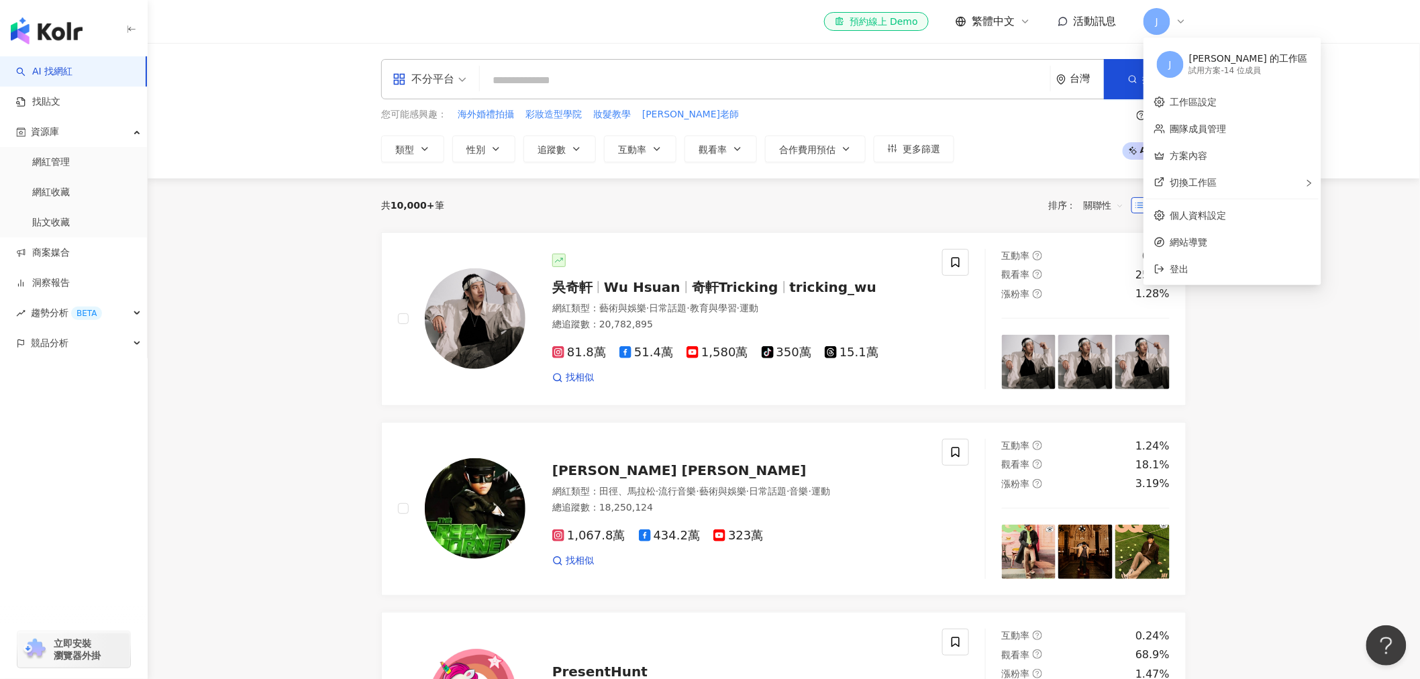
click at [1189, 63] on div "Joanna Shen 的工作區" at bounding box center [1248, 58] width 119 height 13
click at [1092, 22] on span "活動訊息" at bounding box center [1095, 21] width 43 height 13
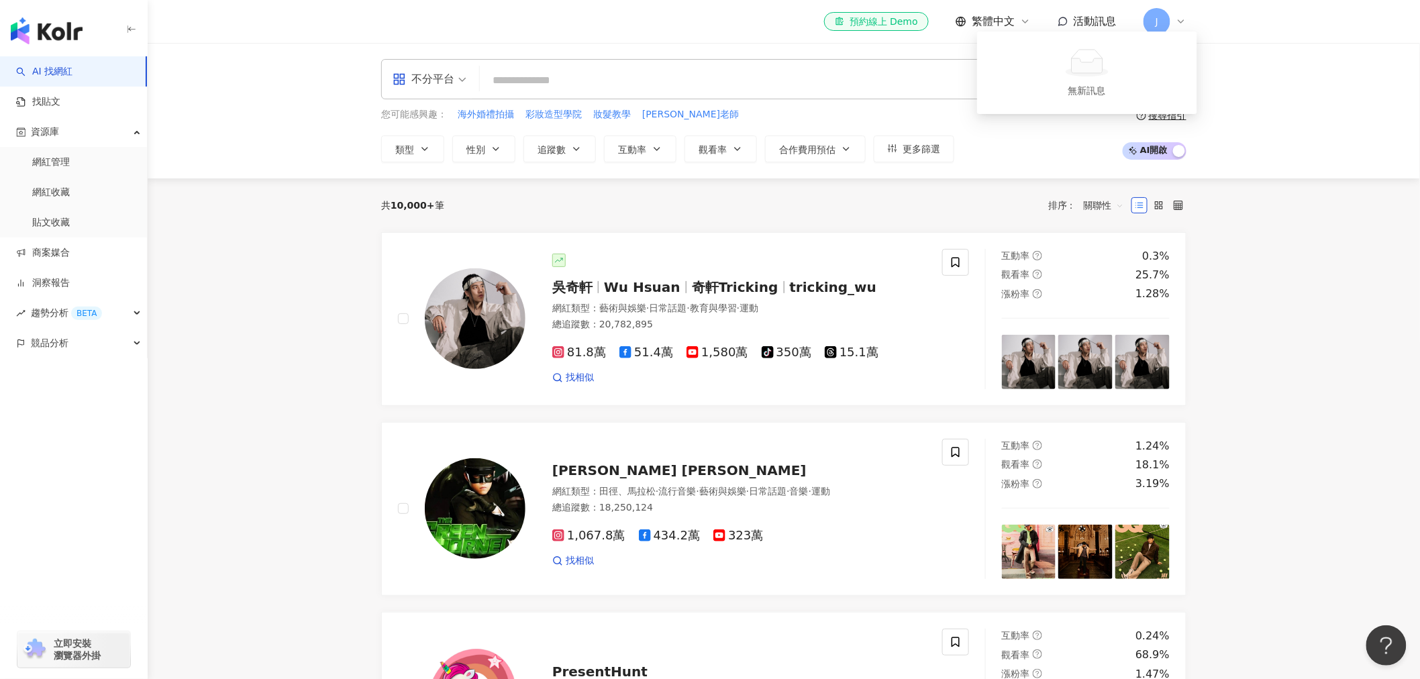
click at [1183, 17] on icon at bounding box center [1181, 21] width 11 height 11
click at [56, 195] on link "網紅收藏" at bounding box center [51, 192] width 38 height 13
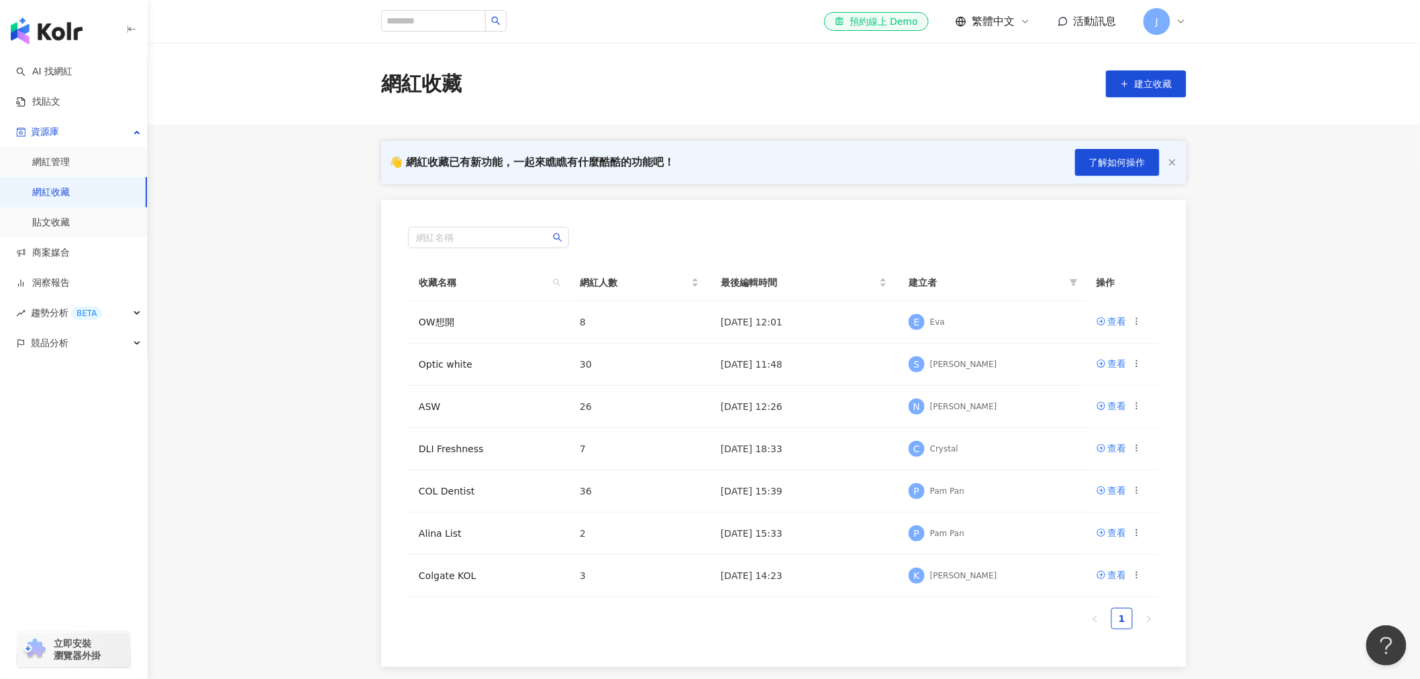
click at [997, 23] on span "繁體中文" at bounding box center [993, 21] width 43 height 15
click at [1091, 28] on span "活動訊息" at bounding box center [1095, 21] width 43 height 13
click at [1184, 20] on icon at bounding box center [1181, 21] width 5 height 3
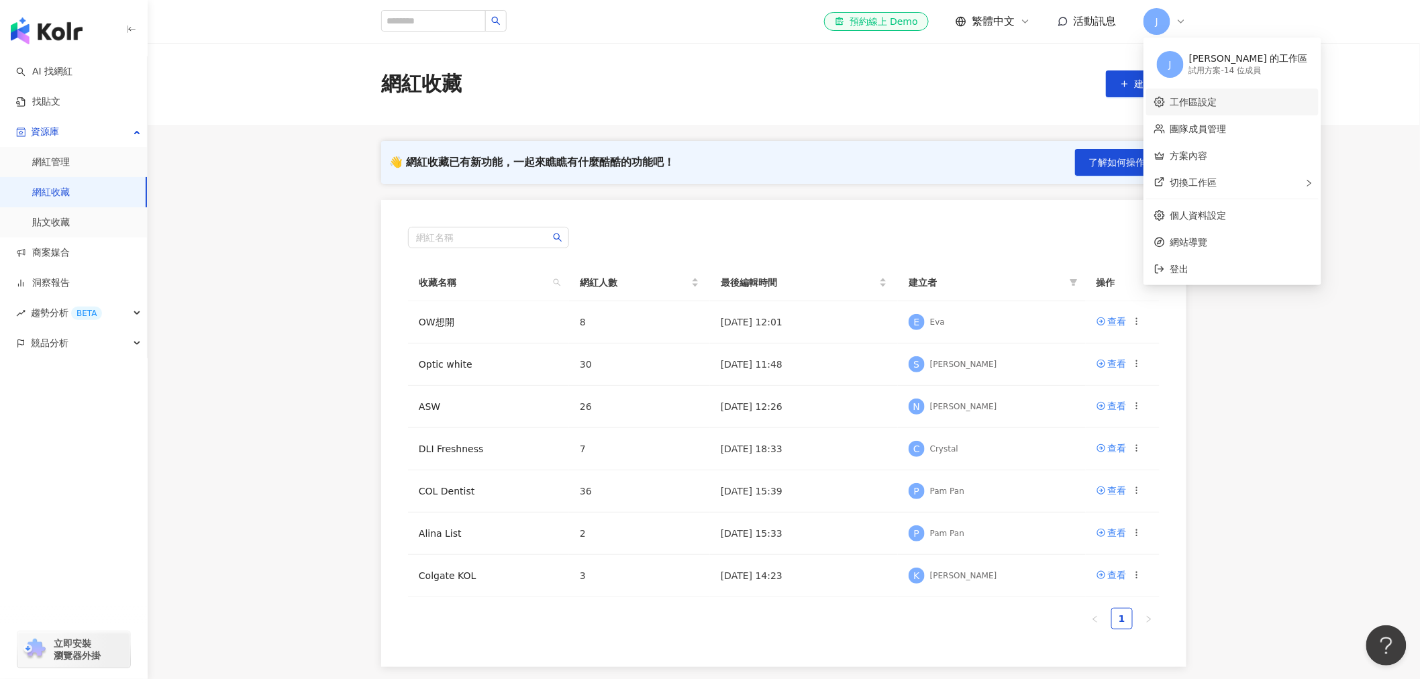
click at [1216, 99] on link "工作區設定" at bounding box center [1194, 102] width 47 height 11
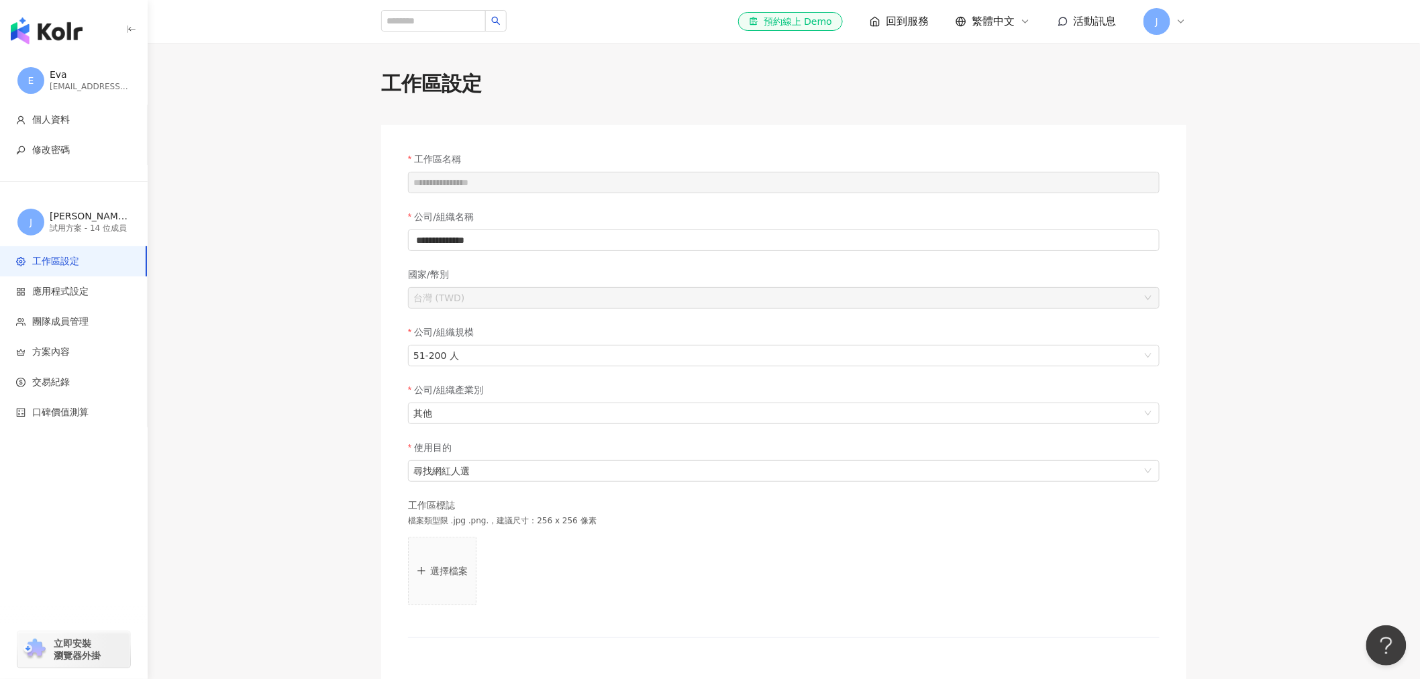
click at [1185, 17] on icon at bounding box center [1181, 21] width 11 height 11
click at [1220, 125] on link "團隊成員管理" at bounding box center [1199, 129] width 56 height 11
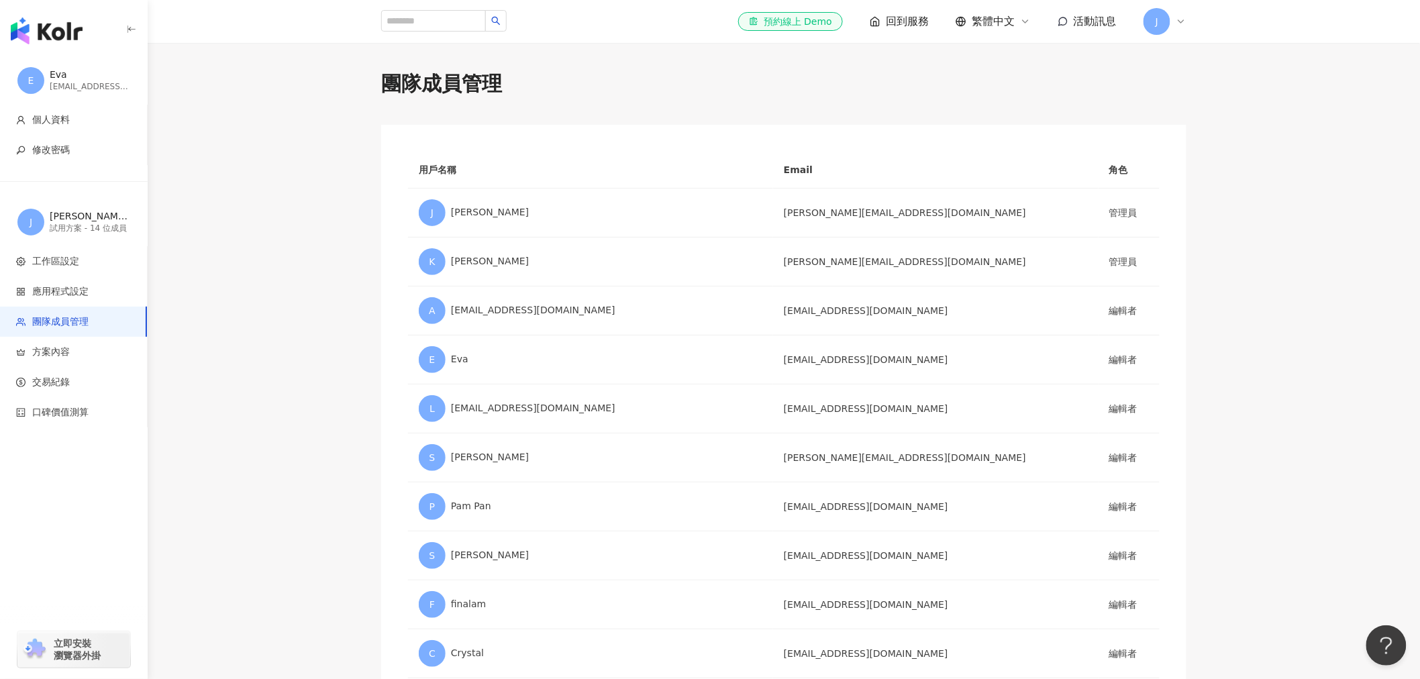
click at [1168, 20] on span "J" at bounding box center [1157, 21] width 27 height 27
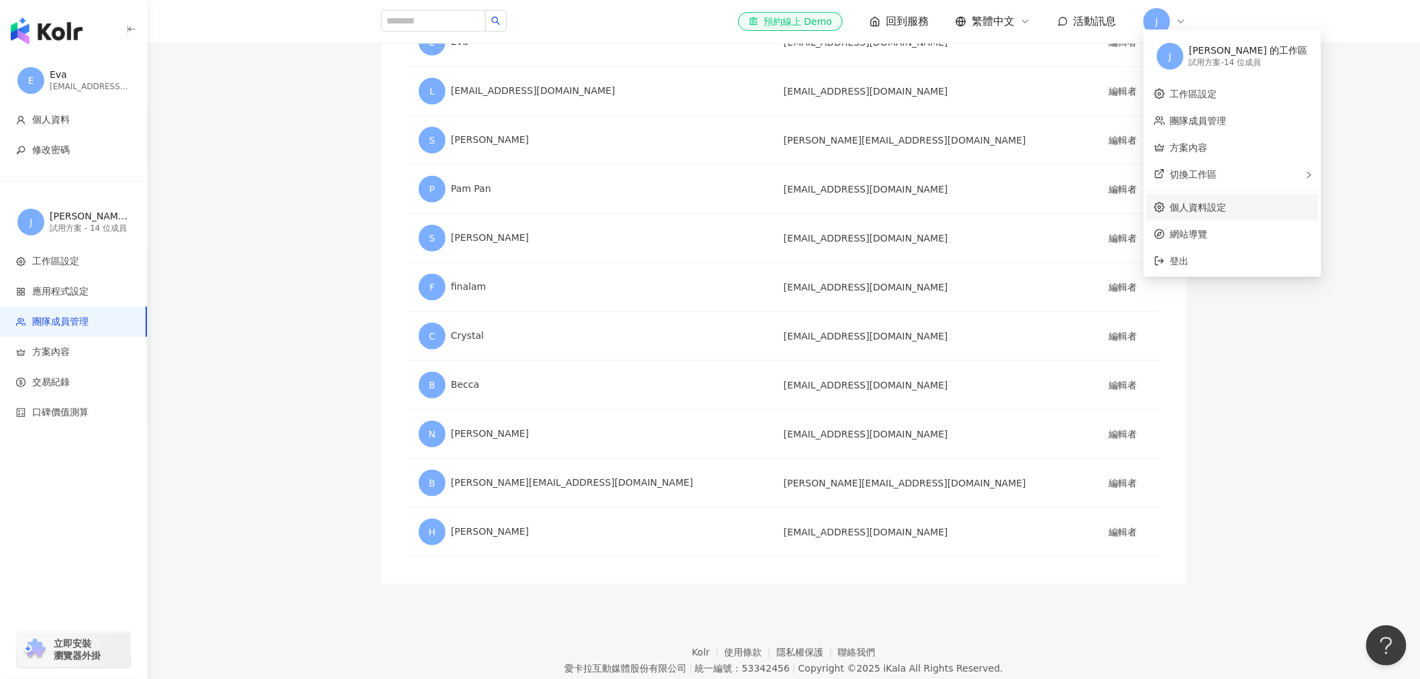
scroll to position [372, 0]
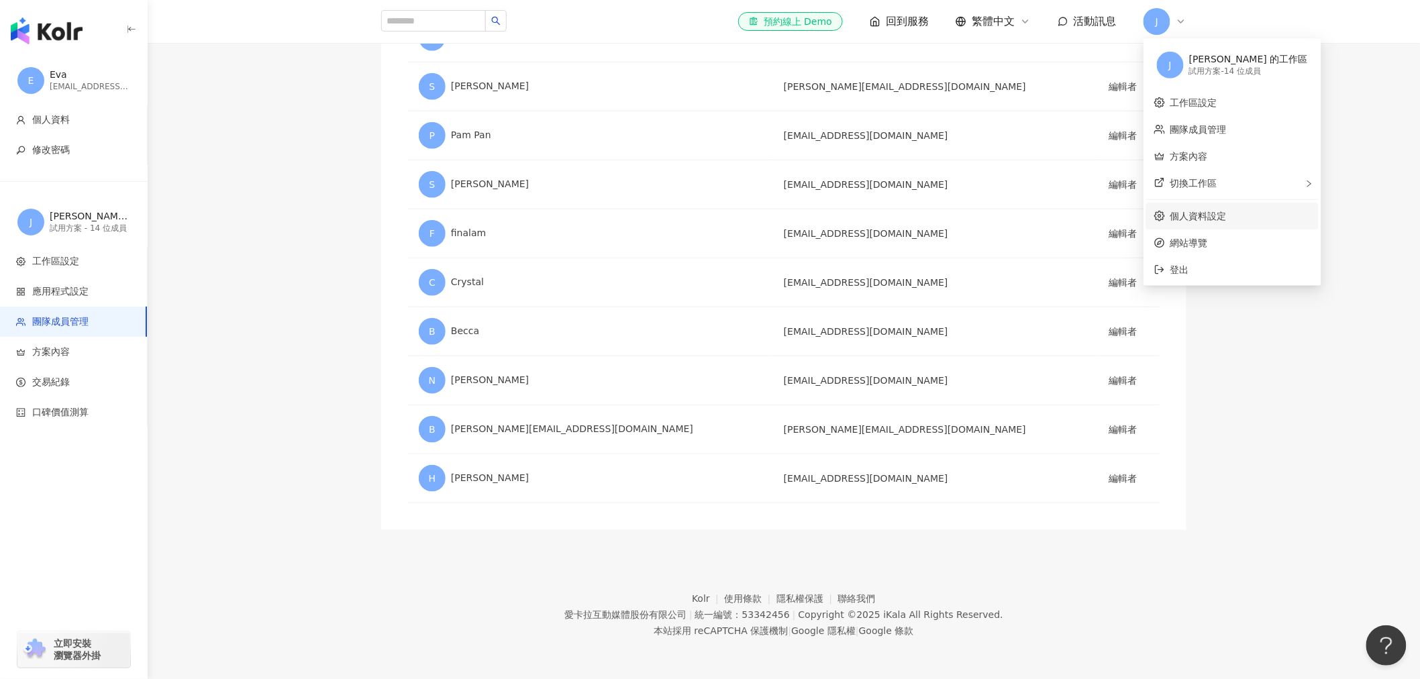
click at [1219, 219] on link "個人資料設定" at bounding box center [1199, 216] width 56 height 11
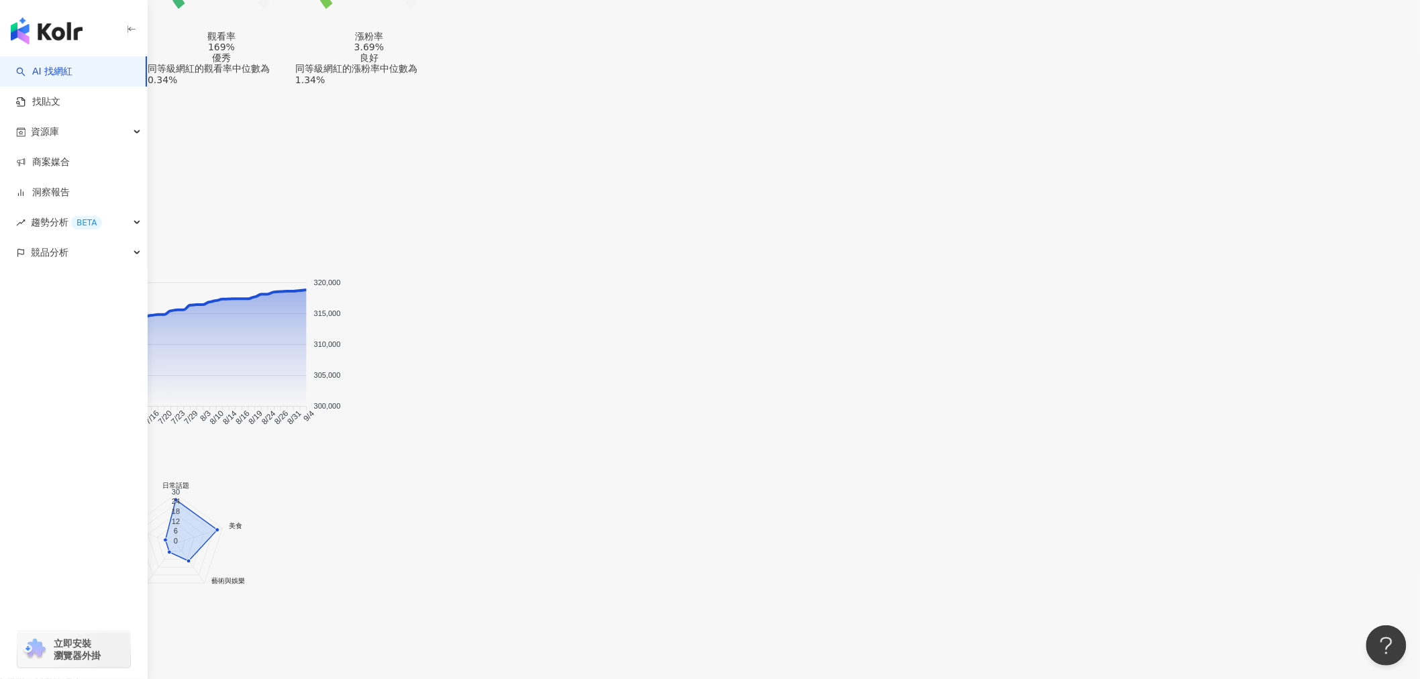
scroll to position [1267, 0]
